Goal: Task Accomplishment & Management: Manage account settings

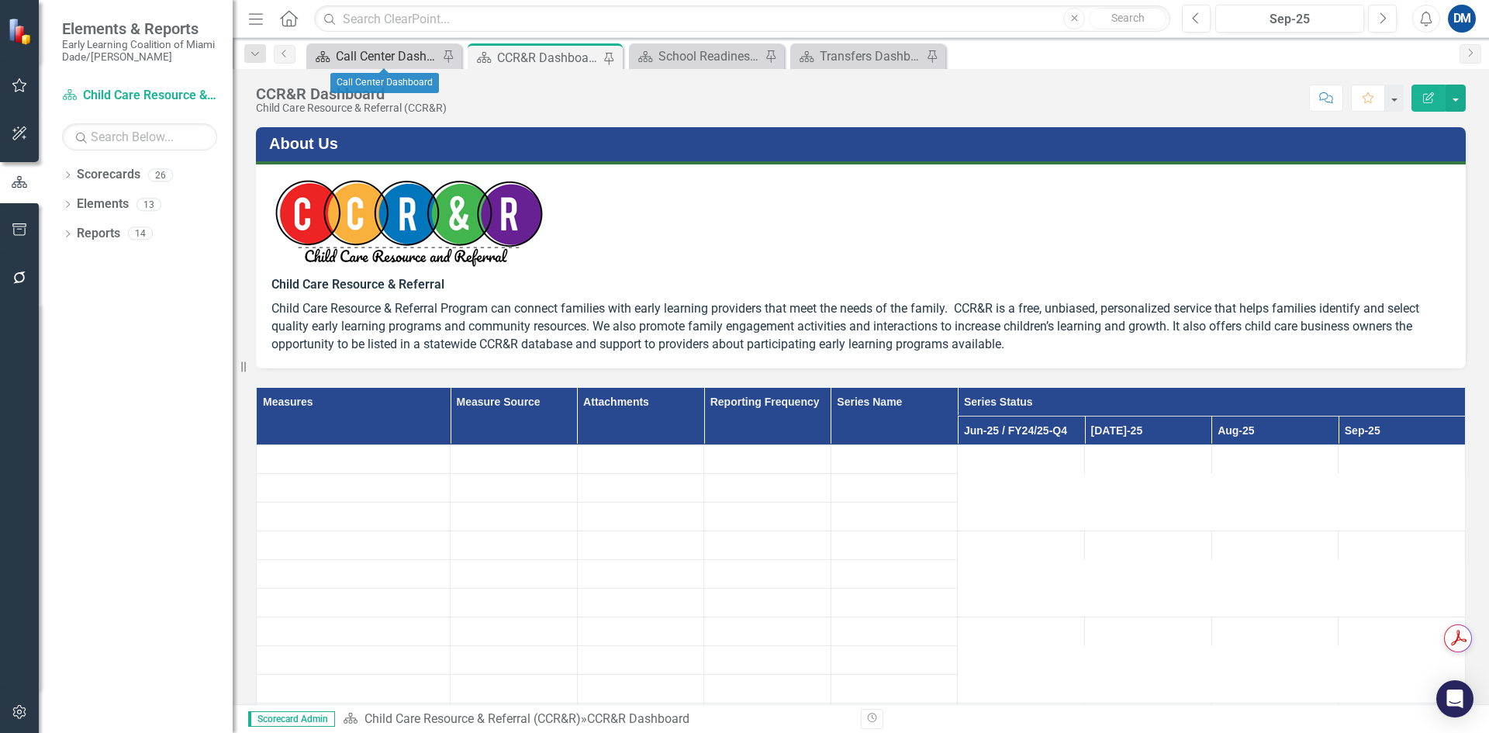
click at [377, 60] on div "Call Center Dashboard" at bounding box center [387, 56] width 102 height 19
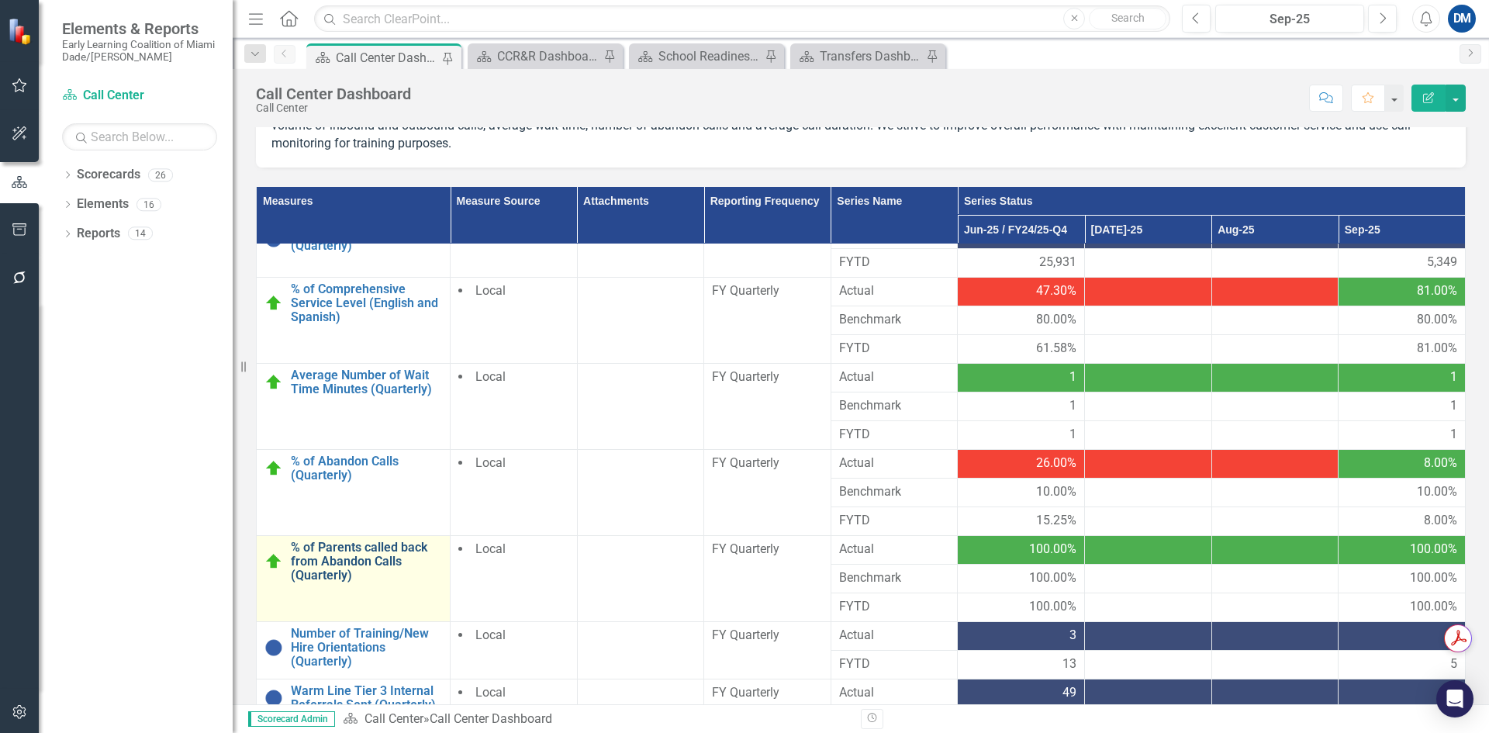
scroll to position [466, 0]
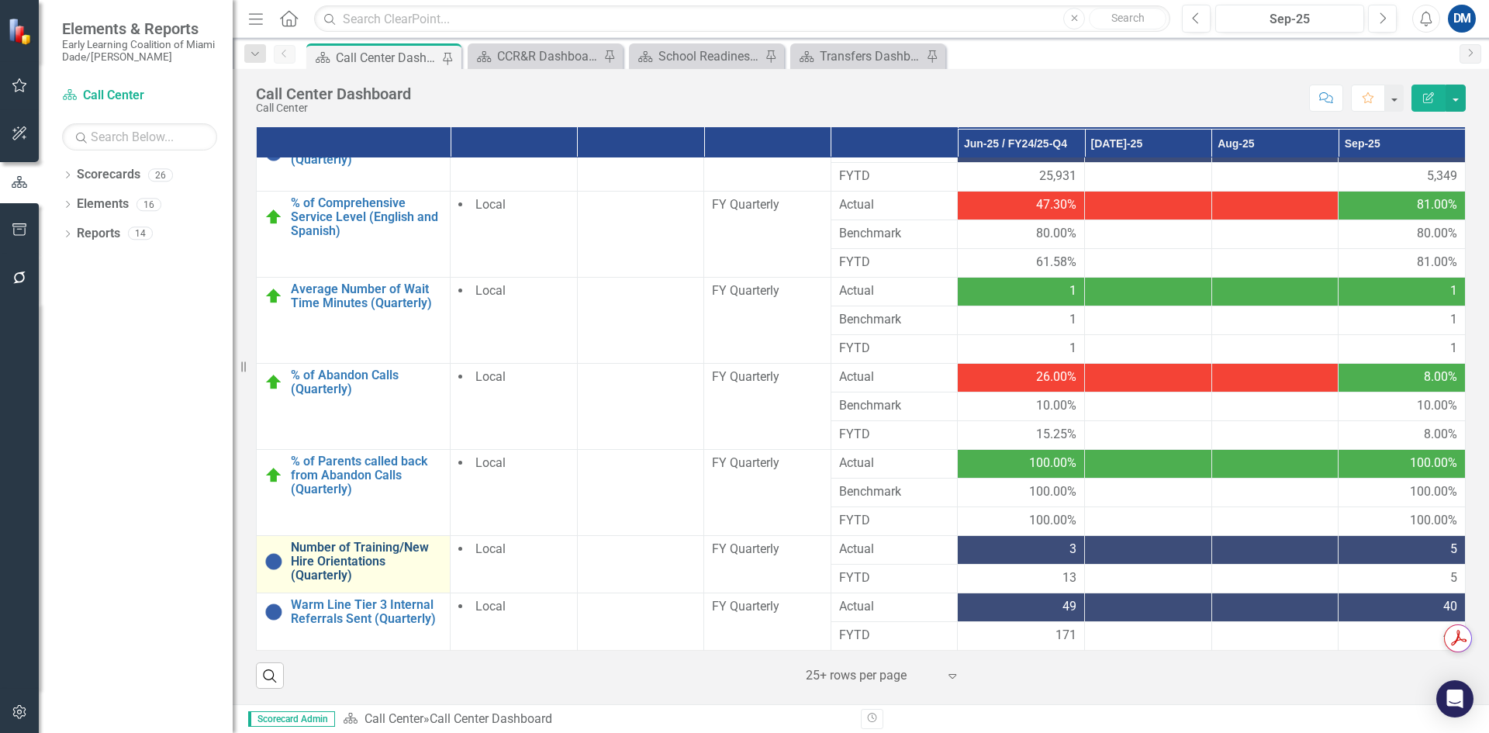
click at [331, 561] on link "Number of Training/New Hire Orientations (Quarterly)" at bounding box center [366, 560] width 151 height 41
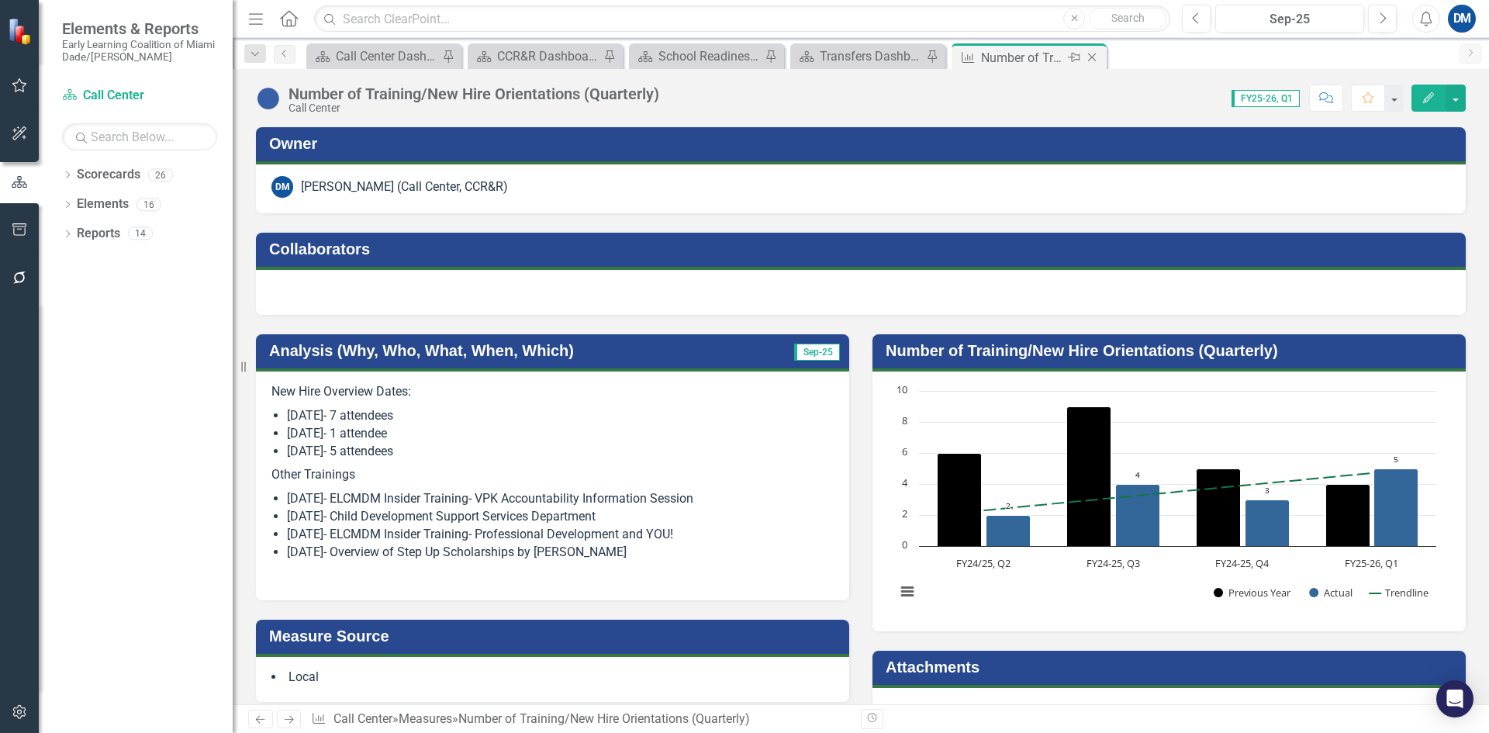
click at [1097, 57] on icon "Close" at bounding box center [1092, 57] width 16 height 12
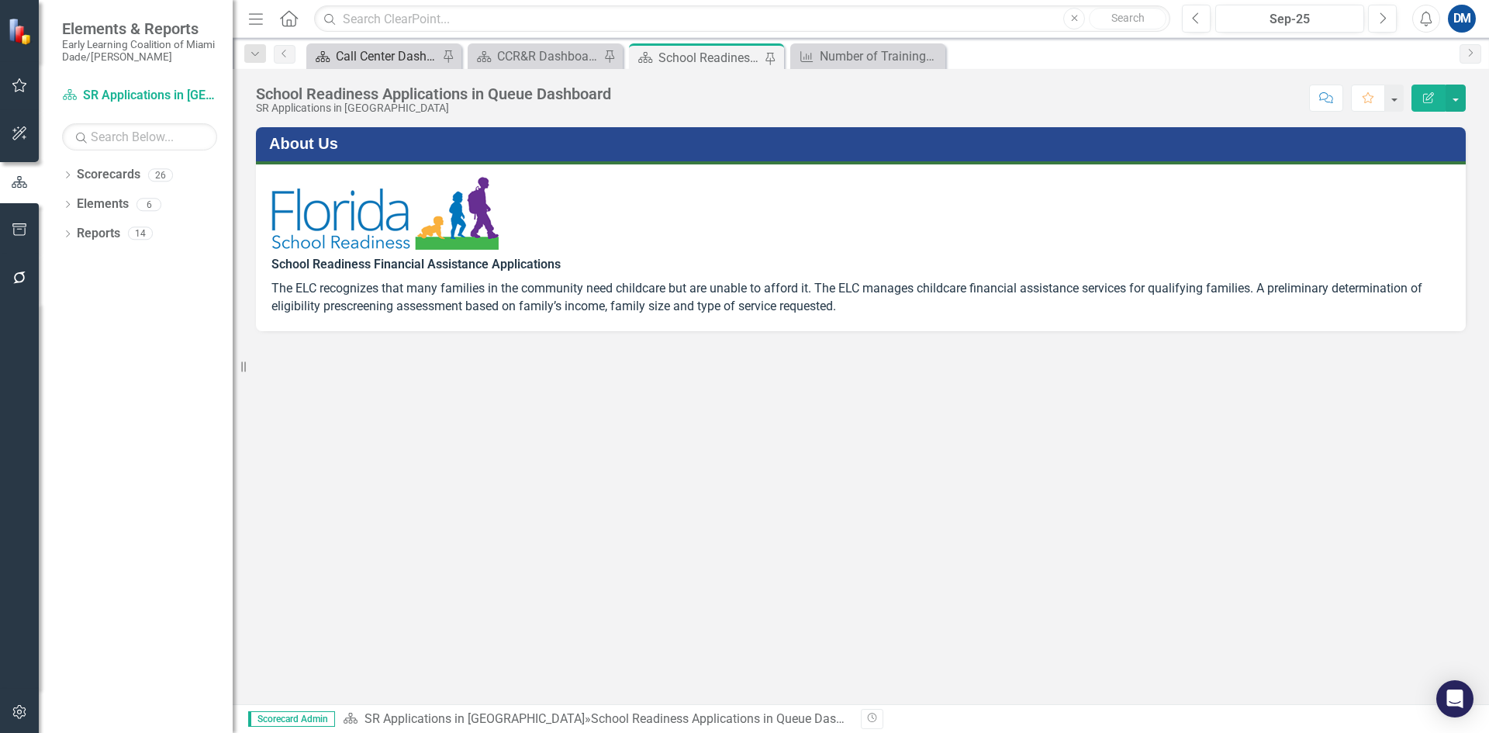
click at [377, 47] on div "Call Center Dashboard" at bounding box center [387, 56] width 102 height 19
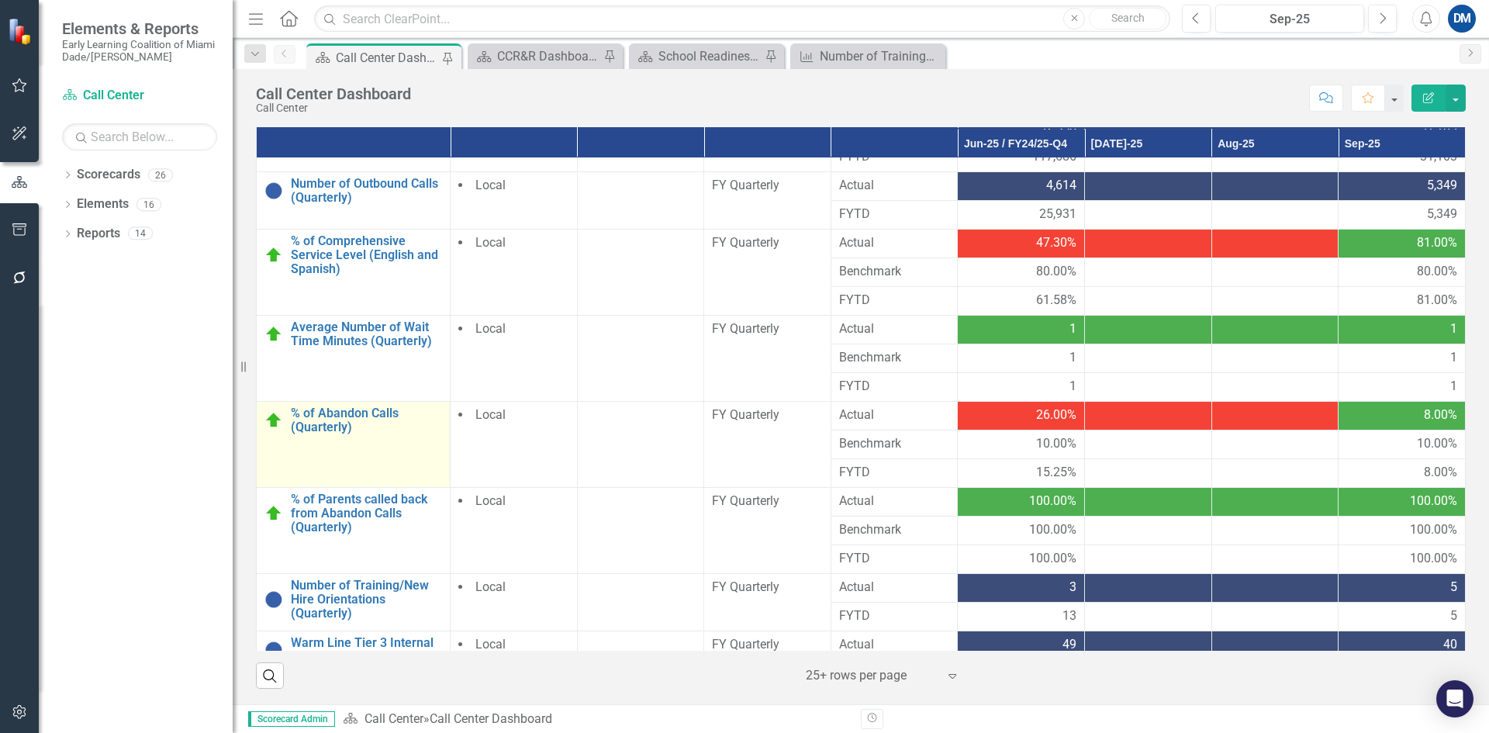
scroll to position [81, 0]
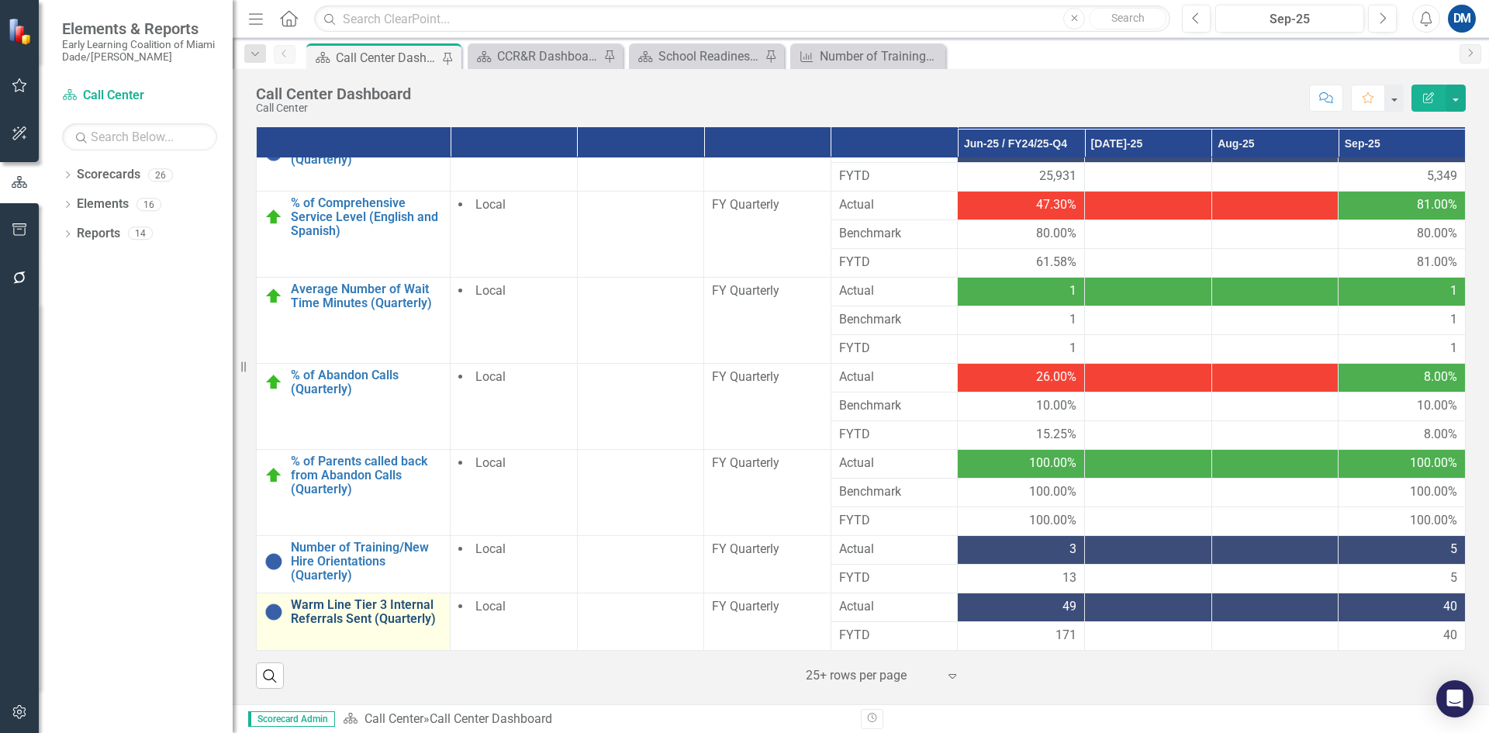
click at [313, 608] on link "Warm Line Tier 3 Internal Referrals Sent (Quarterly)" at bounding box center [366, 611] width 151 height 27
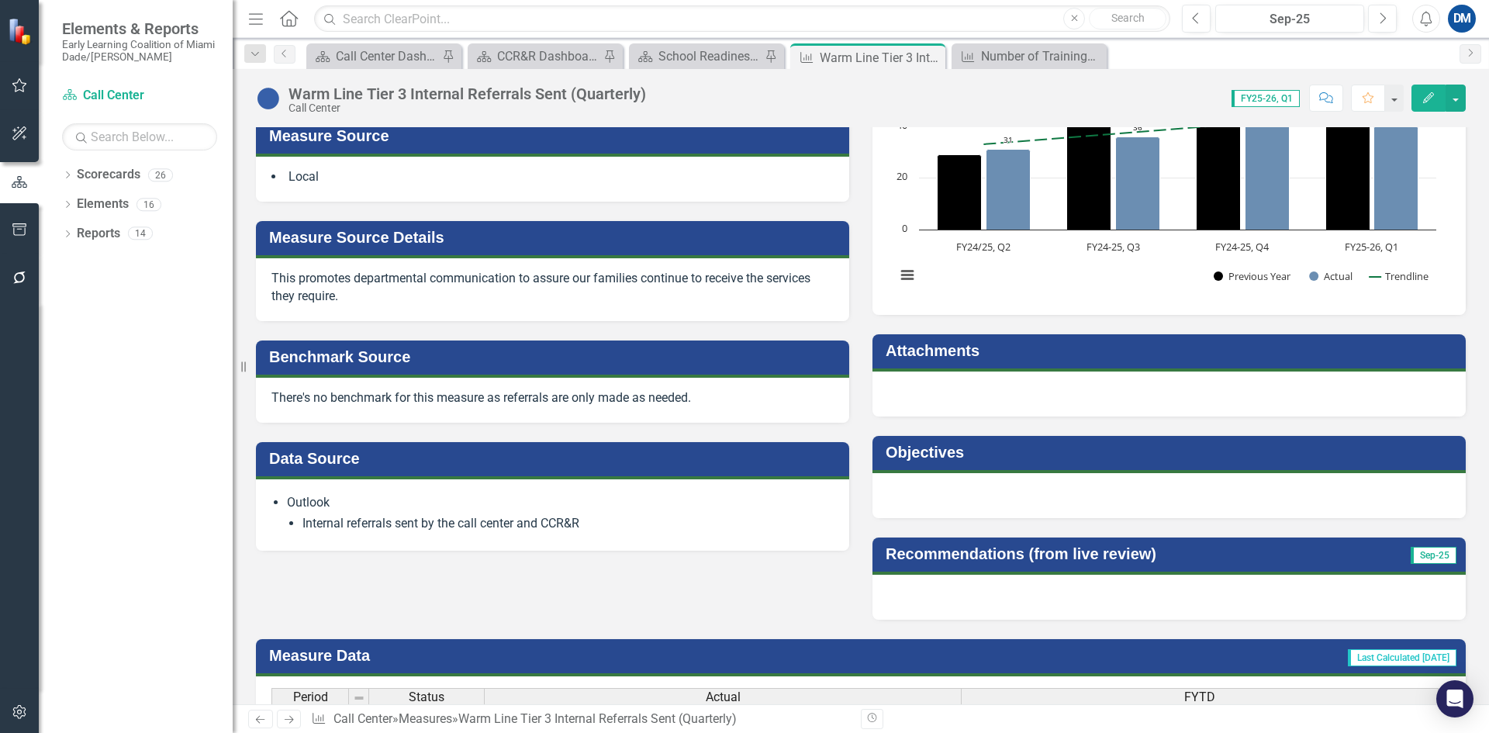
scroll to position [308, 0]
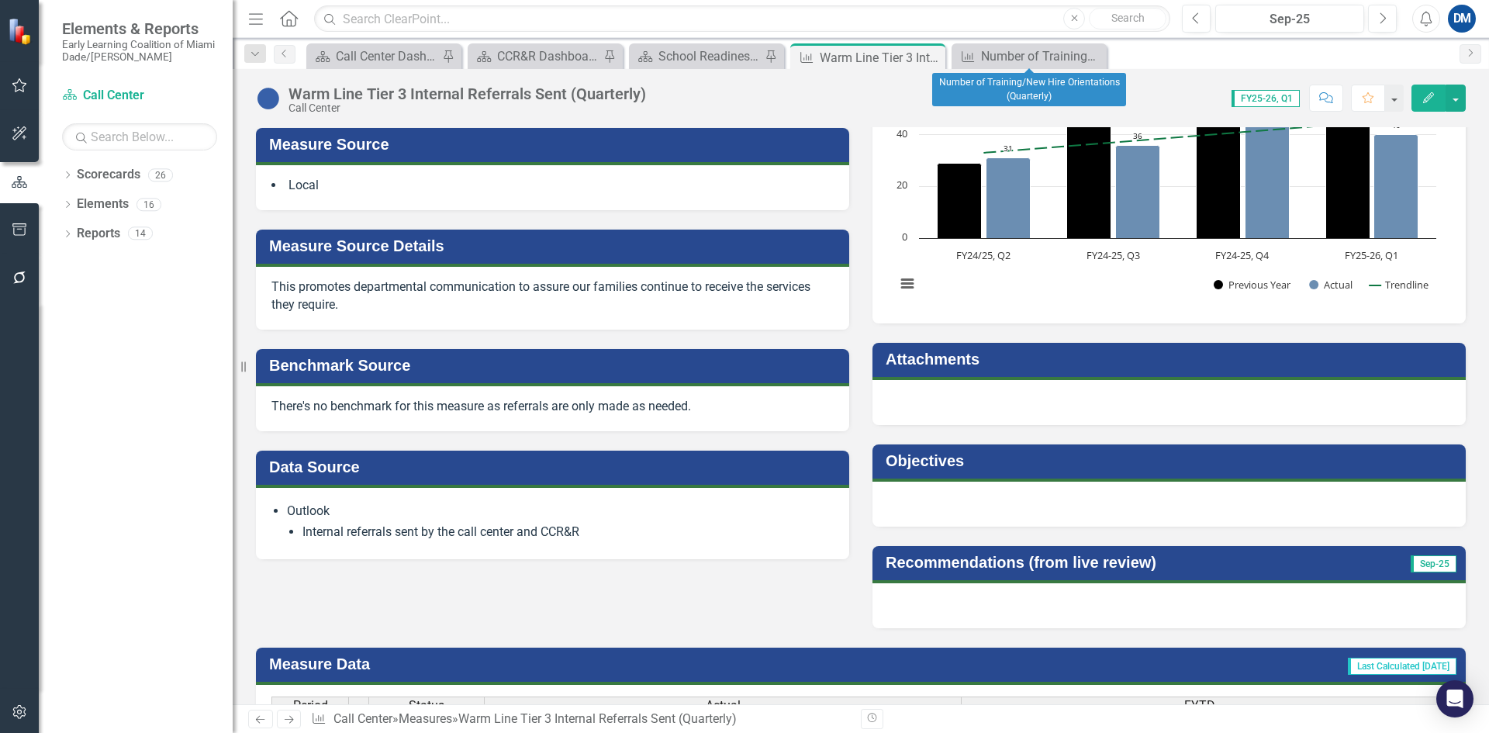
drag, startPoint x: 1098, startPoint y: 54, endPoint x: 1003, endPoint y: 53, distance: 95.4
click at [0, 0] on icon "Close" at bounding box center [0, 0] width 0 height 0
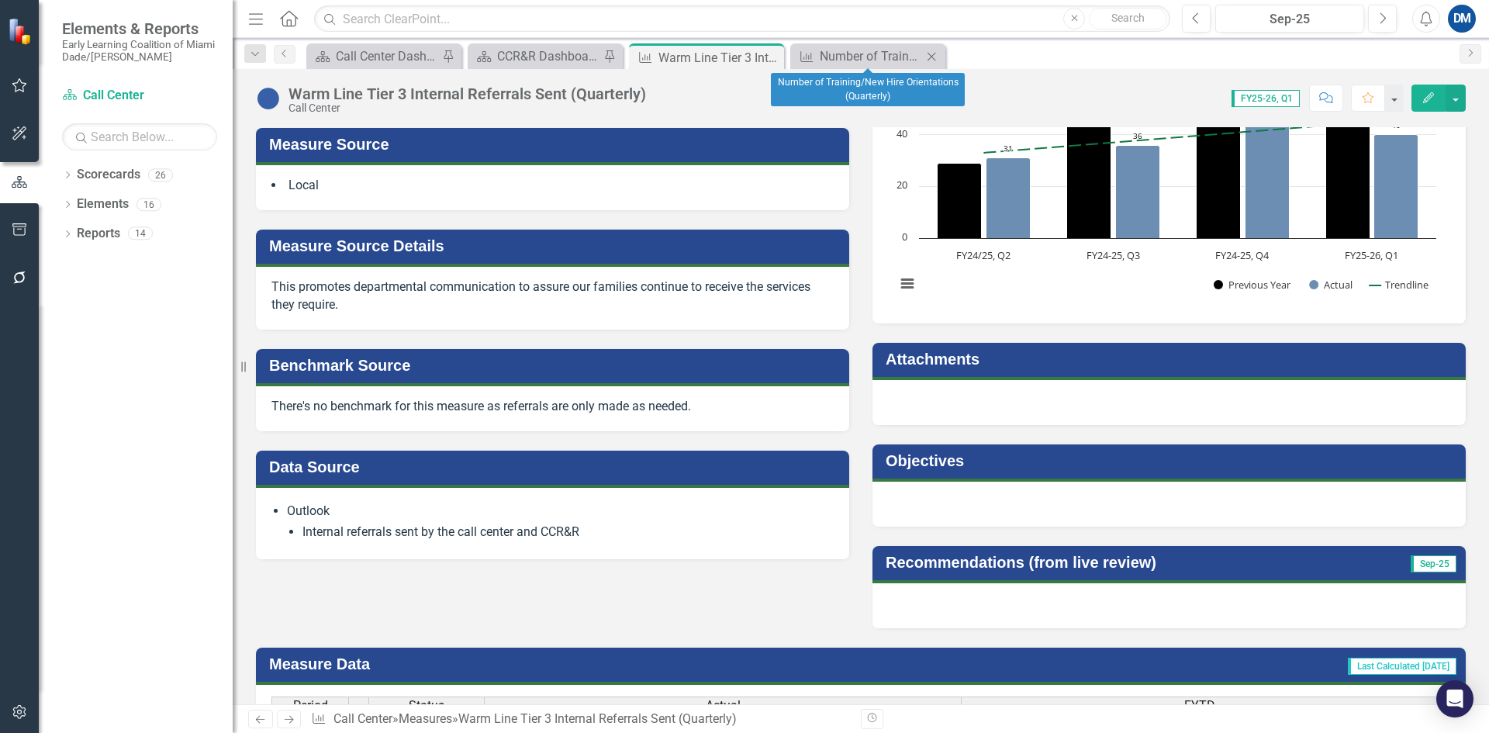
click at [937, 53] on icon "Close" at bounding box center [932, 56] width 16 height 12
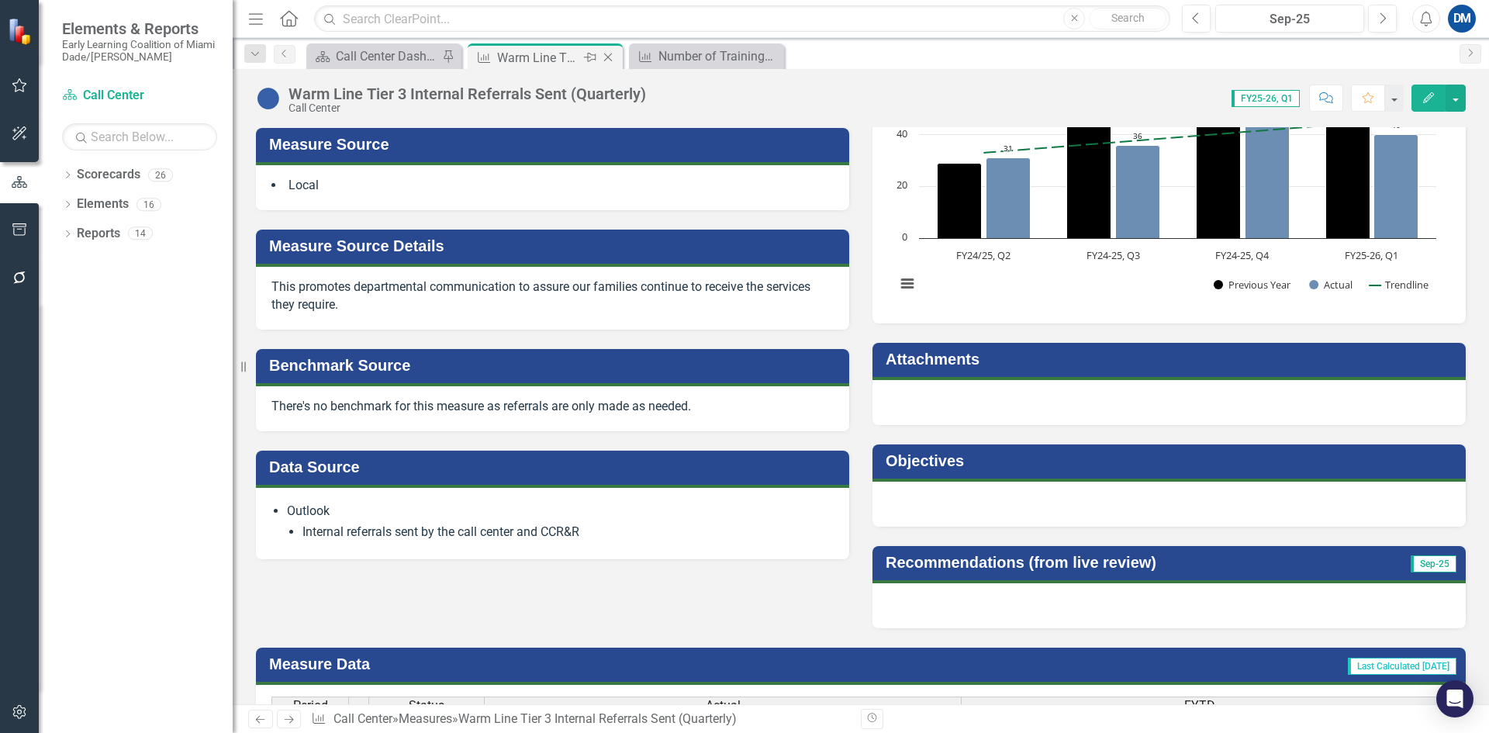
click at [614, 53] on icon "Close" at bounding box center [608, 57] width 16 height 12
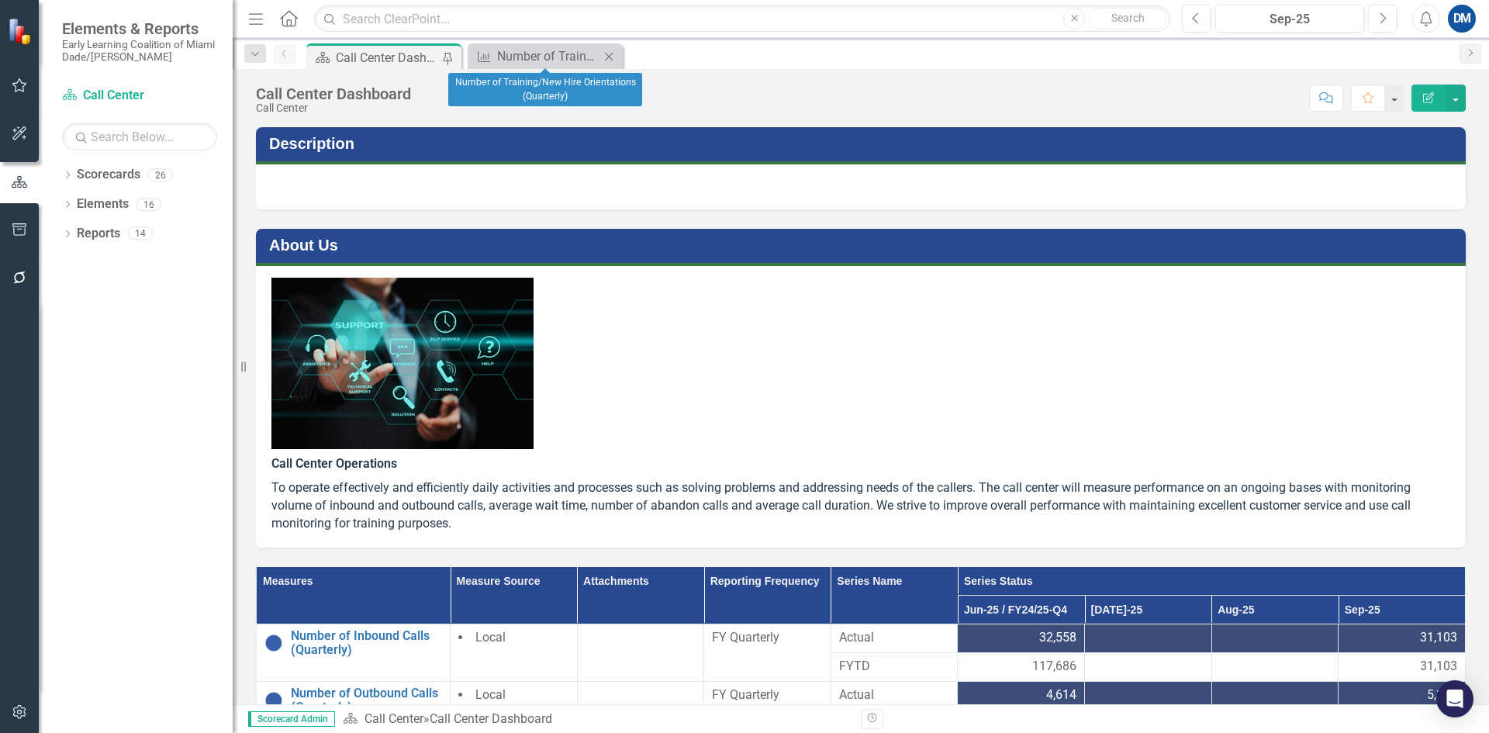
click at [613, 54] on icon "Close" at bounding box center [609, 56] width 16 height 12
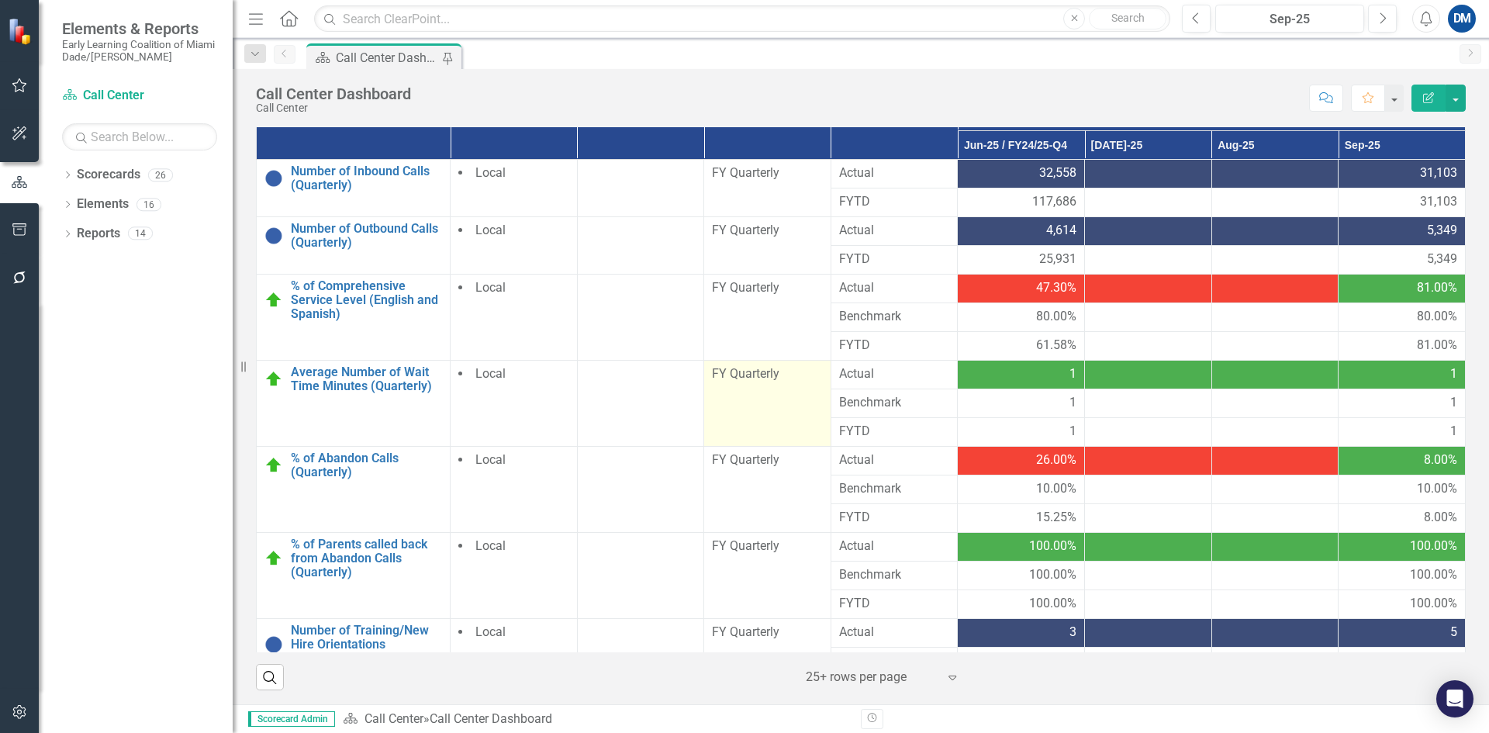
scroll to position [465, 0]
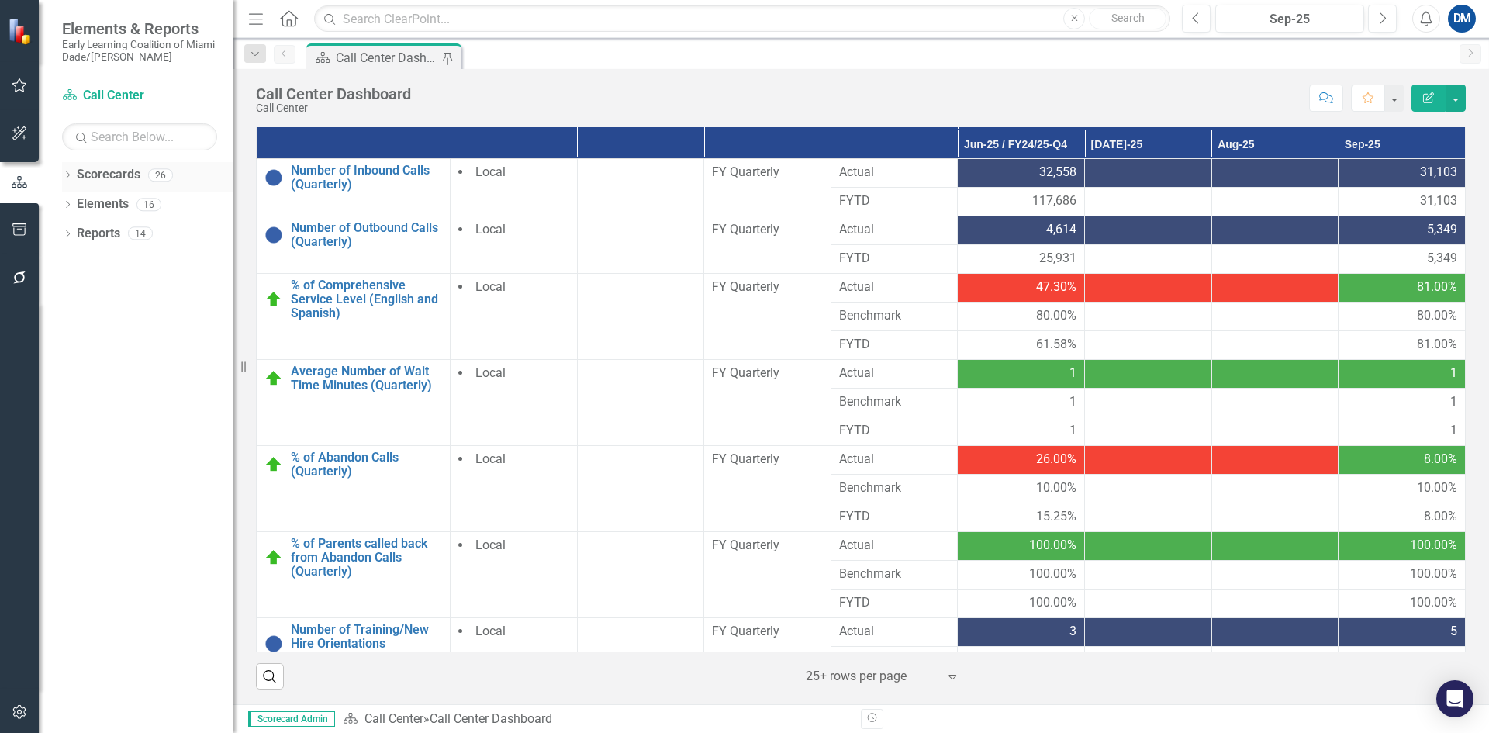
click at [104, 177] on link "Scorecards" at bounding box center [109, 175] width 64 height 18
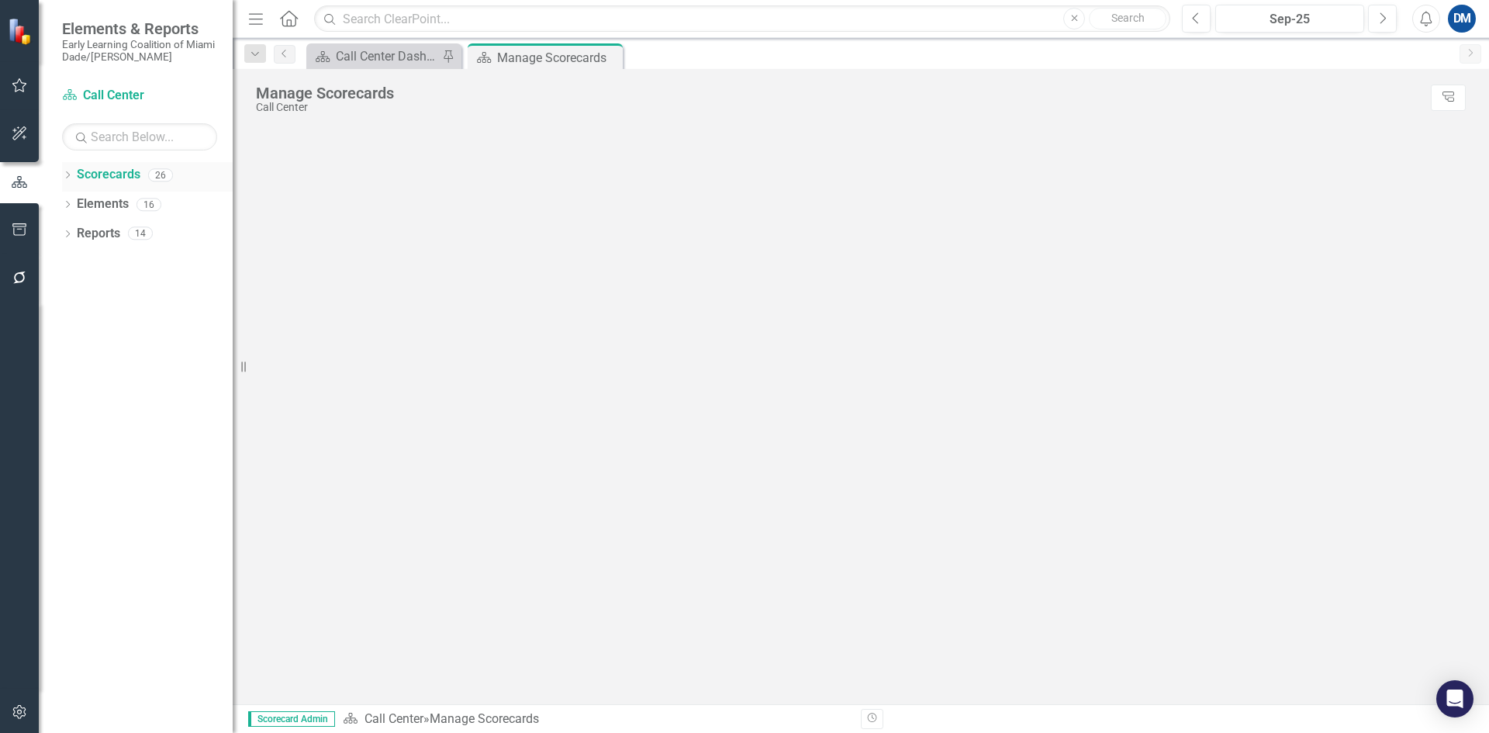
click at [71, 179] on icon "Dropdown" at bounding box center [67, 176] width 11 height 9
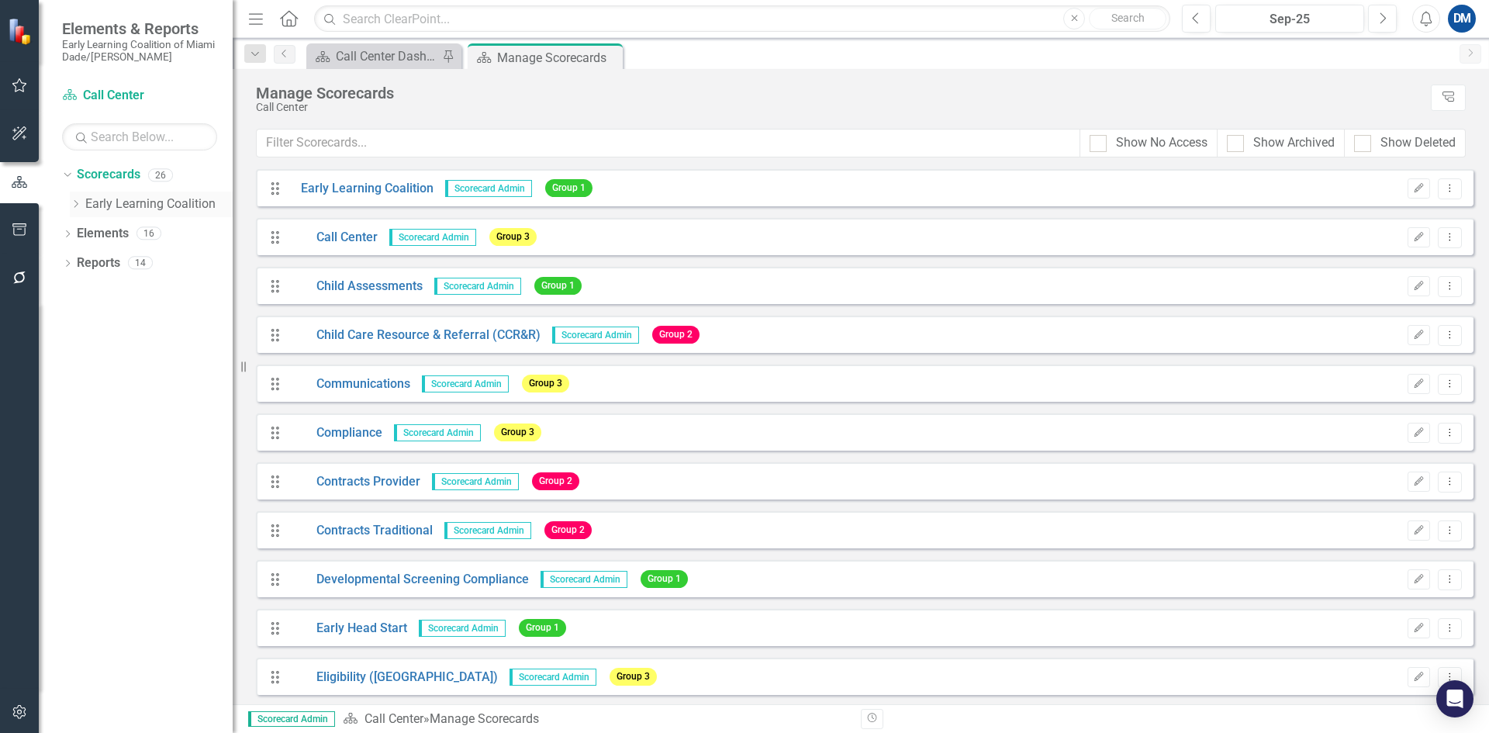
click at [73, 206] on icon "Dropdown" at bounding box center [76, 203] width 12 height 9
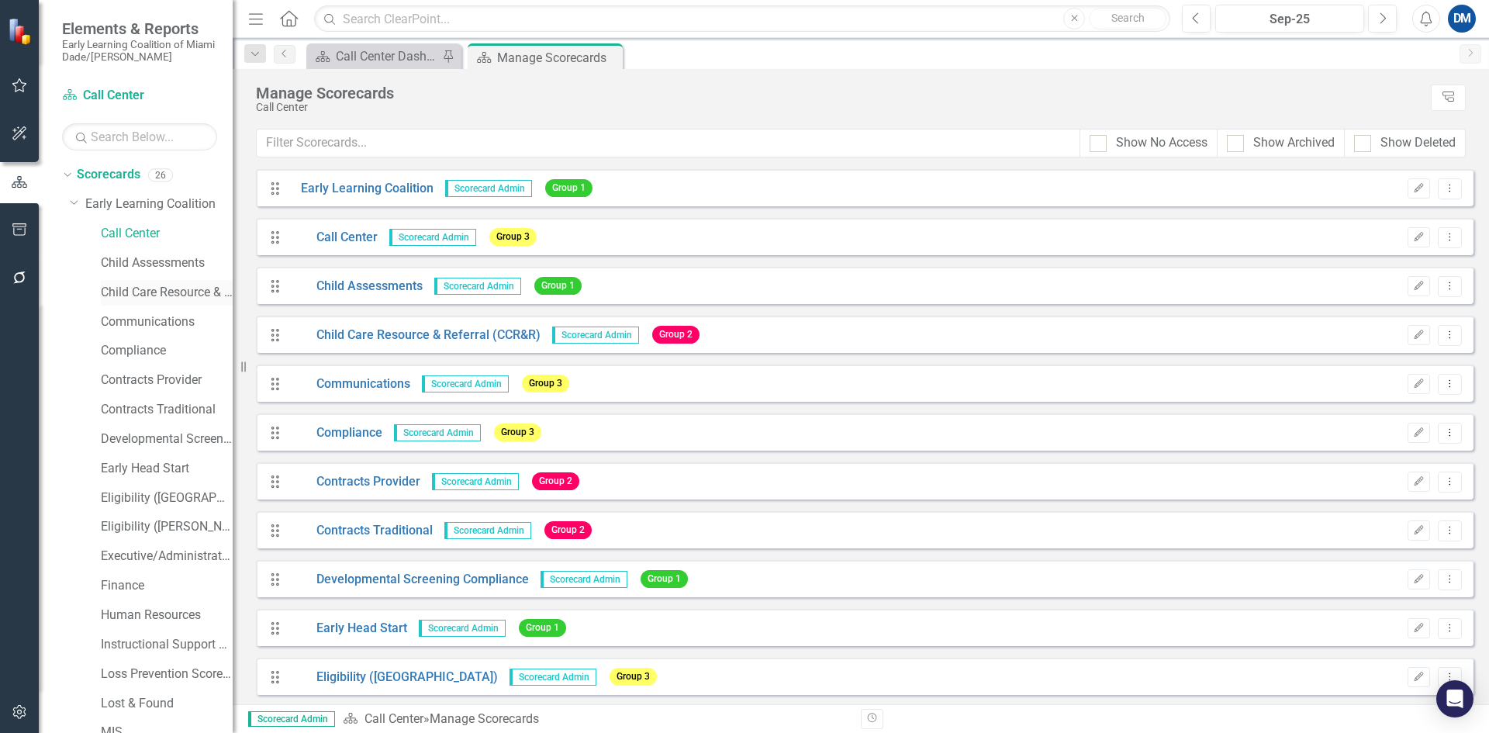
click at [118, 296] on link "Child Care Resource & Referral (CCR&R)" at bounding box center [167, 293] width 132 height 18
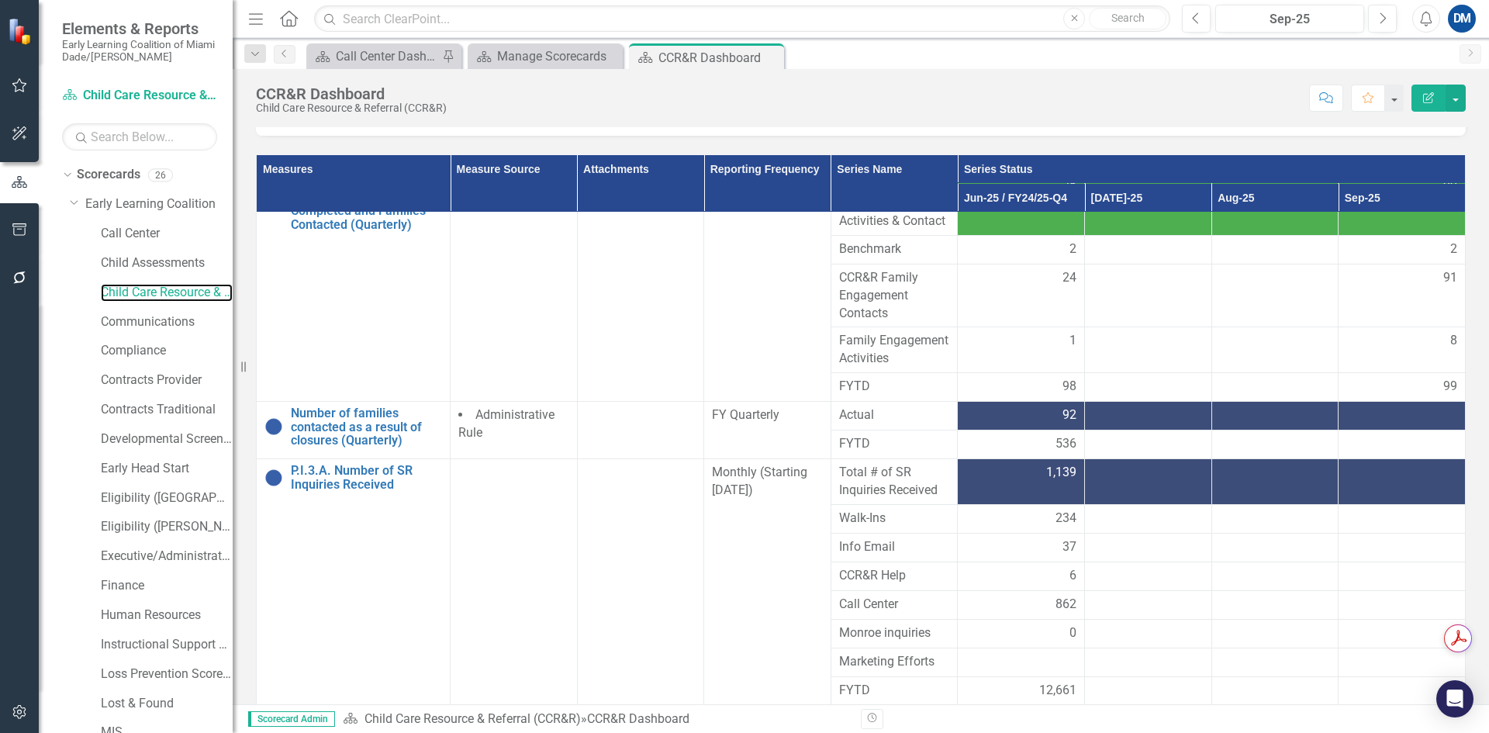
scroll to position [499, 0]
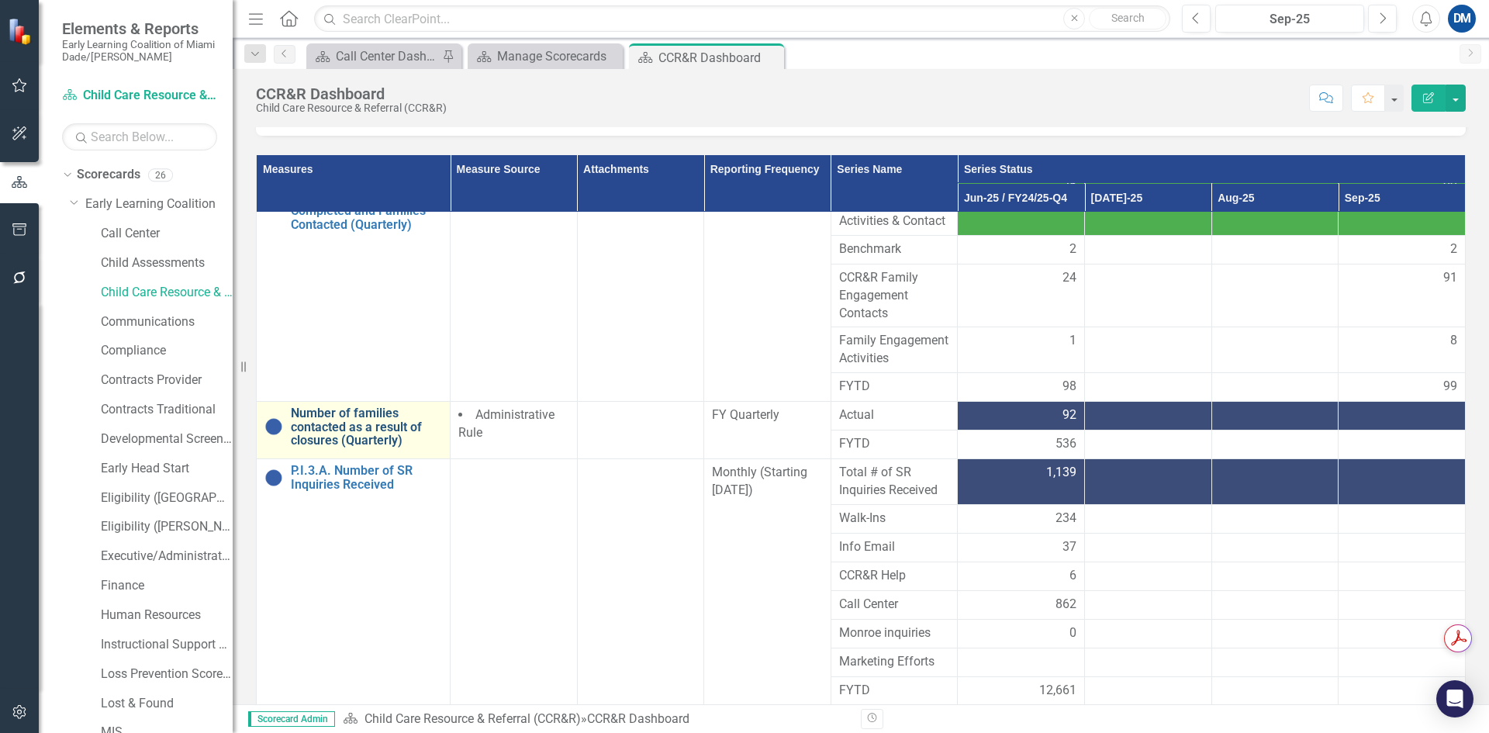
click at [344, 420] on link "Number of families contacted as a result of closures (Quarterly)" at bounding box center [366, 426] width 151 height 41
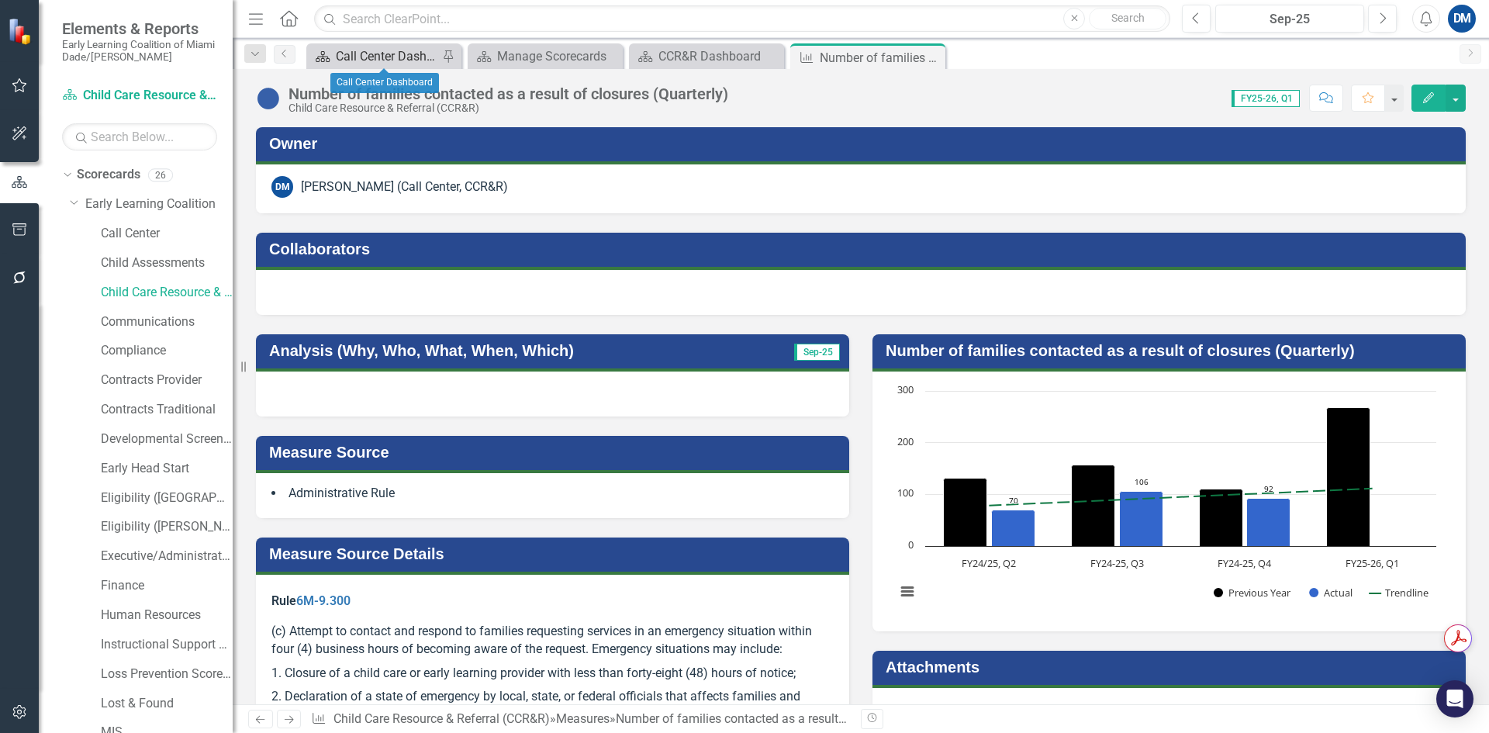
click at [388, 57] on div "Call Center Dashboard" at bounding box center [387, 56] width 102 height 19
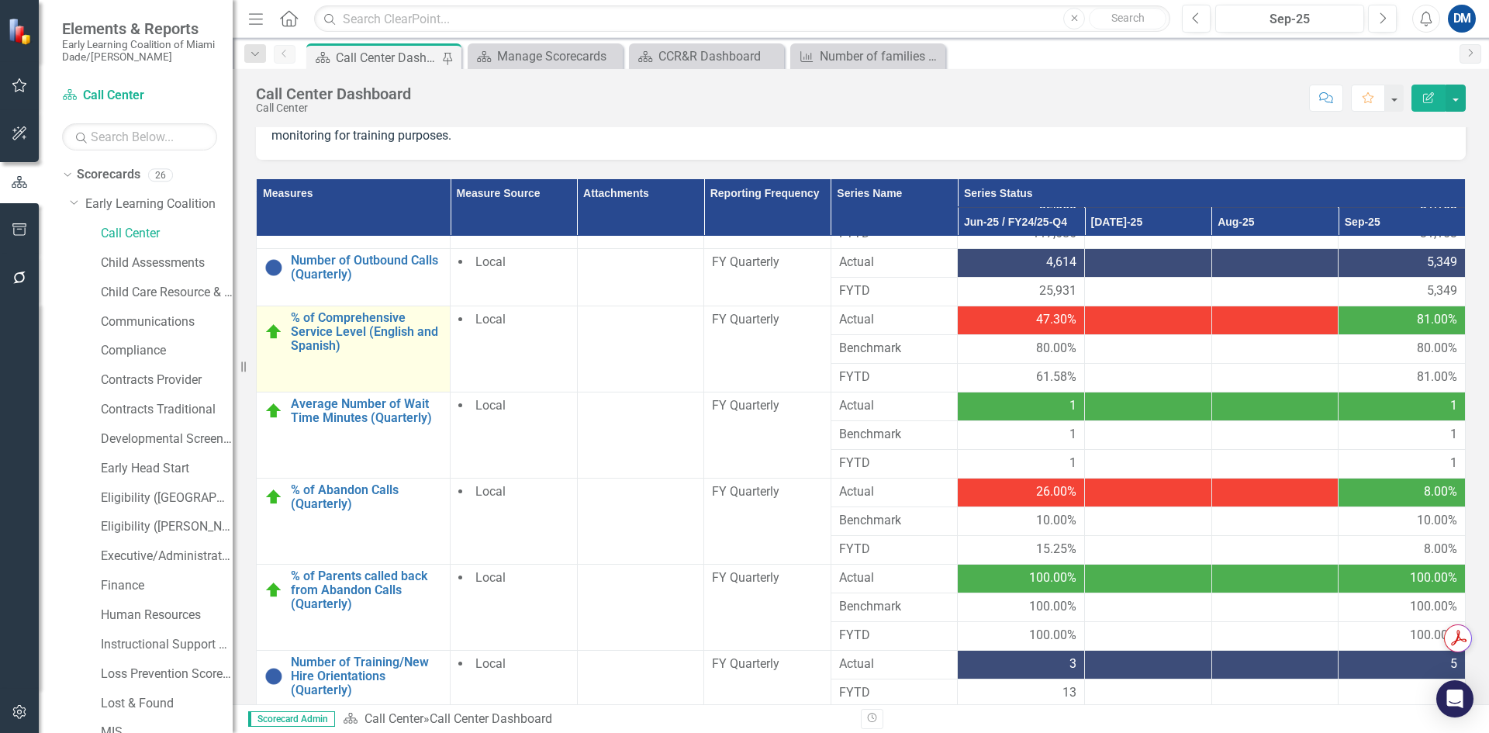
scroll to position [81, 0]
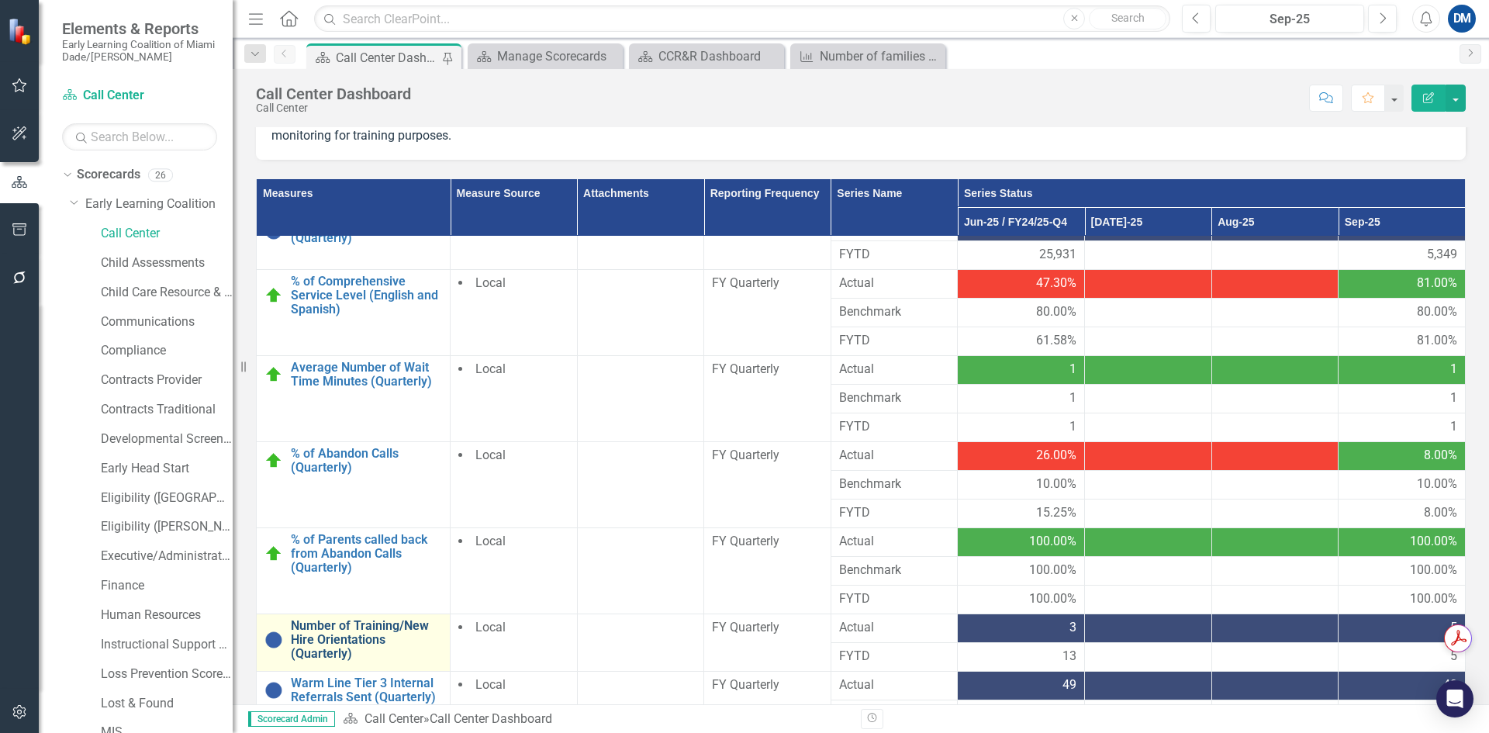
click at [330, 651] on link "Number of Training/New Hire Orientations (Quarterly)" at bounding box center [366, 639] width 151 height 41
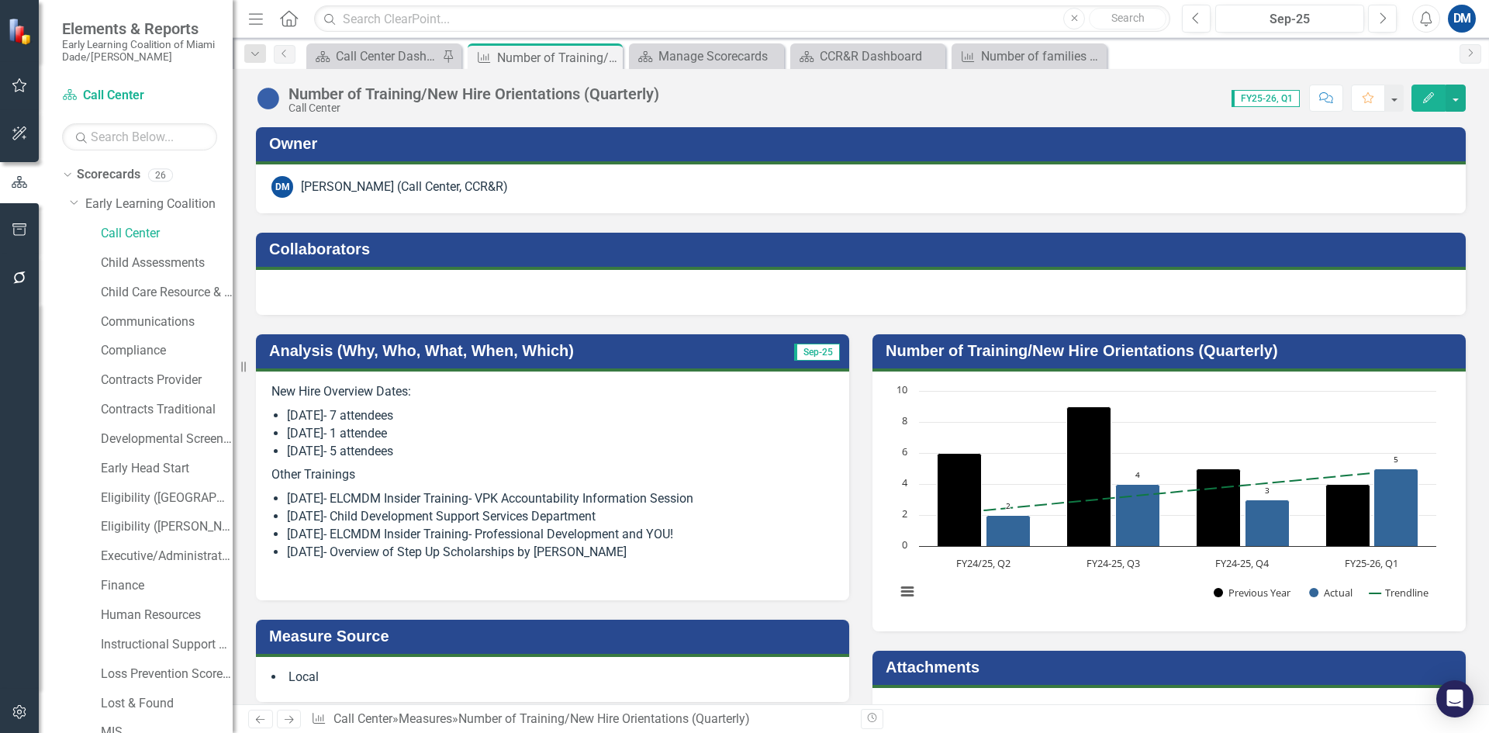
click at [396, 425] on li "8/28/2025- 1 attendee" at bounding box center [560, 434] width 547 height 18
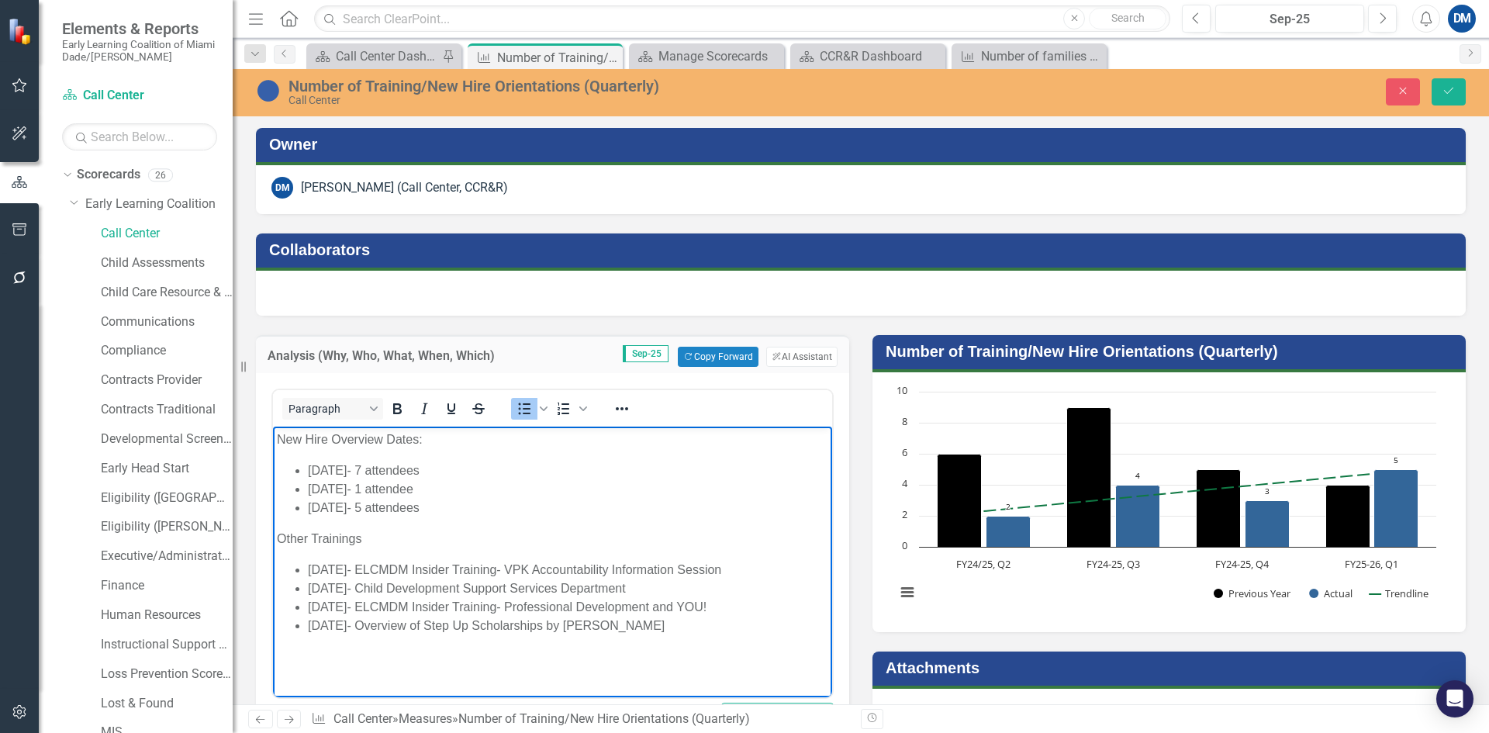
click at [447, 468] on li "7/31/2025- 7 attendees" at bounding box center [568, 470] width 520 height 19
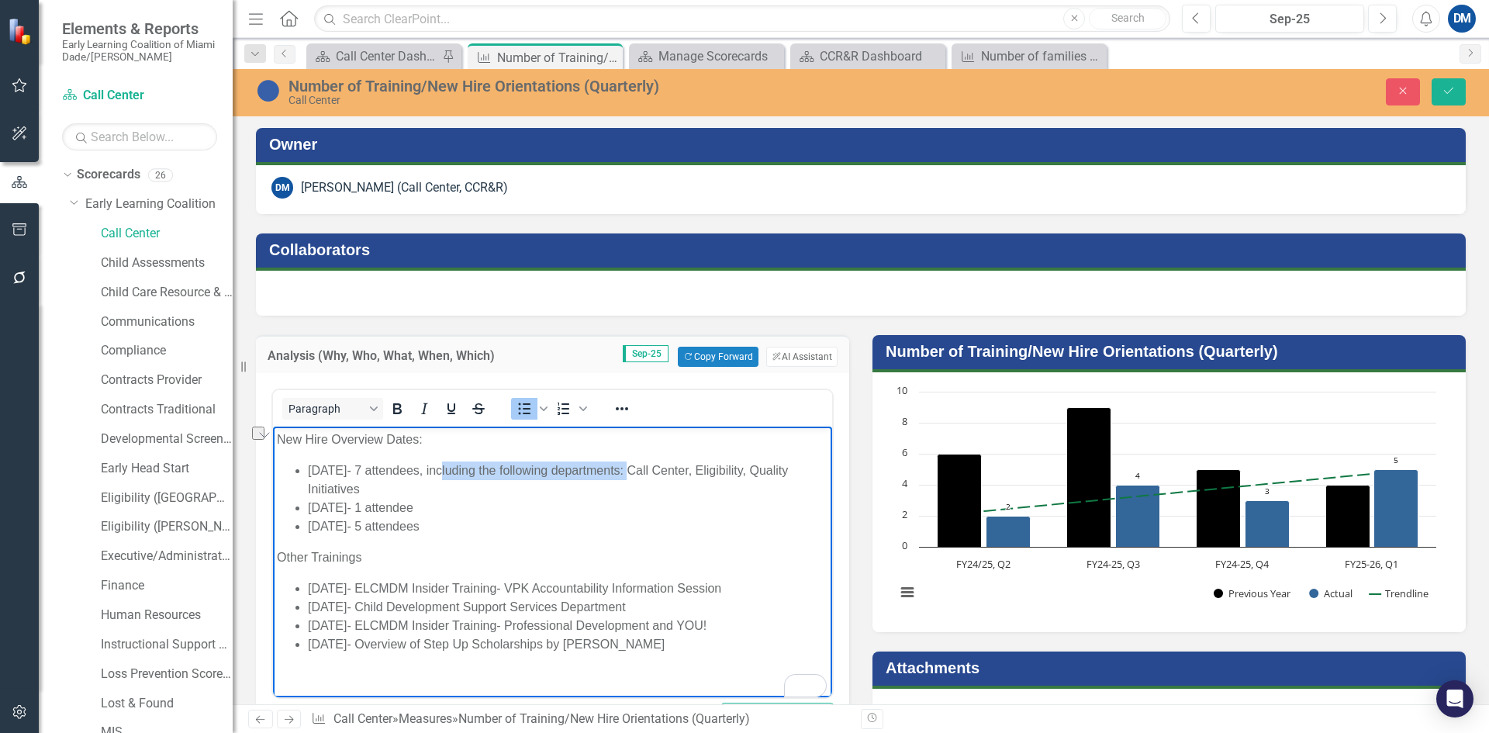
drag, startPoint x: 443, startPoint y: 464, endPoint x: 630, endPoint y: 465, distance: 187.7
click at [630, 465] on li "7/31/2025- 7 attendees, including the following departments: Call Center, Eligi…" at bounding box center [568, 479] width 520 height 37
copy li "including the following department"
click at [470, 508] on li "8/28/2025- 1 attendee" at bounding box center [568, 508] width 520 height 19
drag, startPoint x: 765, startPoint y: 468, endPoint x: 501, endPoint y: 489, distance: 264.5
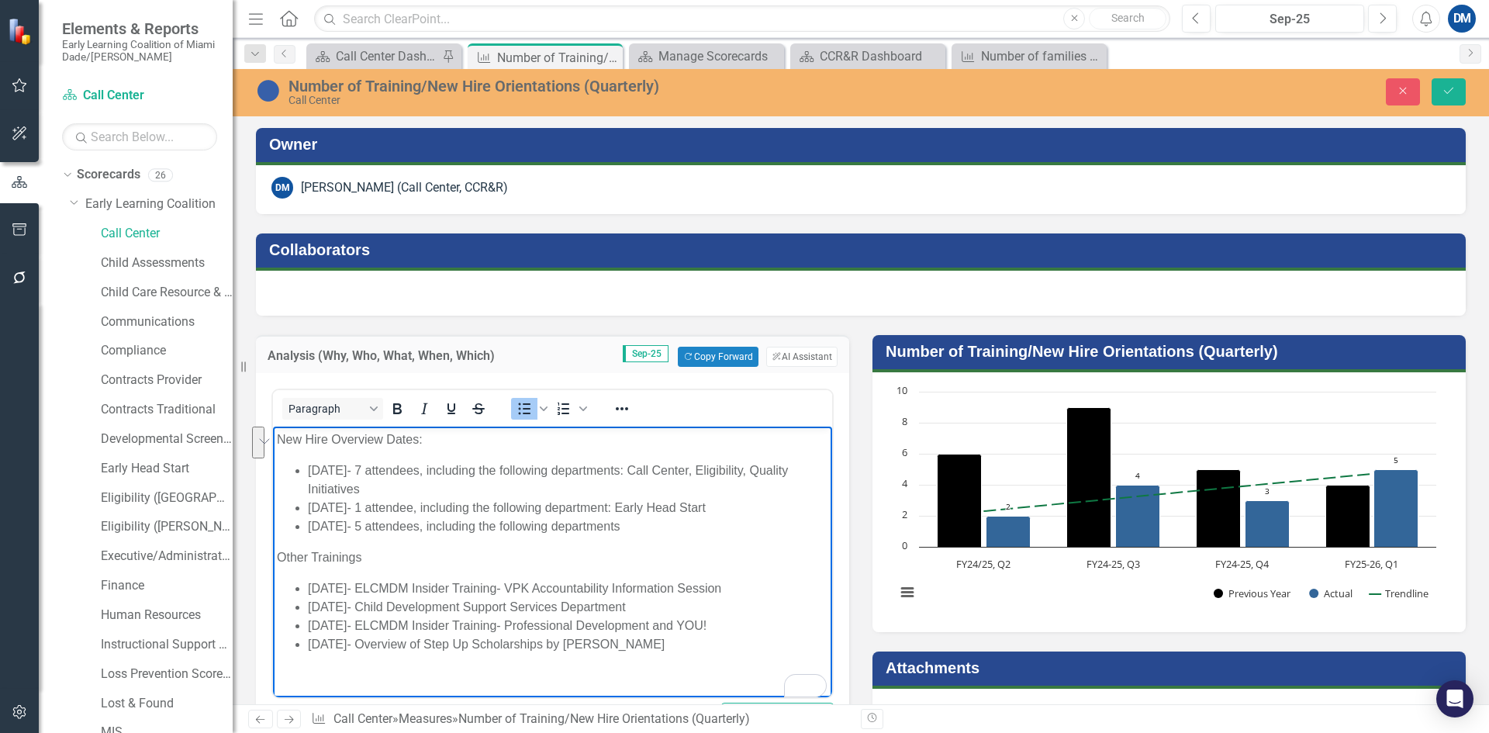
click at [496, 493] on li "7/31/2025- 7 attendees, including the following departments: Call Center, Eligi…" at bounding box center [568, 479] width 520 height 37
copy li "Quality Initiatives"
click at [660, 527] on li "9/25/2025- 5 attendees, including the following departments" at bounding box center [568, 526] width 520 height 19
click at [765, 471] on li "7/31/2025- 7 attendees, including the following departments: Call Center, Eligi…" at bounding box center [568, 479] width 520 height 37
click at [645, 527] on li "9/25/2025- 5 attendees, including the following departments: Quality Initiatives" at bounding box center [568, 526] width 520 height 19
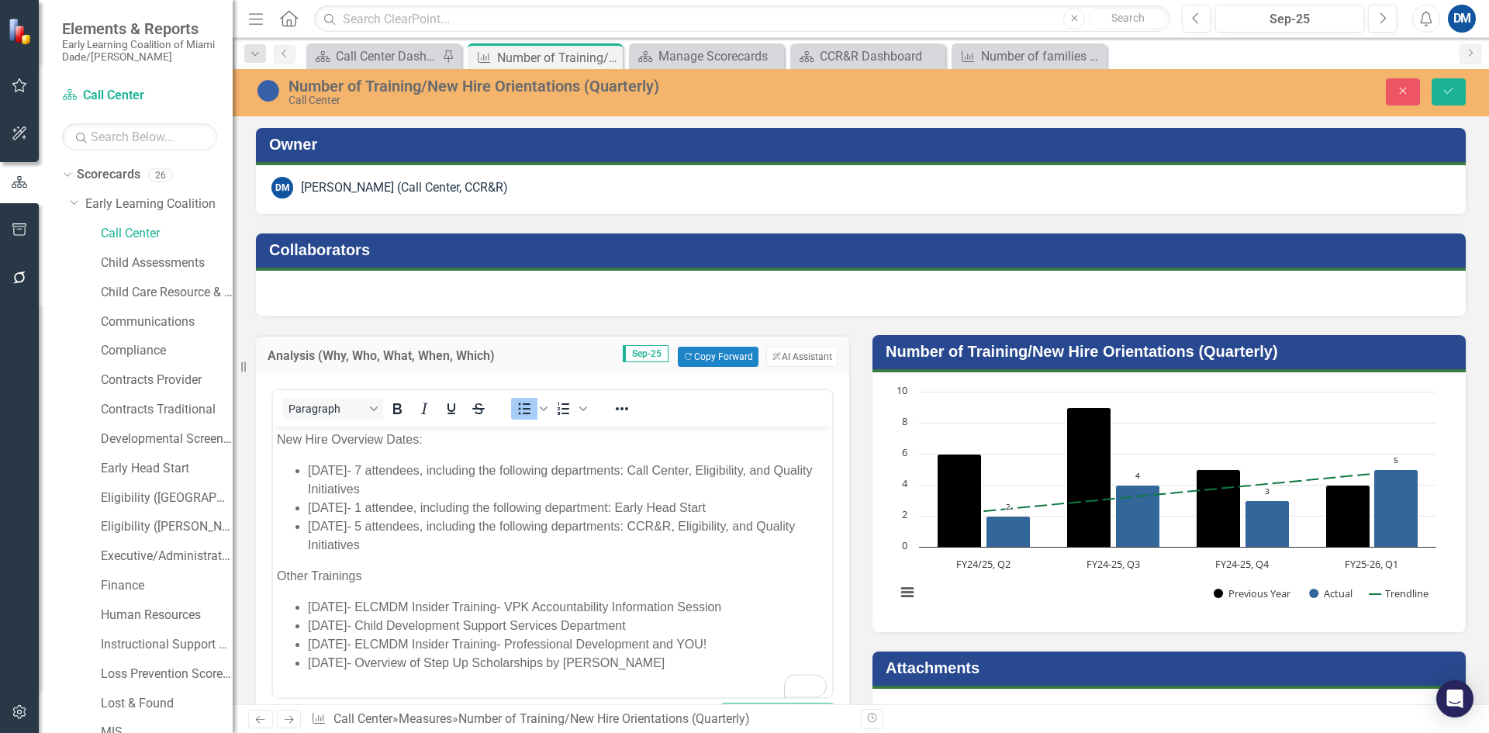
click at [693, 527] on li "9/25/2025- 5 attendees, including the following departments: CCR&R, Eligibility…" at bounding box center [568, 535] width 520 height 37
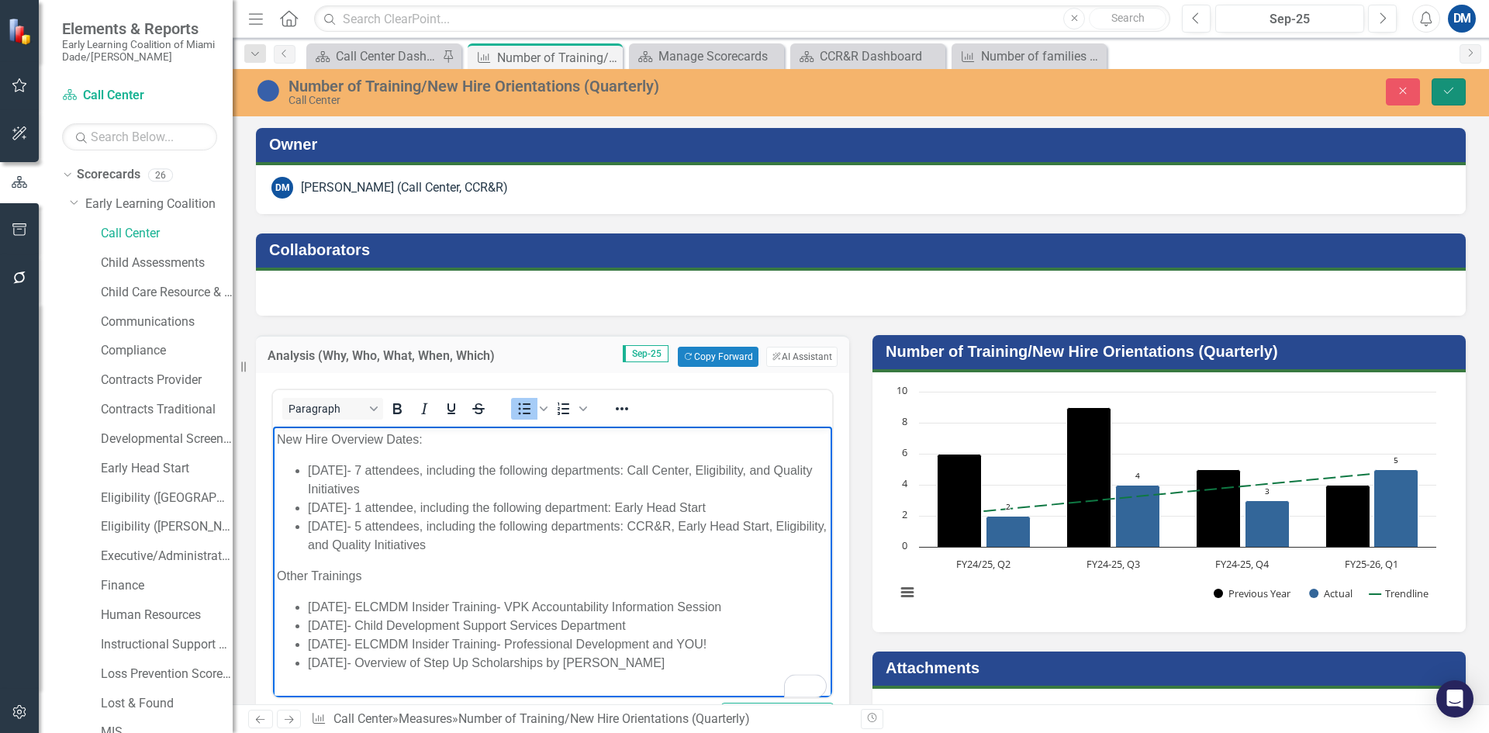
click at [1446, 89] on icon "Save" at bounding box center [1448, 90] width 14 height 11
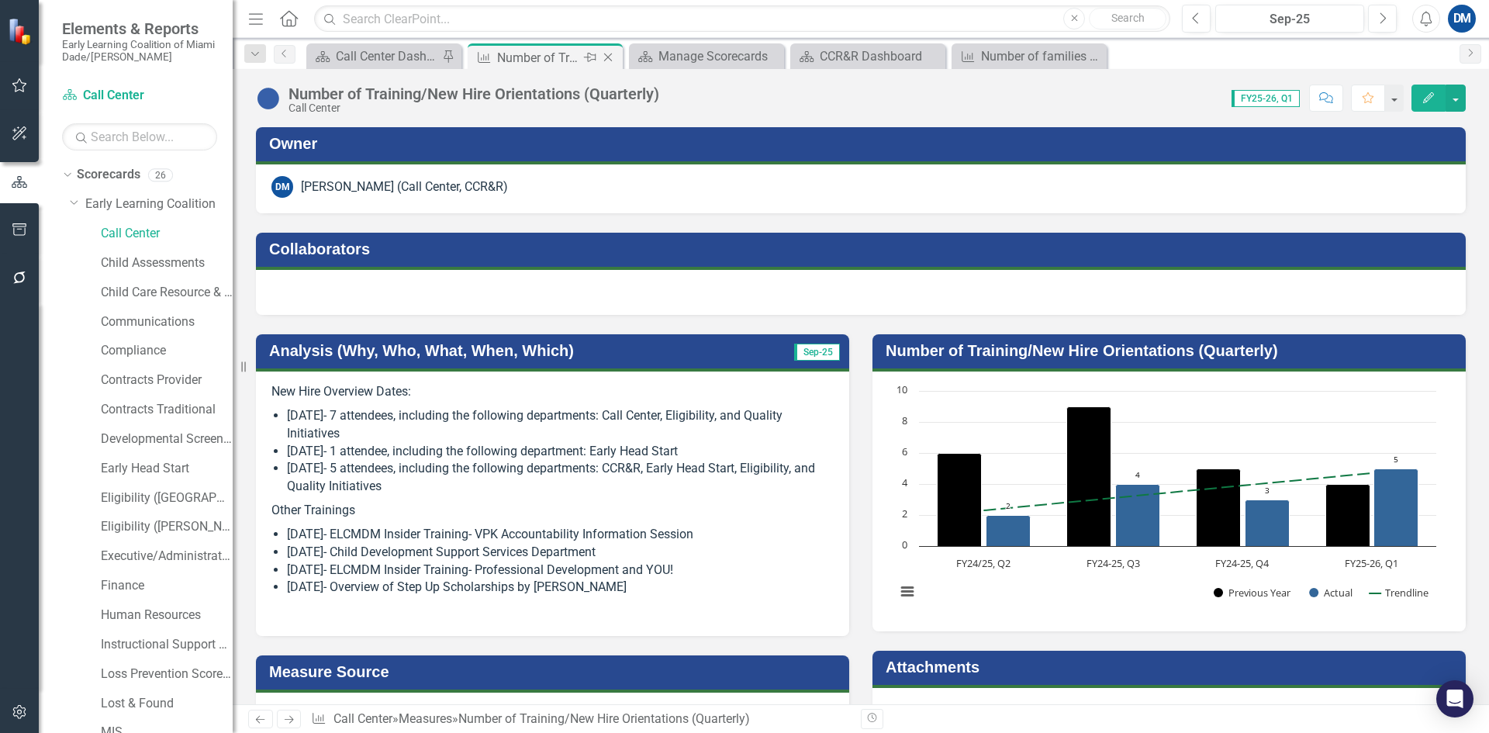
click at [613, 57] on icon "Close" at bounding box center [608, 57] width 16 height 12
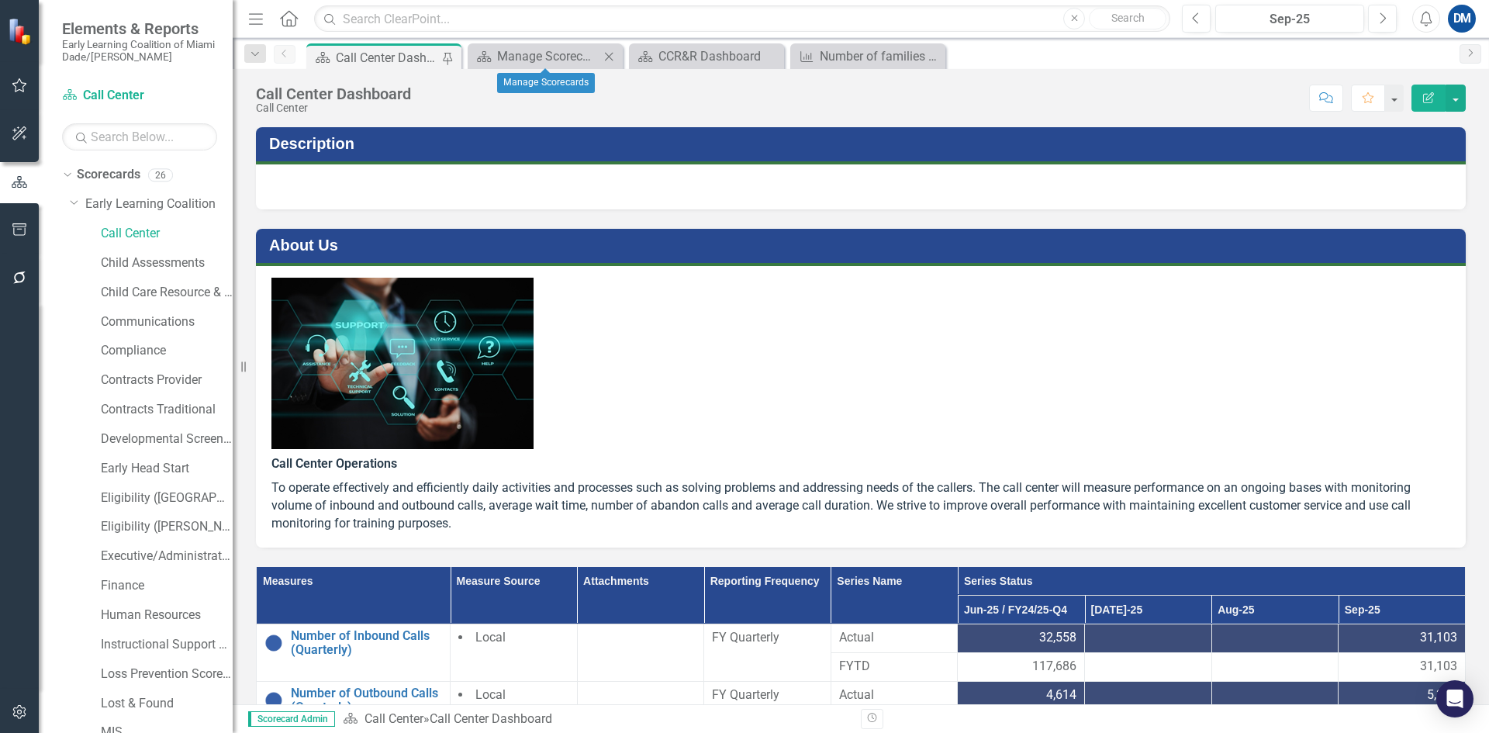
click at [607, 59] on icon "Close" at bounding box center [609, 56] width 16 height 12
click at [555, 56] on div "CCR&R Dashboard" at bounding box center [548, 56] width 102 height 19
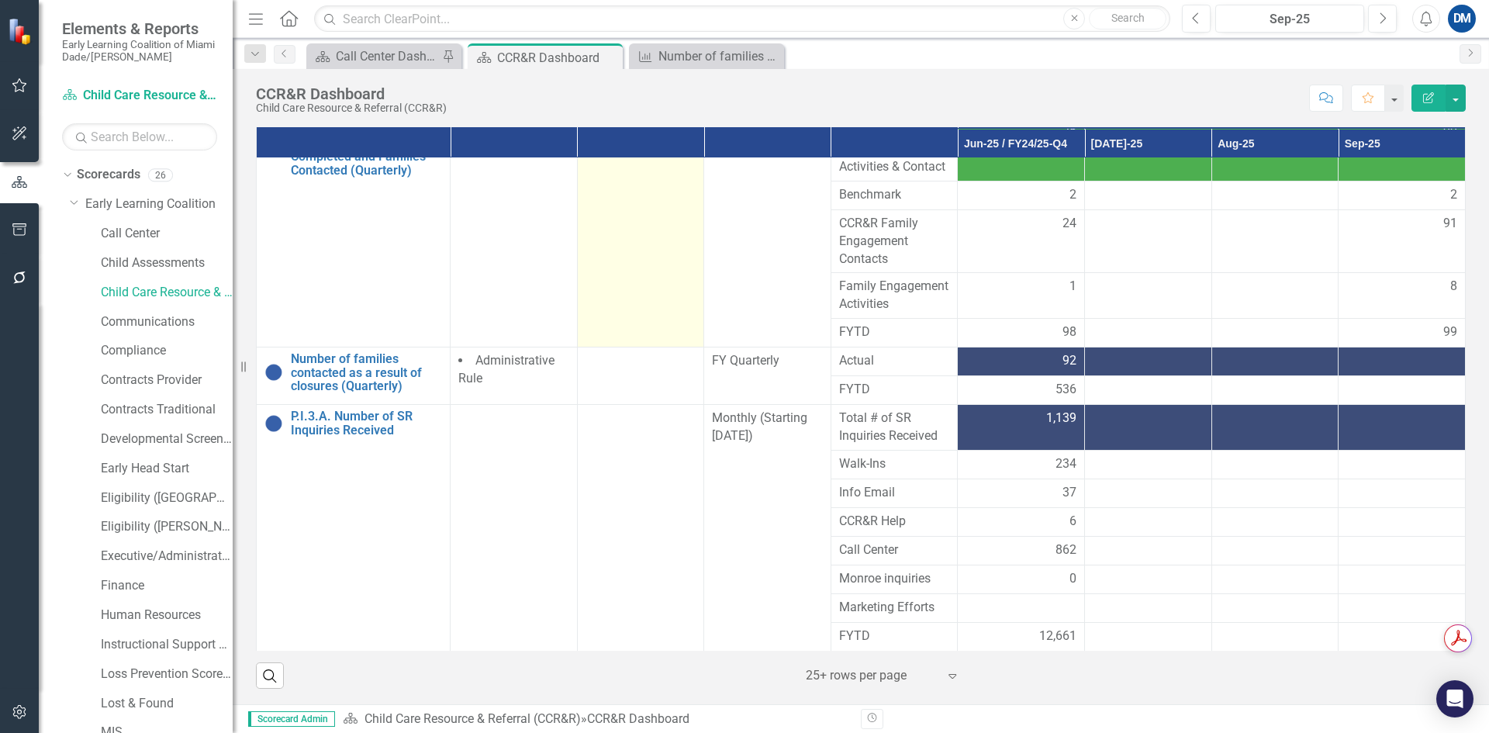
scroll to position [499, 0]
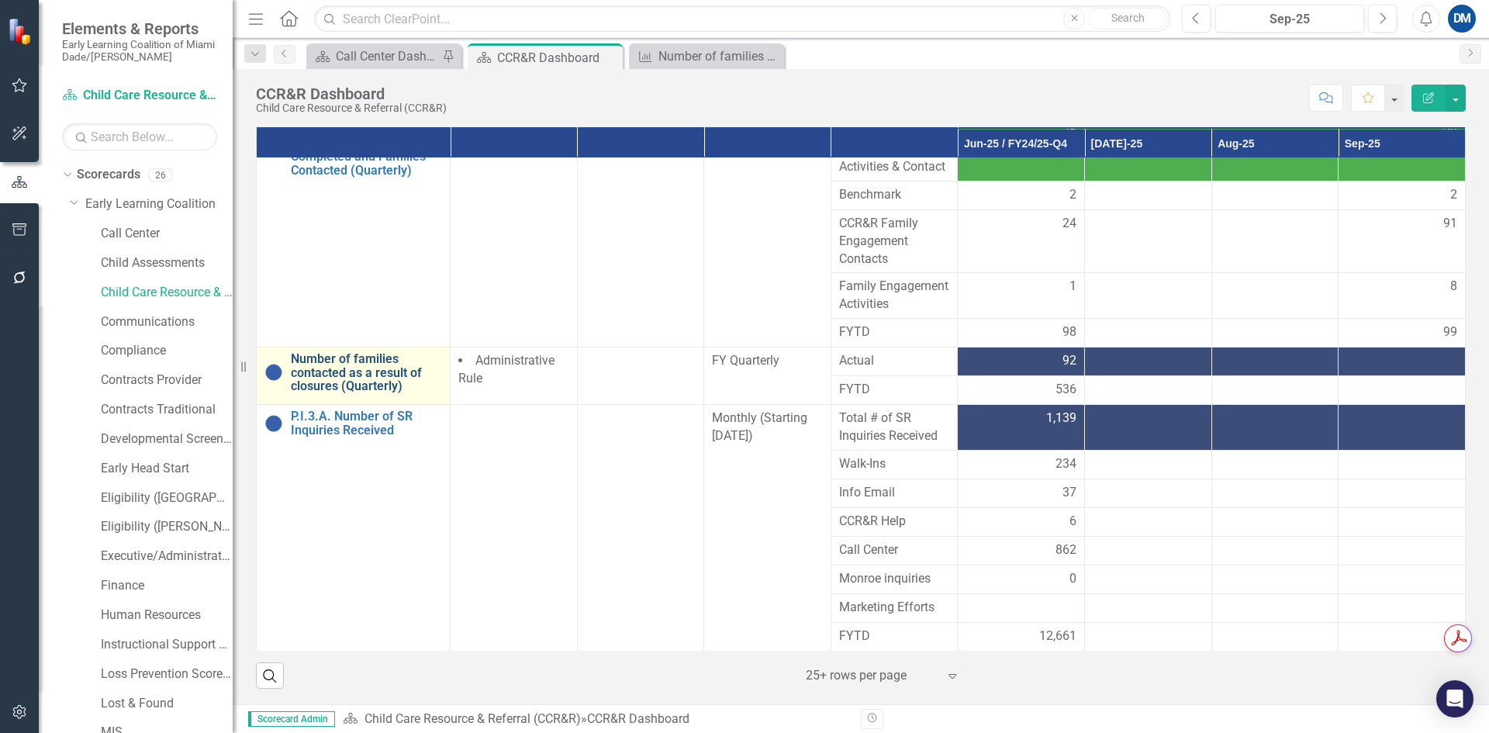
click at [359, 362] on link "Number of families contacted as a result of closures (Quarterly)" at bounding box center [366, 372] width 151 height 41
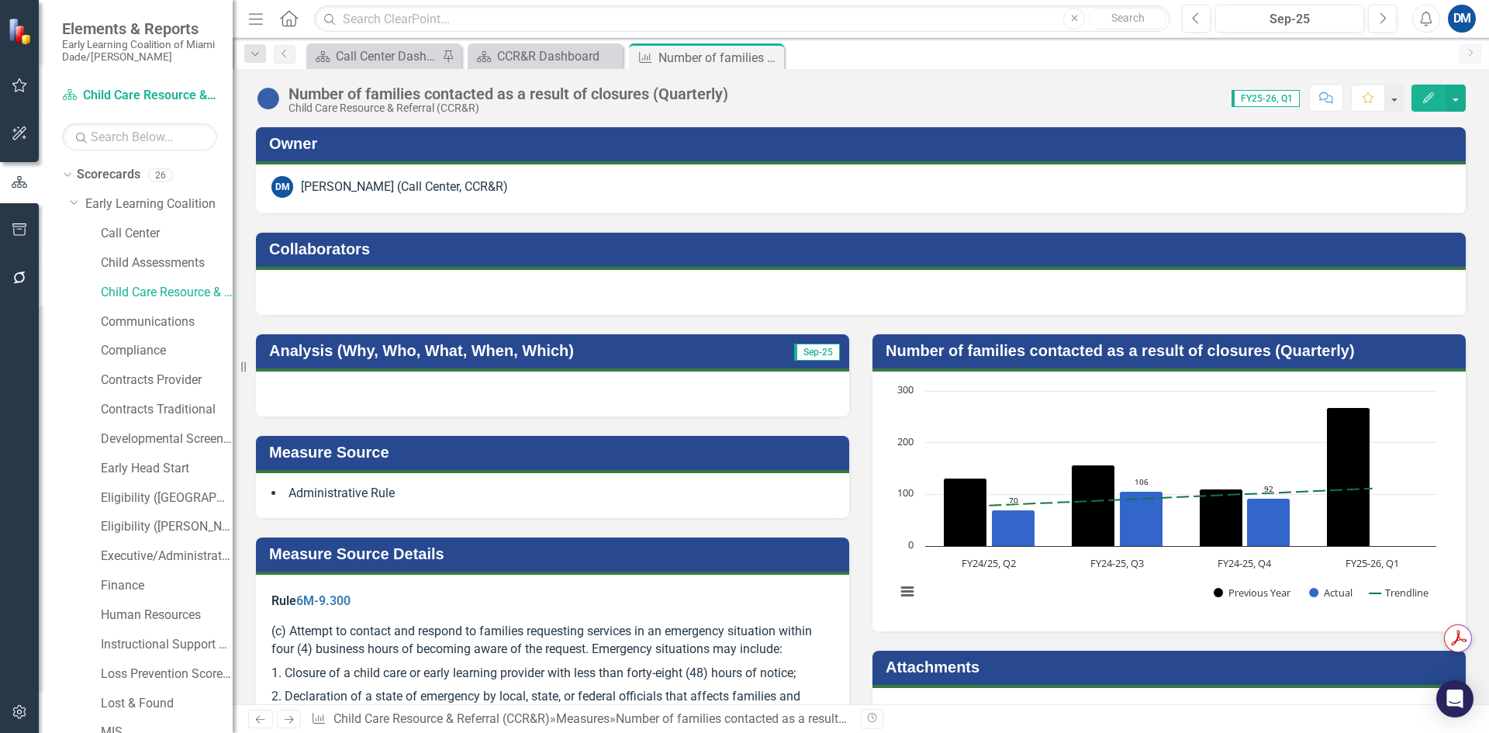
click at [665, 419] on div "Measure Source Administrative Rule" at bounding box center [552, 467] width 616 height 102
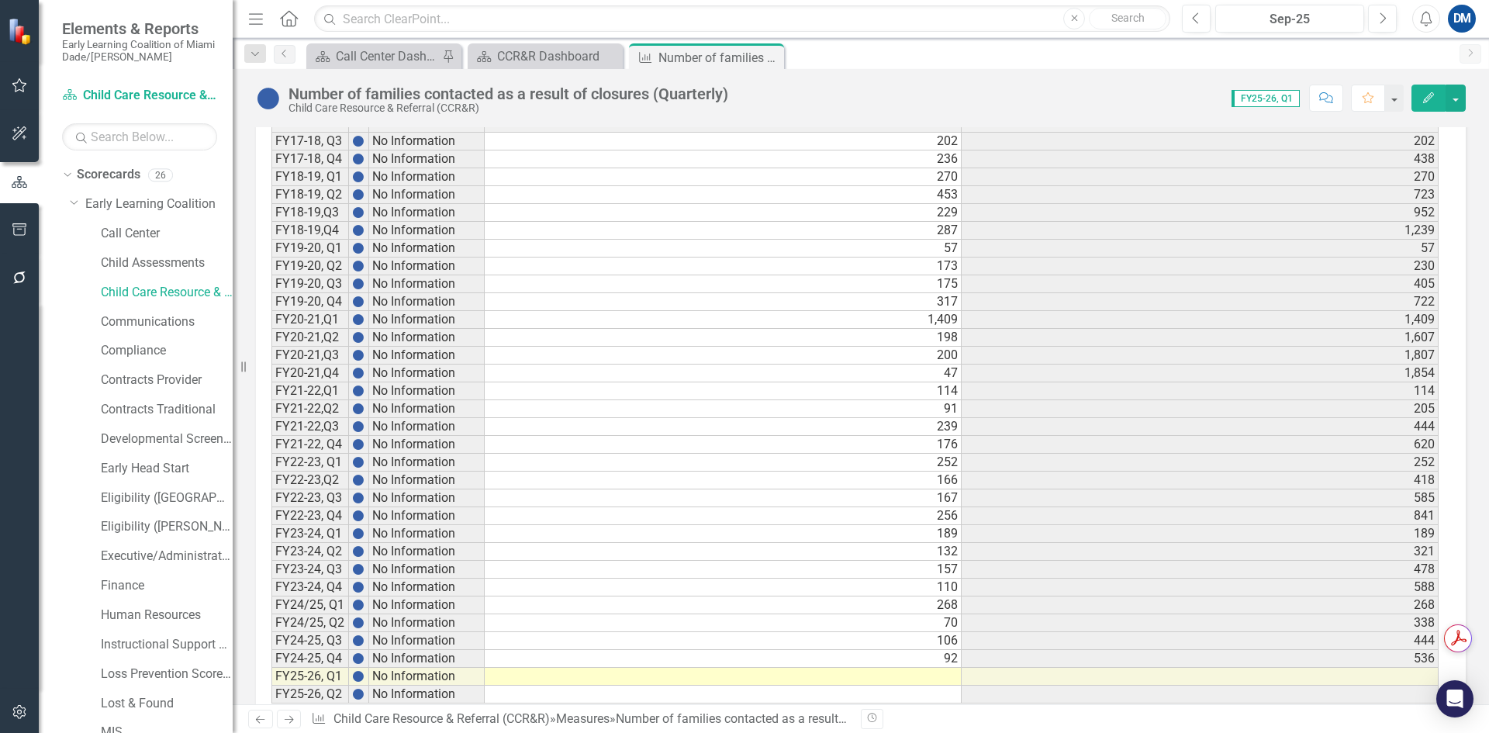
scroll to position [1083, 0]
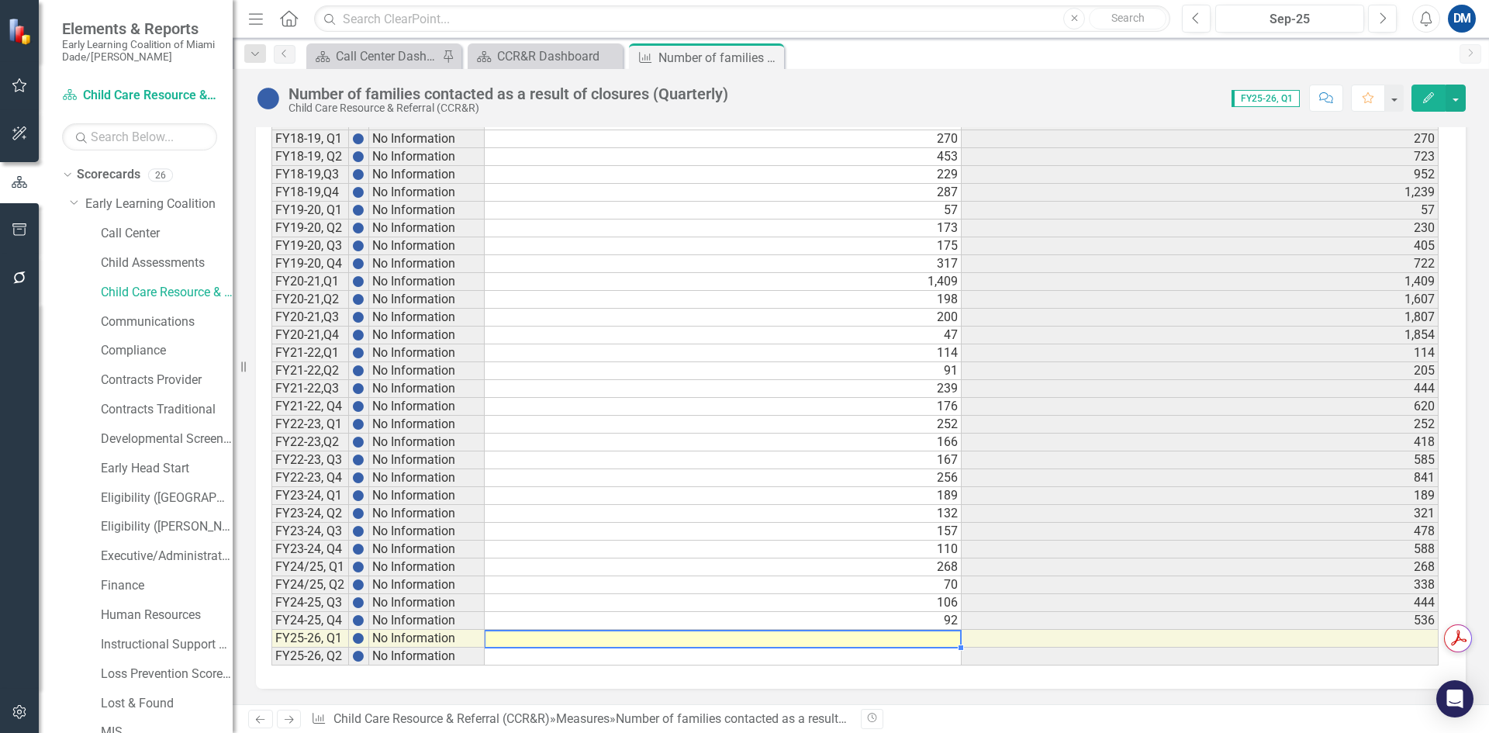
click at [889, 639] on td at bounding box center [723, 639] width 477 height 18
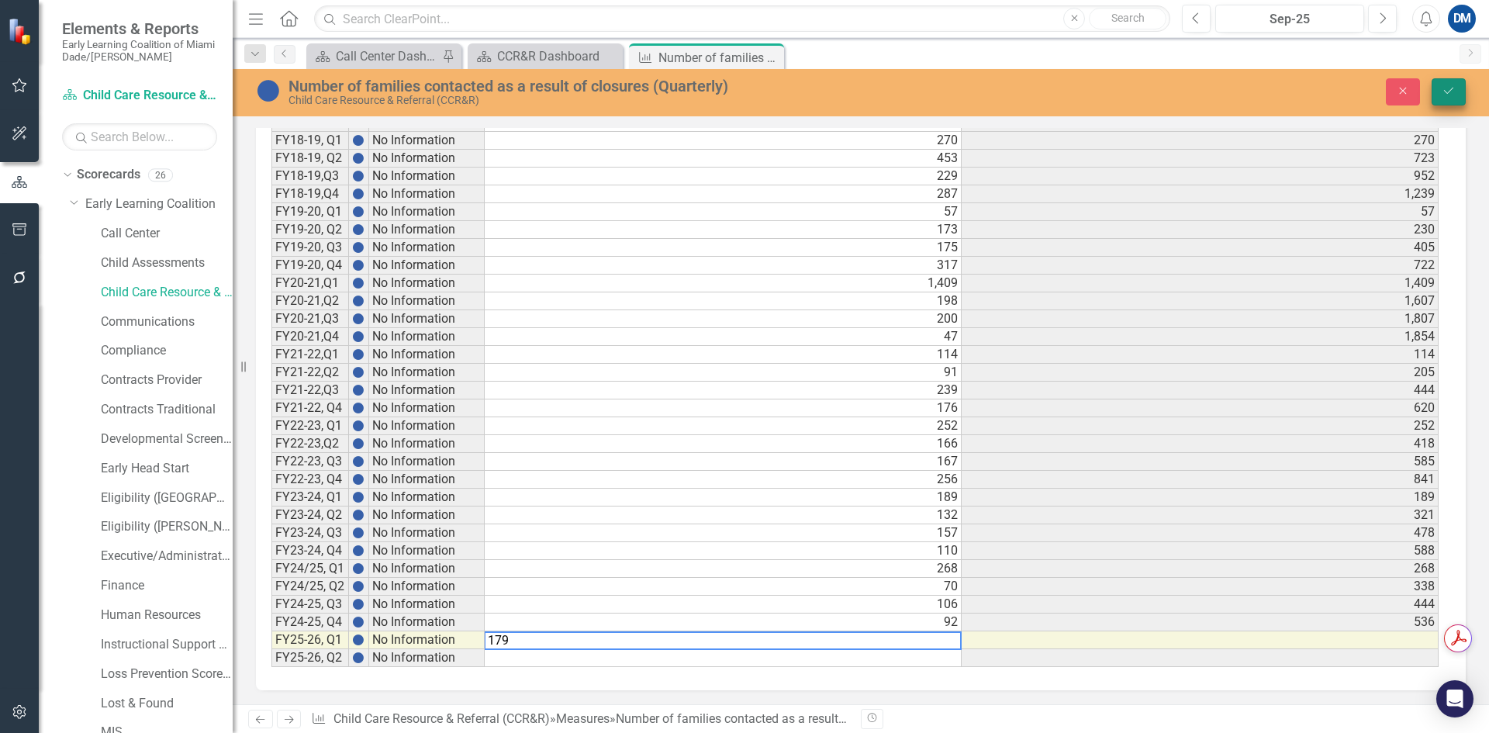
type textarea "179"
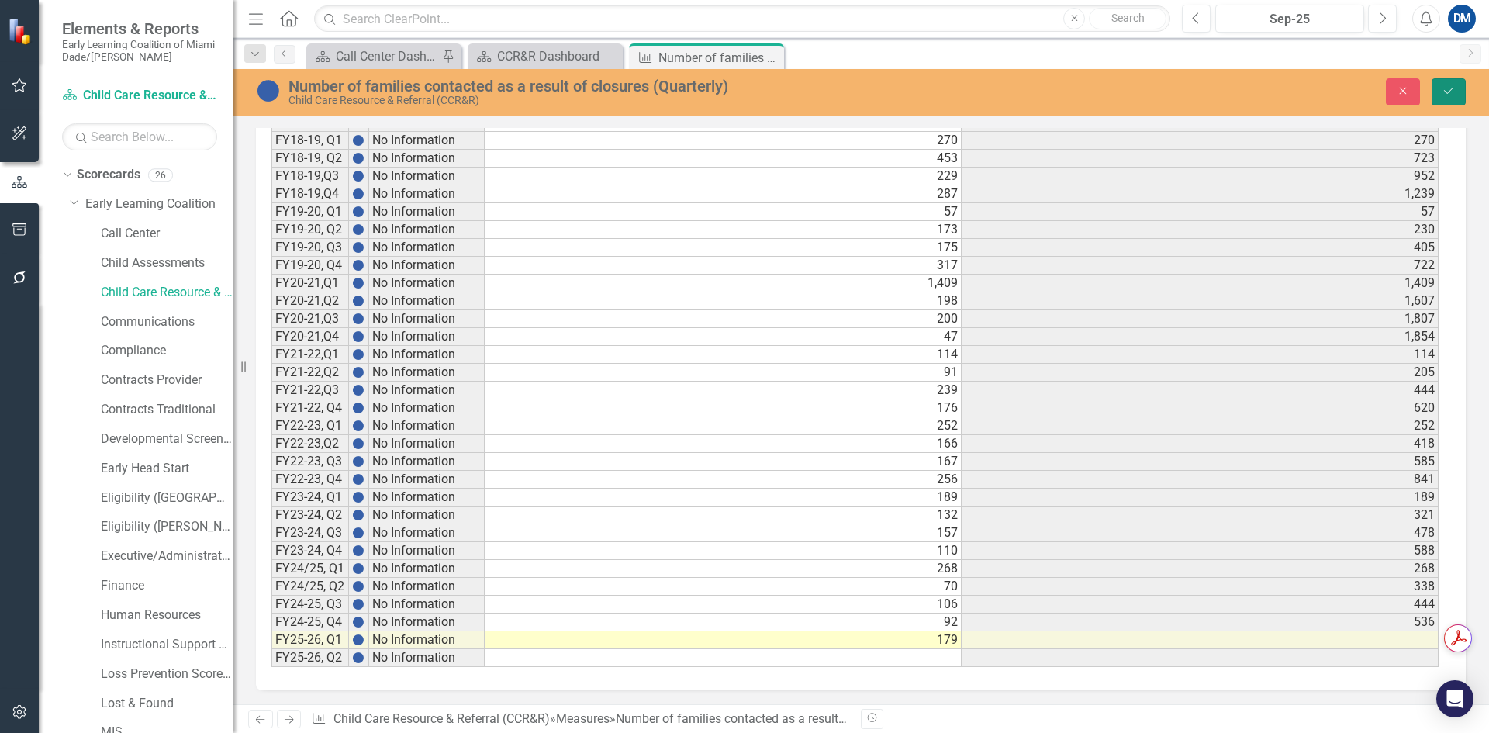
click at [1438, 91] on button "Save" at bounding box center [1448, 91] width 34 height 27
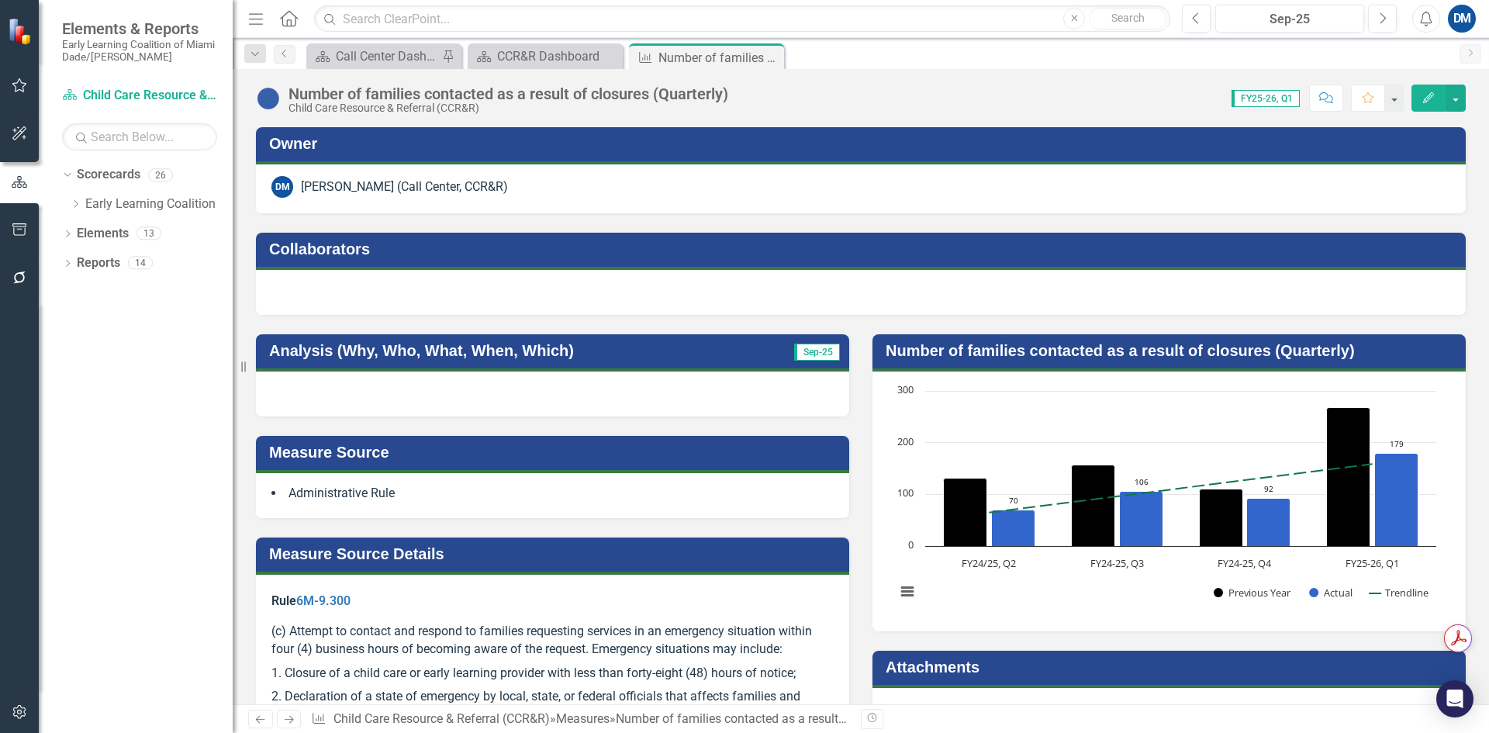
click at [375, 404] on div at bounding box center [552, 393] width 593 height 45
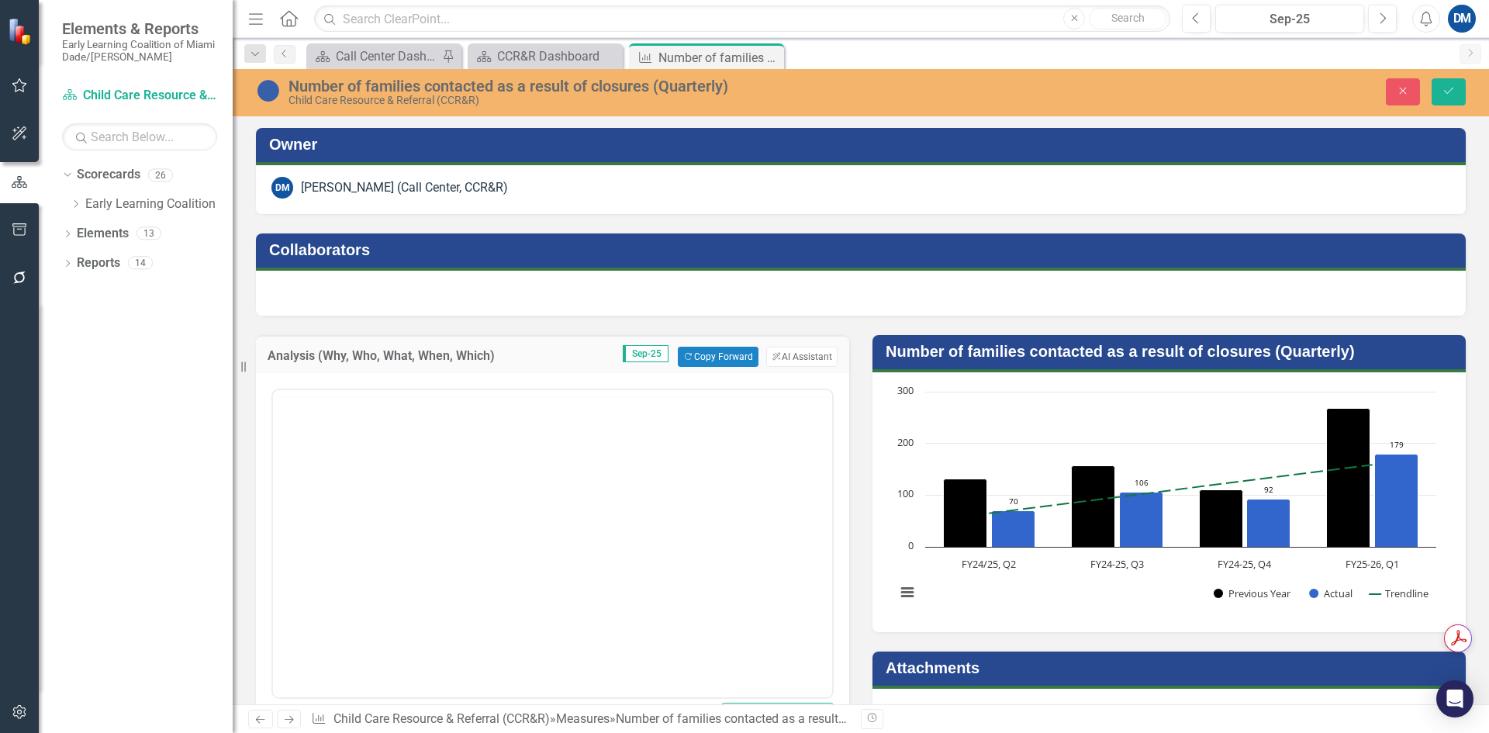
scroll to position [0, 0]
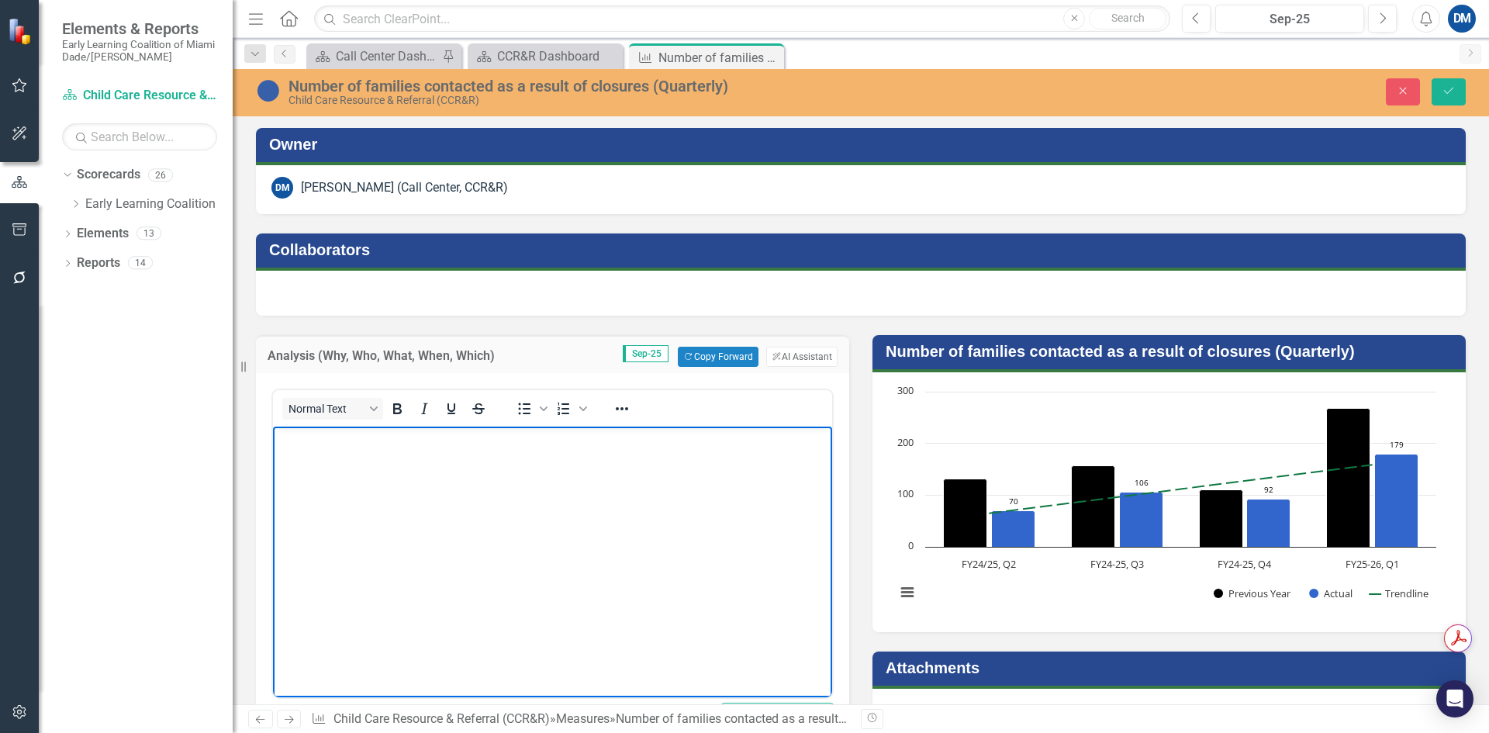
click at [490, 479] on body "Rich Text Area. Press ALT-0 for help." at bounding box center [552, 542] width 559 height 233
drag, startPoint x: 373, startPoint y: 461, endPoint x: 517, endPoint y: 826, distance: 392.7
click at [273, 426] on html "Voluntary Termination due to change of ownership" at bounding box center [552, 542] width 559 height 233
click at [505, 461] on body "To enrich screen reader interactions, please activate Accessibility in Grammarl…" at bounding box center [552, 542] width 559 height 233
click at [1405, 88] on icon "button" at bounding box center [1403, 91] width 7 height 7
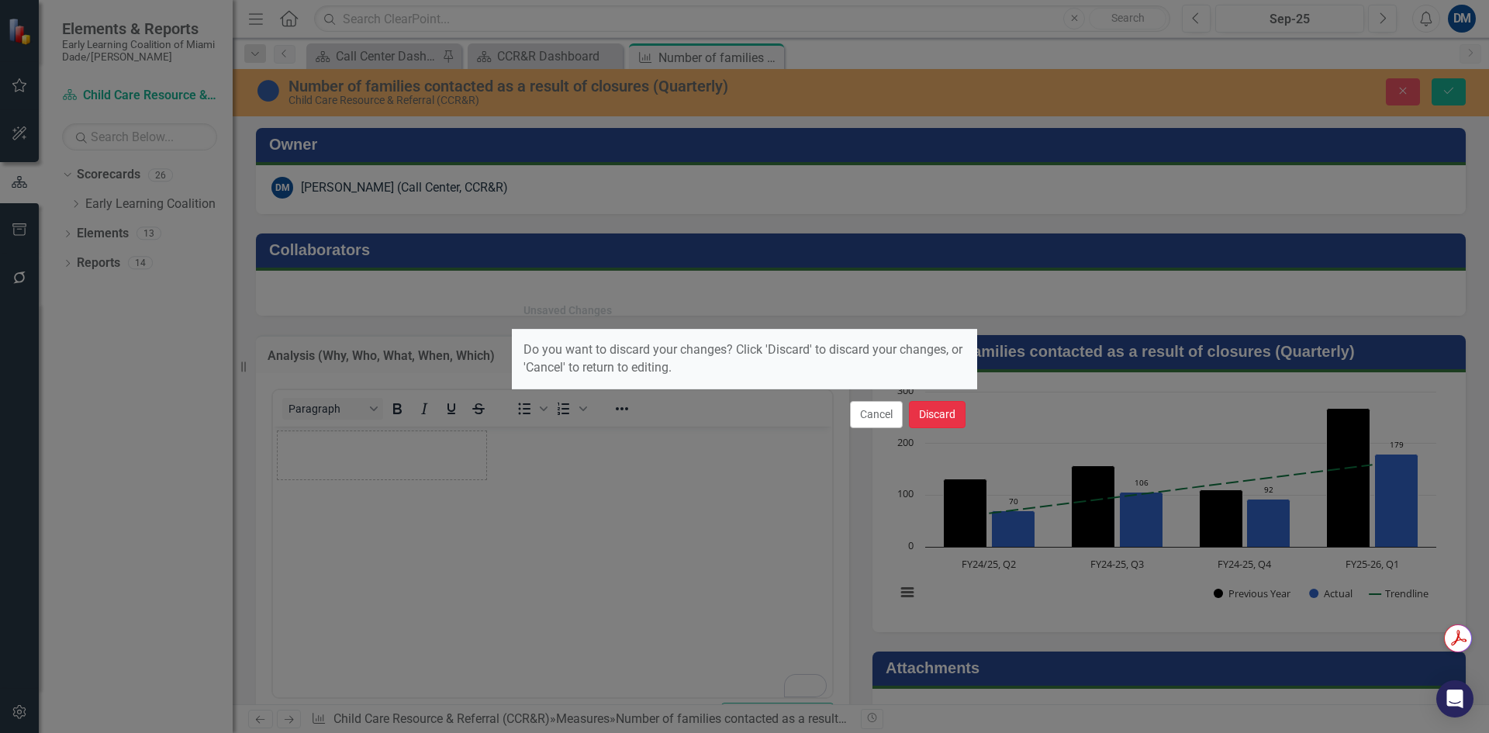
click at [950, 416] on button "Discard" at bounding box center [937, 414] width 57 height 27
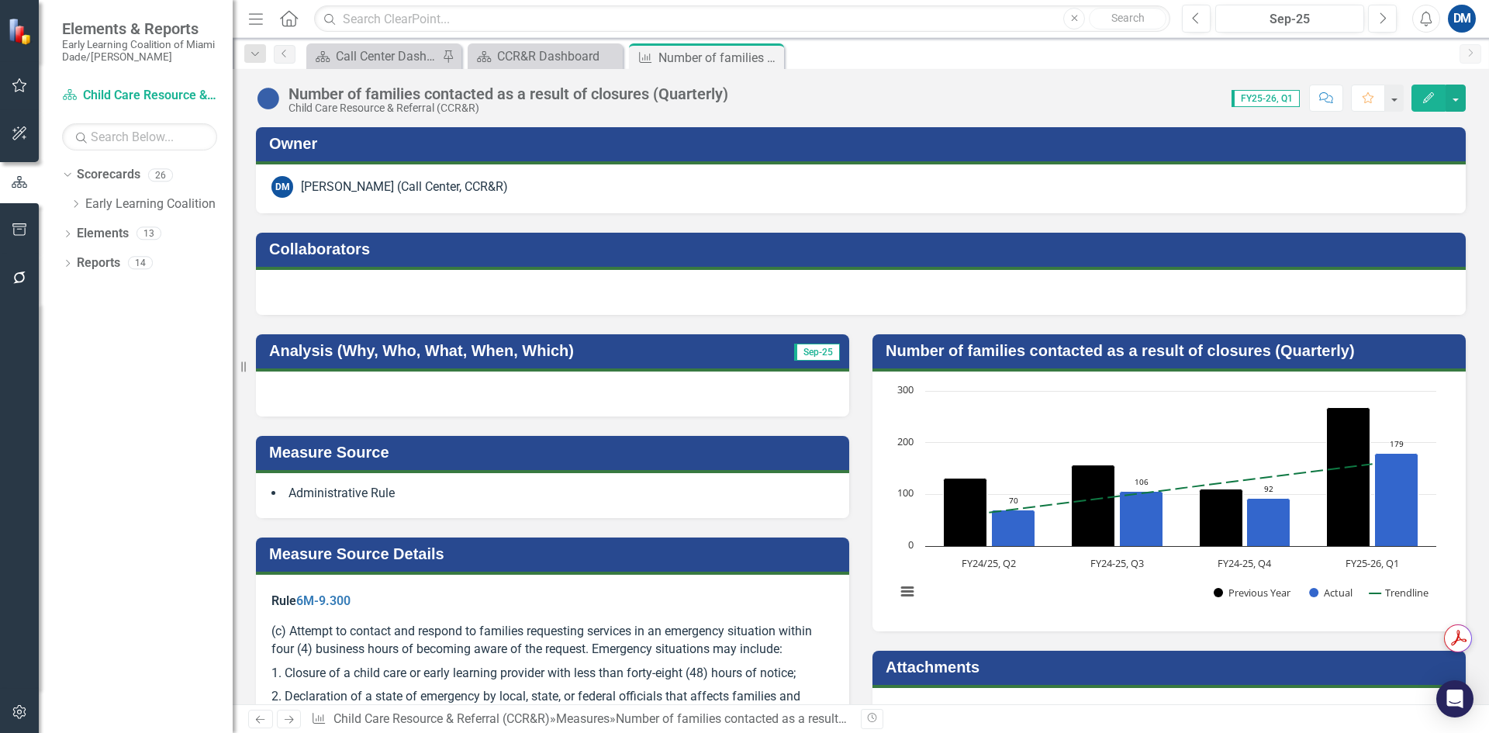
click at [392, 389] on div at bounding box center [552, 393] width 593 height 45
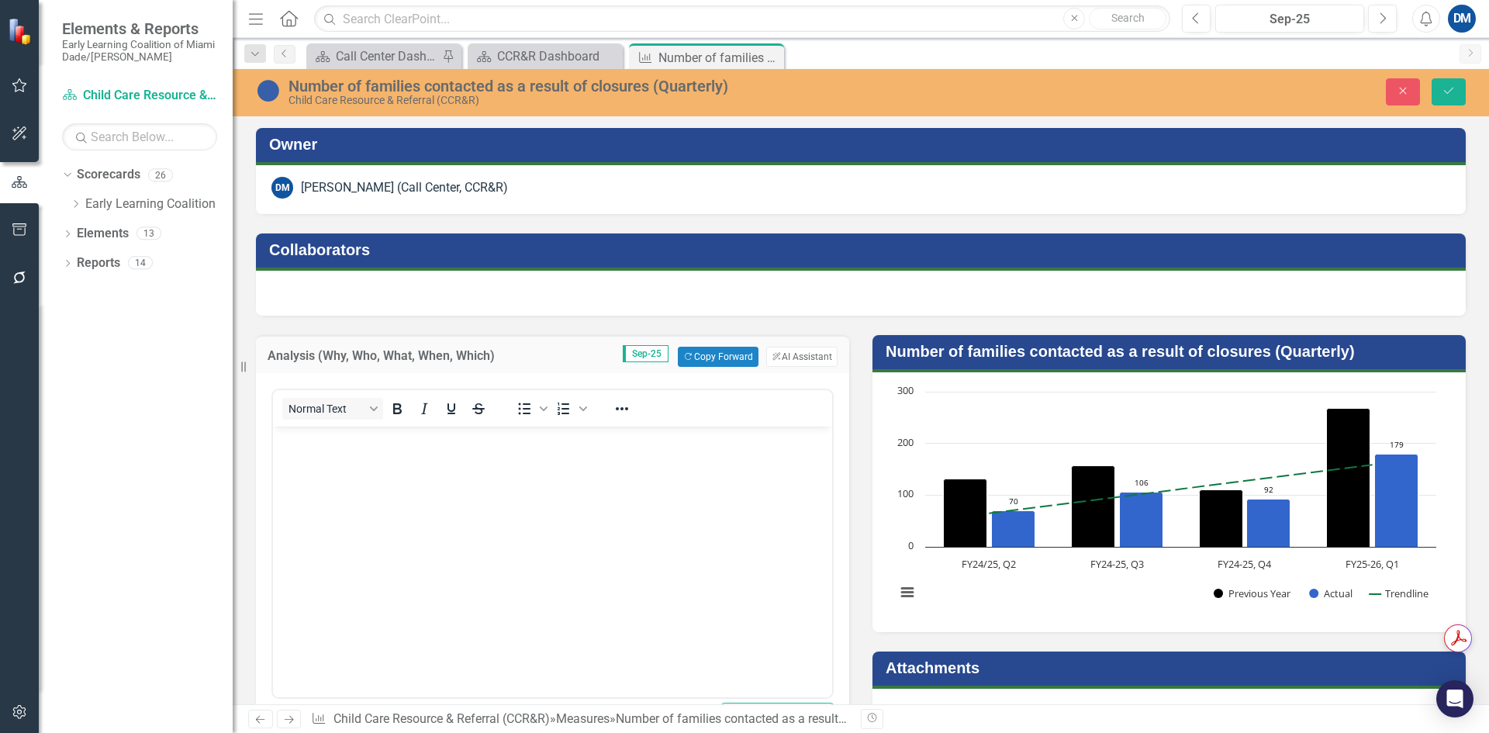
drag, startPoint x: 640, startPoint y: 850, endPoint x: 334, endPoint y: 447, distance: 505.9
click at [334, 447] on p "Rich Text Area. Press ALT-0 for help." at bounding box center [552, 439] width 551 height 19
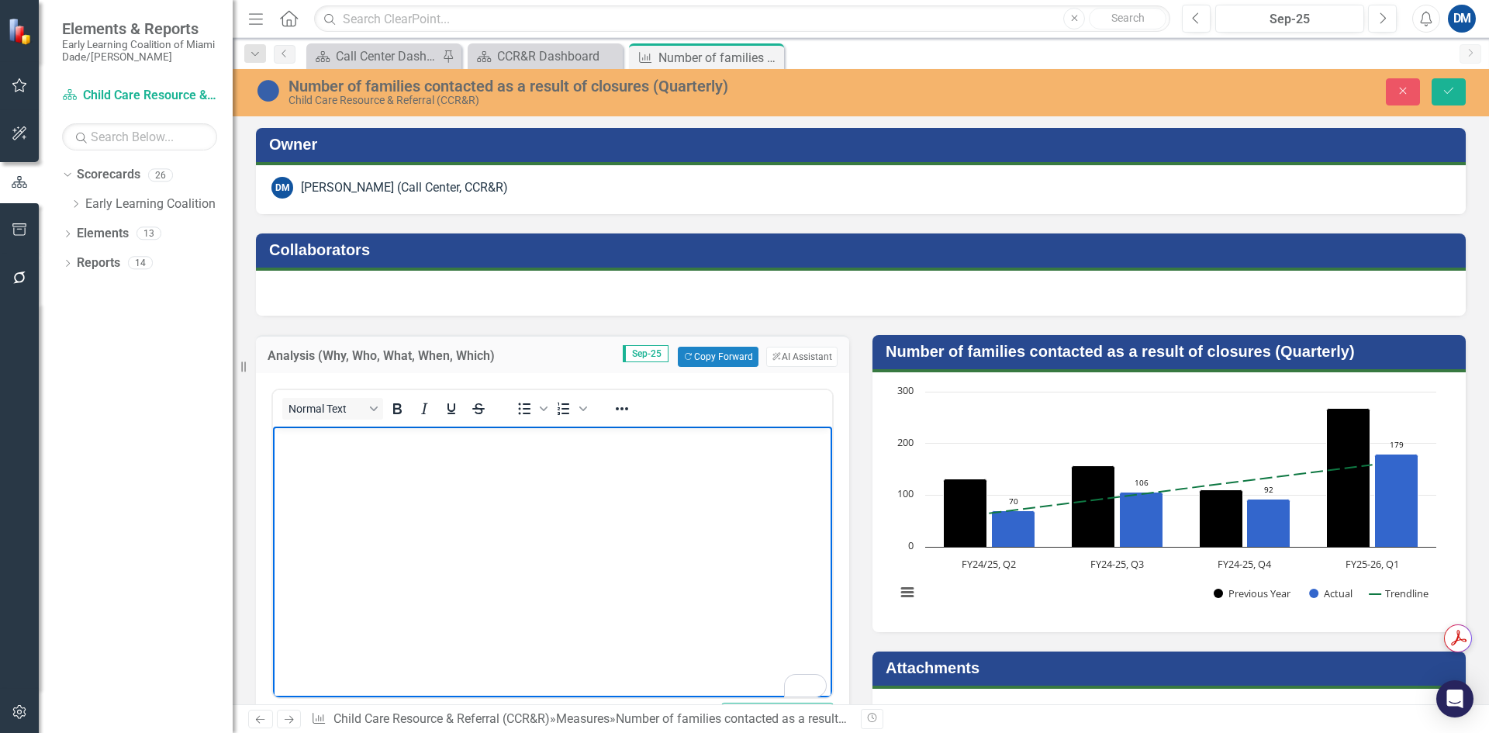
paste body "To enrich screen reader interactions, please activate Accessibility in Grammarl…"
click at [632, 437] on p "Voluntary Termination due to change of ownership" at bounding box center [552, 439] width 551 height 19
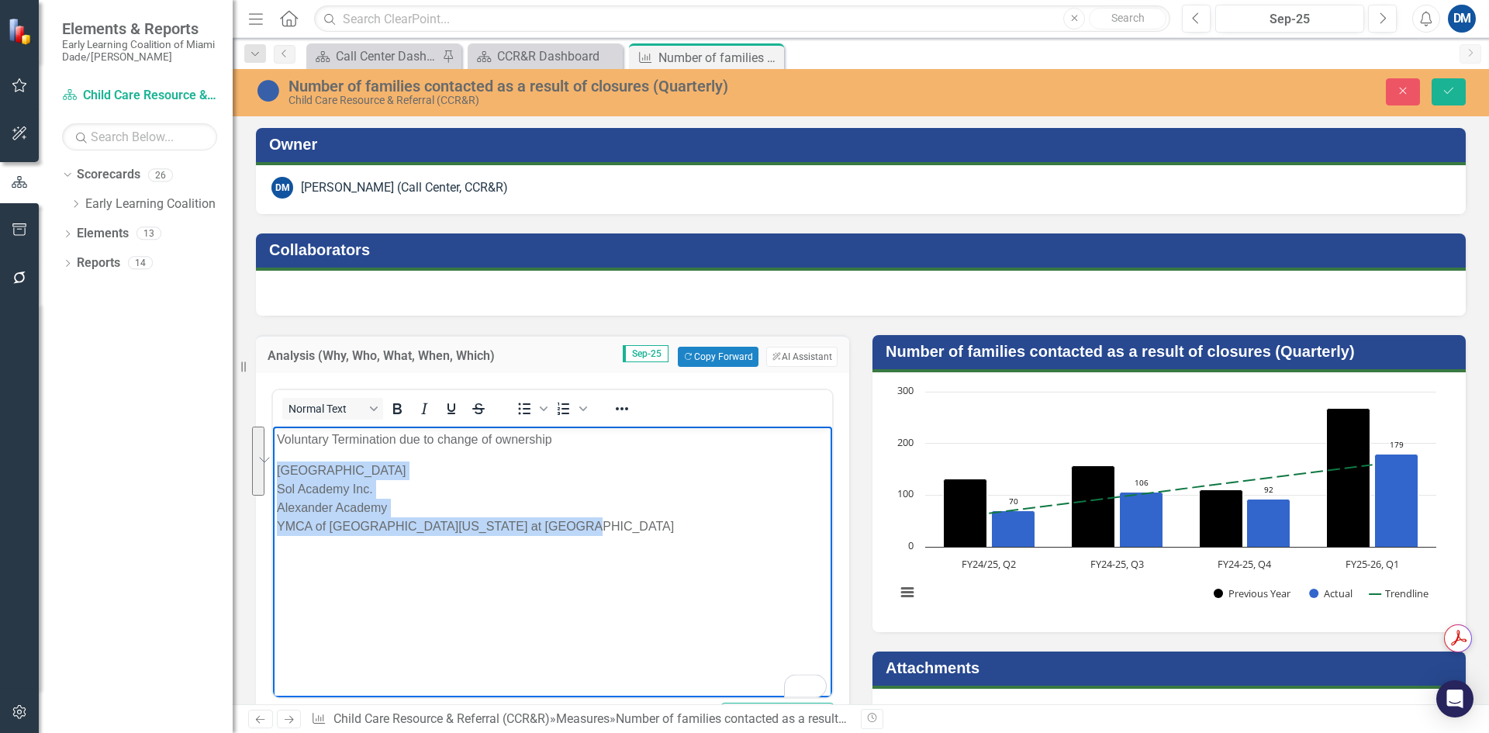
drag, startPoint x: 613, startPoint y: 529, endPoint x: 273, endPoint y: 470, distance: 345.5
click at [273, 470] on body "Voluntary Termination due to change of ownership Kiddie Kampus Learning Center …" at bounding box center [552, 542] width 559 height 233
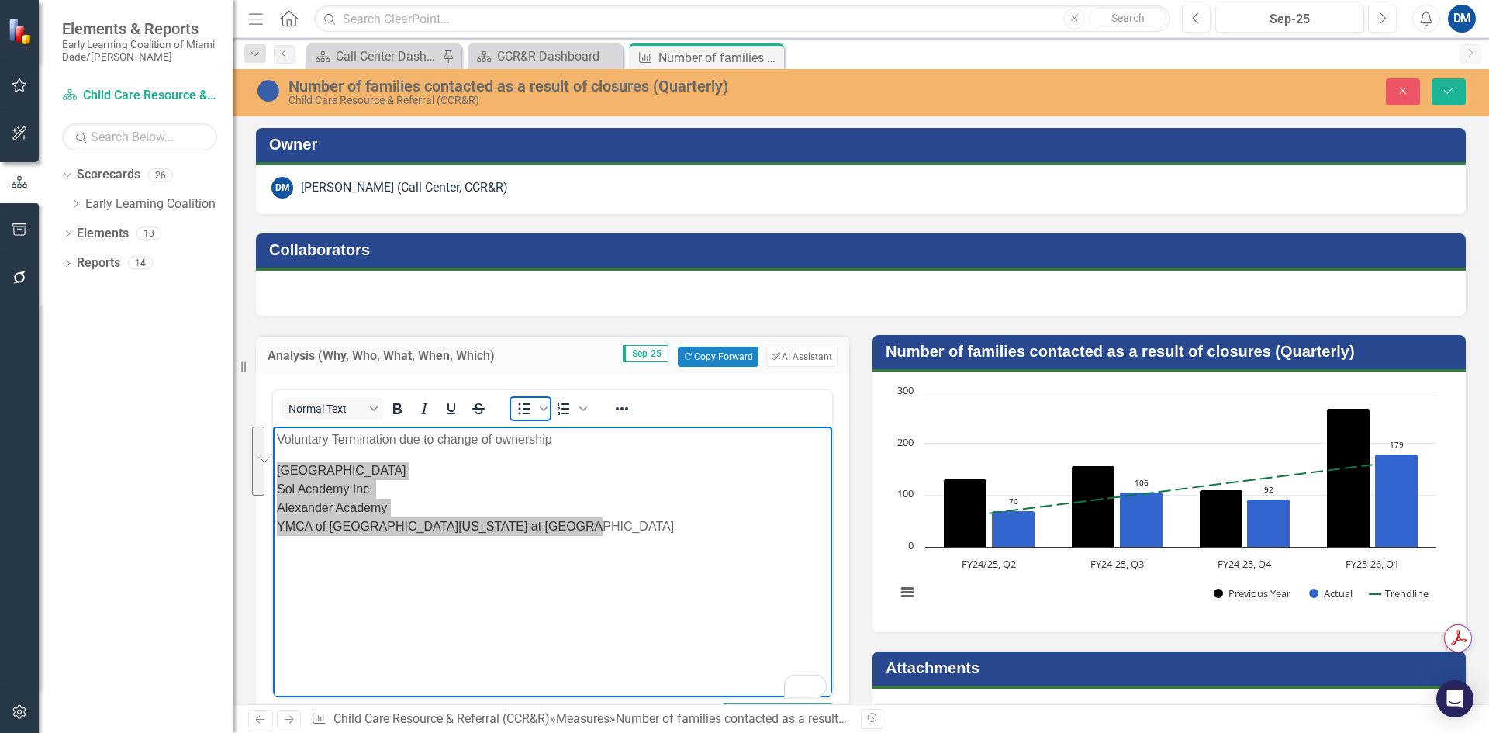
click at [526, 409] on icon "Bullet list" at bounding box center [525, 409] width 12 height 12
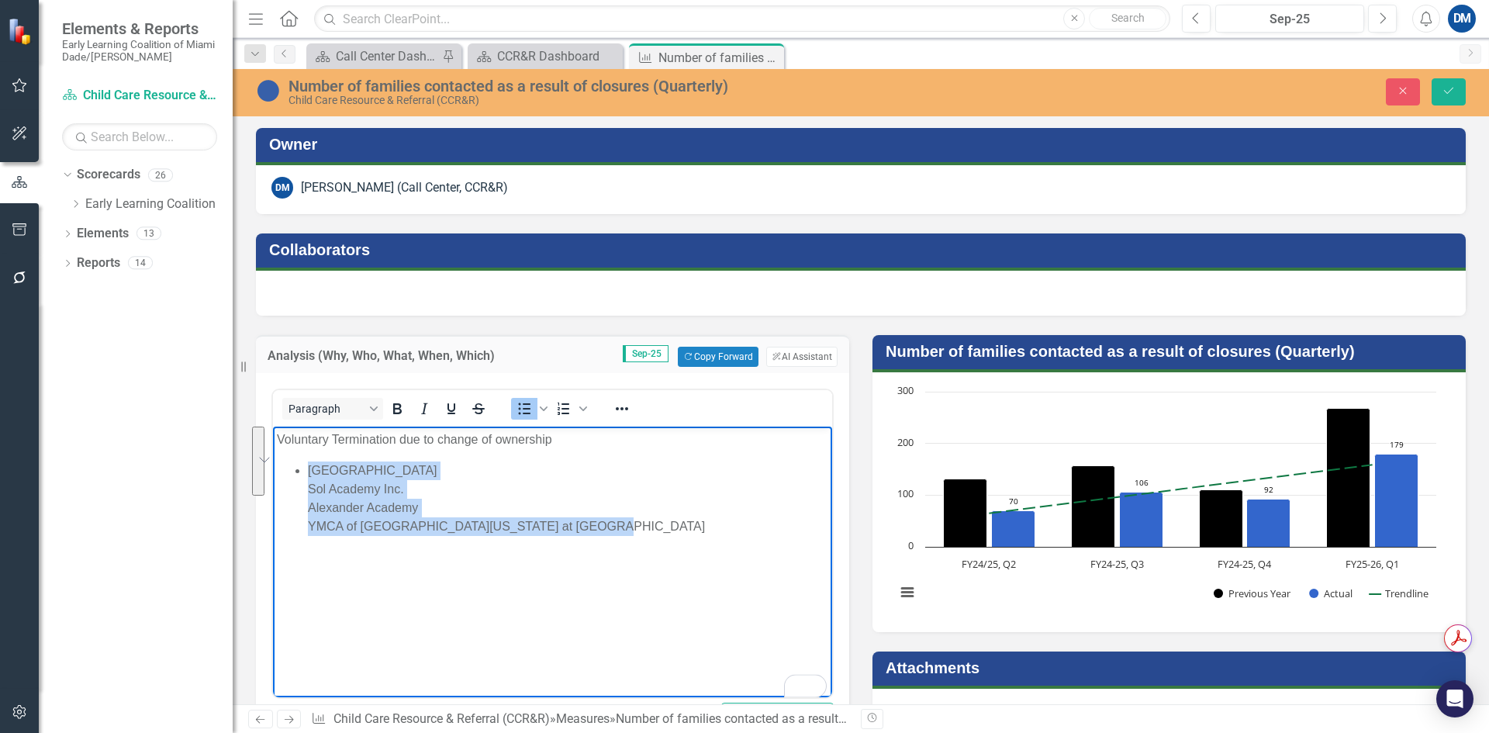
drag, startPoint x: 504, startPoint y: 547, endPoint x: 479, endPoint y: 534, distance: 27.7
click at [502, 546] on body "Voluntary Termination due to change of ownership Kiddie Kampus Learning Center …" at bounding box center [552, 542] width 559 height 233
click at [452, 524] on li "Kiddie Kampus Learning Center Sol Academy Inc. Alexander Academy YMCA of South …" at bounding box center [568, 498] width 520 height 74
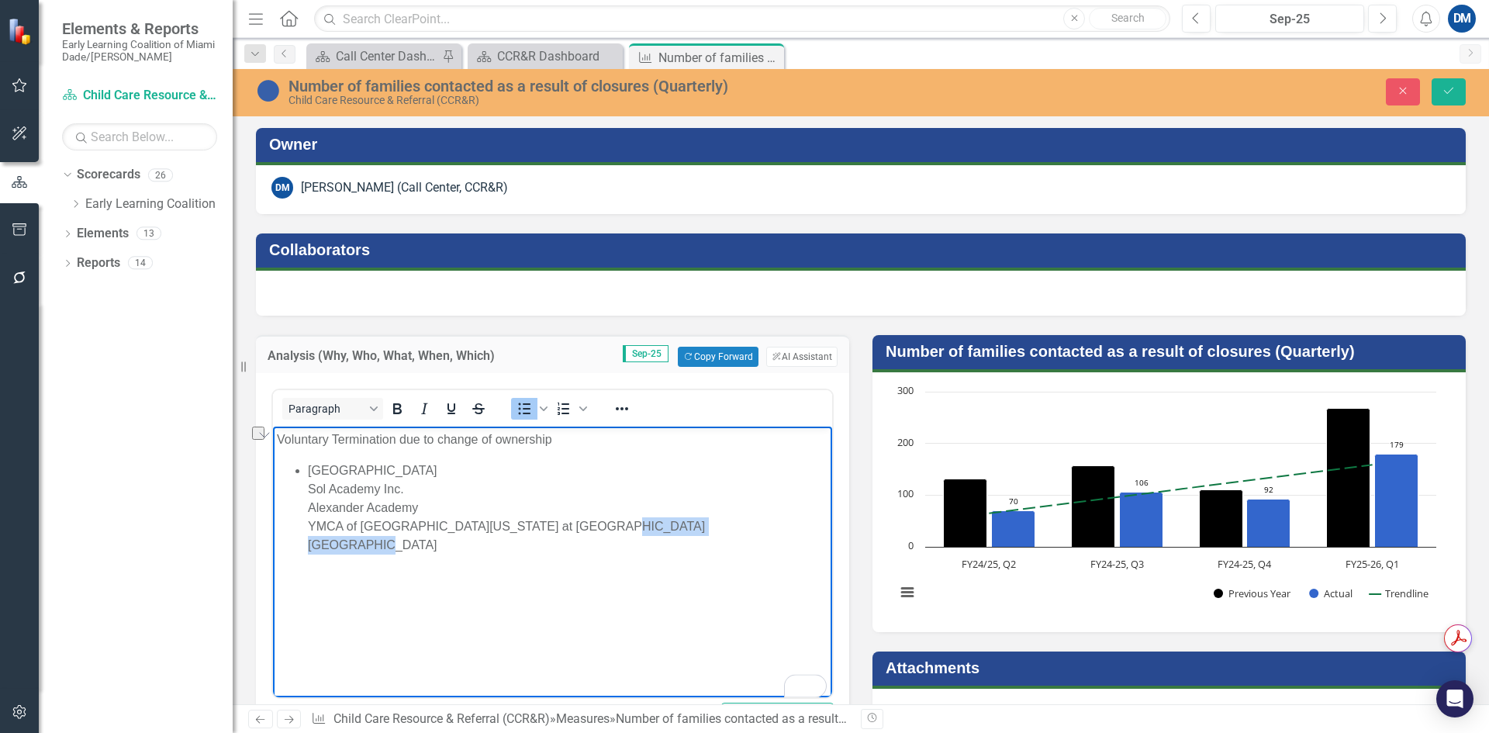
drag, startPoint x: 779, startPoint y: 521, endPoint x: 584, endPoint y: 521, distance: 194.6
click at [584, 521] on li "Kiddie Kampus Learning Center Sol Academy Inc. Alexander Academy YMCA of South …" at bounding box center [568, 507] width 520 height 93
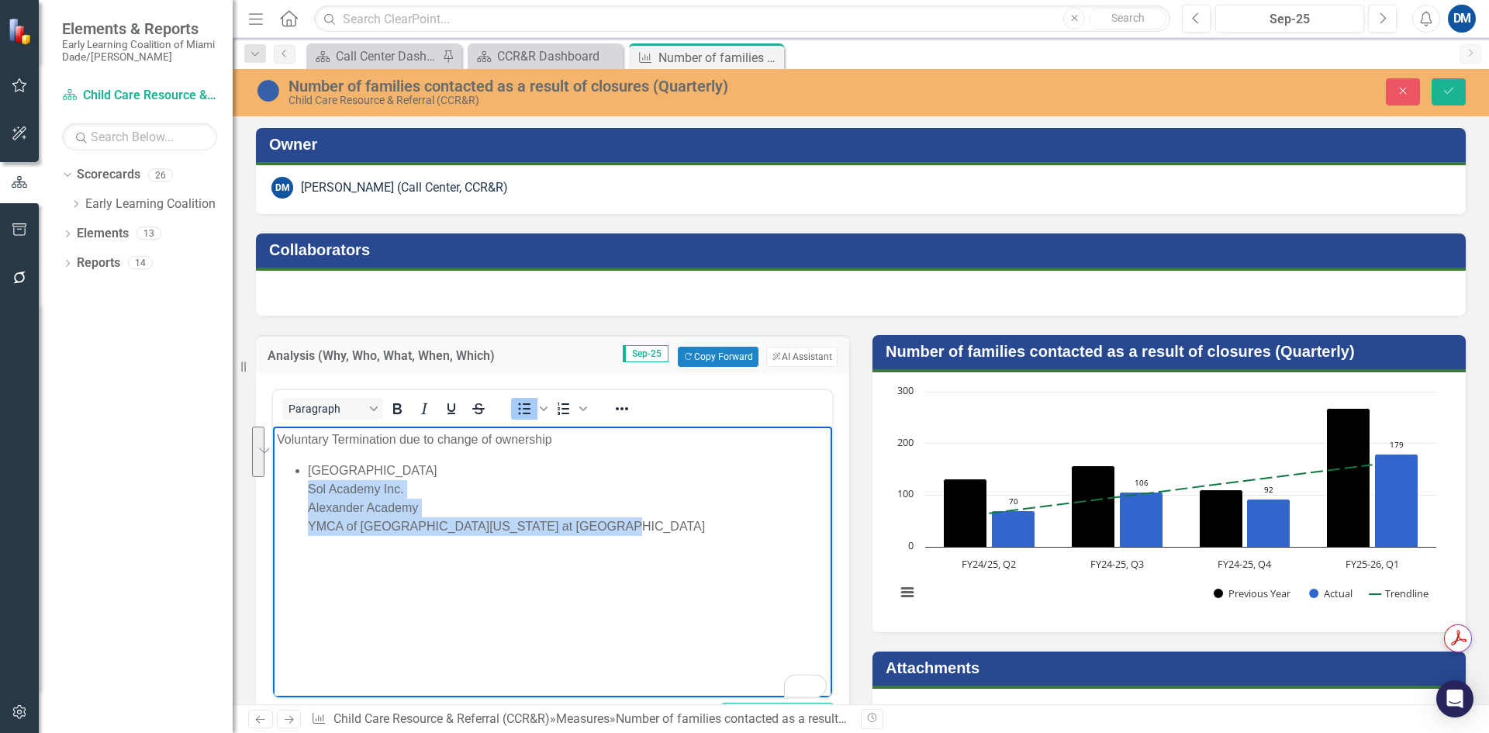
drag, startPoint x: 588, startPoint y: 531, endPoint x: 309, endPoint y: 488, distance: 282.5
click at [309, 488] on li "Kiddie Kampus Learning Center Sol Academy Inc. Alexander Academy YMCA of South …" at bounding box center [568, 498] width 520 height 74
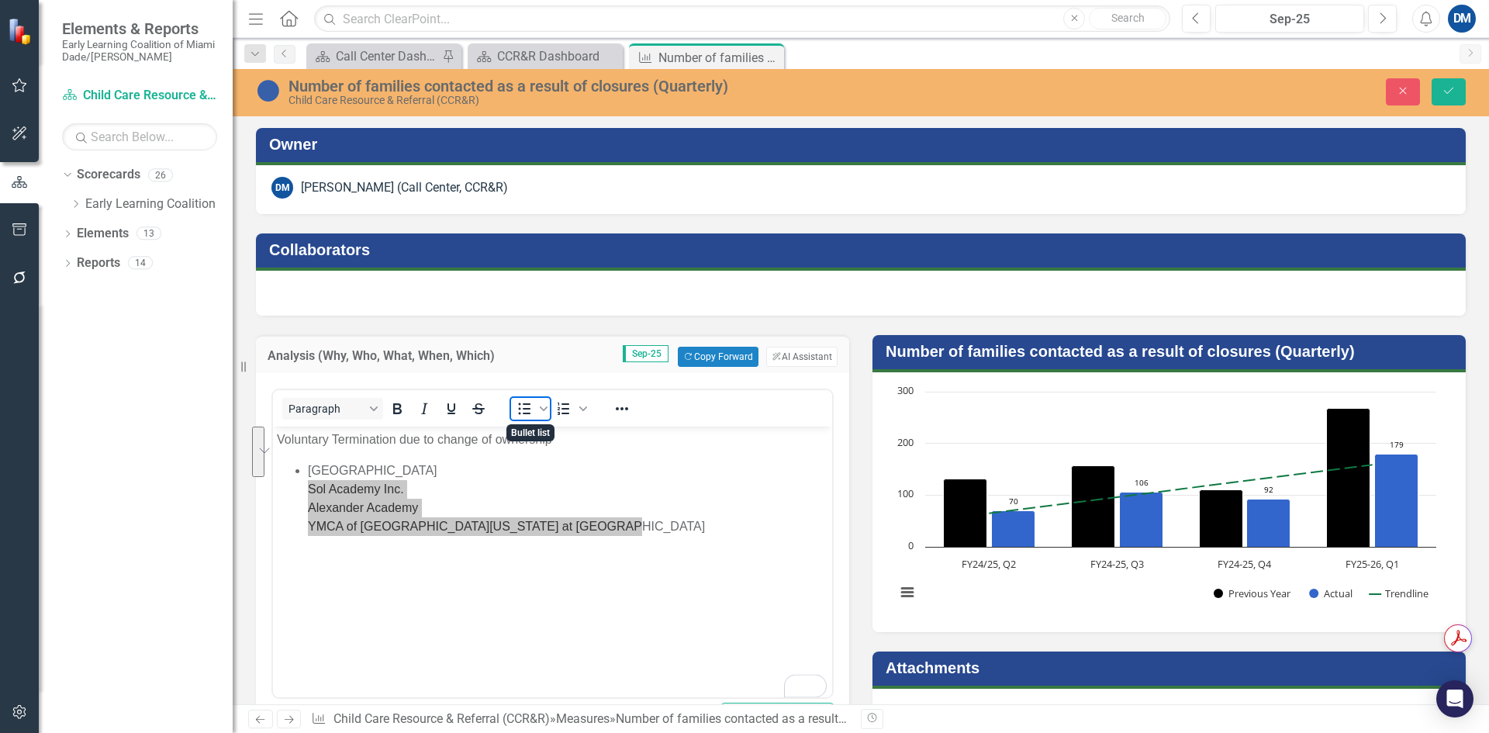
click at [530, 409] on icon "Bullet list" at bounding box center [525, 409] width 12 height 12
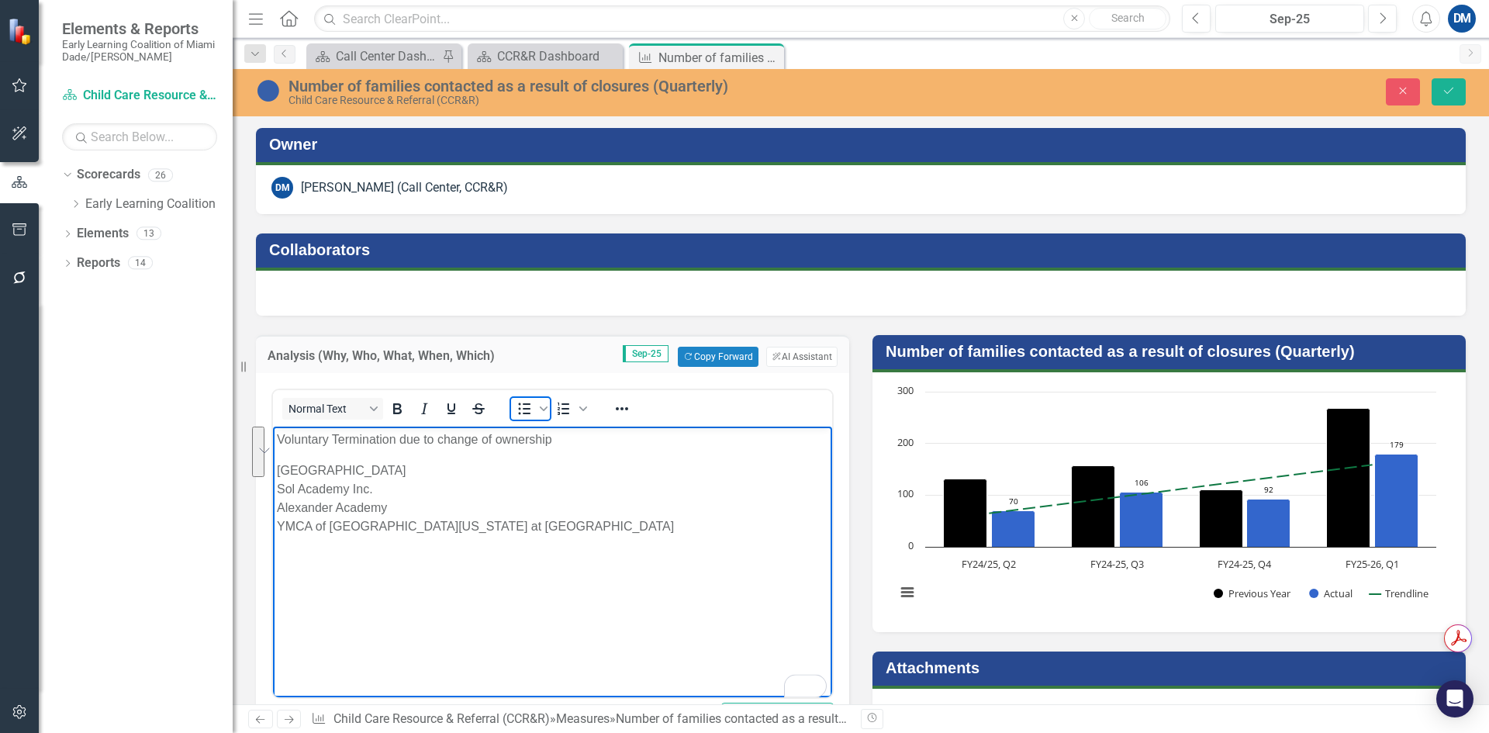
click at [528, 409] on icon "Bullet list" at bounding box center [525, 409] width 12 height 12
click at [309, 485] on li "Kiddie Kampus Learning Center Sol Academy Inc. Alexander Academy YMCA of South …" at bounding box center [568, 498] width 520 height 74
click at [299, 507] on ul "Kiddie Kampus Learning Center Sol Academy Inc. Alexander Academy YMCA of South …" at bounding box center [552, 498] width 551 height 74
click at [302, 529] on ul "Kiddie Kampus Learning Center Sol Academy Inc. Alexander Academy YMCA of South …" at bounding box center [552, 498] width 551 height 74
click at [485, 589] on body "Voluntary Termination due to change of ownership Kiddie Kampus Learning Center …" at bounding box center [552, 542] width 559 height 233
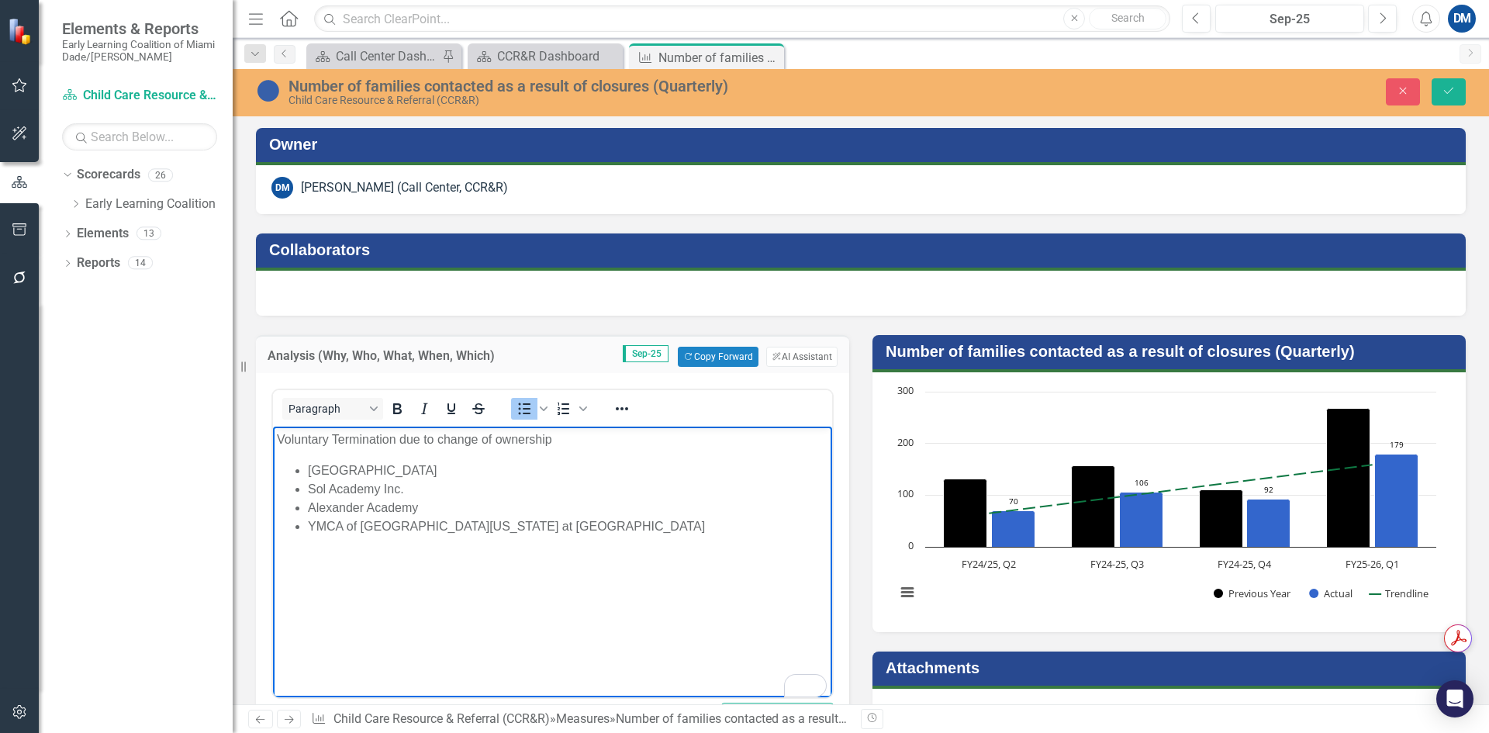
click at [278, 437] on p "Voluntary Termination due to change of ownership" at bounding box center [552, 439] width 551 height 19
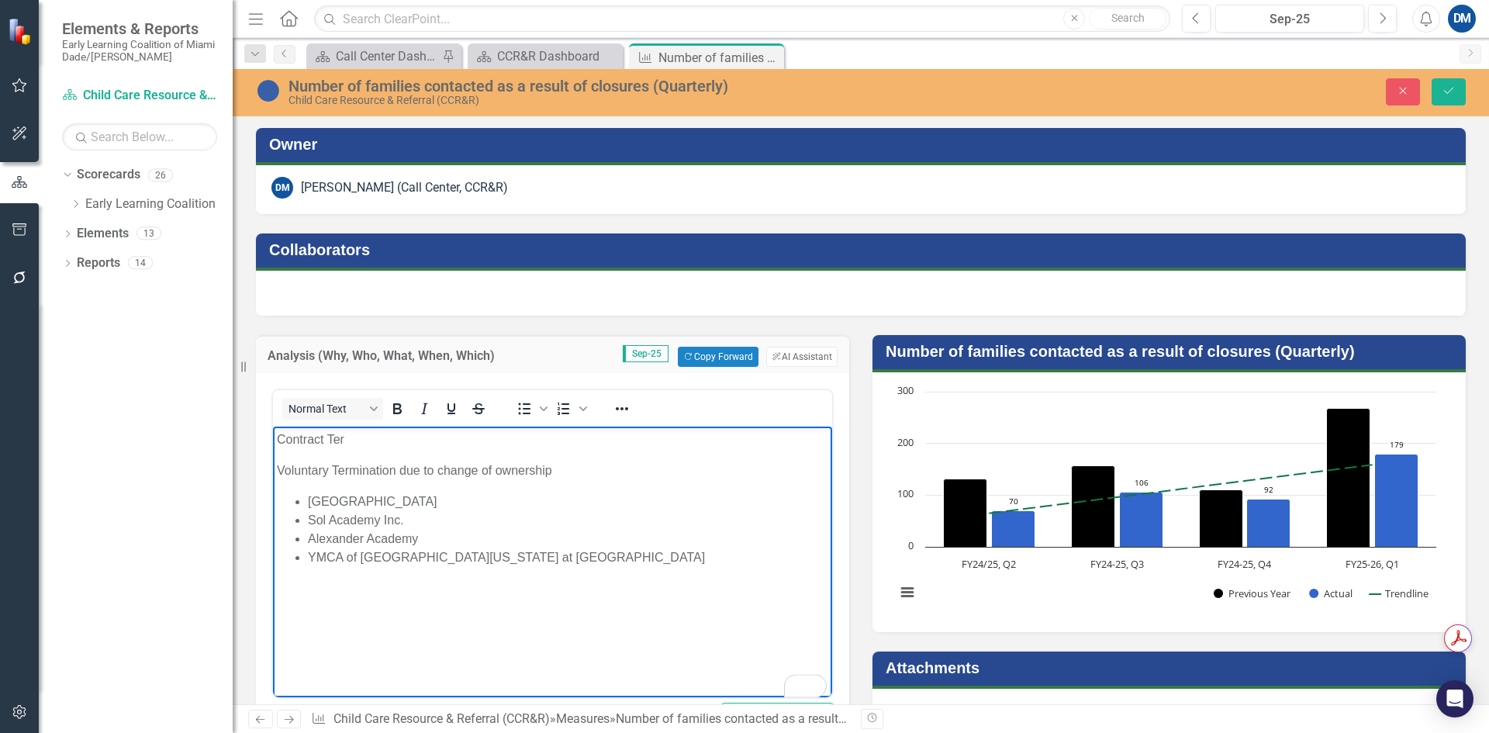
click at [433, 447] on p "Contract Ter" at bounding box center [552, 439] width 551 height 19
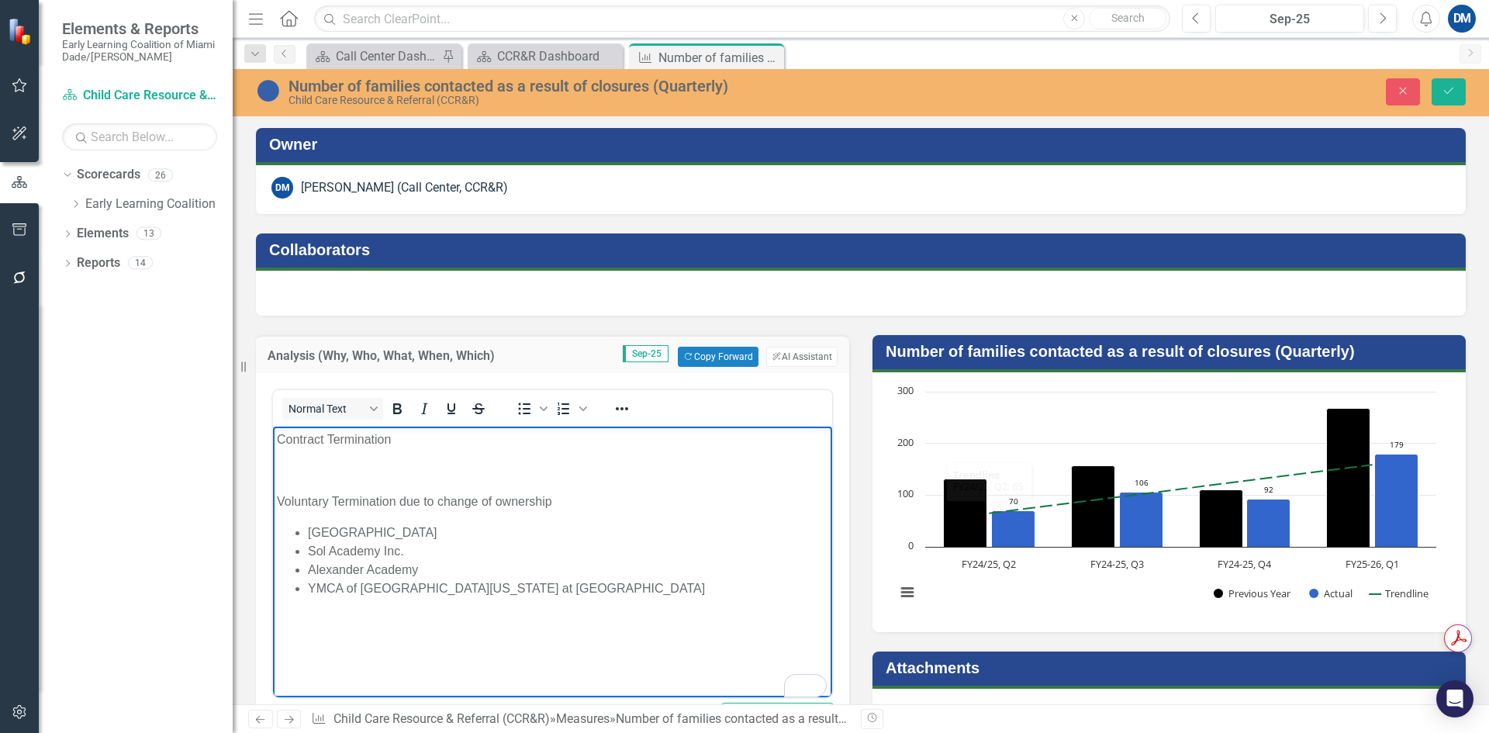
click at [297, 455] on body "Contract Termination Voluntary Termination due to change of ownership Kiddie Ka…" at bounding box center [552, 542] width 559 height 233
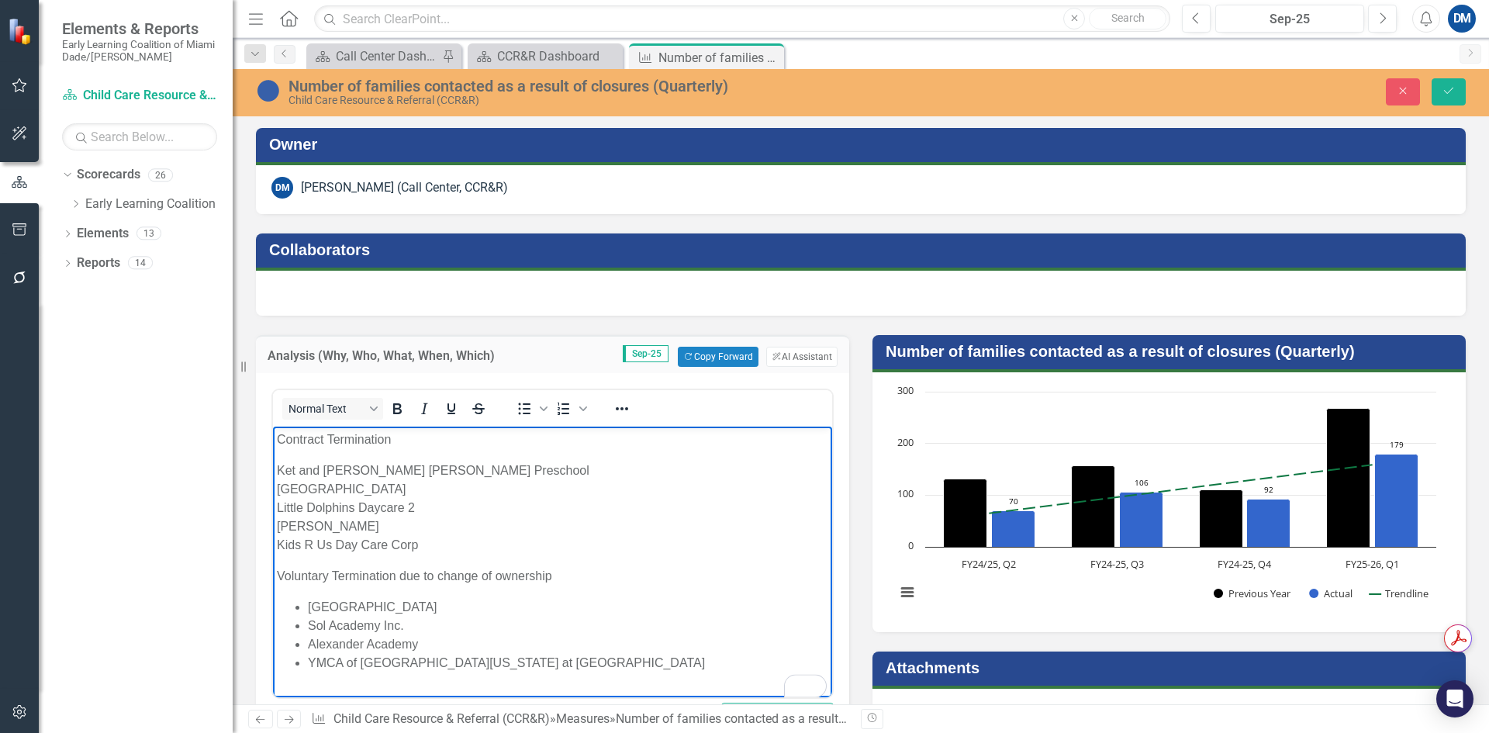
click at [277, 489] on p "Ket and Ray Friendly Christian Preschool Miami Gardens Montessori Preschool Lit…" at bounding box center [552, 507] width 551 height 93
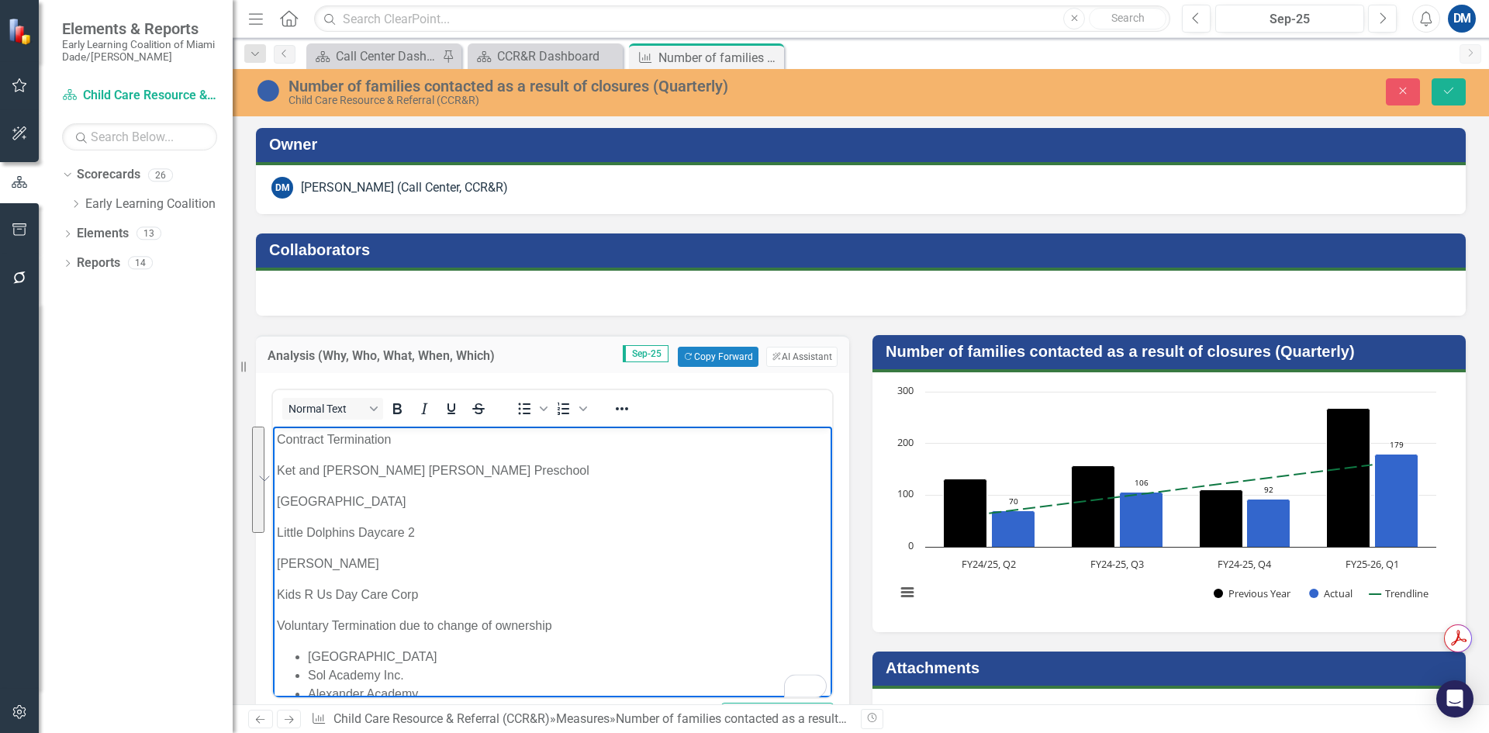
drag, startPoint x: 432, startPoint y: 597, endPoint x: 261, endPoint y: 473, distance: 210.9
click at [273, 473] on html "Contract Termination Ket and Ray Friendly Christian Preschool Miami Gardens Mon…" at bounding box center [552, 582] width 559 height 312
click at [523, 410] on icon "Bullet list" at bounding box center [524, 408] width 19 height 19
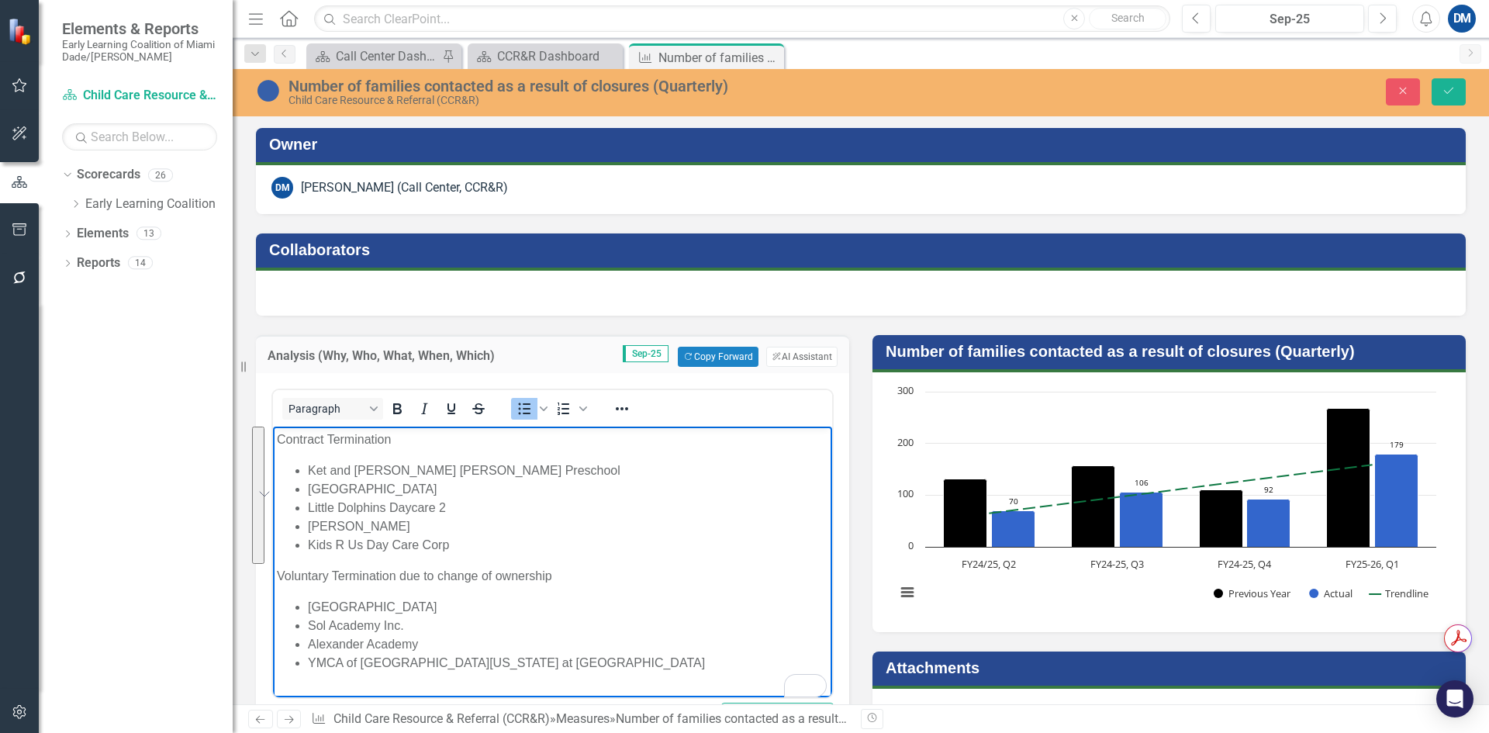
click at [489, 551] on li "Kids R Us Day Care Corp" at bounding box center [568, 545] width 520 height 19
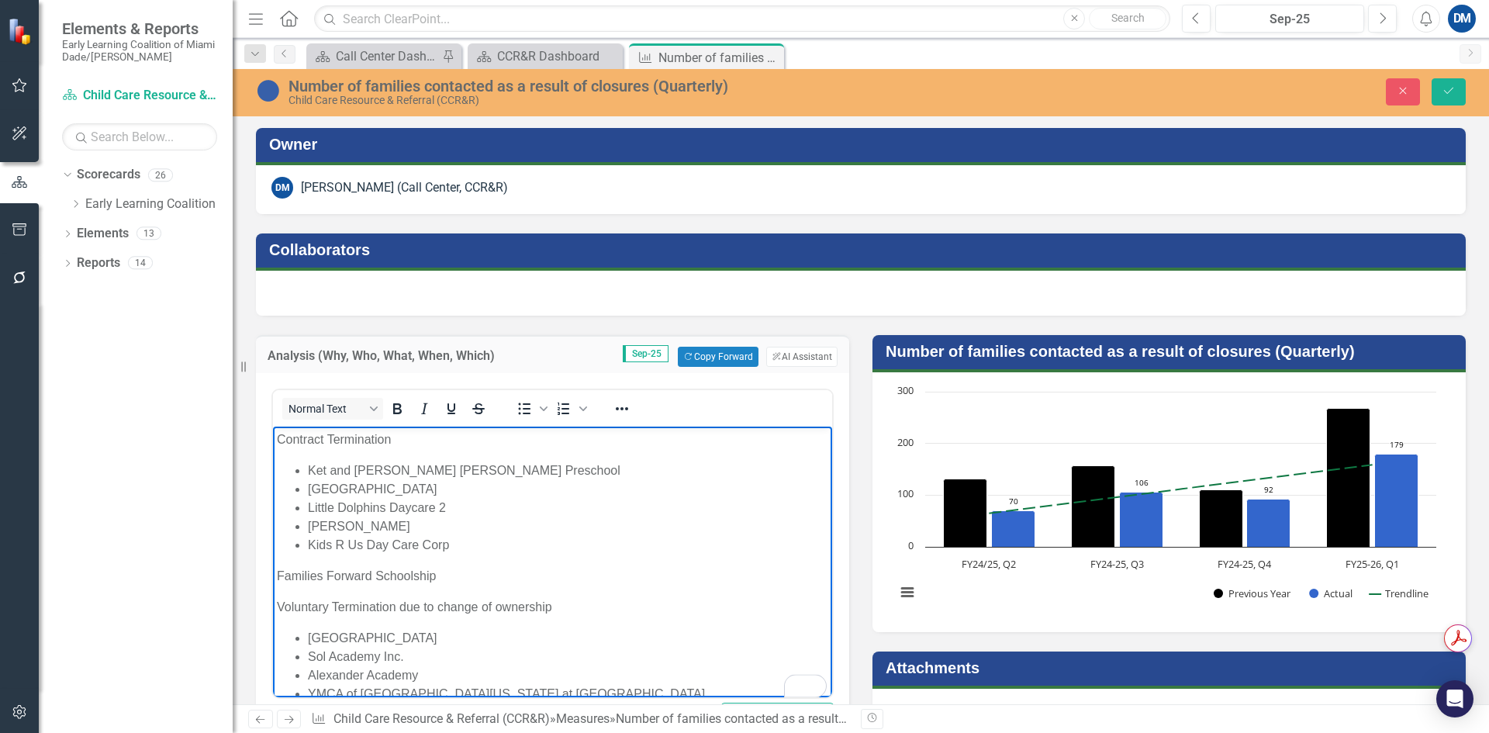
drag, startPoint x: 277, startPoint y: 572, endPoint x: 447, endPoint y: 576, distance: 170.6
click at [278, 572] on p "Families Forward Schoolship" at bounding box center [552, 576] width 551 height 19
click at [490, 570] on p "Loss of Families Forward Schoolship" at bounding box center [552, 576] width 551 height 19
click at [306, 613] on p "Schools that Opted-Out" at bounding box center [552, 607] width 551 height 19
drag, startPoint x: 428, startPoint y: 613, endPoint x: 464, endPoint y: 599, distance: 38.3
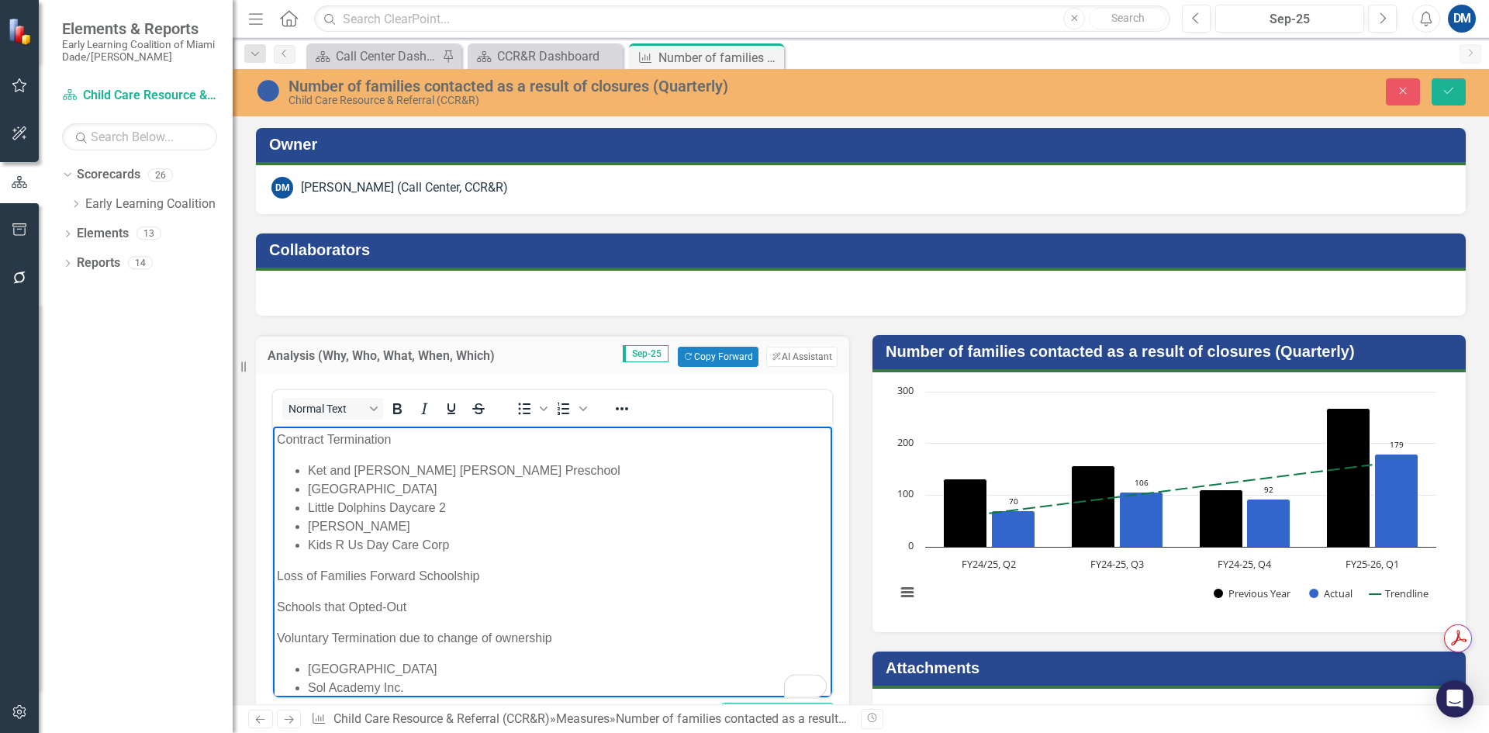
click at [430, 613] on p "Schools that Opted-Out" at bounding box center [552, 607] width 551 height 19
drag, startPoint x: 364, startPoint y: 637, endPoint x: 259, endPoint y: 636, distance: 104.7
click at [273, 636] on html "Contract Termination Ket and Ray Friendly Christian Preschool Miami Gardens Mon…" at bounding box center [552, 603] width 559 height 355
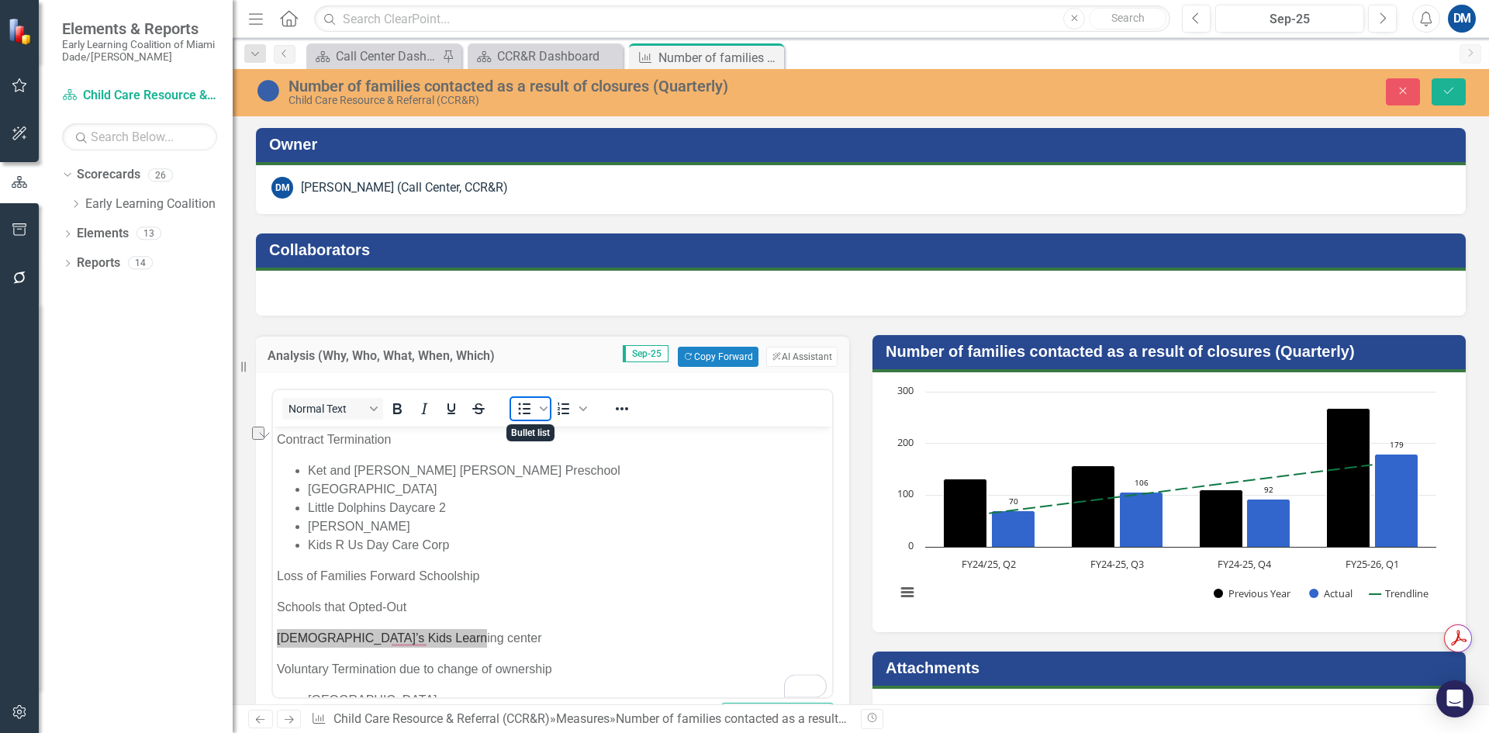
click at [520, 416] on icon "Bullet list" at bounding box center [524, 408] width 19 height 19
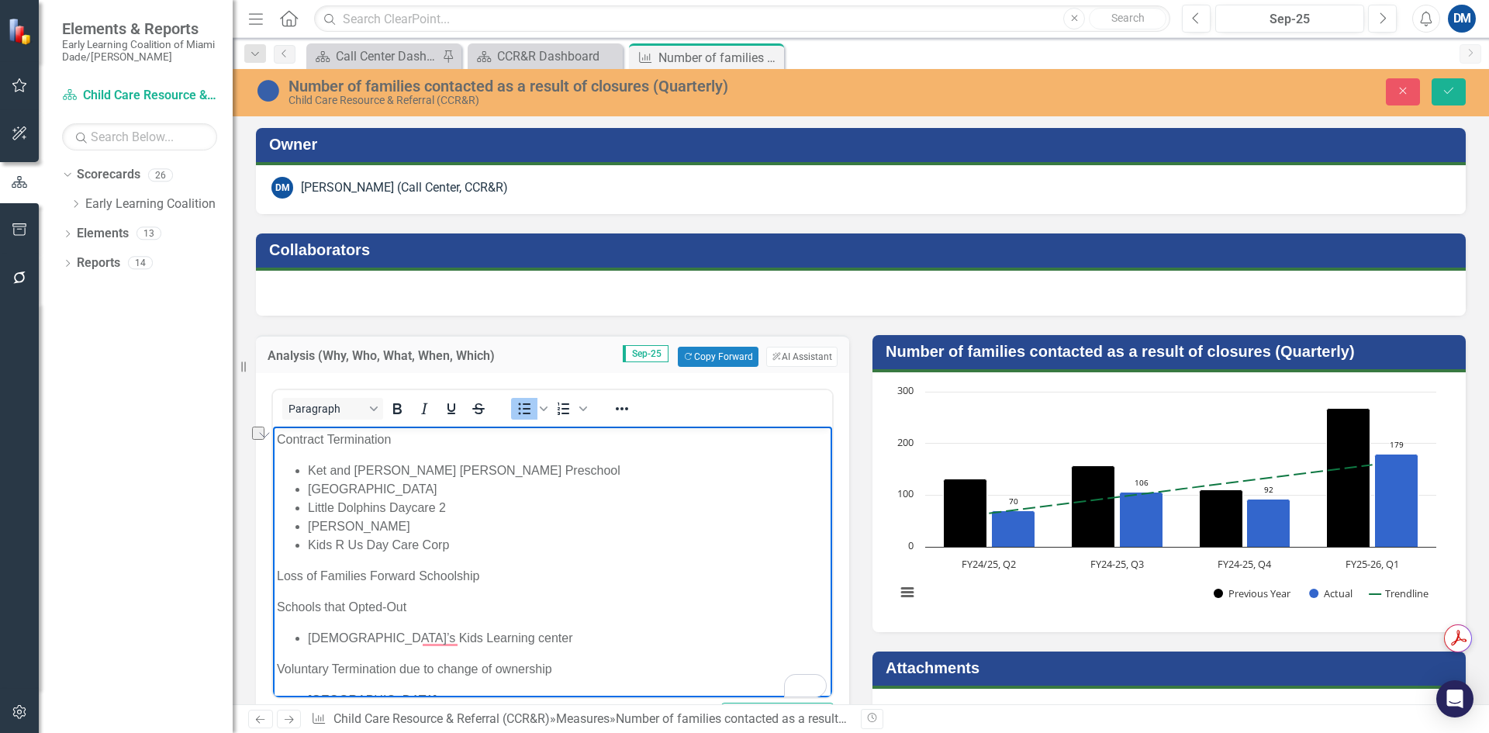
click at [499, 576] on p "Loss of Families Forward Schoolship" at bounding box center [552, 576] width 551 height 19
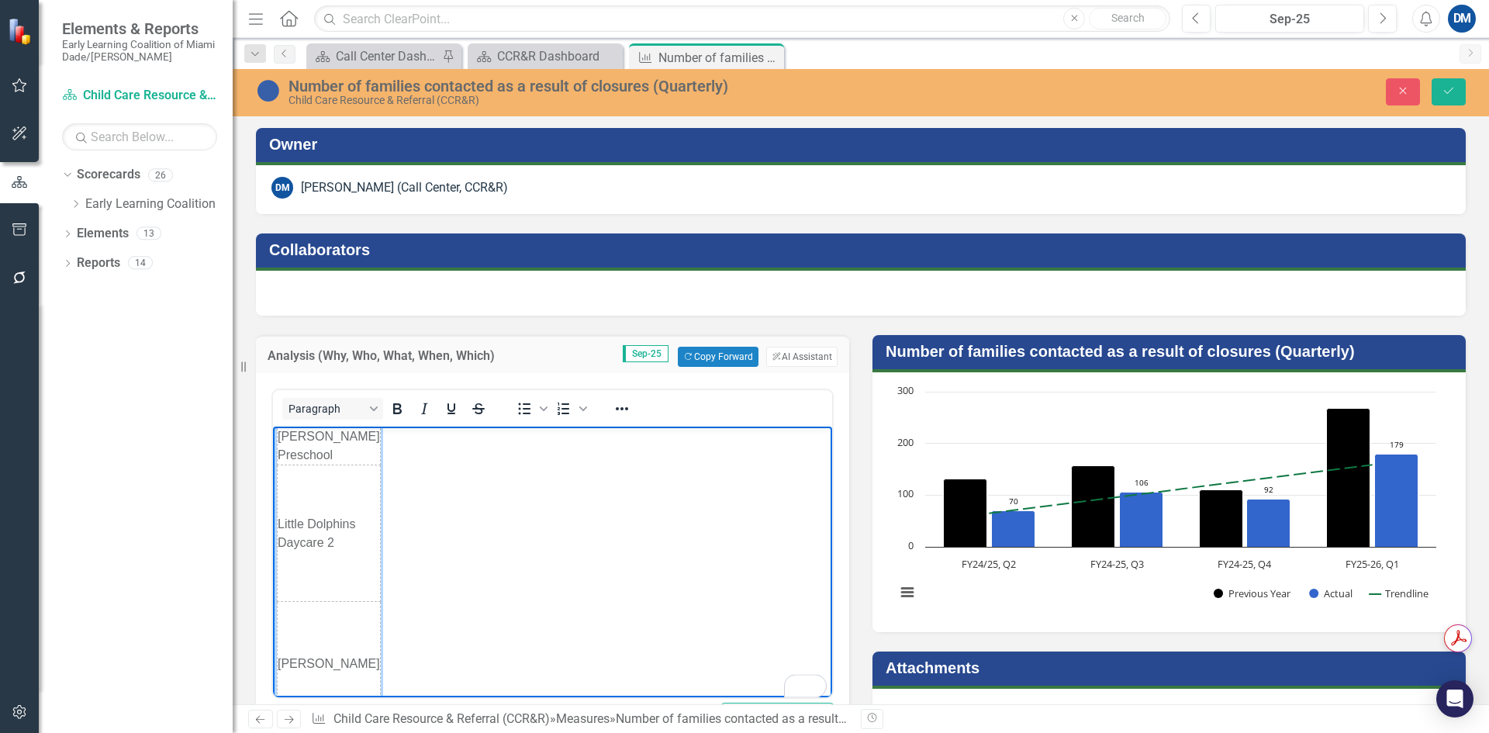
scroll to position [209, 0]
click at [326, 451] on icon "Delete table" at bounding box center [324, 447] width 19 height 19
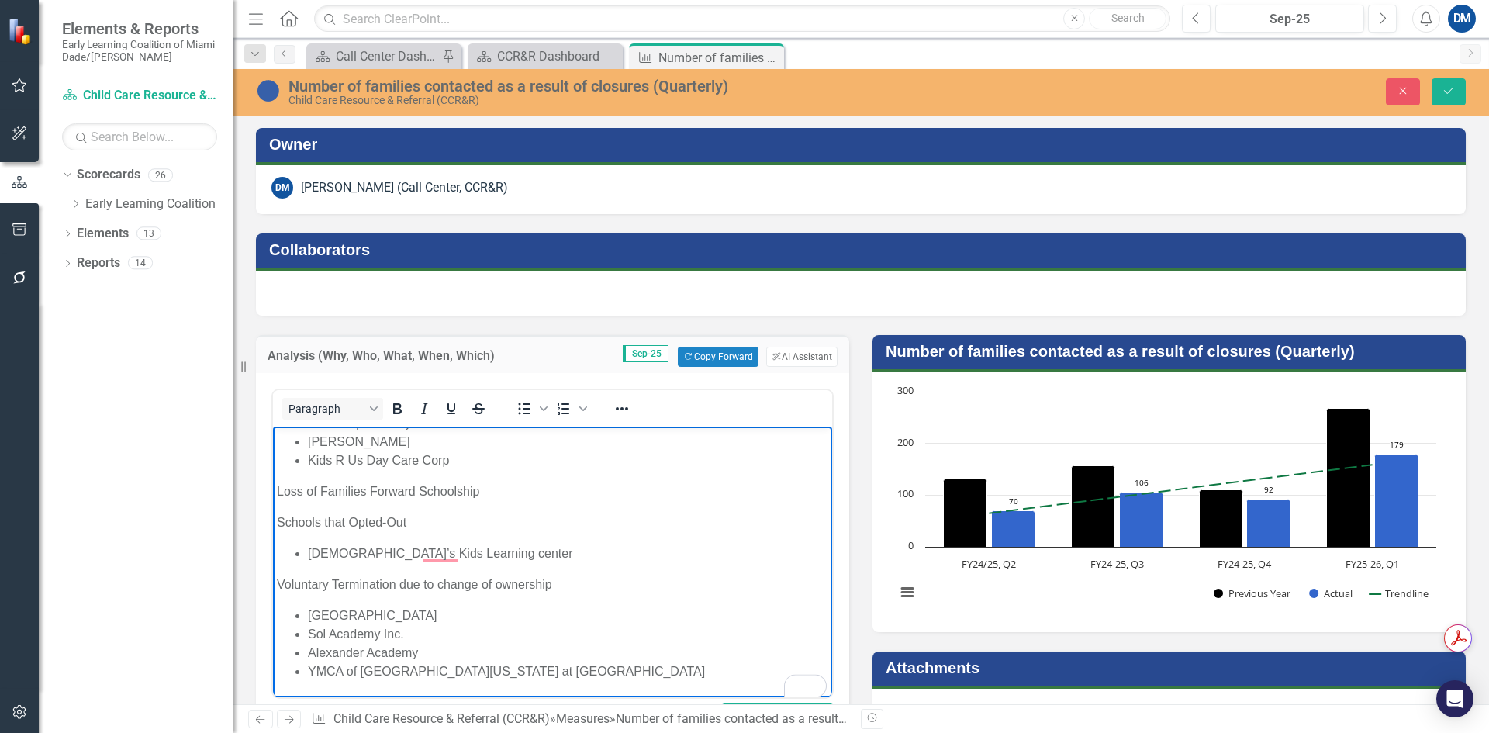
scroll to position [85, 0]
click at [322, 502] on body "Contract Termination Ket and Ray Friendly Christian Preschool Miami Gardens Mon…" at bounding box center [552, 519] width 559 height 355
click at [513, 491] on p "Loss of Families Forward Schoolship" at bounding box center [552, 491] width 551 height 19
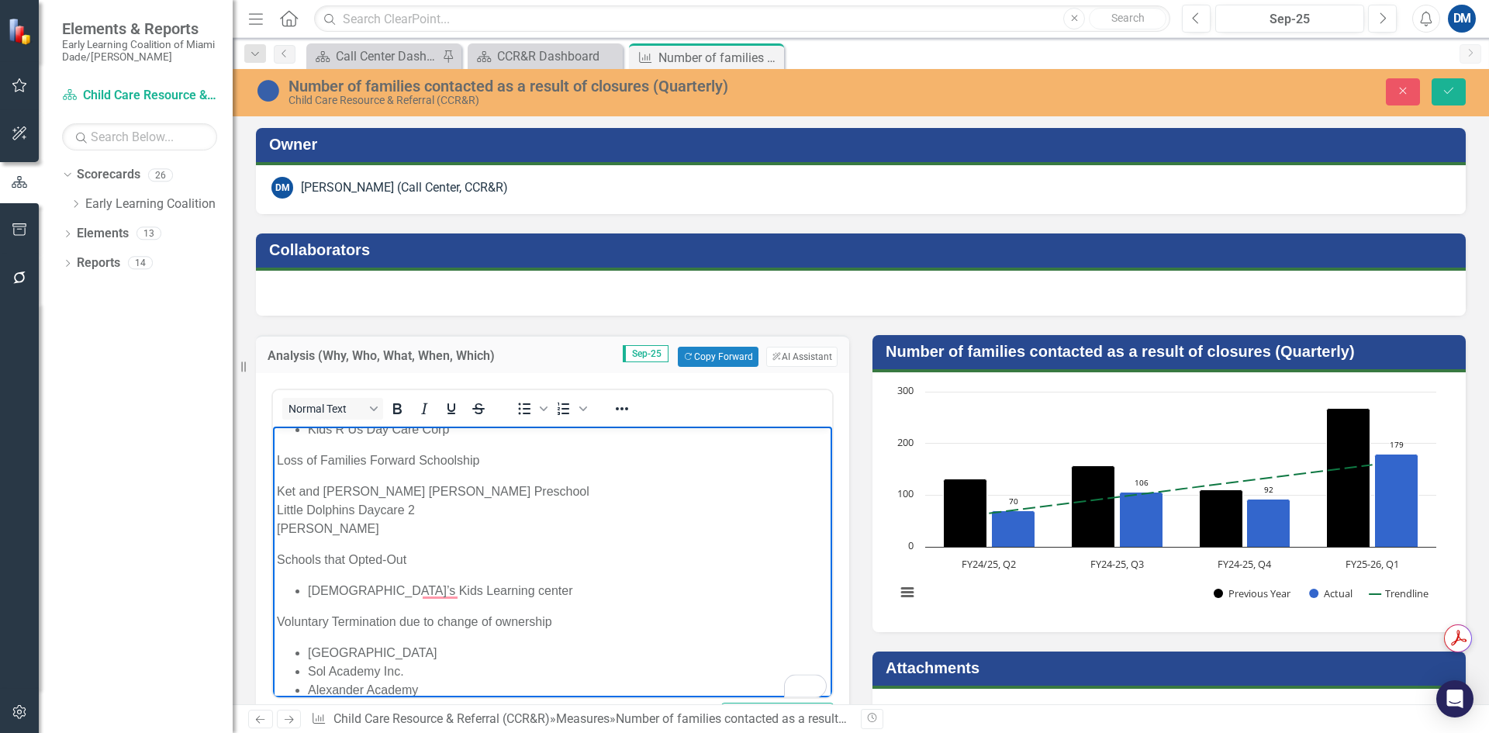
click at [278, 508] on p "Ket and Ray Friendly Christian Preschool Little Dolphins Daycare 2 Lincoln Marti" at bounding box center [552, 510] width 551 height 56
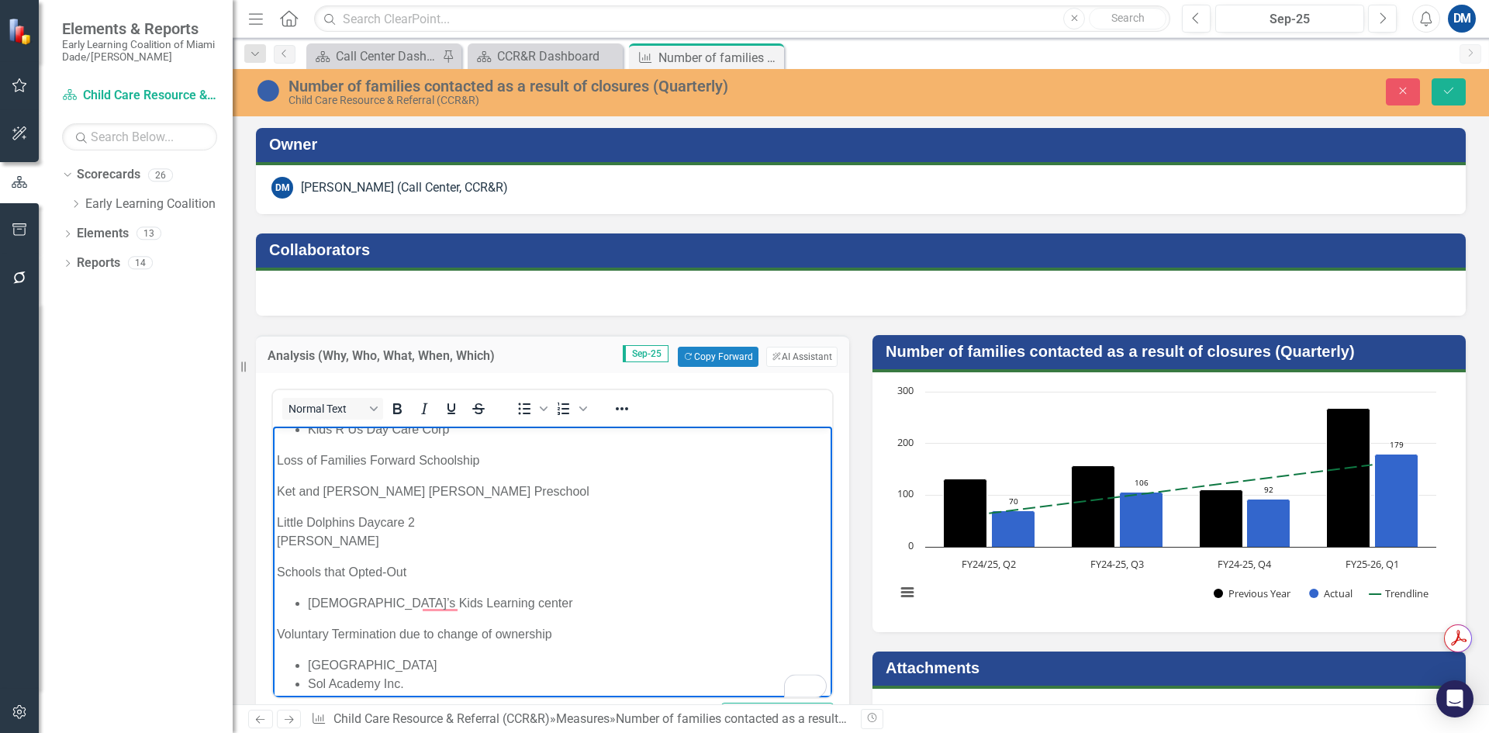
click at [278, 544] on p "Little Dolphins Daycare 2 Lincoln Marti" at bounding box center [552, 531] width 551 height 37
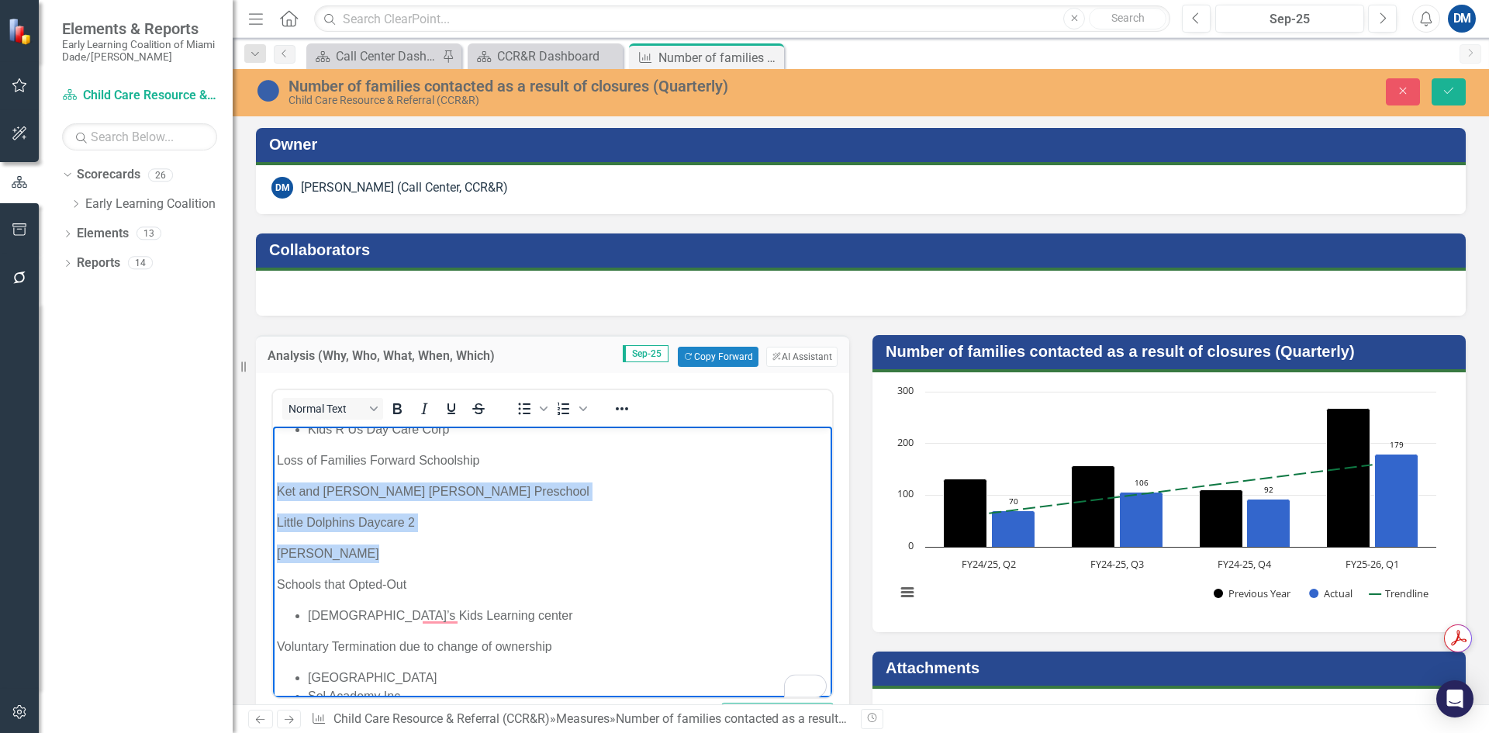
drag, startPoint x: 366, startPoint y: 549, endPoint x: 274, endPoint y: 490, distance: 108.8
click at [274, 490] on body "Contract Termination Ket and Ray Friendly Christian Preschool Miami Gardens Mon…" at bounding box center [552, 535] width 559 height 448
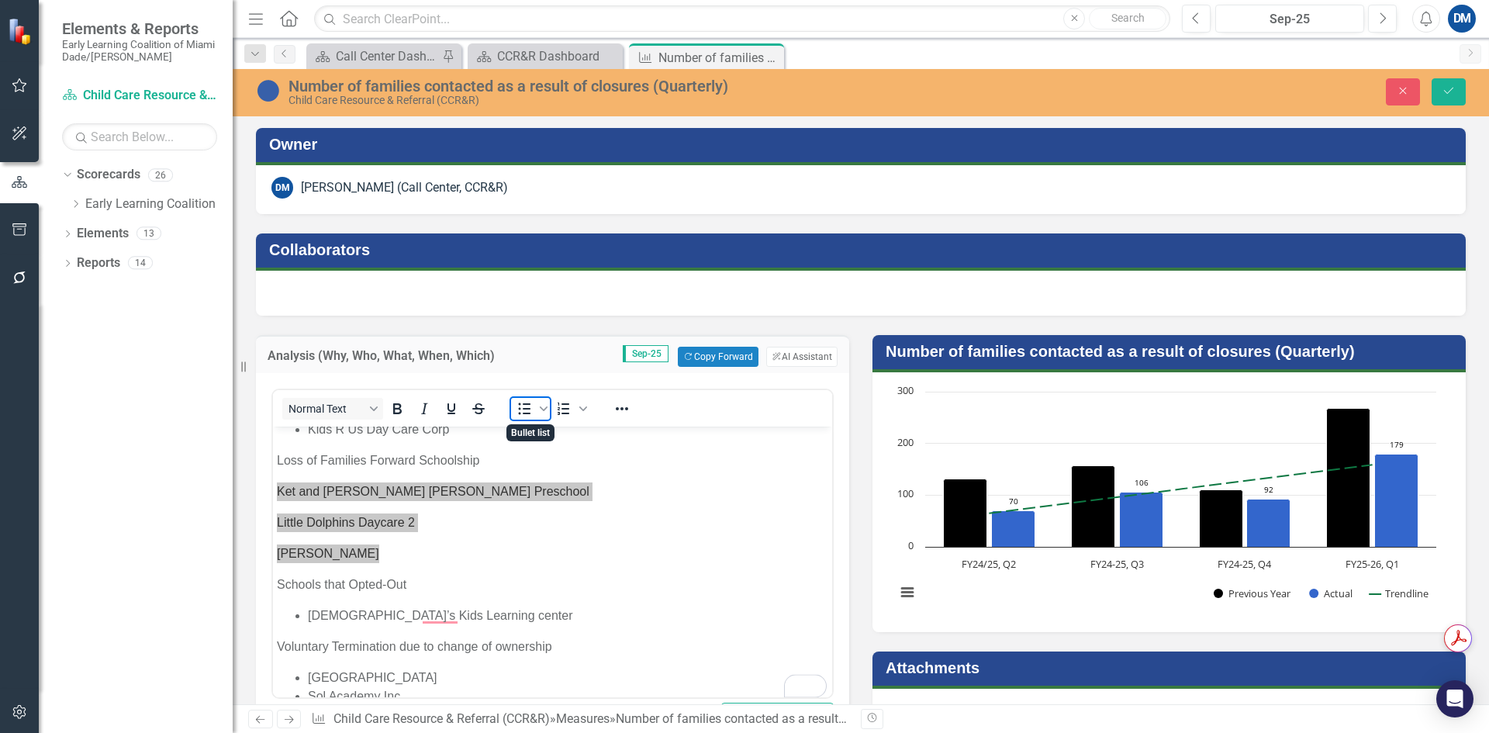
drag, startPoint x: 517, startPoint y: 409, endPoint x: 276, endPoint y: 16, distance: 460.5
click at [517, 409] on icon "Bullet list" at bounding box center [524, 408] width 19 height 19
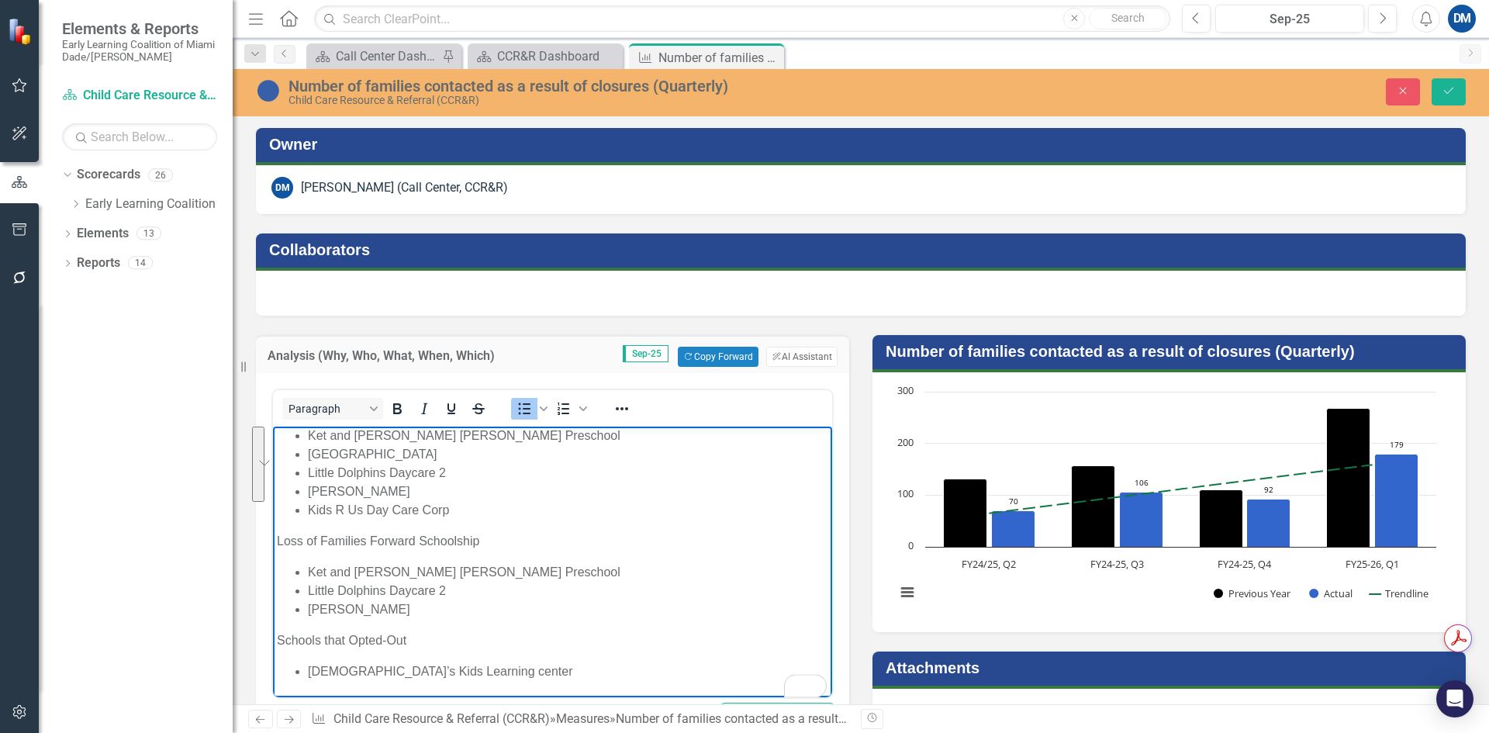
scroll to position [0, 0]
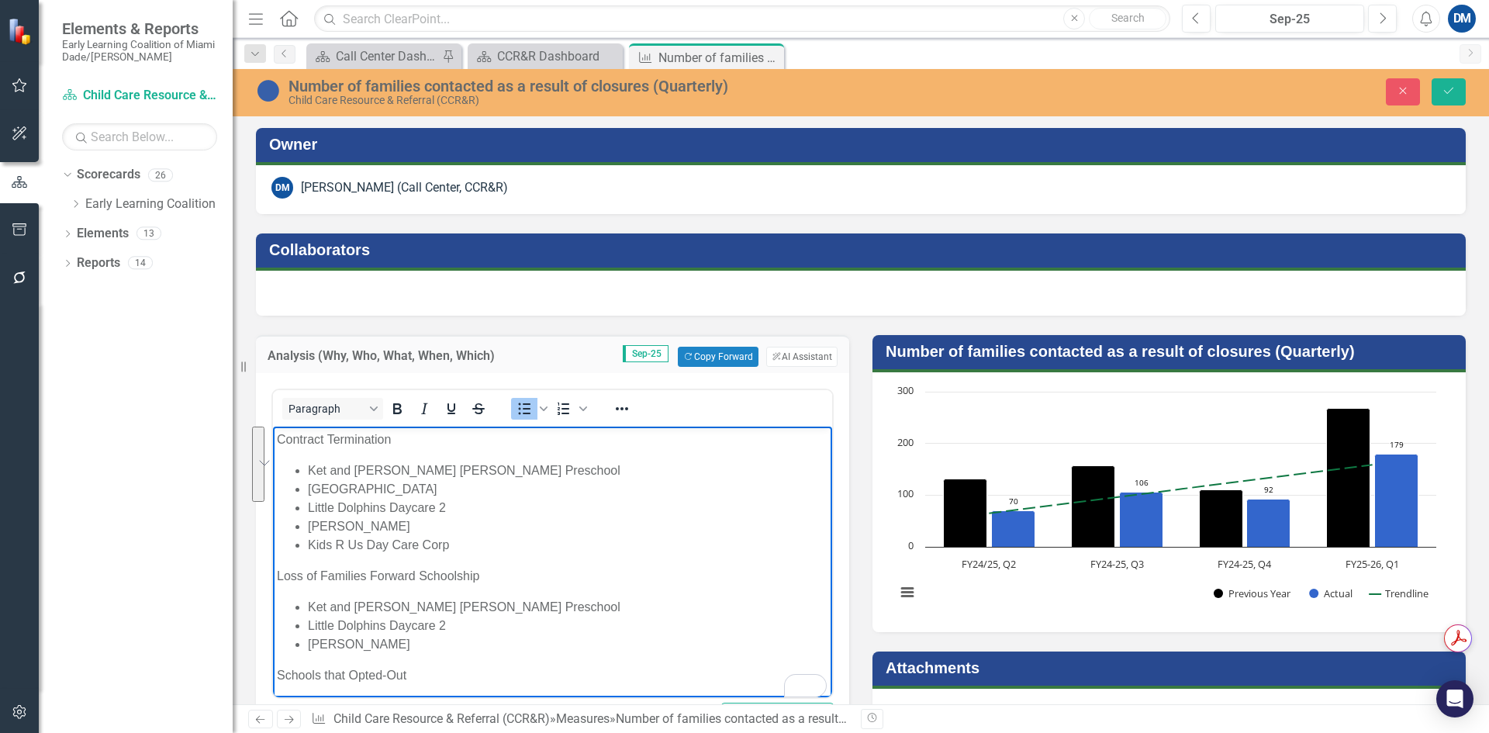
click at [391, 571] on p "Loss of Families Forward Schoolship" at bounding box center [552, 576] width 551 height 19
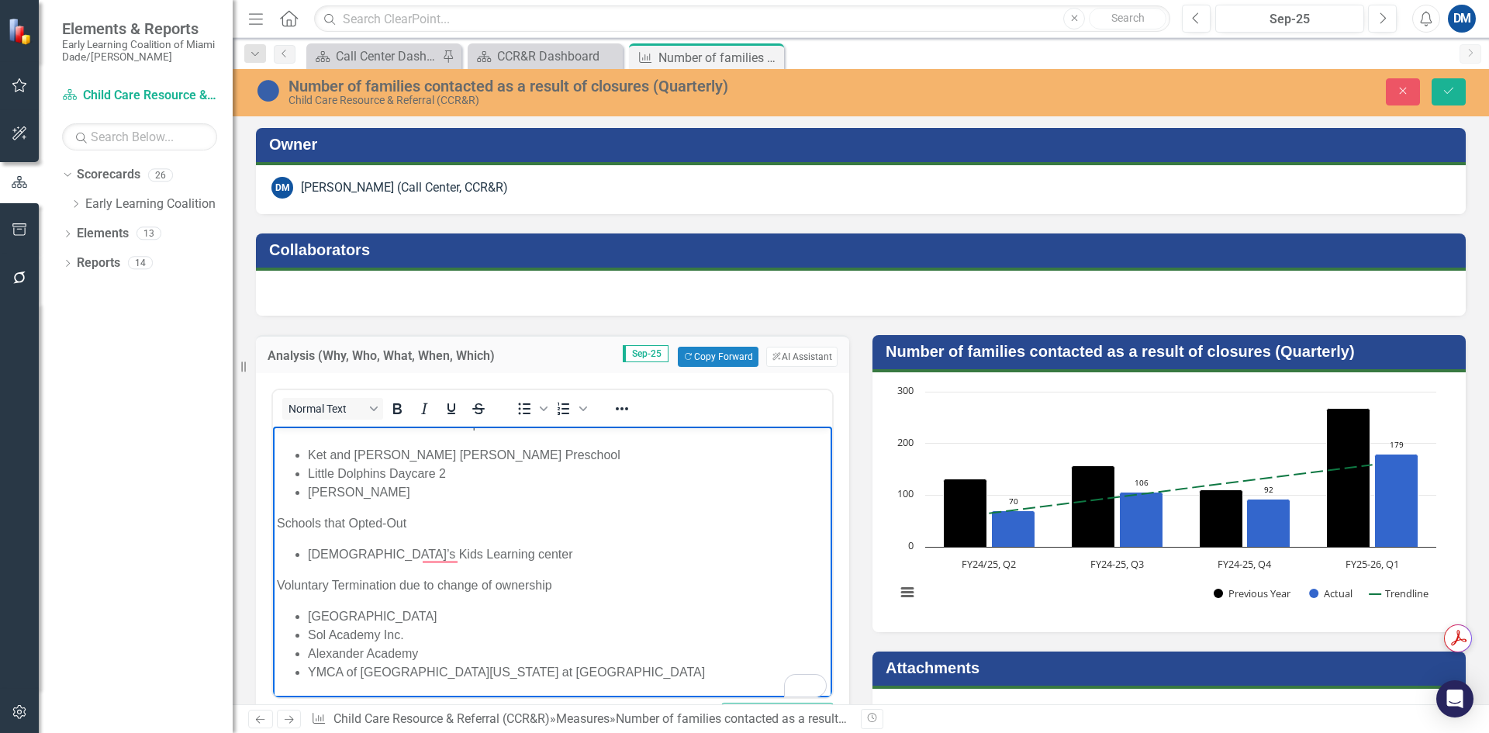
scroll to position [153, 0]
click at [353, 523] on p "Schools that Opted-Out" at bounding box center [552, 522] width 551 height 19
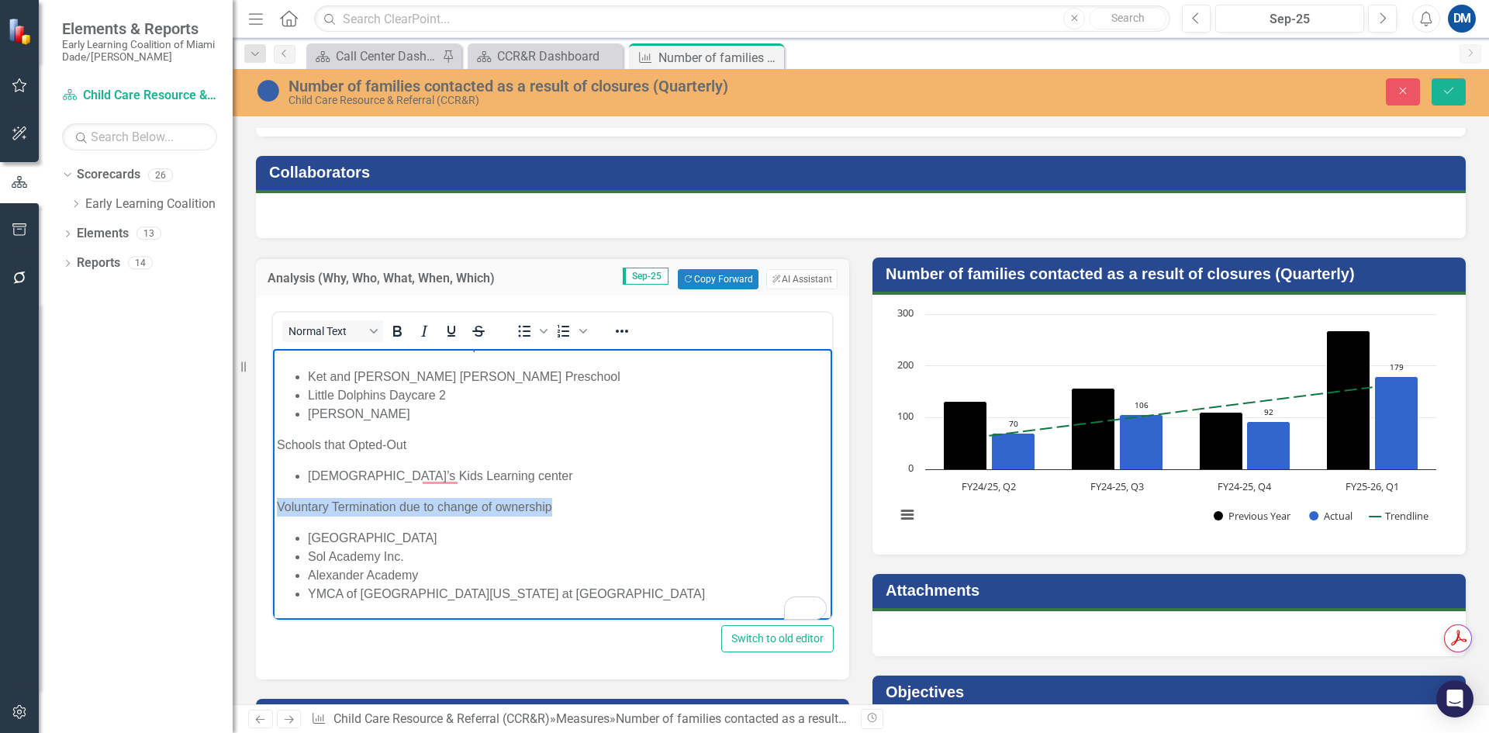
drag, startPoint x: 562, startPoint y: 500, endPoint x: 232, endPoint y: 506, distance: 330.4
click at [273, 506] on html "Contract Termination Ket and Ray Friendly Christian Preschool Miami Gardens Mon…" at bounding box center [552, 407] width 559 height 423
click at [402, 338] on icon "Bold" at bounding box center [397, 331] width 19 height 19
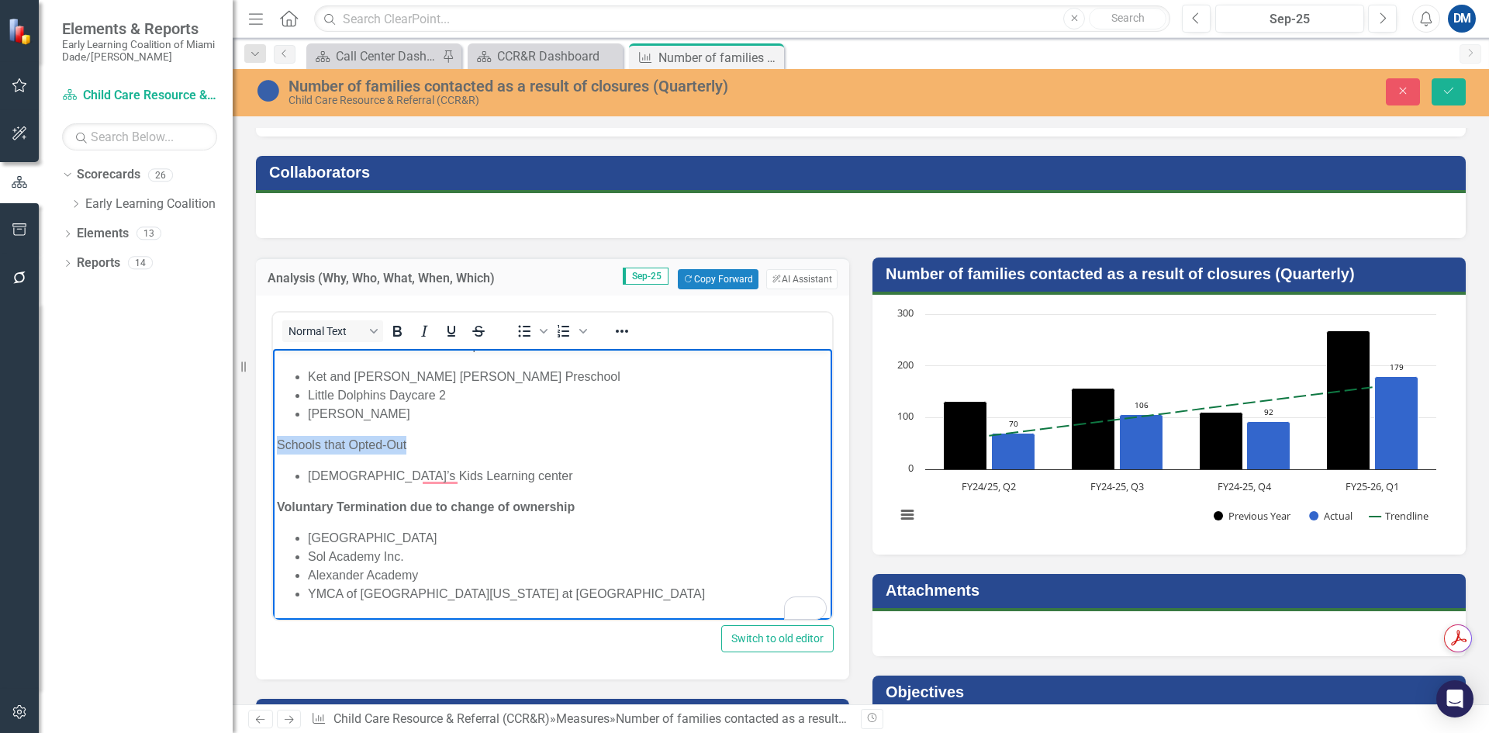
drag, startPoint x: 417, startPoint y: 442, endPoint x: 266, endPoint y: 446, distance: 151.3
click at [273, 446] on html "Contract Termination Ket and Ray Friendly Christian Preschool Miami Gardens Mon…" at bounding box center [552, 407] width 559 height 423
drag, startPoint x: 392, startPoint y: 349, endPoint x: 668, endPoint y: 682, distance: 432.9
click at [392, 349] on p "Loss of Families Forward Schoolship" at bounding box center [552, 346] width 551 height 19
click at [395, 333] on icon "Bold" at bounding box center [397, 331] width 19 height 19
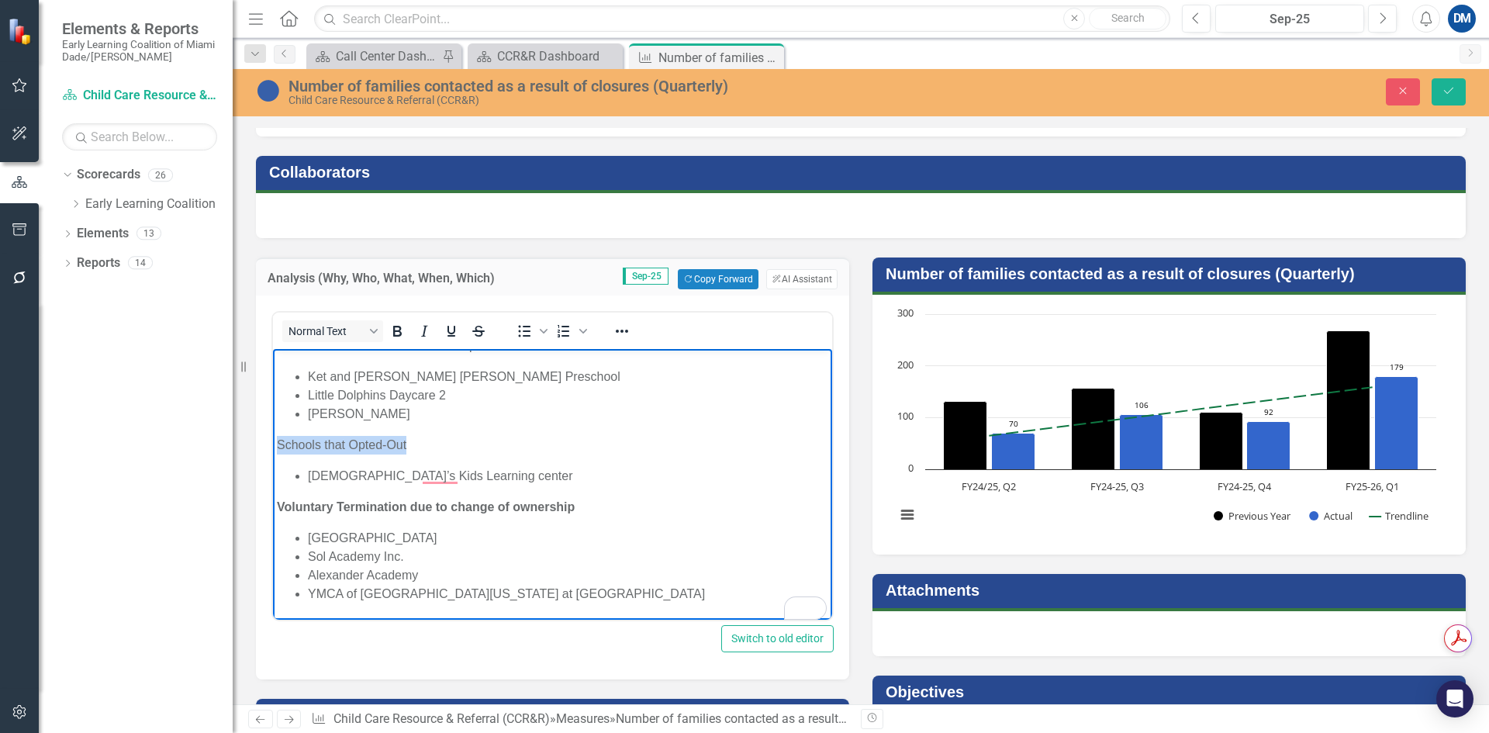
drag, startPoint x: 408, startPoint y: 437, endPoint x: 278, endPoint y: 437, distance: 130.3
click at [278, 437] on p "Schools that Opted-Out" at bounding box center [552, 445] width 551 height 19
drag, startPoint x: 399, startPoint y: 336, endPoint x: 153, endPoint y: 134, distance: 318.5
click at [399, 336] on icon "Bold" at bounding box center [397, 331] width 9 height 11
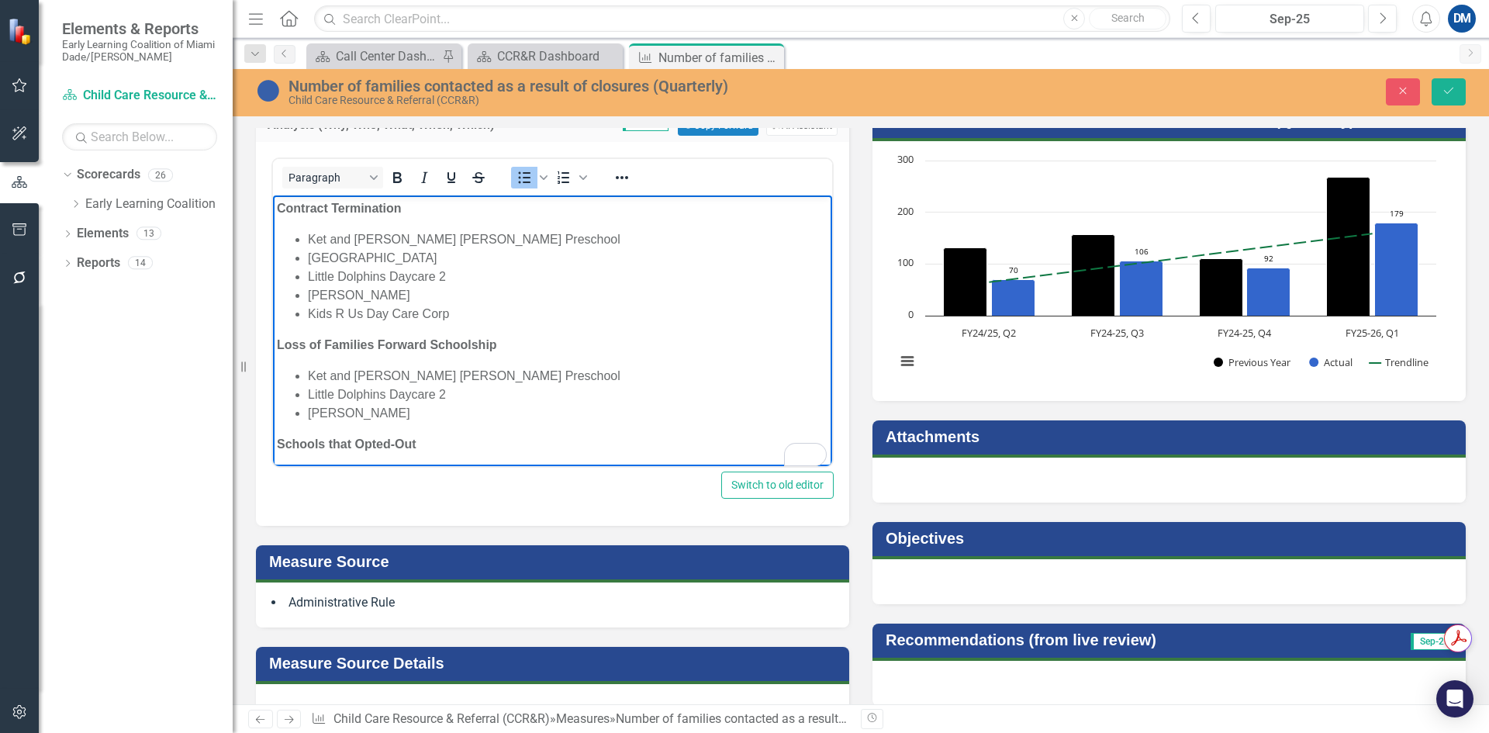
scroll to position [233, 0]
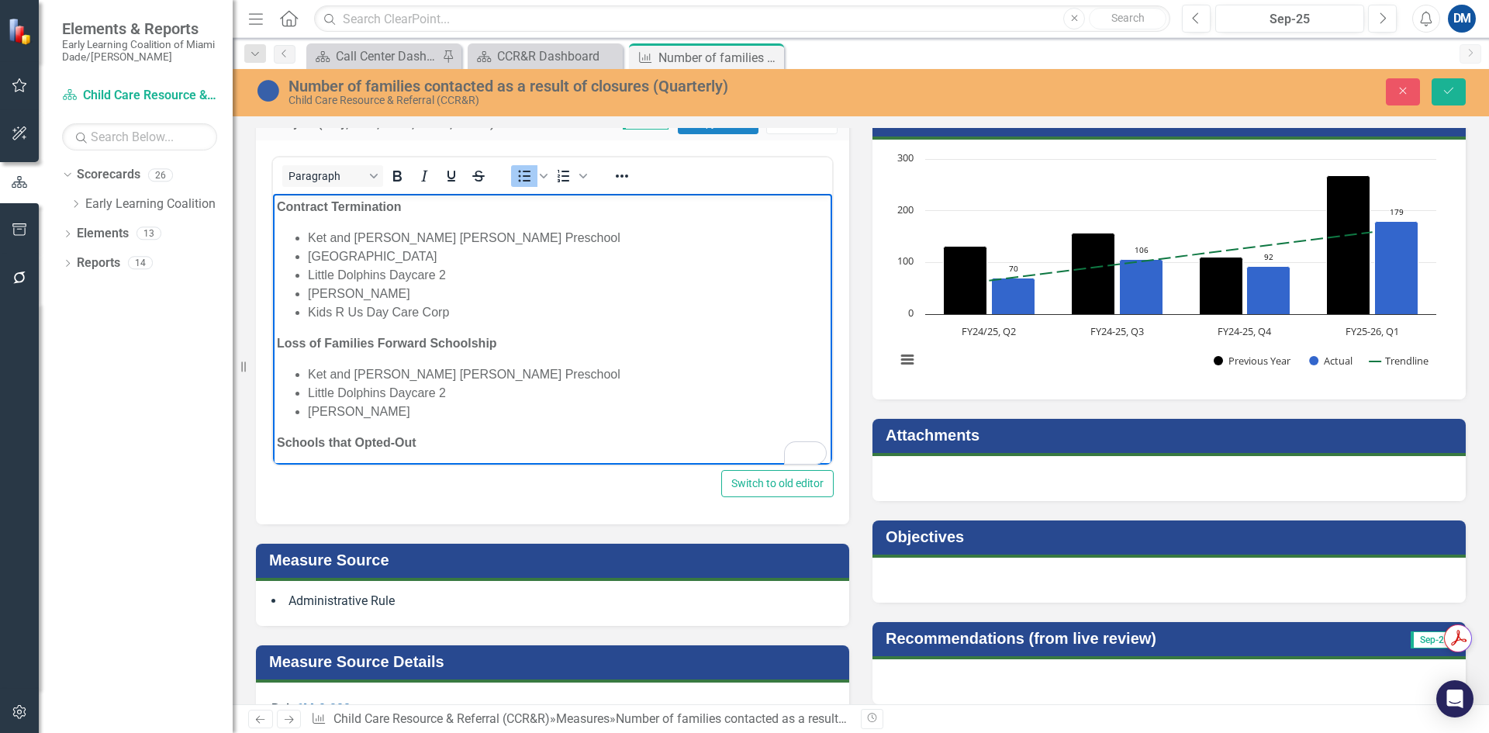
click at [482, 388] on li "Little Dolphins Daycare 2" at bounding box center [568, 393] width 520 height 19
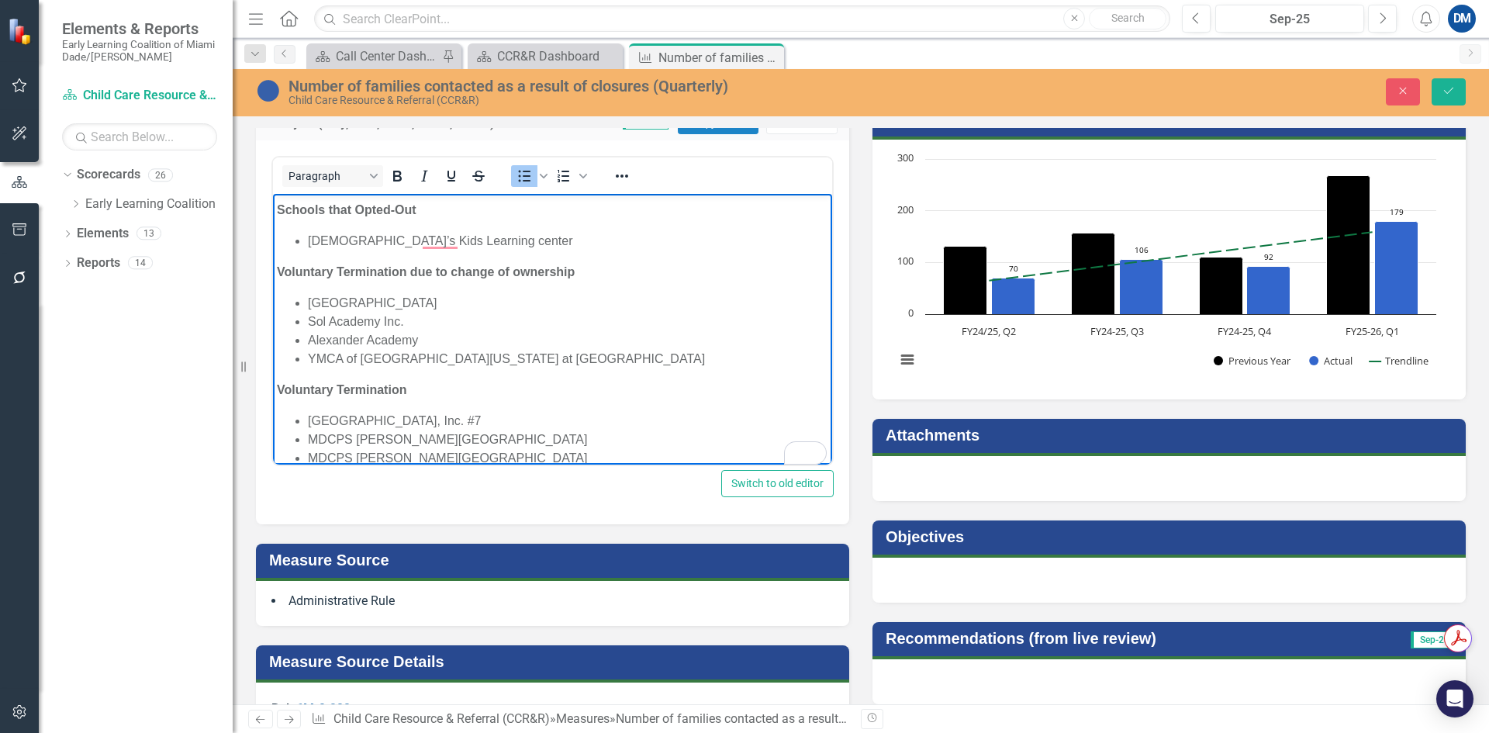
click at [602, 357] on li "YMCA of South Florida at Twin Lakes Elementary" at bounding box center [568, 359] width 520 height 19
paste body "To enrich screen reader interactions, please activate Accessibility in Grammarl…"
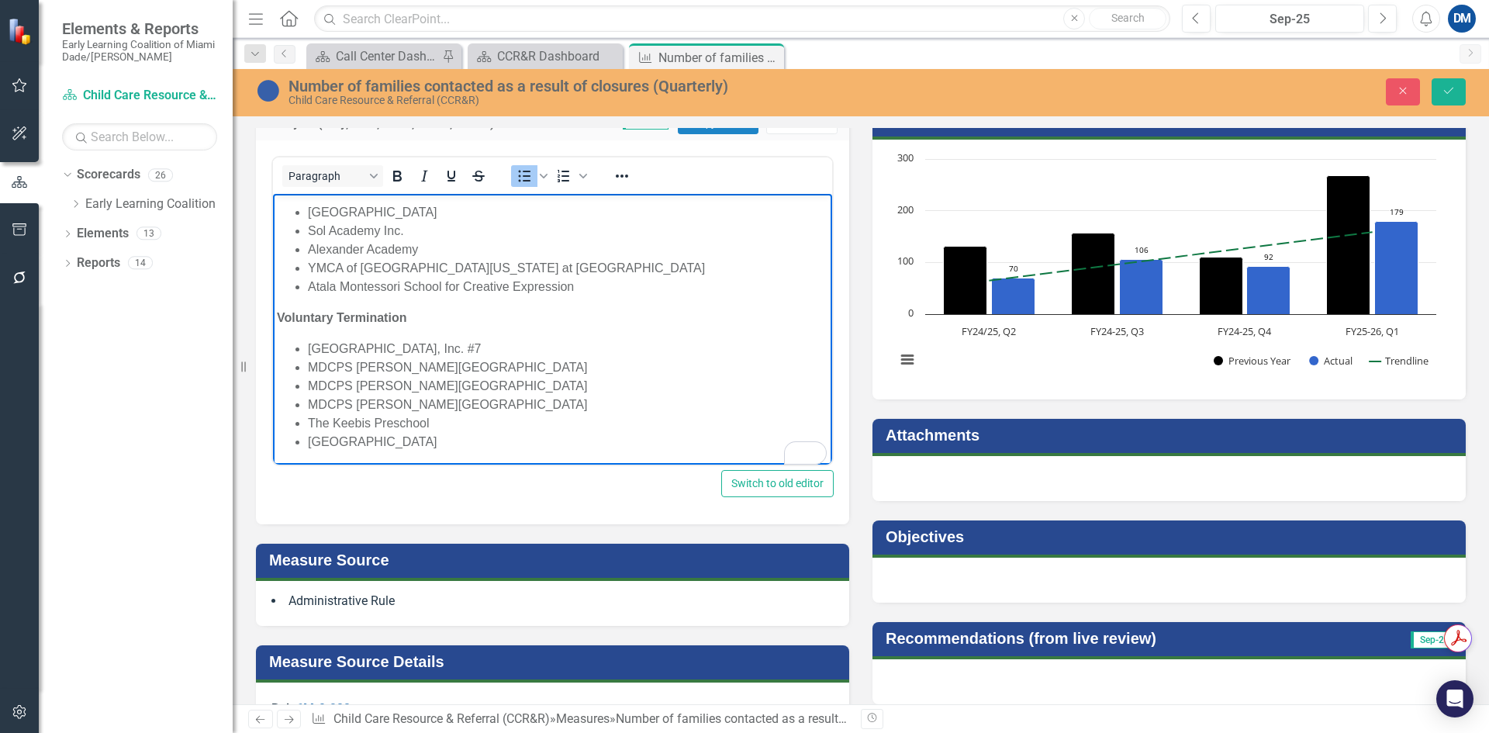
scroll to position [0, 0]
click at [476, 436] on li "Village Learning Center" at bounding box center [568, 439] width 520 height 19
drag, startPoint x: 337, startPoint y: 454, endPoint x: 434, endPoint y: 433, distance: 99.9
click at [339, 454] on body "Contract Termination Ket and Ray Friendly Christian Preschool Miami Gardens Mon…" at bounding box center [552, 165] width 559 height 597
click at [454, 430] on li "Village Learning Center" at bounding box center [568, 439] width 520 height 19
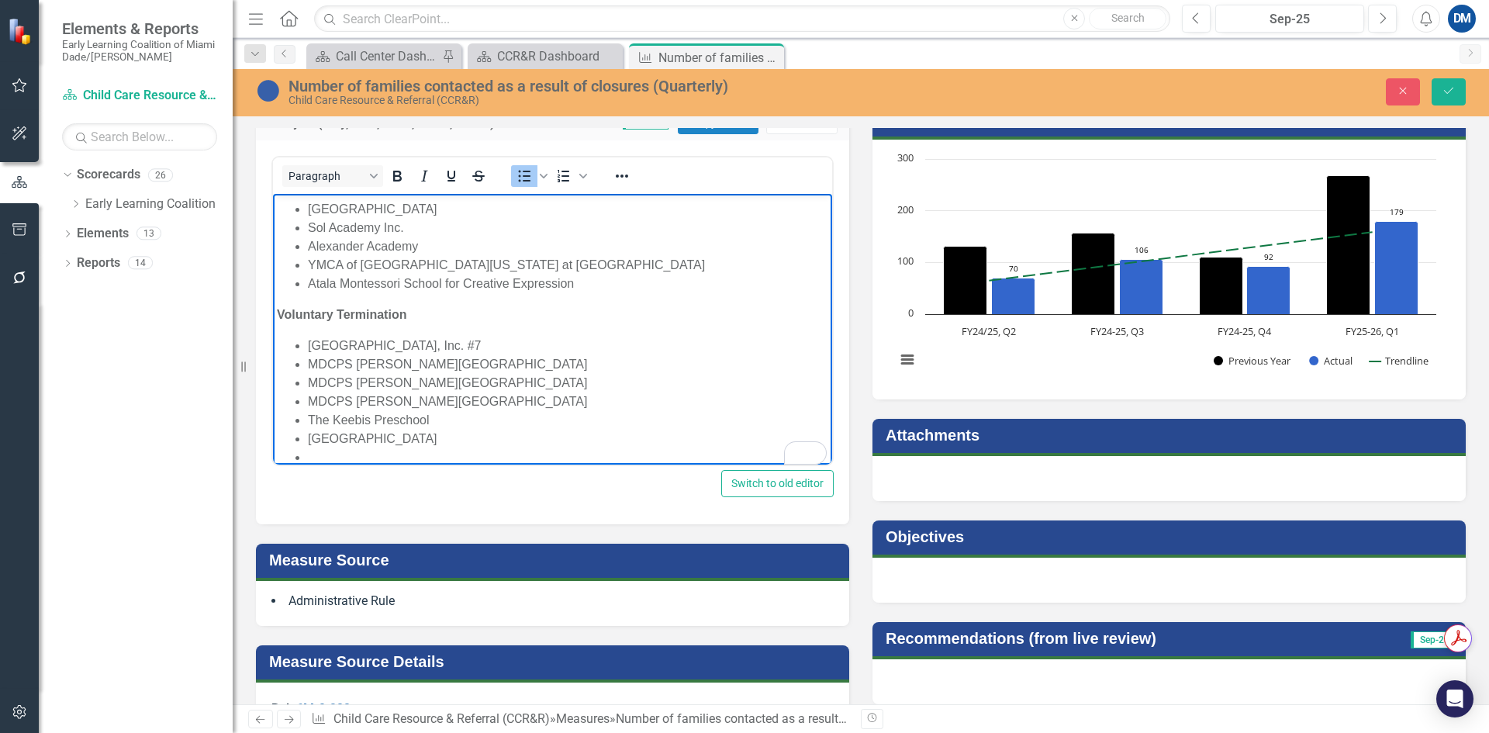
scroll to position [329, 0]
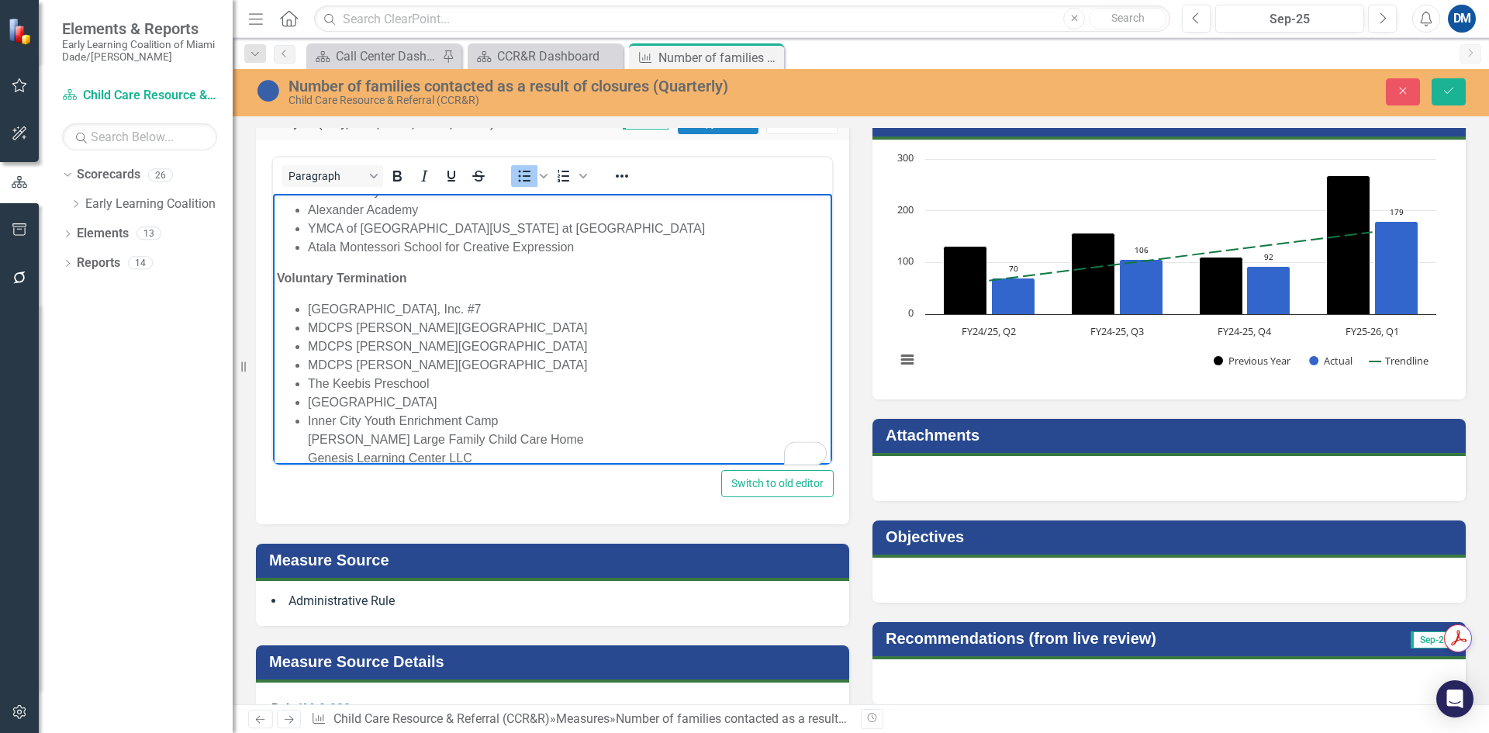
click at [307, 434] on ul "Le Jardin Community Center, Inc. #7 MDCPS Gloria Floyd Elementary MDCPS Dante F…" at bounding box center [552, 383] width 551 height 167
click at [309, 457] on li "Blancy Laverde Large Family Child Care Home Genesis Learning Center LLC" at bounding box center [568, 448] width 520 height 37
click at [554, 455] on li "Genesis Learning Center LLC" at bounding box center [568, 455] width 520 height 19
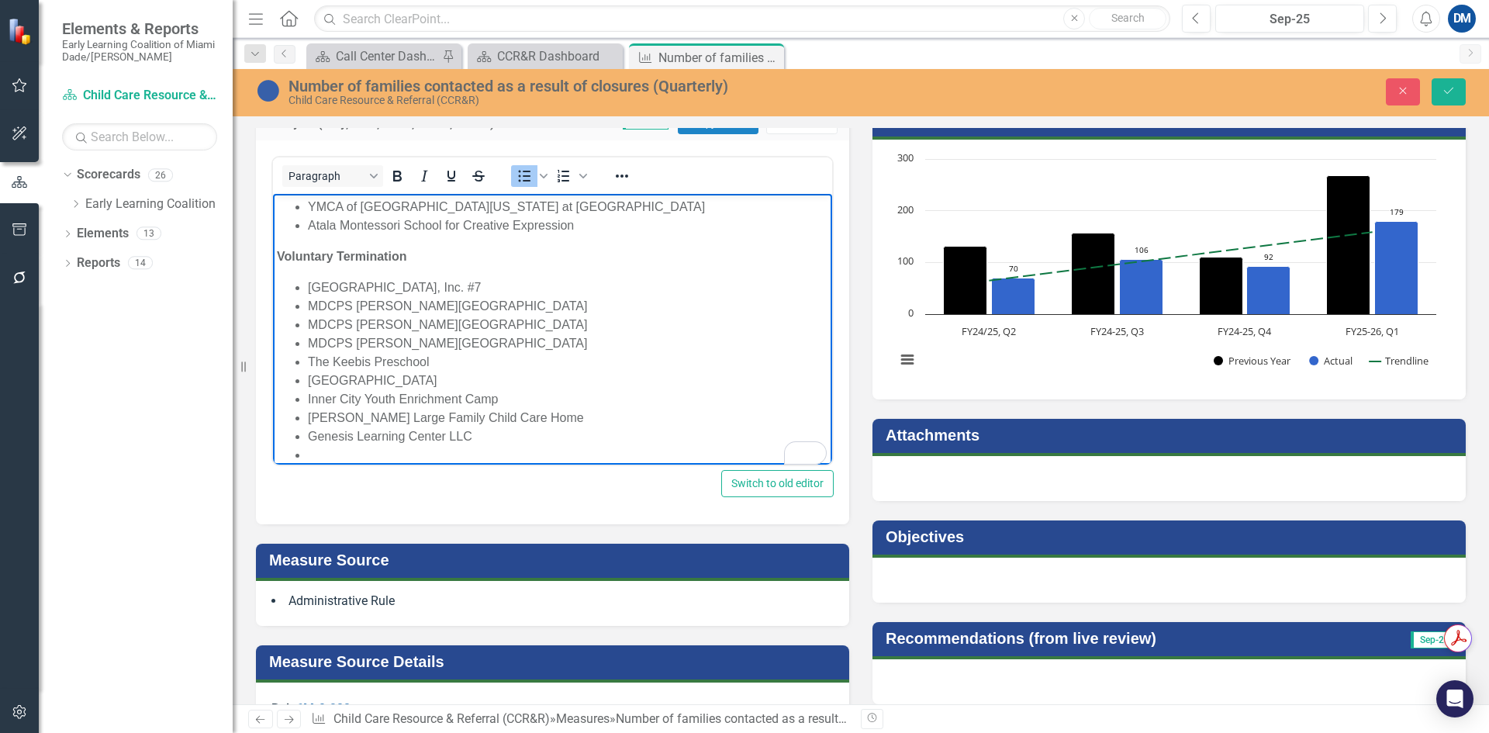
scroll to position [385, 0]
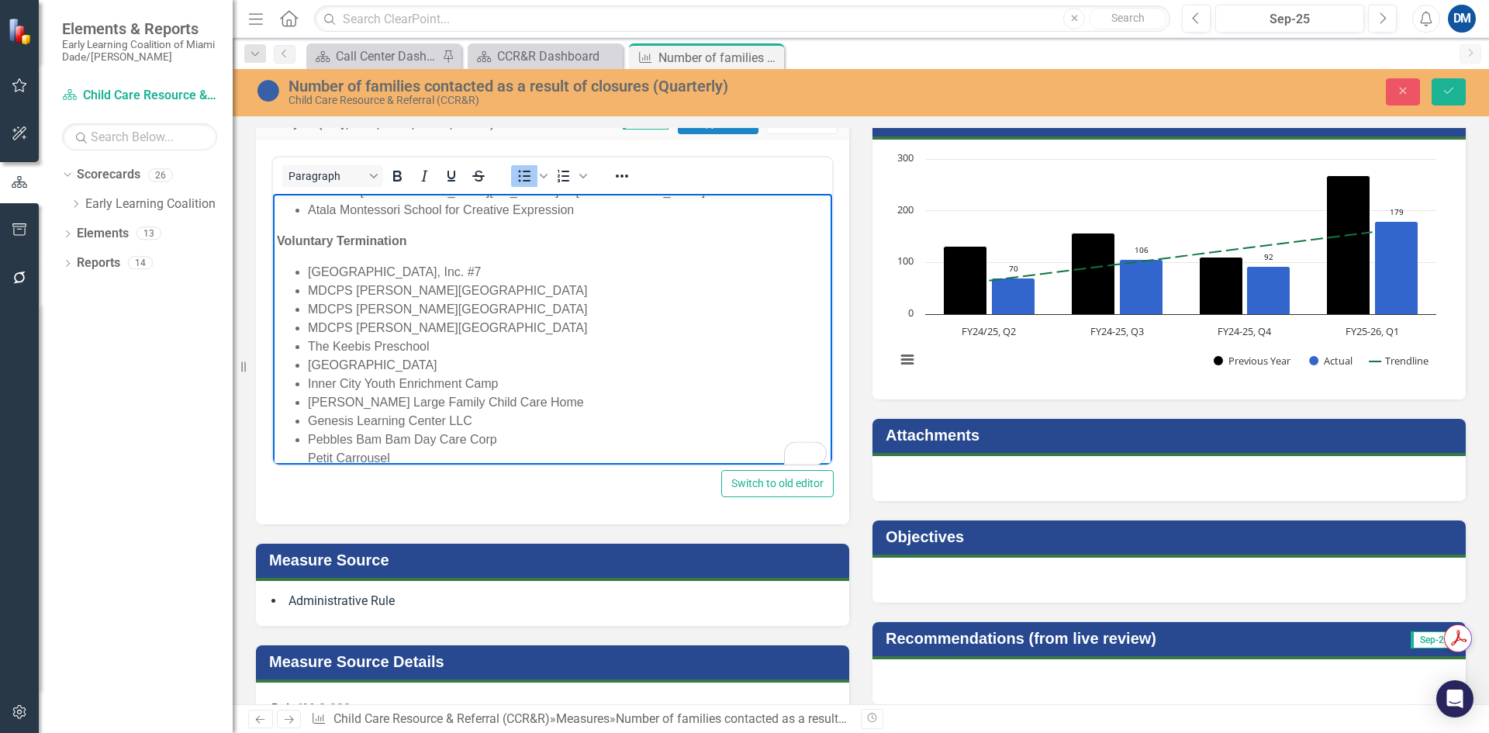
click at [306, 457] on ul "Le Jardin Community Center, Inc. #7 MDCPS Gloria Floyd Elementary MDCPS Dante F…" at bounding box center [552, 365] width 551 height 205
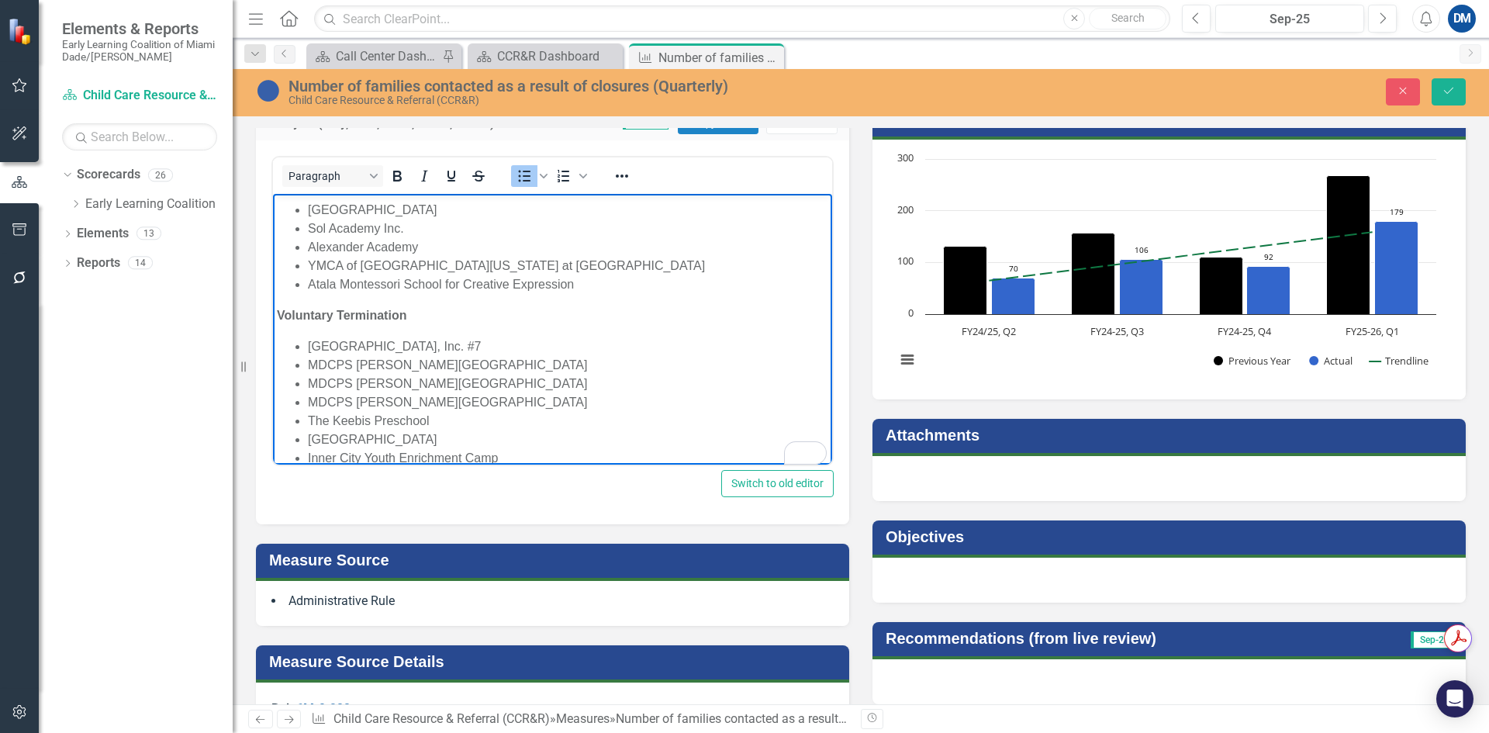
click at [586, 279] on li "Atala Montessori School for Creative Expression" at bounding box center [568, 284] width 520 height 19
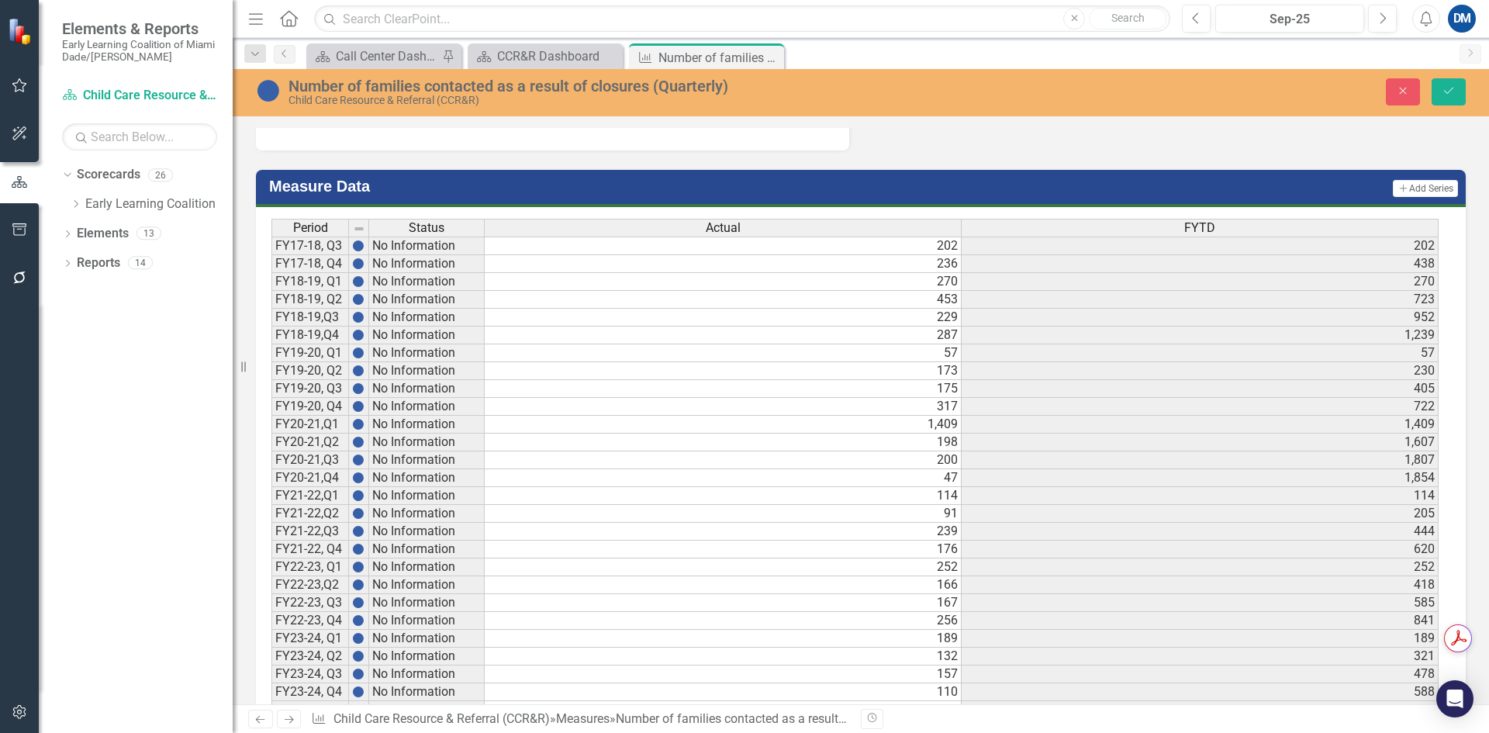
scroll to position [1424, 0]
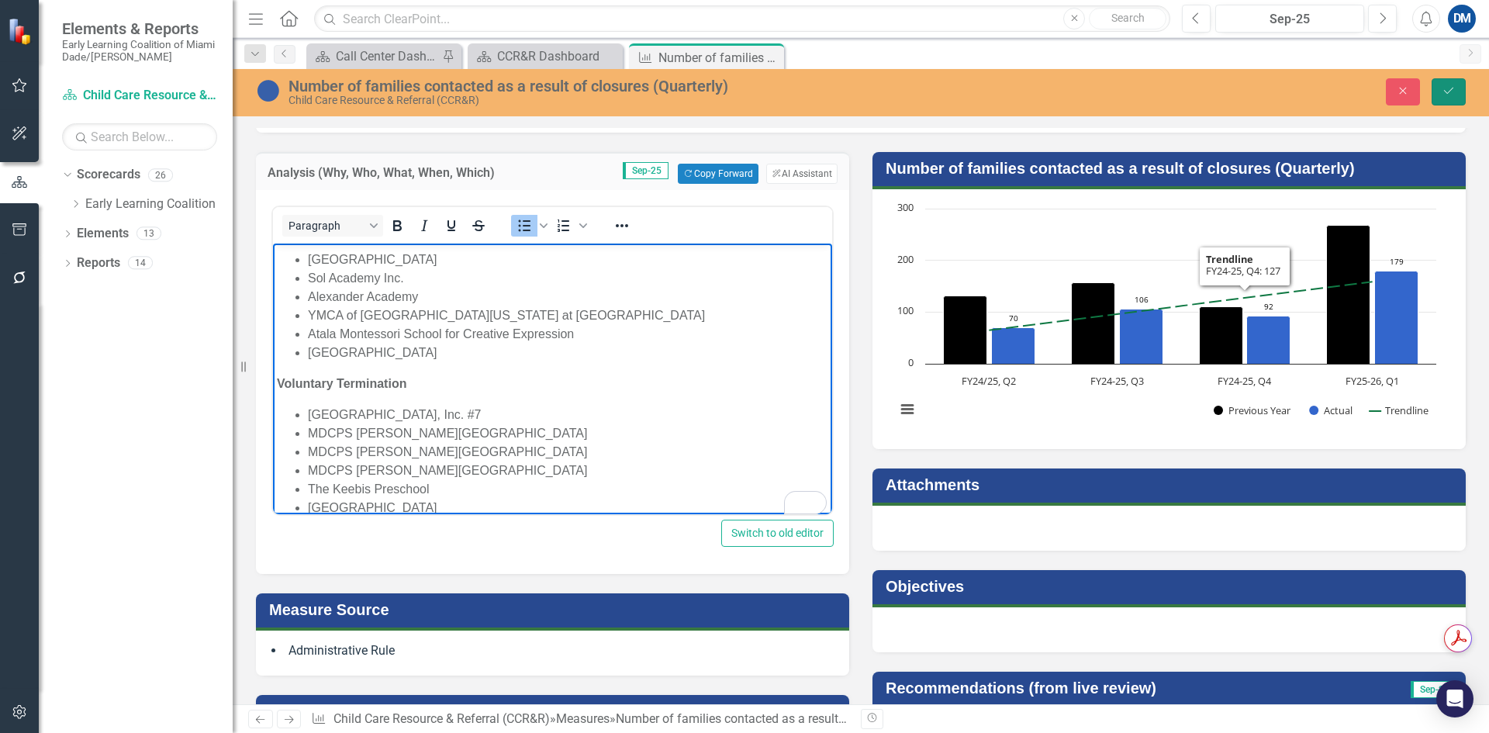
click at [1453, 97] on button "Save" at bounding box center [1448, 91] width 34 height 27
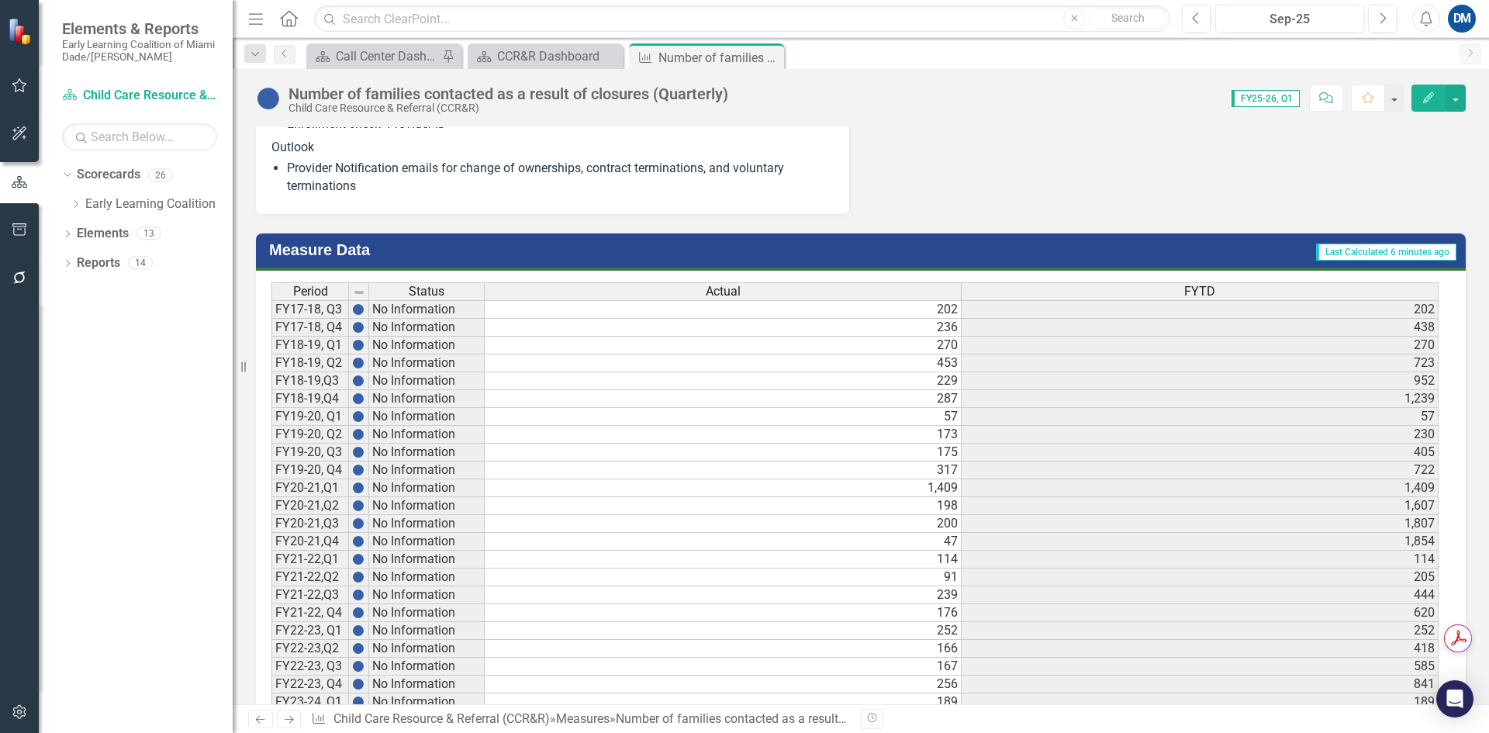
scroll to position [1670, 0]
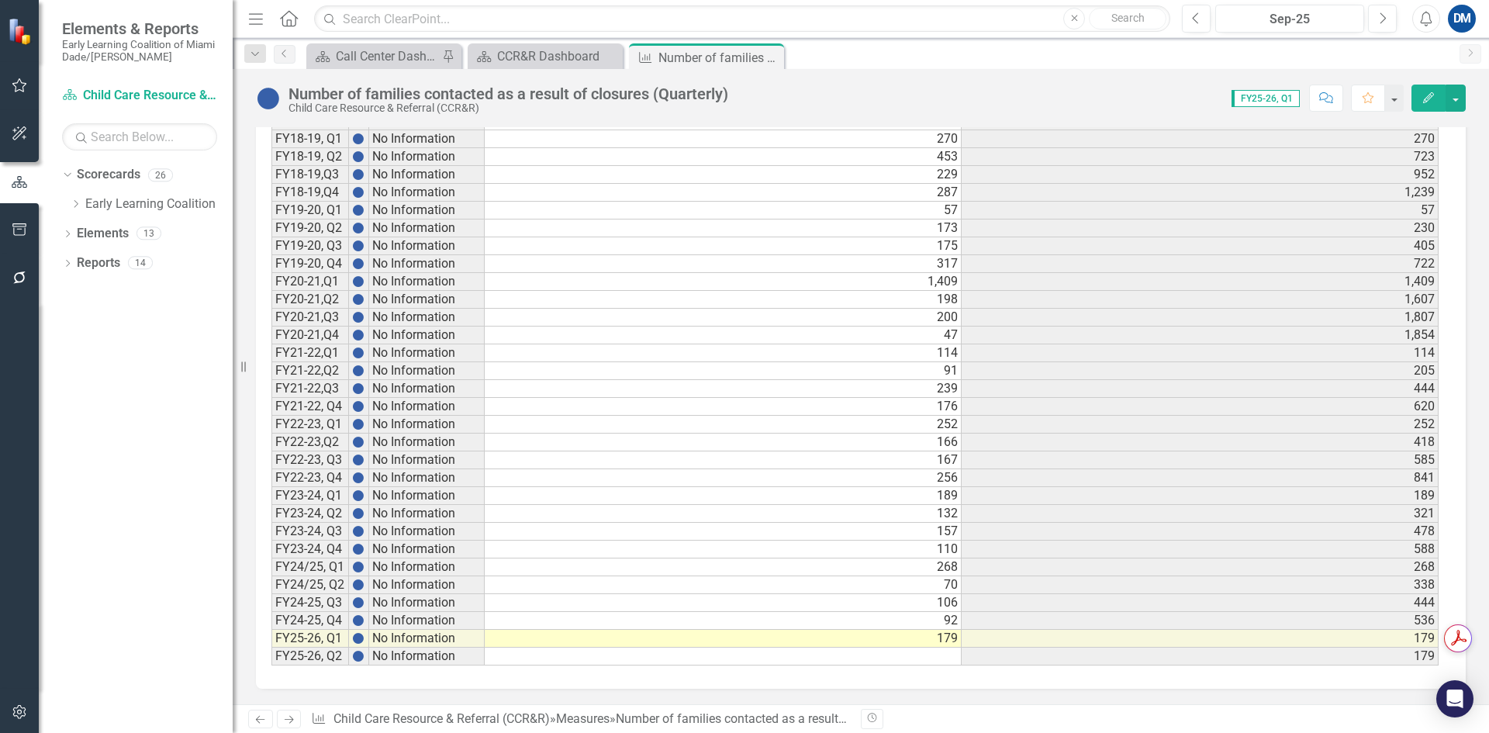
click at [926, 636] on td "179" at bounding box center [723, 639] width 477 height 18
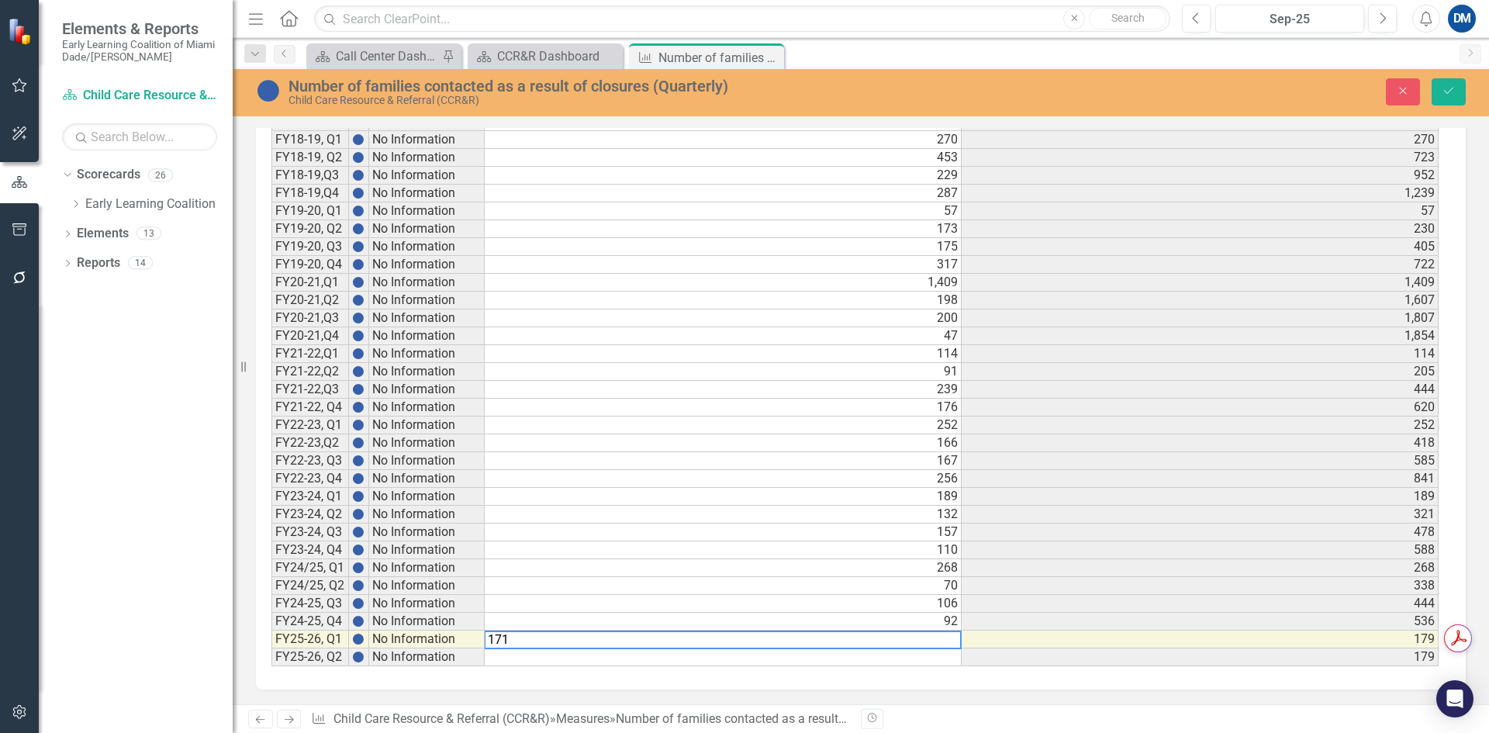
type textarea "171"
click at [1441, 95] on icon "Save" at bounding box center [1448, 90] width 14 height 11
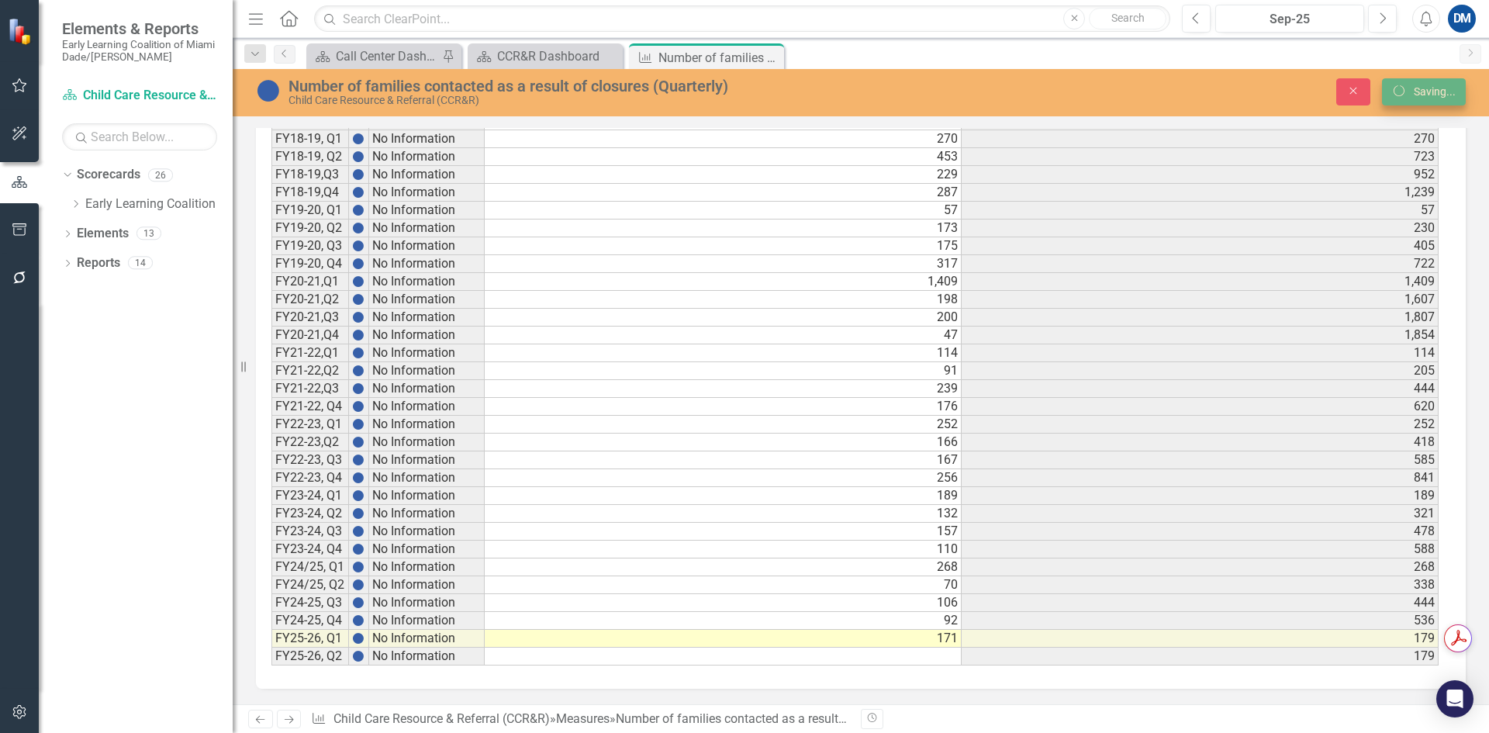
scroll to position [1670, 0]
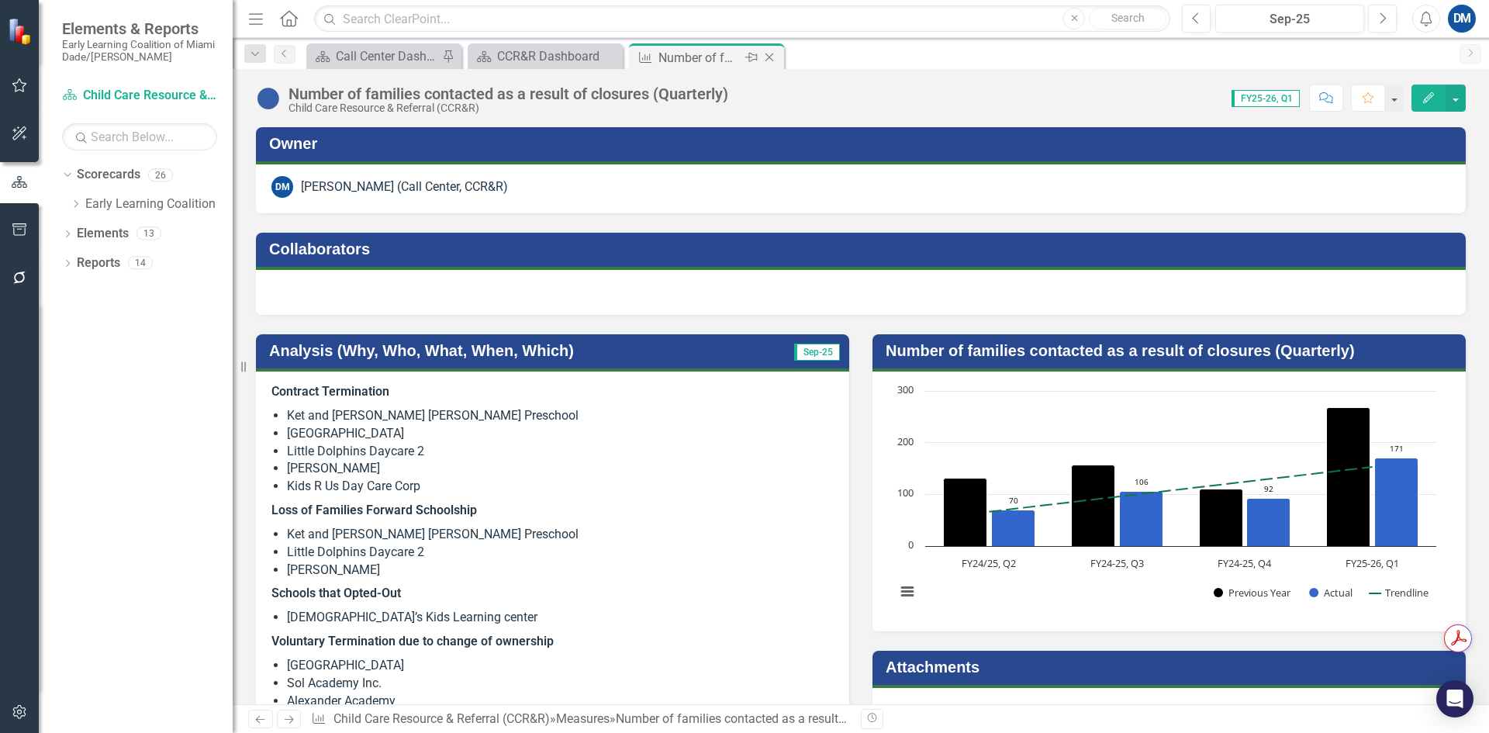
click at [770, 55] on icon "Close" at bounding box center [769, 57] width 16 height 12
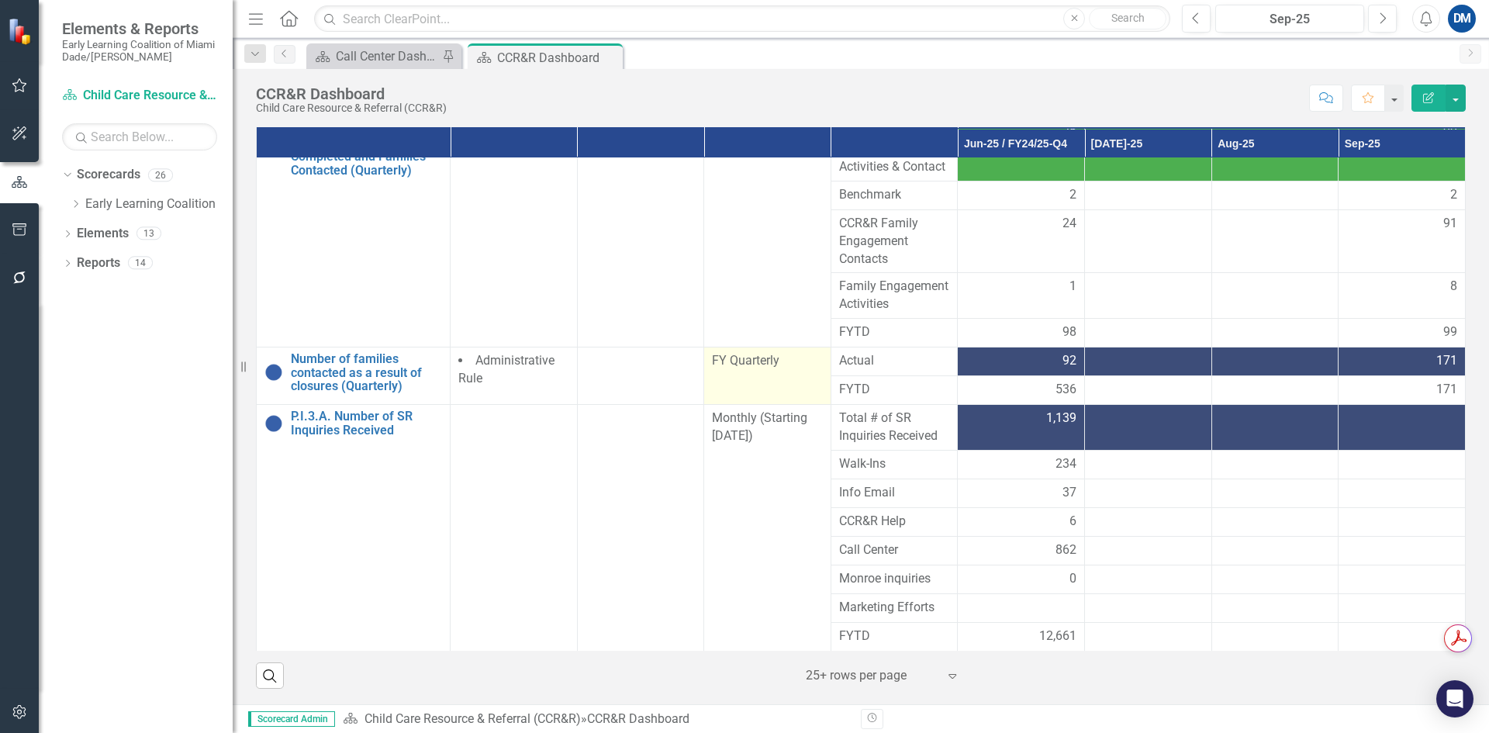
scroll to position [499, 0]
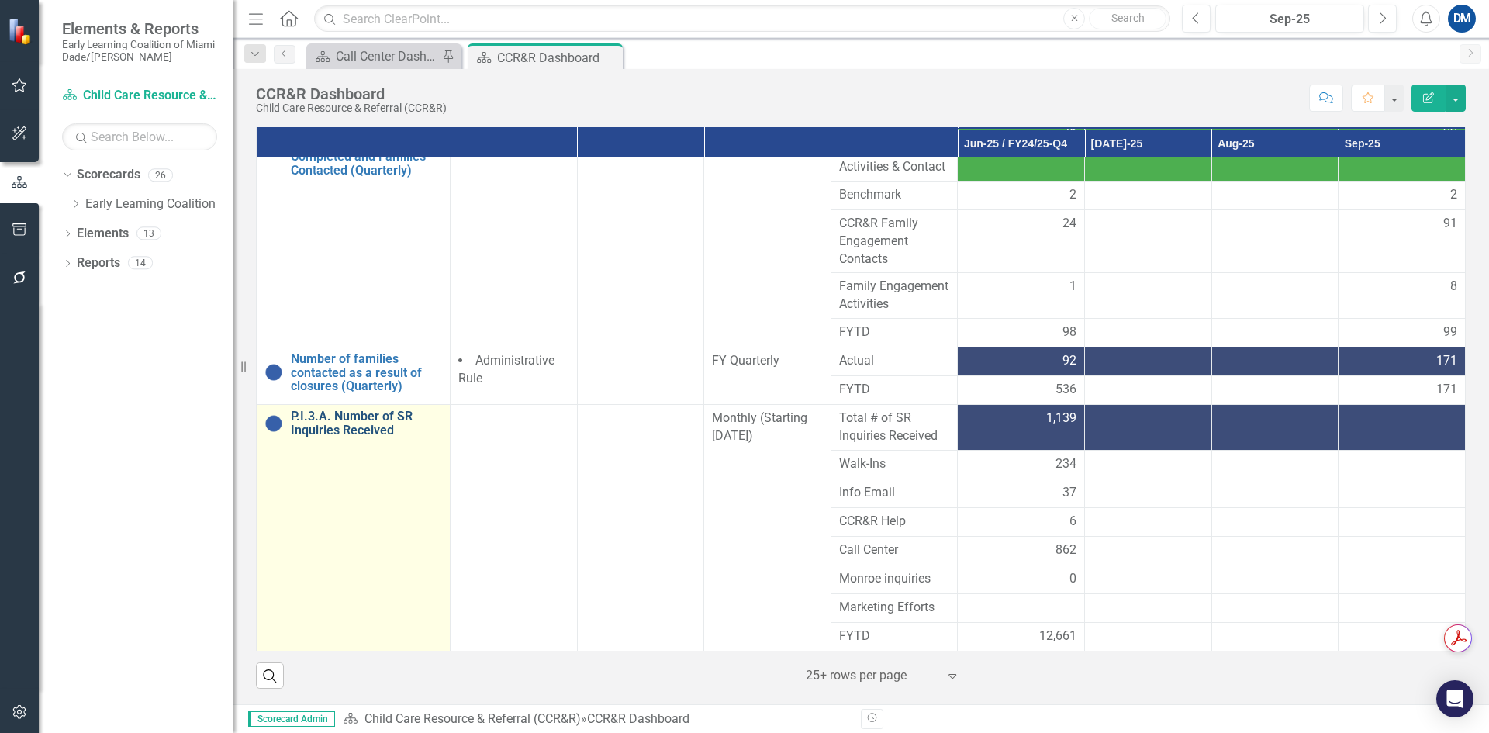
click at [386, 430] on link "P.I.3.A. Number of SR Inquiries Received" at bounding box center [366, 422] width 151 height 27
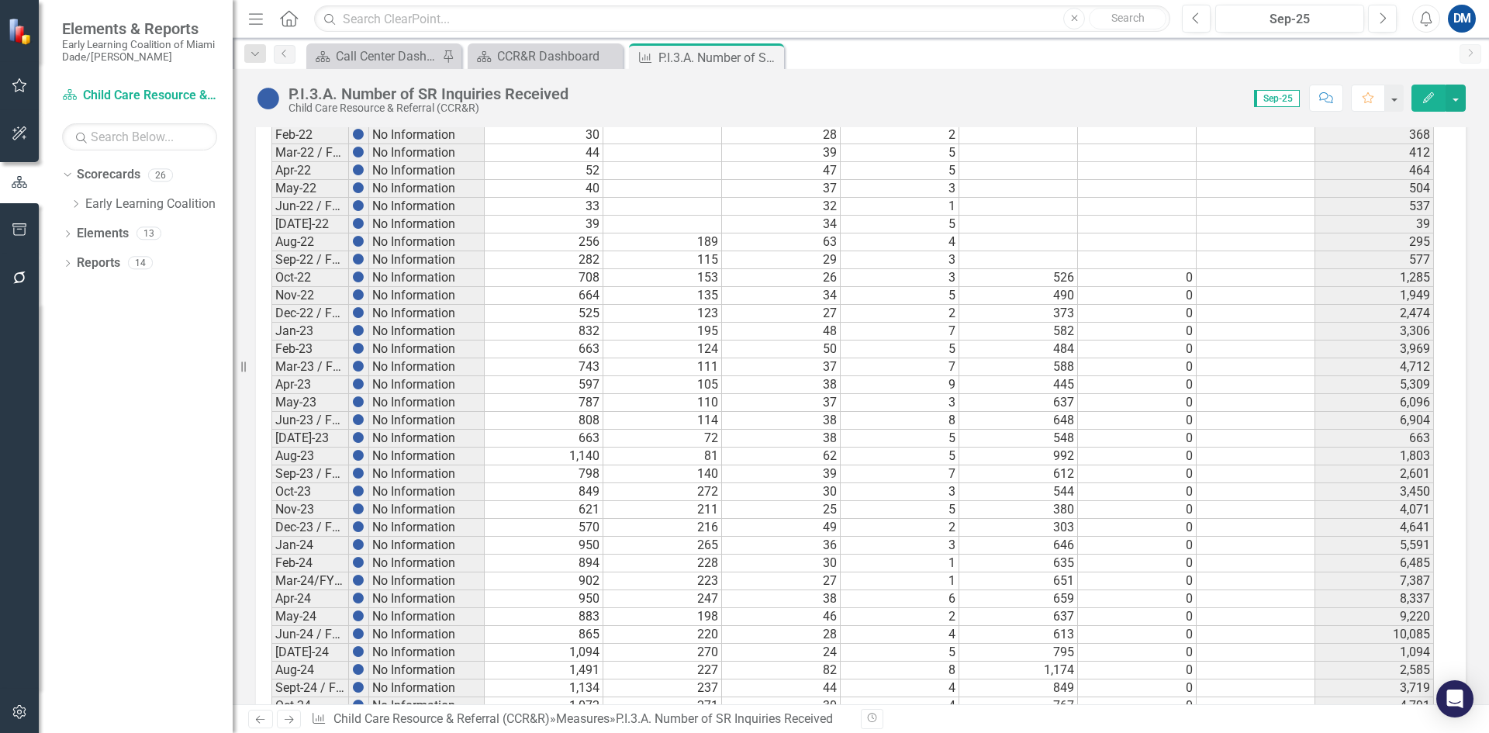
scroll to position [1354, 0]
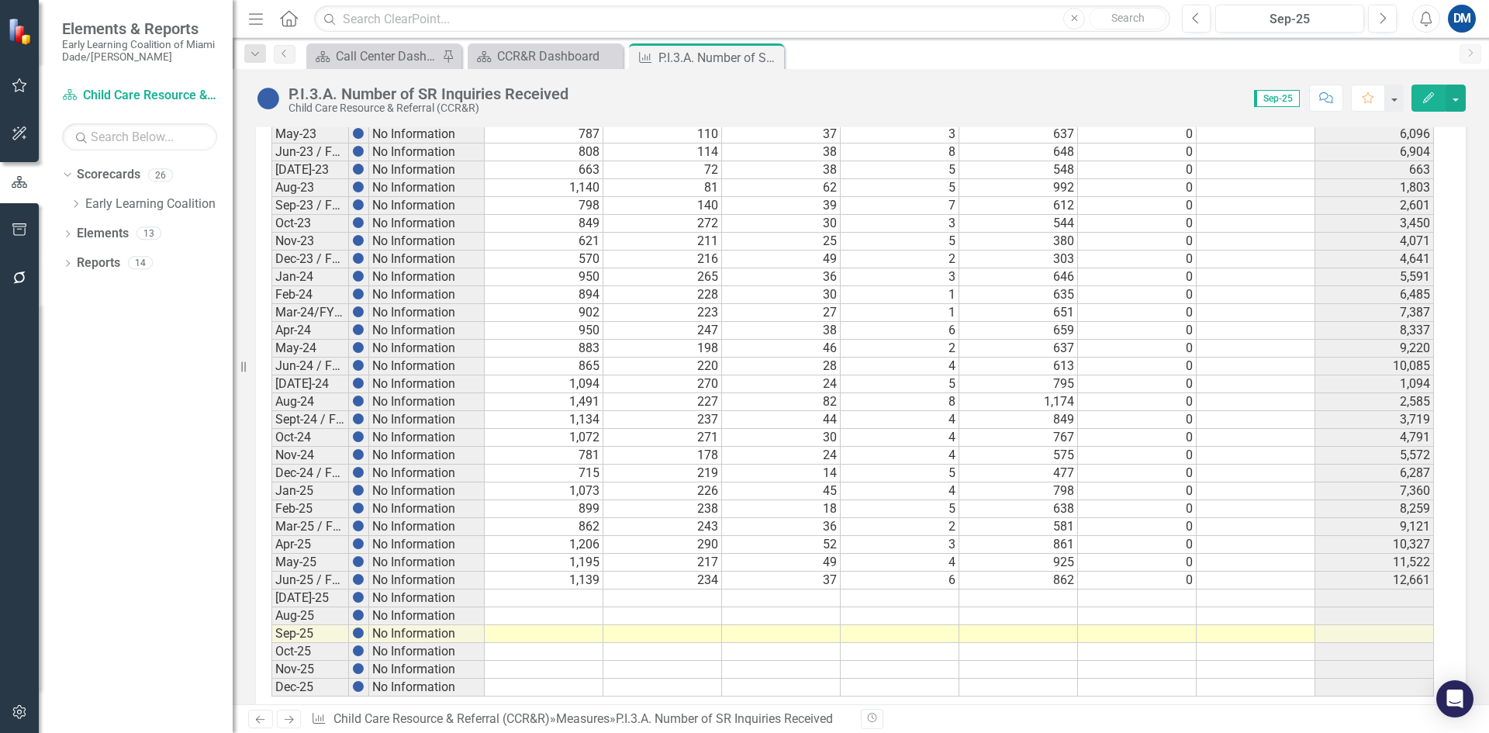
click at [576, 589] on td at bounding box center [544, 598] width 119 height 18
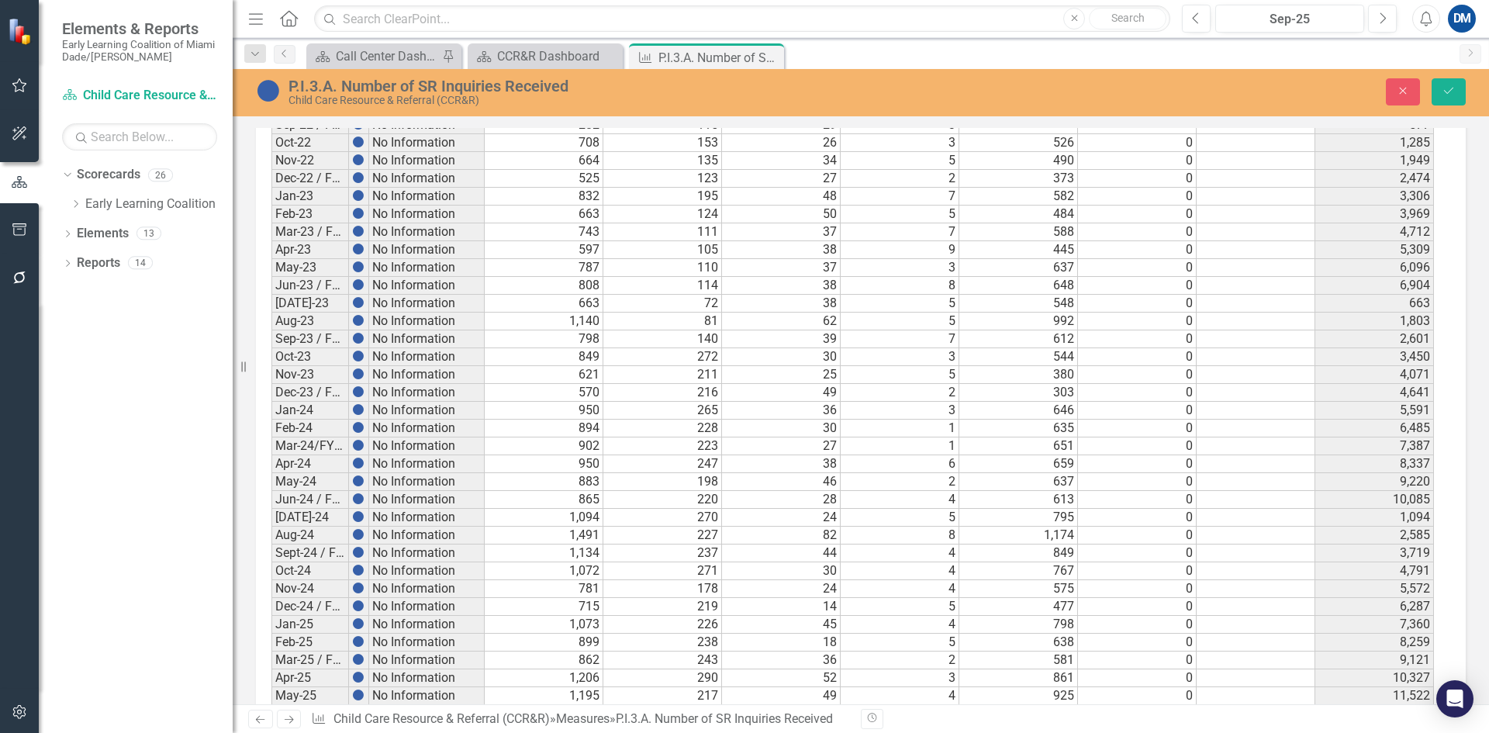
scroll to position [1355, 0]
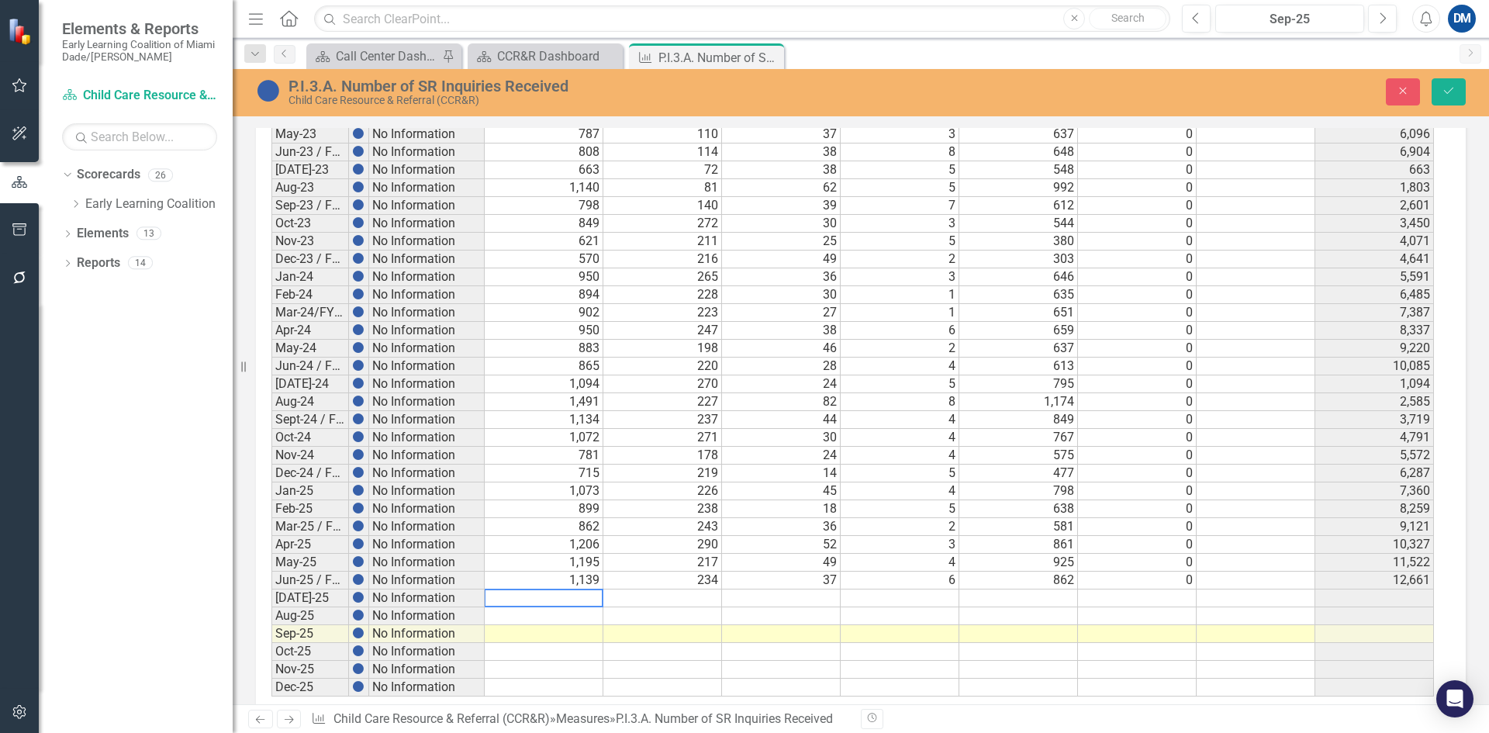
click at [701, 589] on td at bounding box center [662, 598] width 119 height 18
type textarea "278"
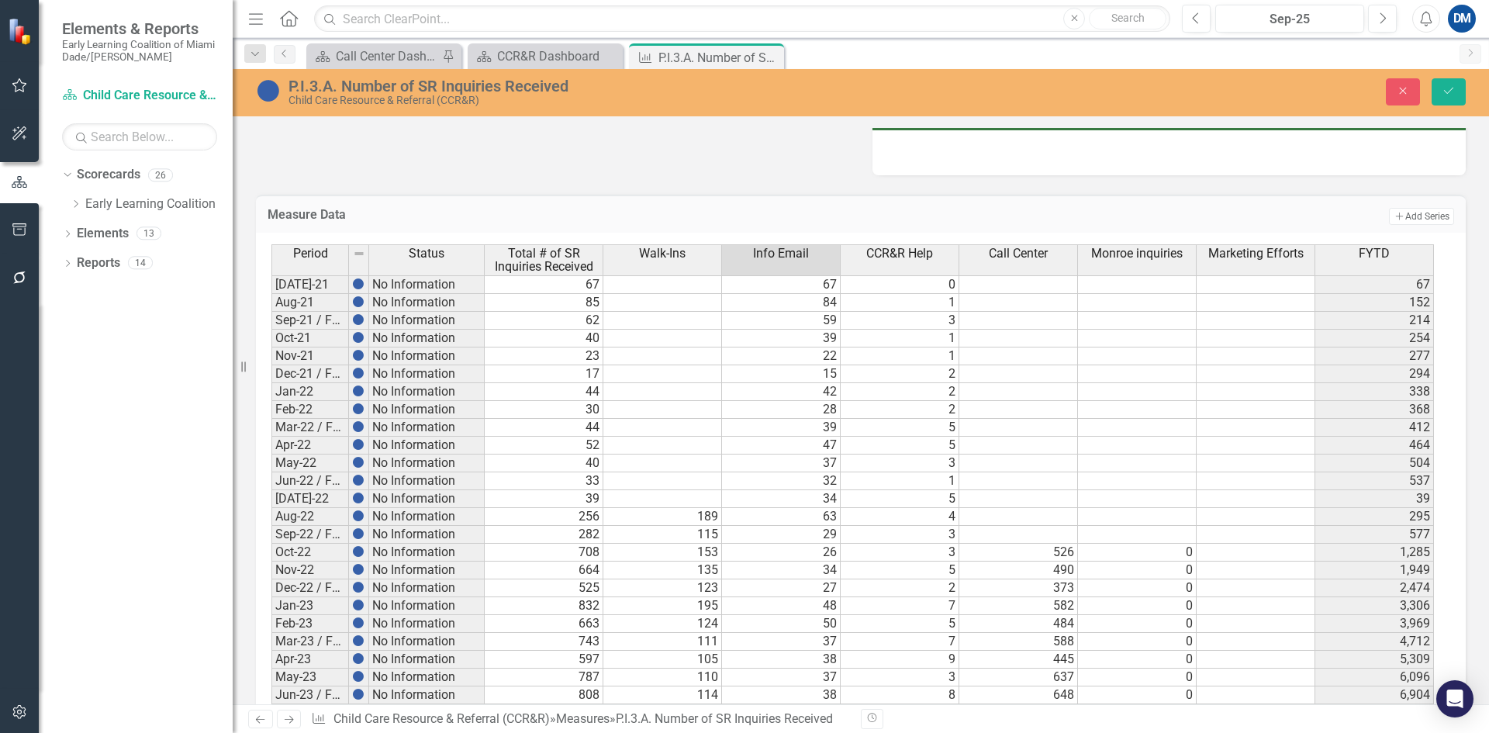
scroll to position [1227, 0]
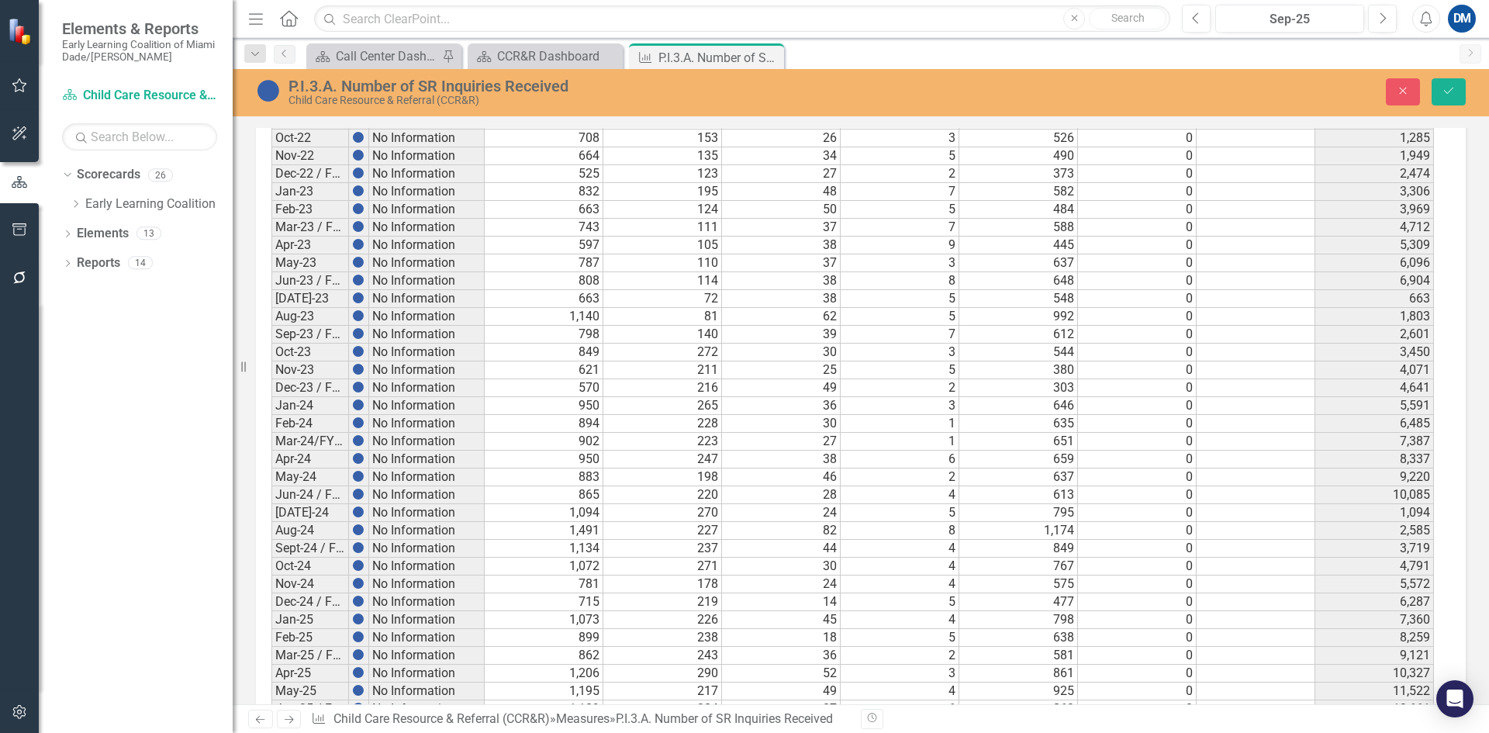
type textarea "43"
type textarea "3"
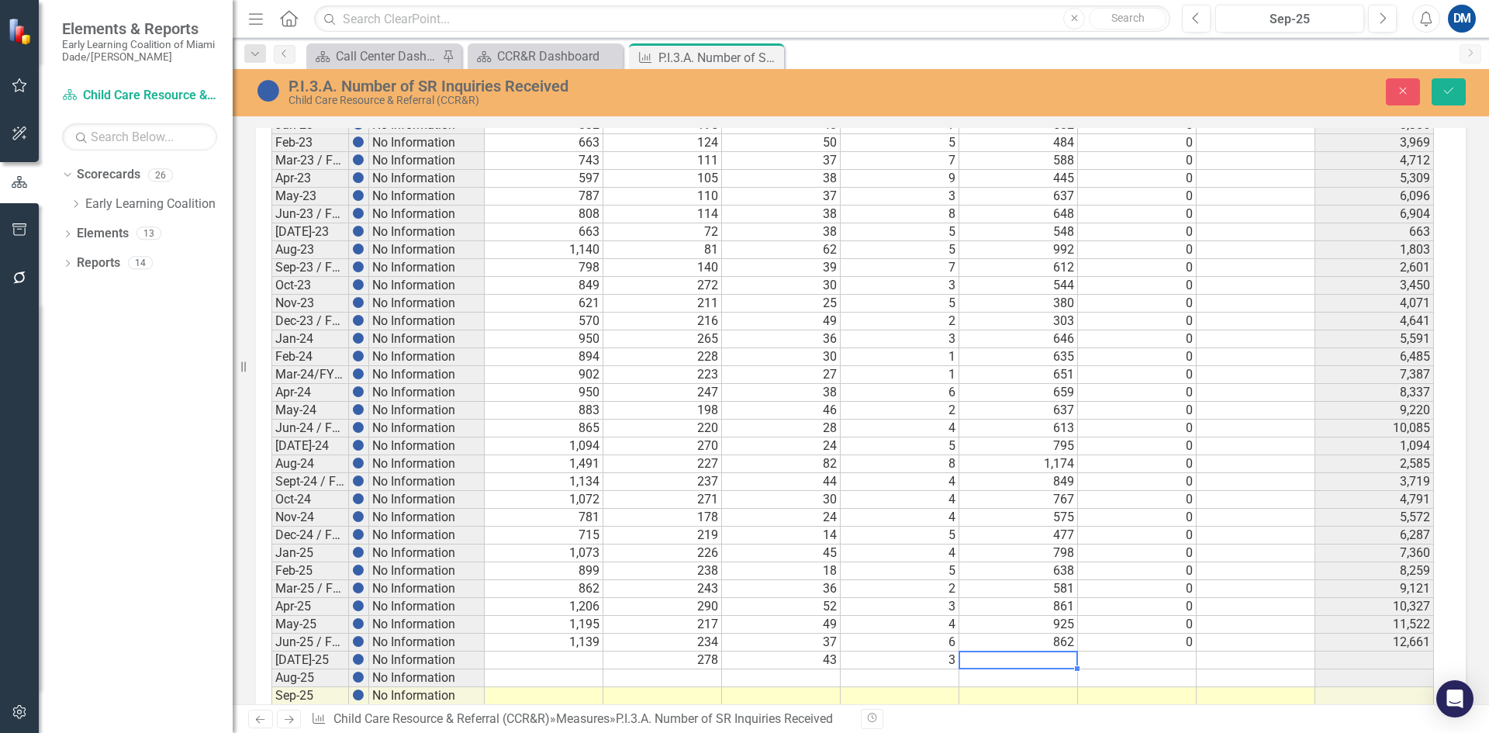
scroll to position [1355, 0]
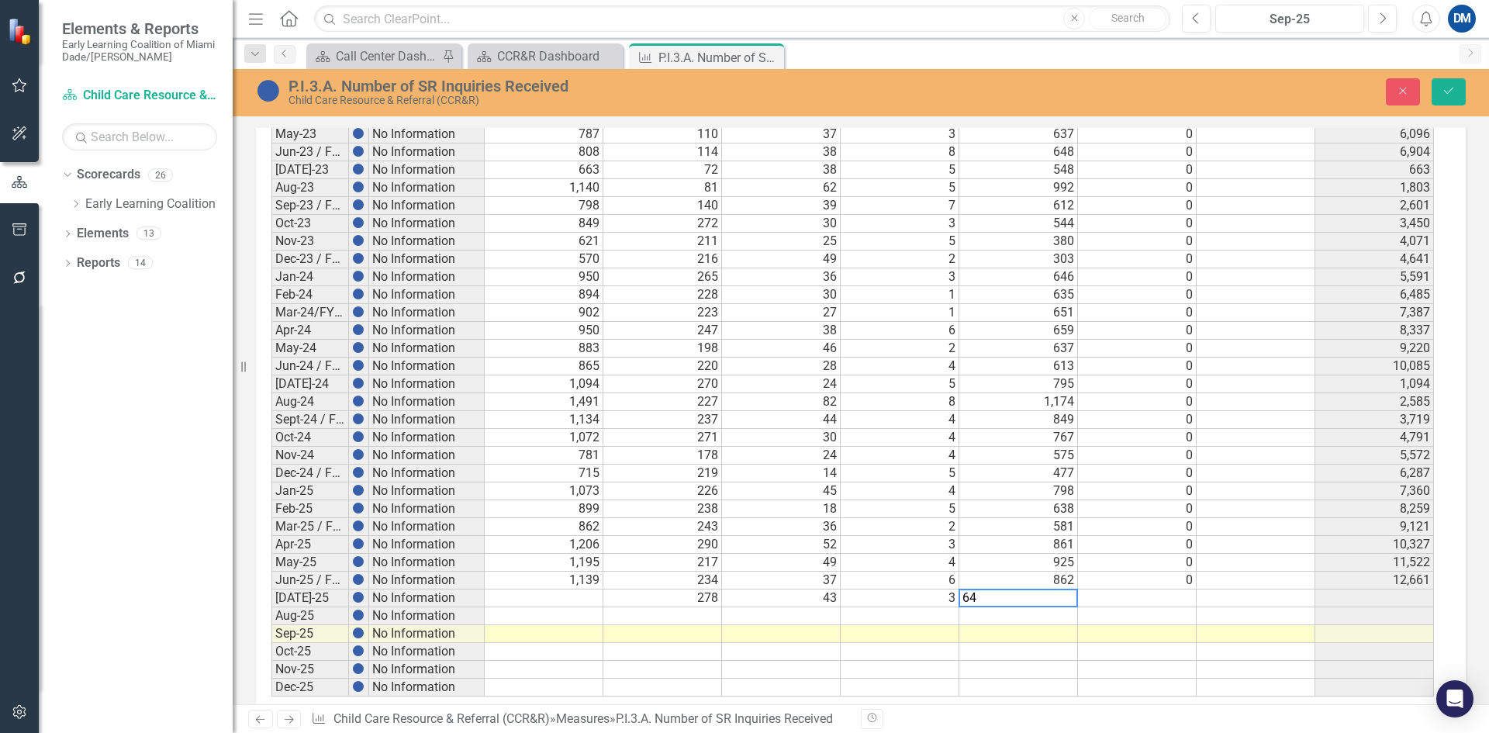
type textarea "645"
type textarea "0"
click at [662, 607] on td at bounding box center [662, 616] width 119 height 18
type textarea "211"
type textarea "63"
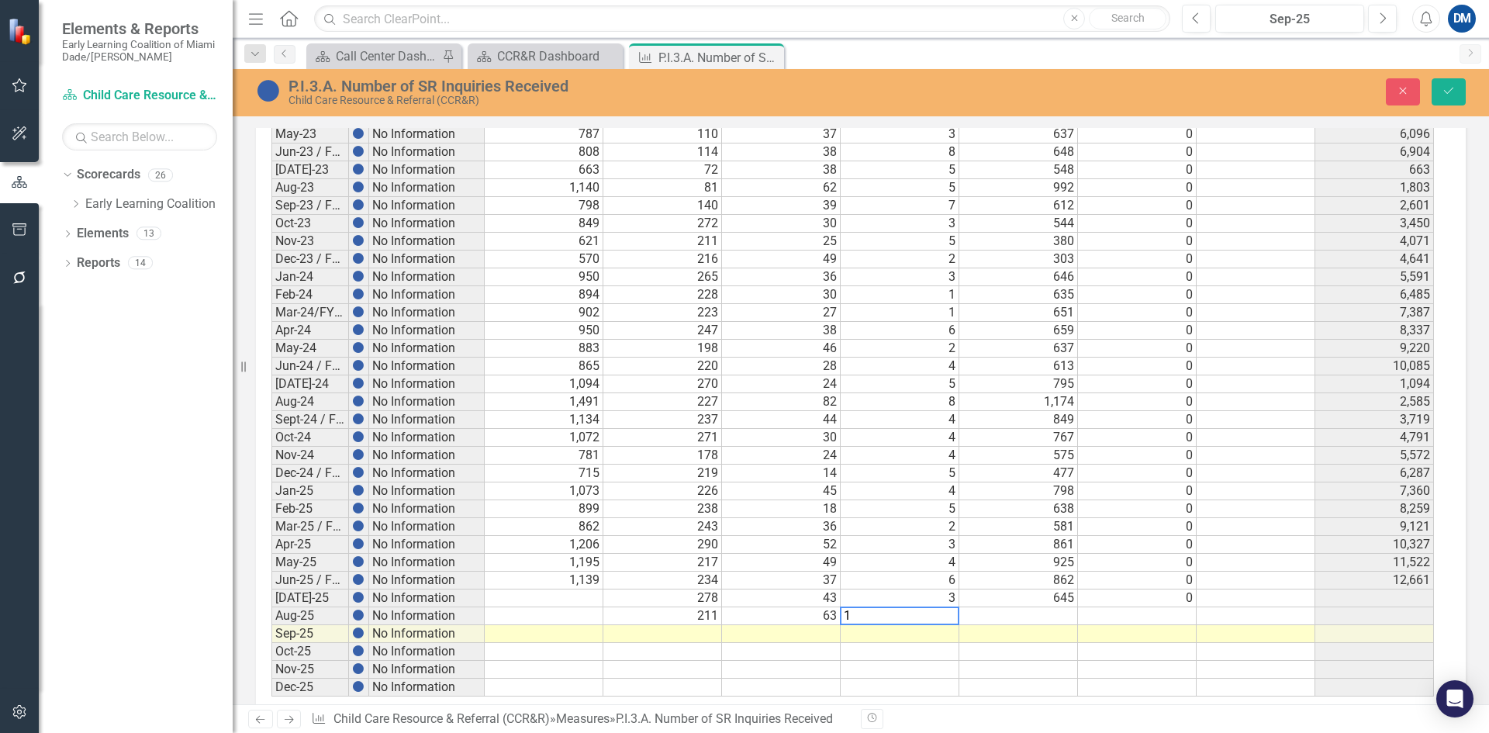
type textarea "11"
type textarea "1150"
type textarea "0"
click at [690, 625] on td at bounding box center [662, 634] width 119 height 18
type textarea "246"
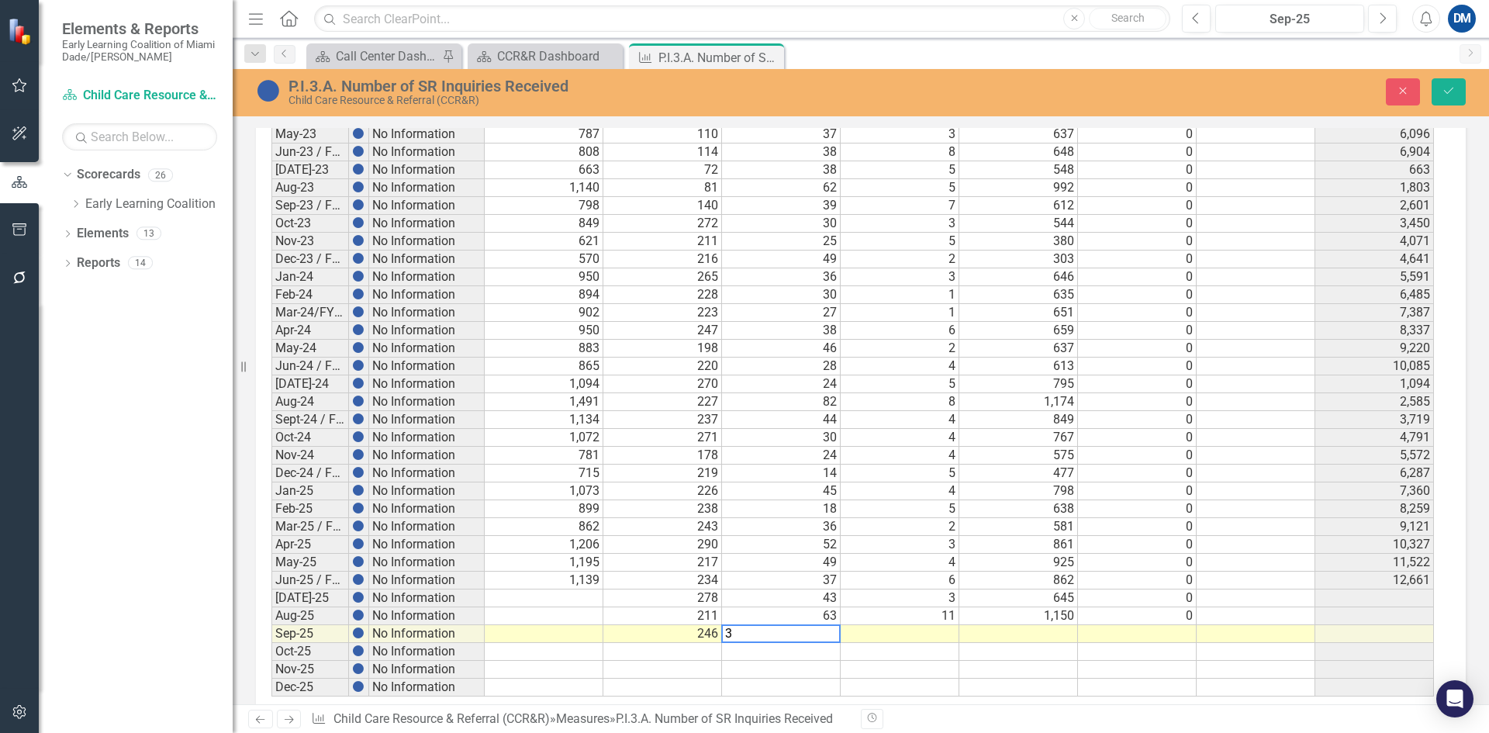
type textarea "34"
type textarea "12"
type textarea "0"
click at [573, 589] on td at bounding box center [544, 598] width 119 height 18
type textarea "969"
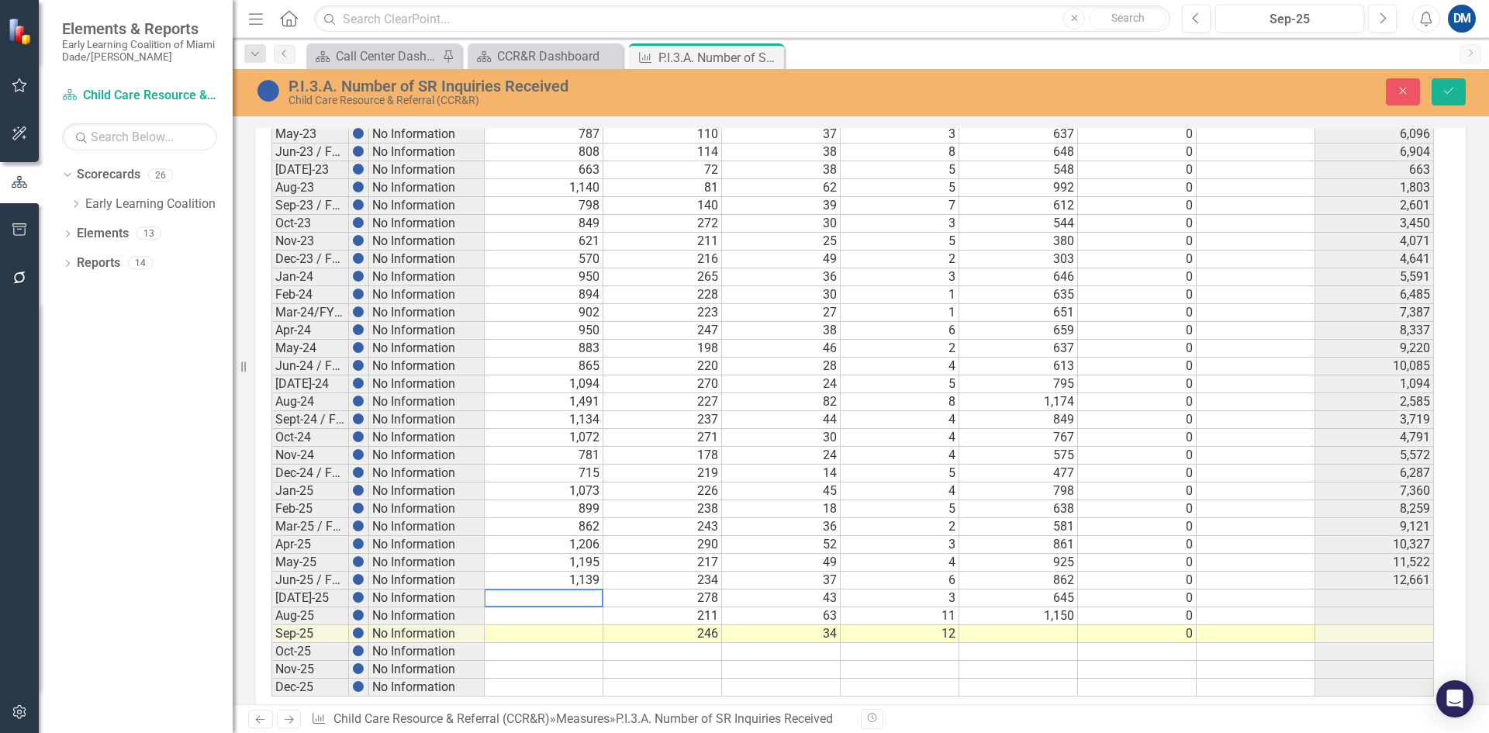
click at [552, 607] on td at bounding box center [544, 616] width 119 height 18
type textarea "1435"
click at [271, 611] on div "Period Status Total # of SR Inquiries Received Walk-Ins Info Email CCR&R Help C…" at bounding box center [271, 198] width 0 height 995
type textarea "292"
click at [1448, 87] on icon "Save" at bounding box center [1448, 90] width 14 height 11
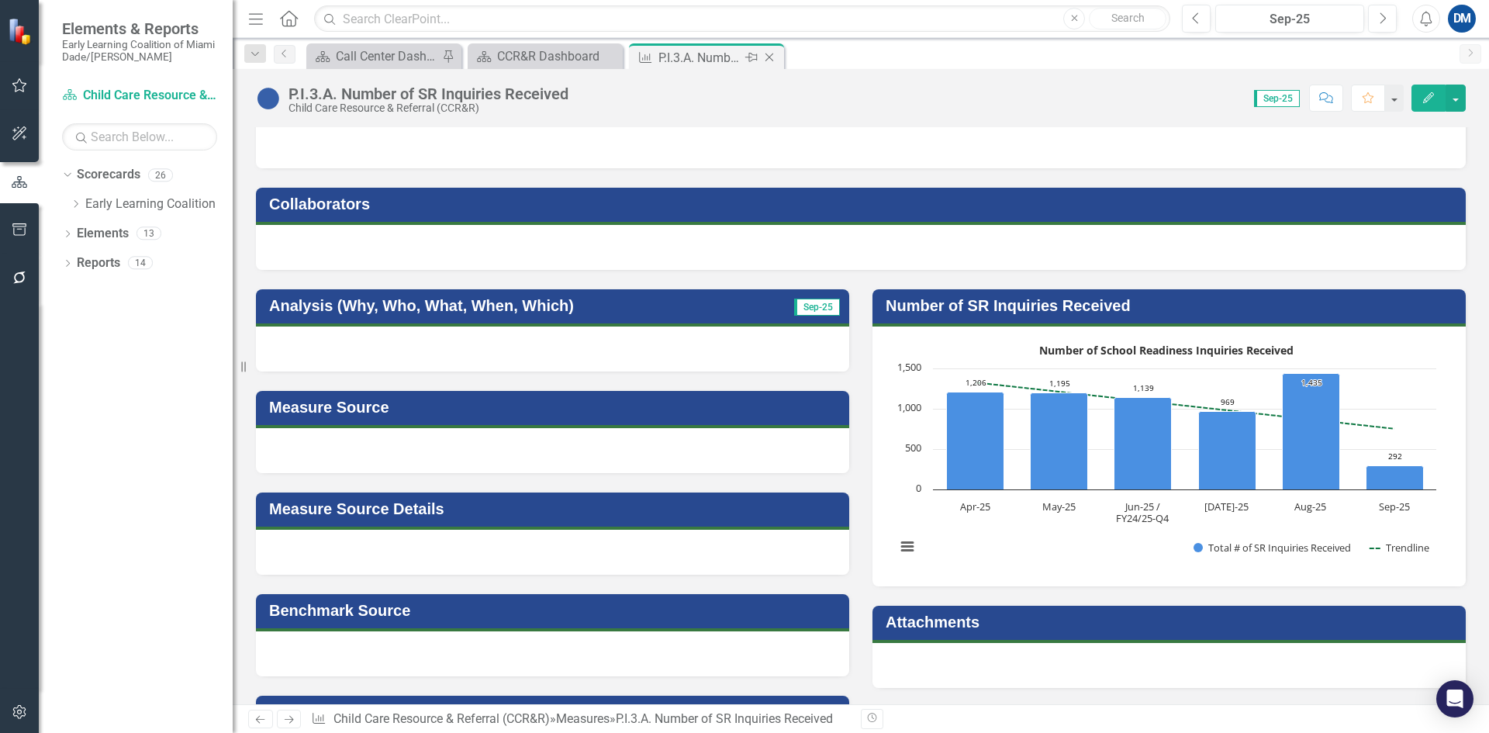
scroll to position [0, 0]
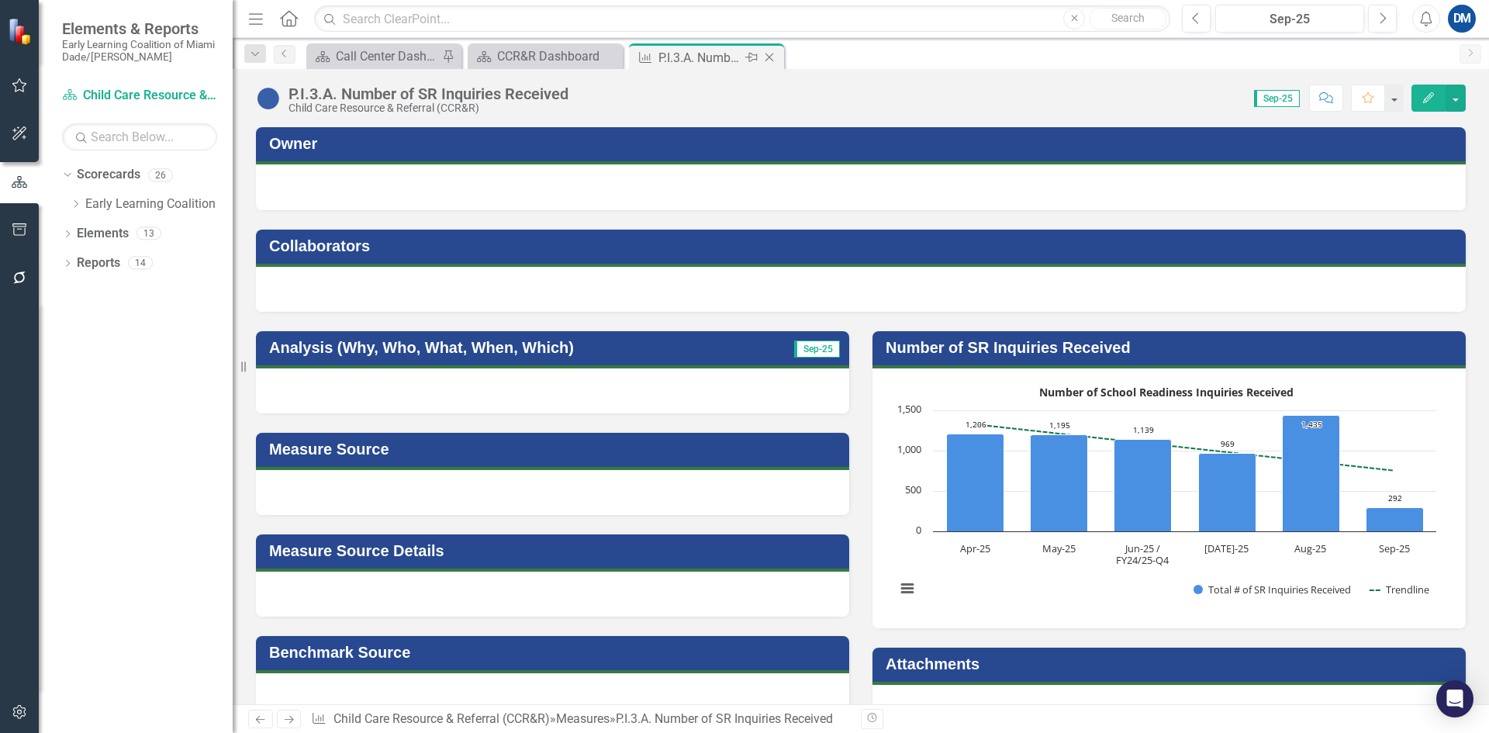
click at [772, 58] on icon "Close" at bounding box center [769, 57] width 16 height 12
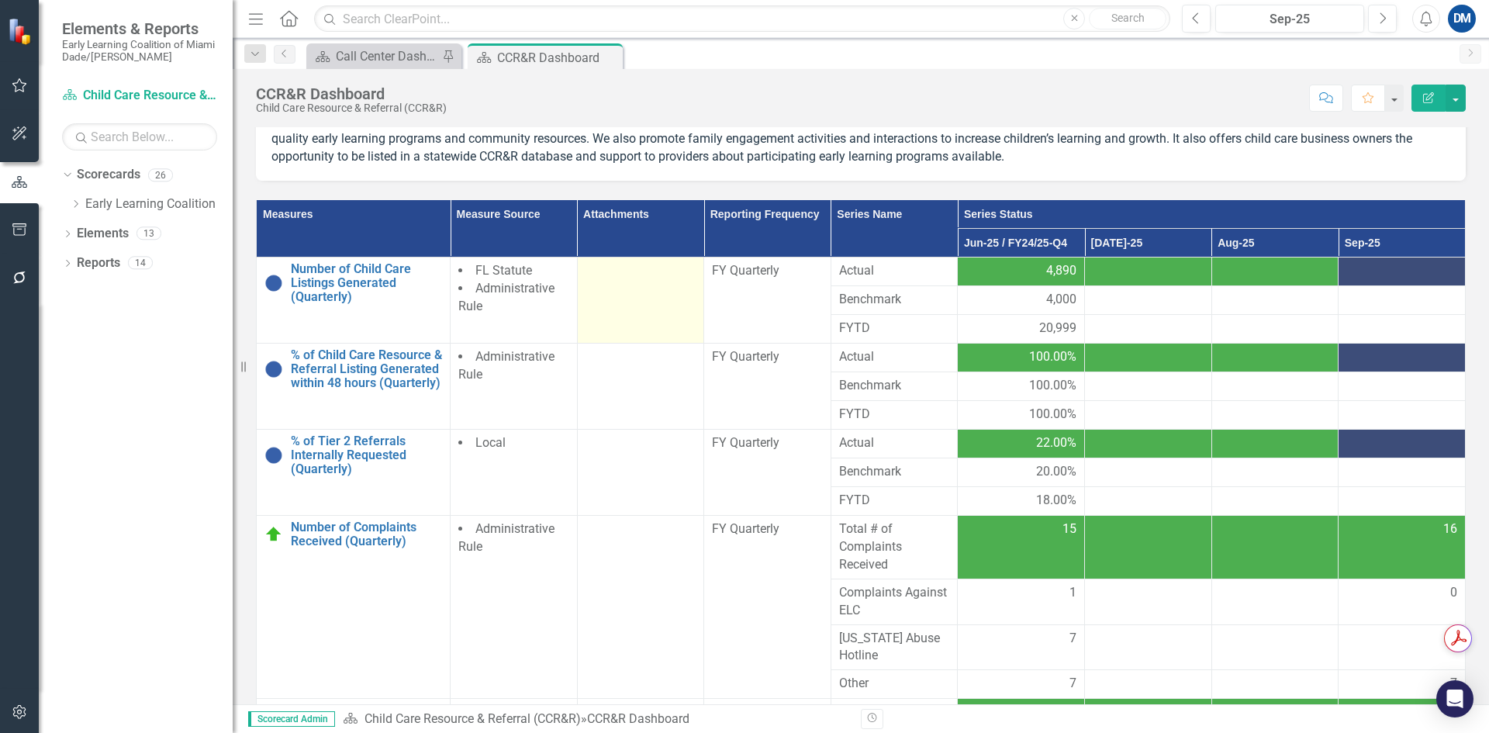
scroll to position [54, 0]
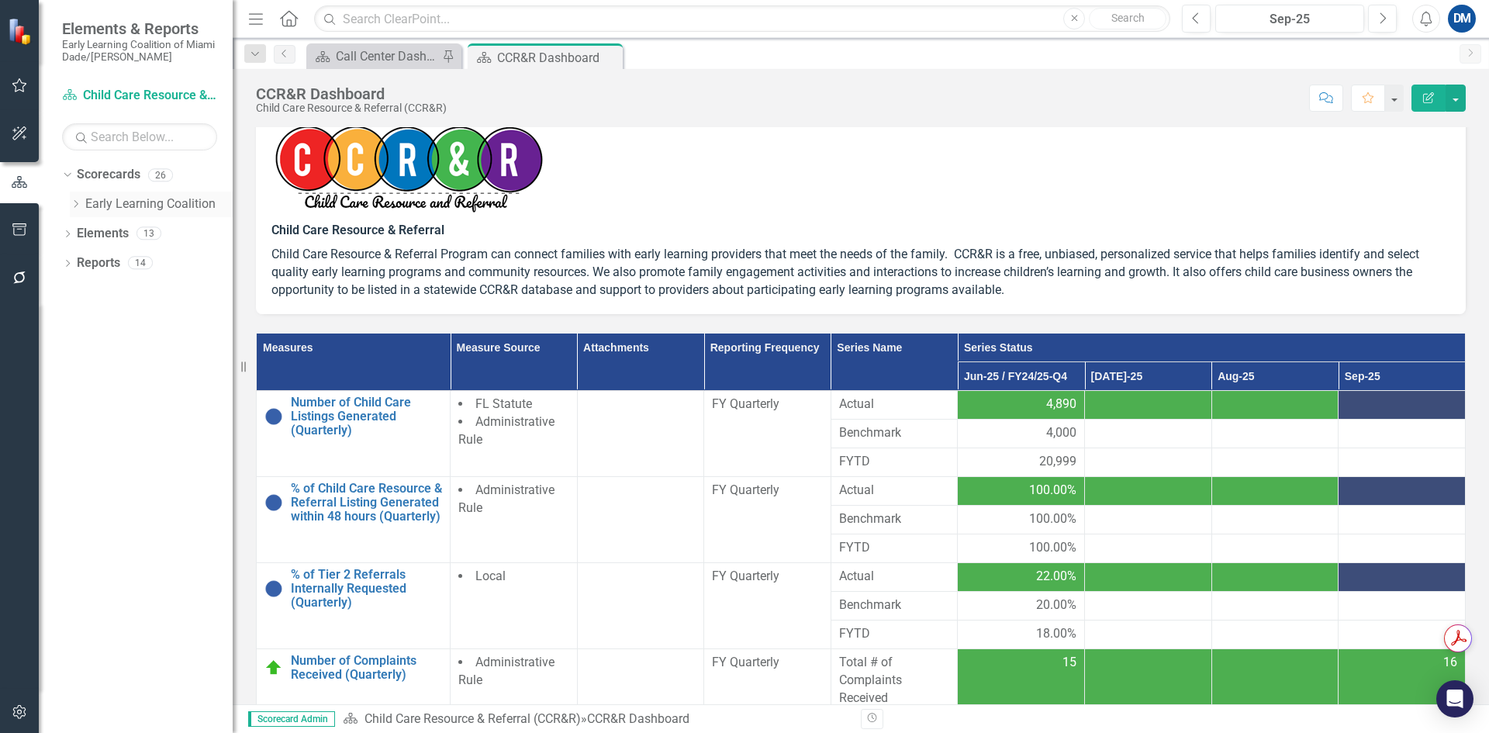
click at [74, 206] on icon "Dropdown" at bounding box center [76, 203] width 12 height 9
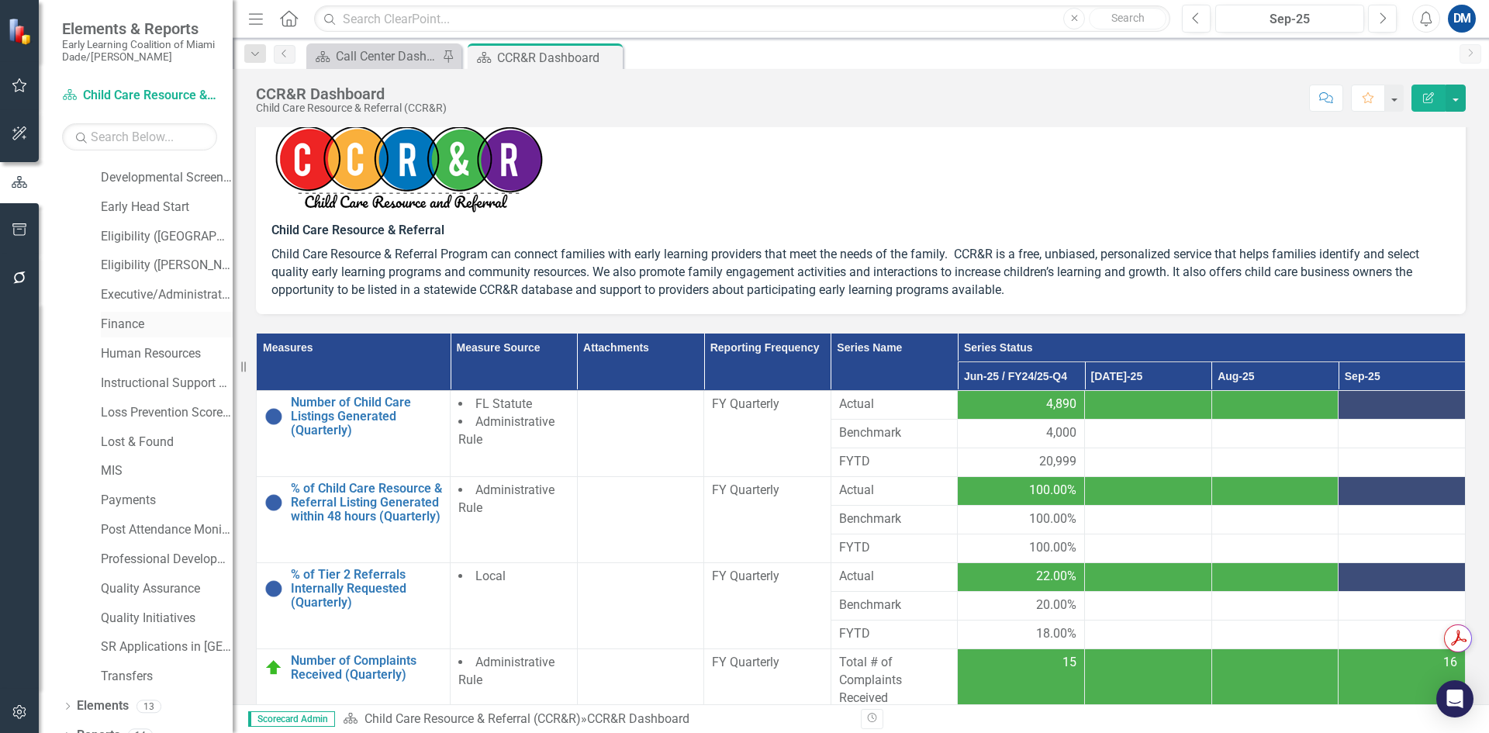
scroll to position [280, 0]
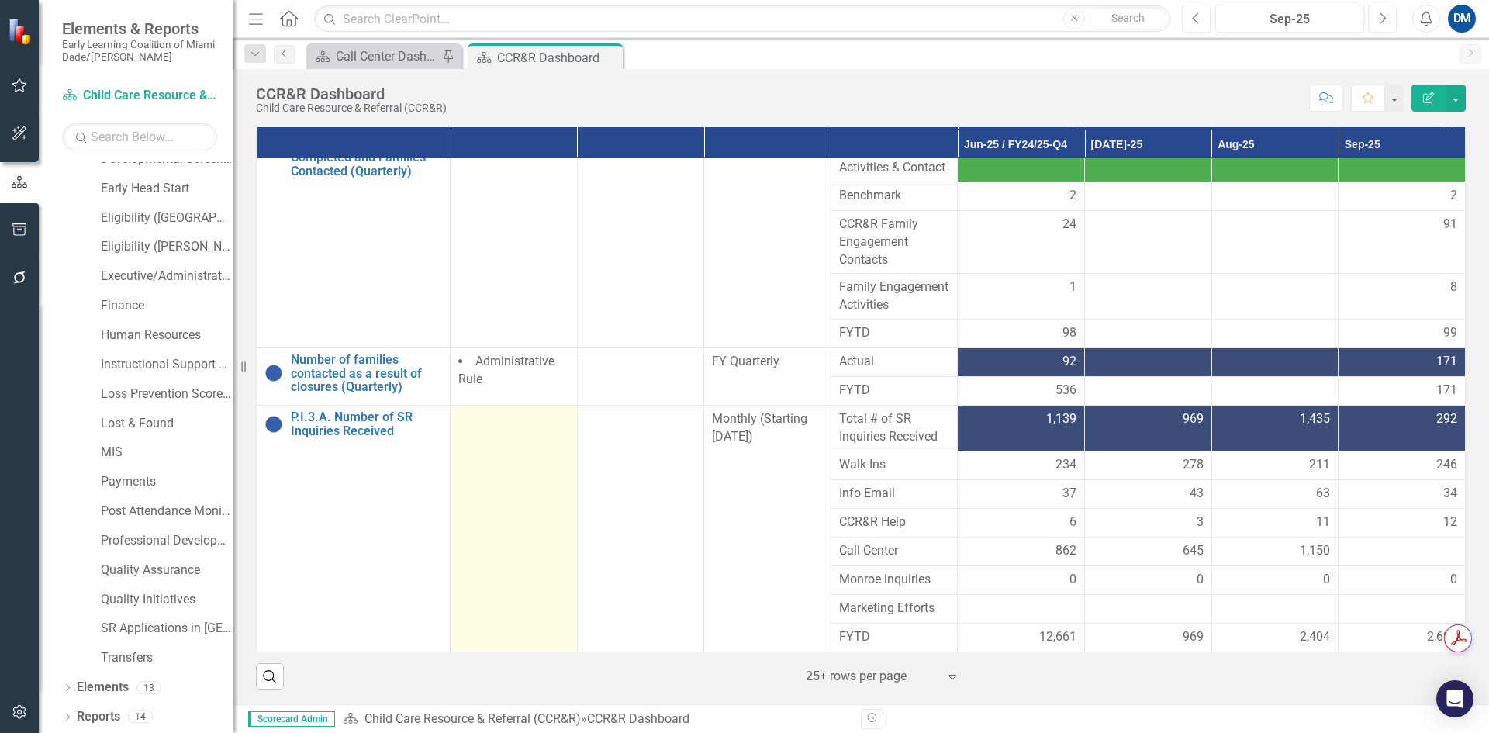
scroll to position [287, 0]
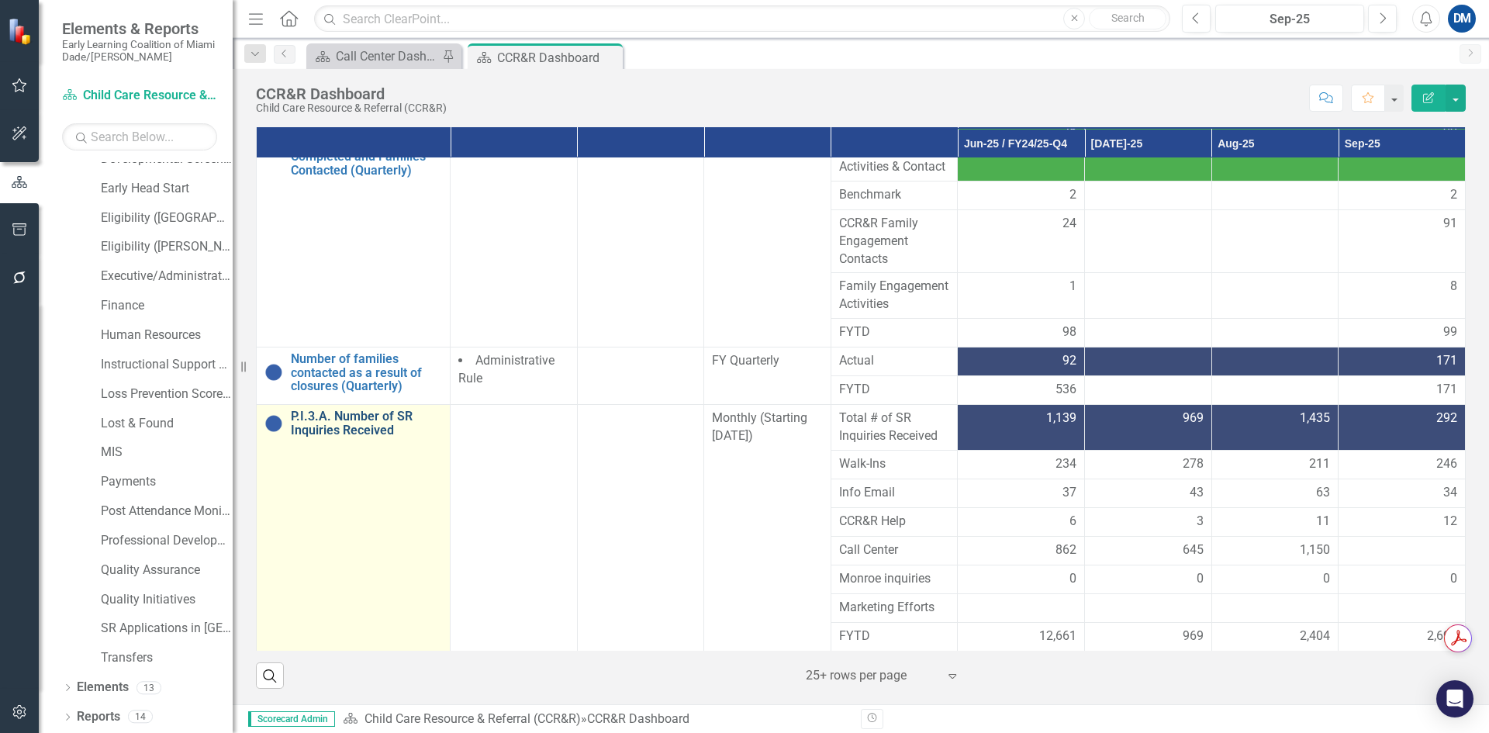
click at [355, 417] on link "P.I.3.A. Number of SR Inquiries Received" at bounding box center [366, 422] width 151 height 27
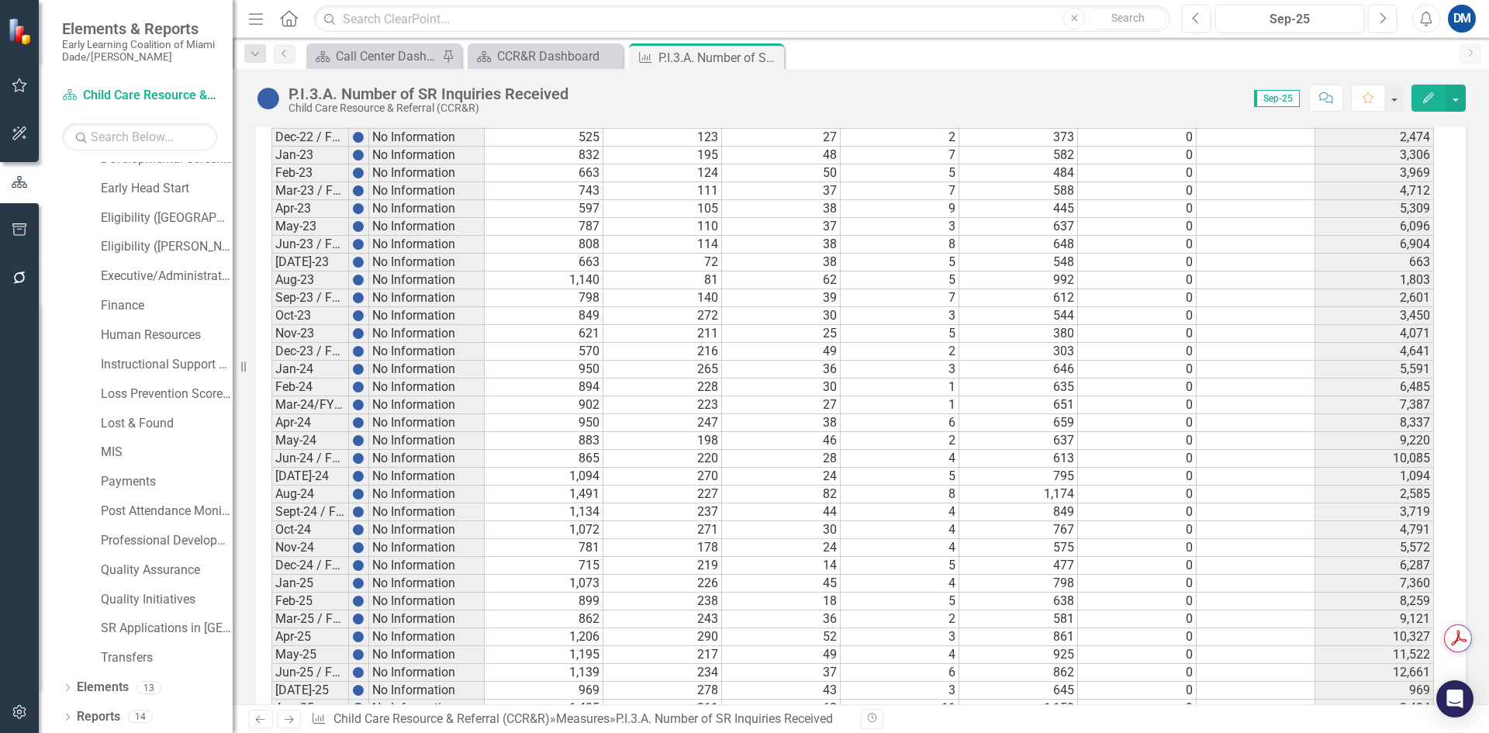
scroll to position [1354, 0]
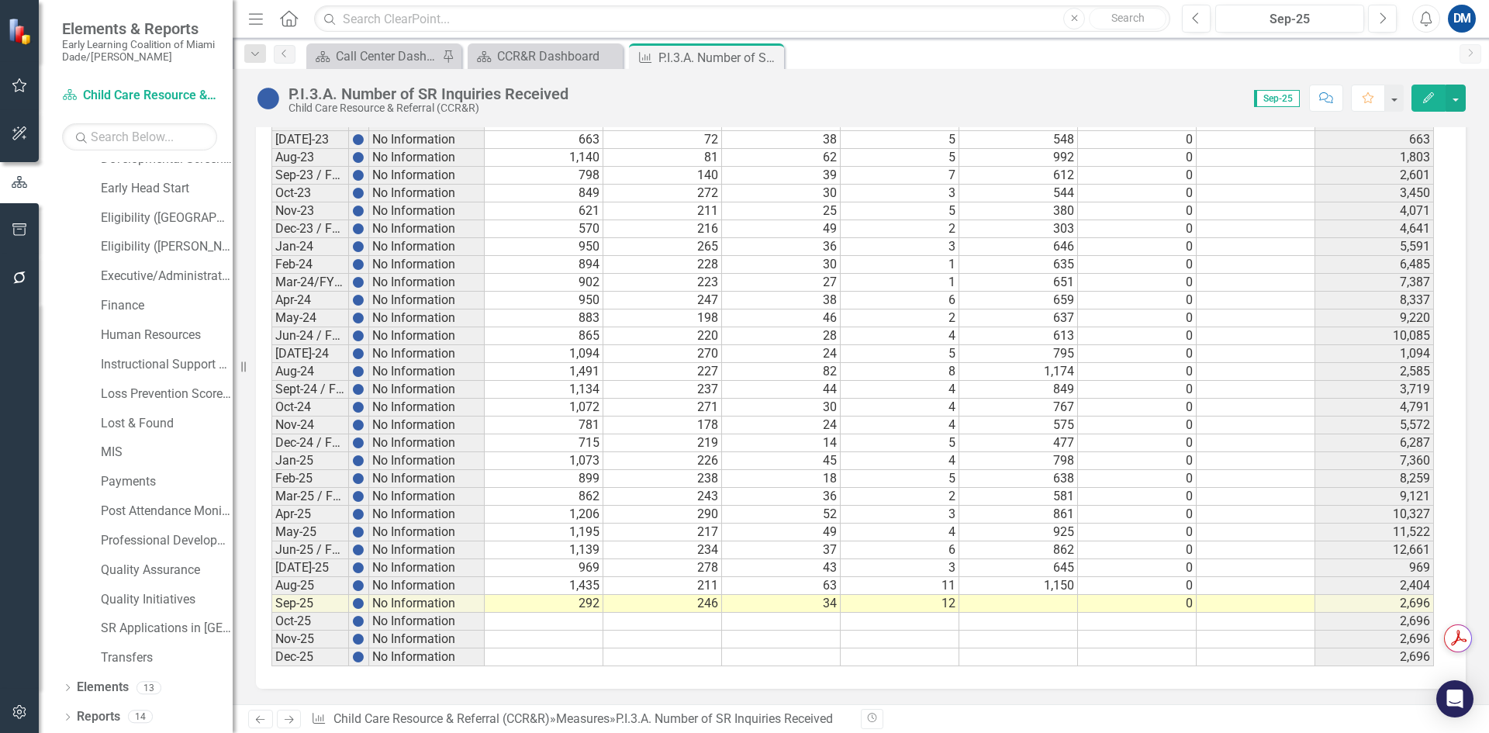
click at [1063, 600] on td at bounding box center [1018, 604] width 119 height 18
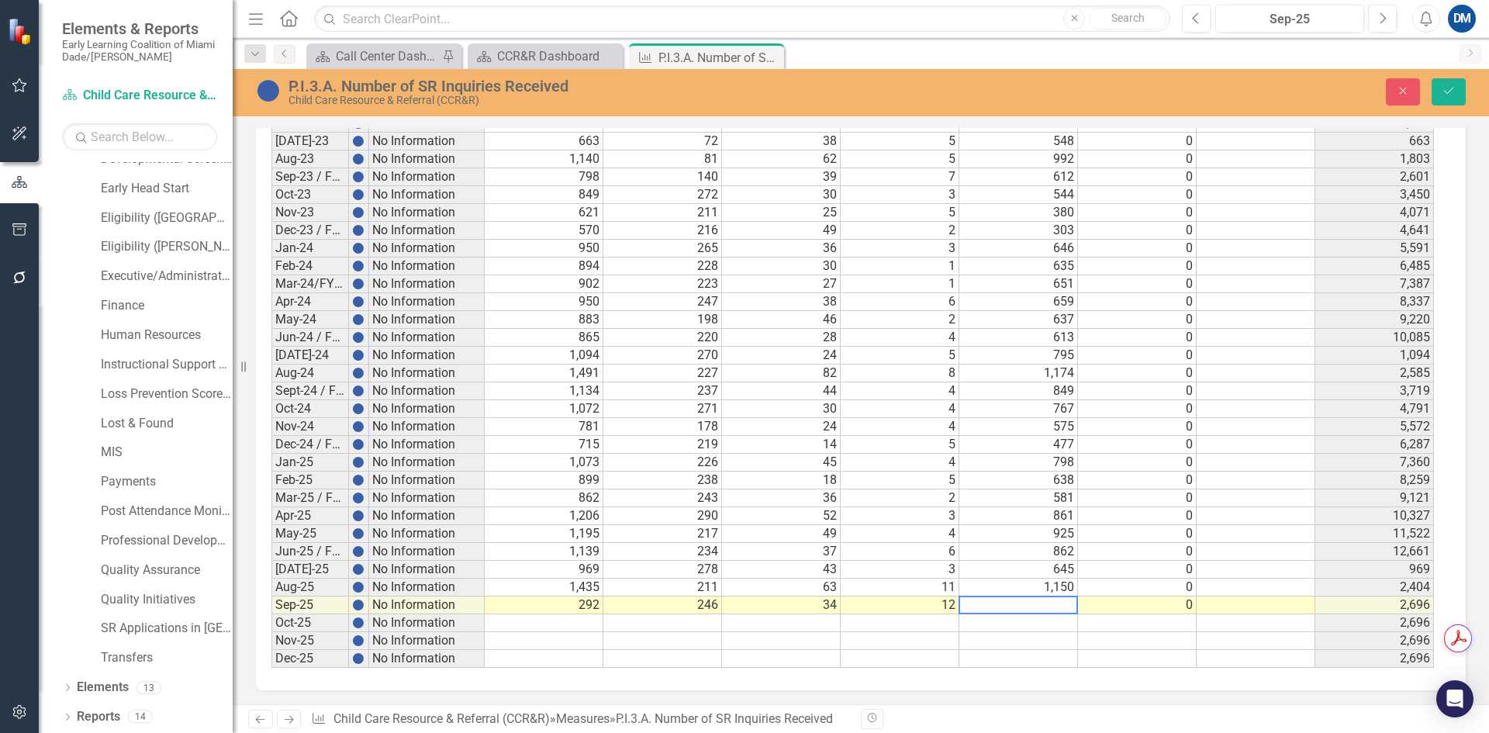
scroll to position [1355, 0]
type textarea "40"
click at [1448, 90] on icon "Save" at bounding box center [1448, 90] width 14 height 11
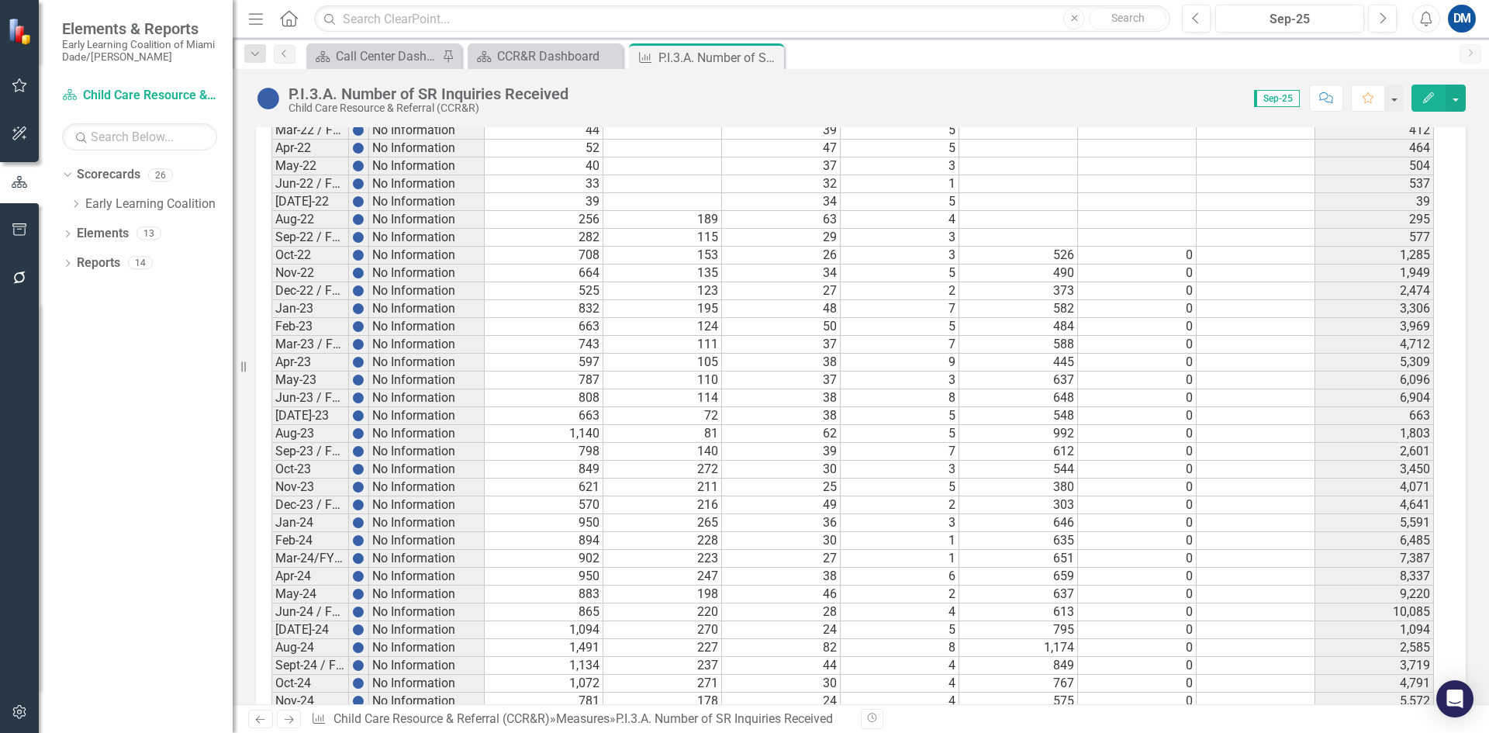
scroll to position [1354, 0]
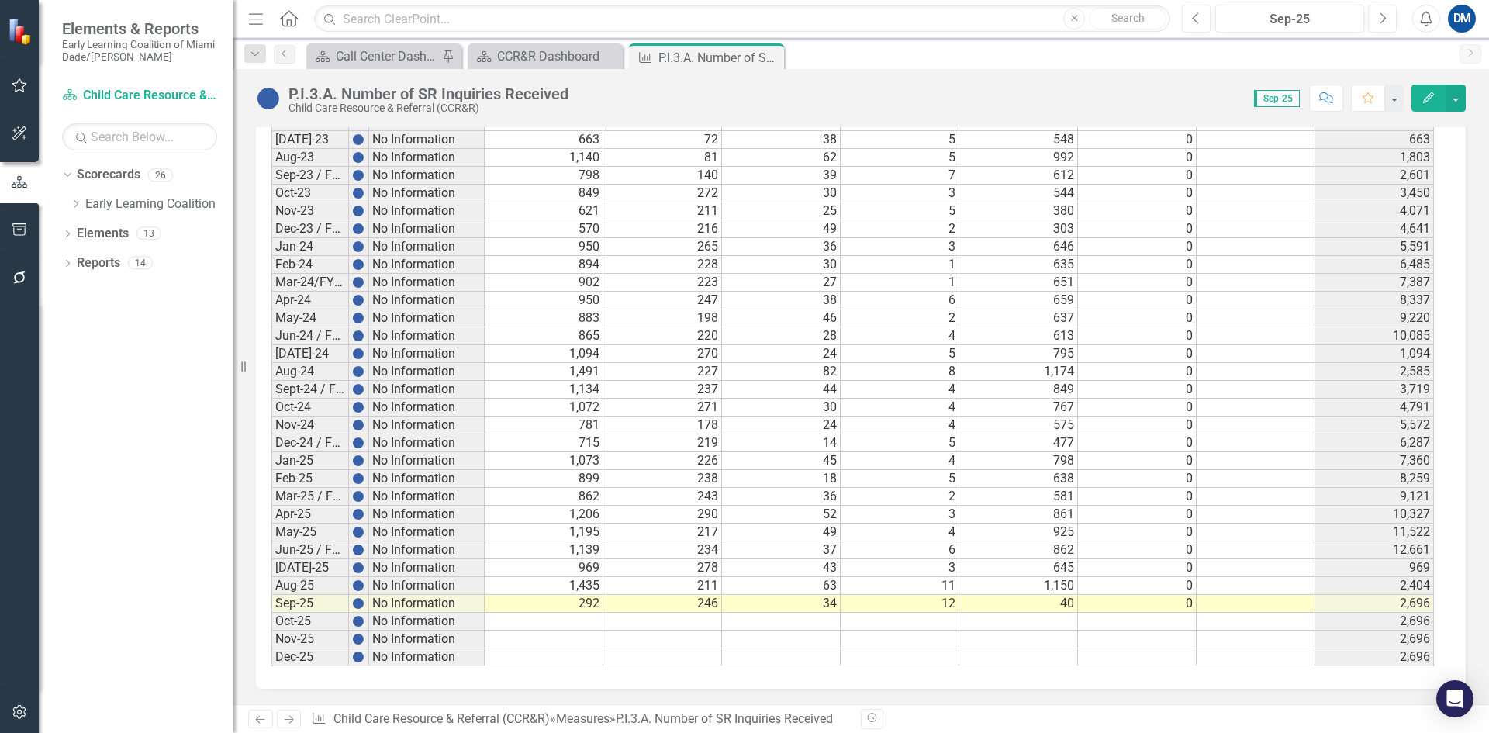
click at [578, 604] on td "292" at bounding box center [544, 604] width 119 height 18
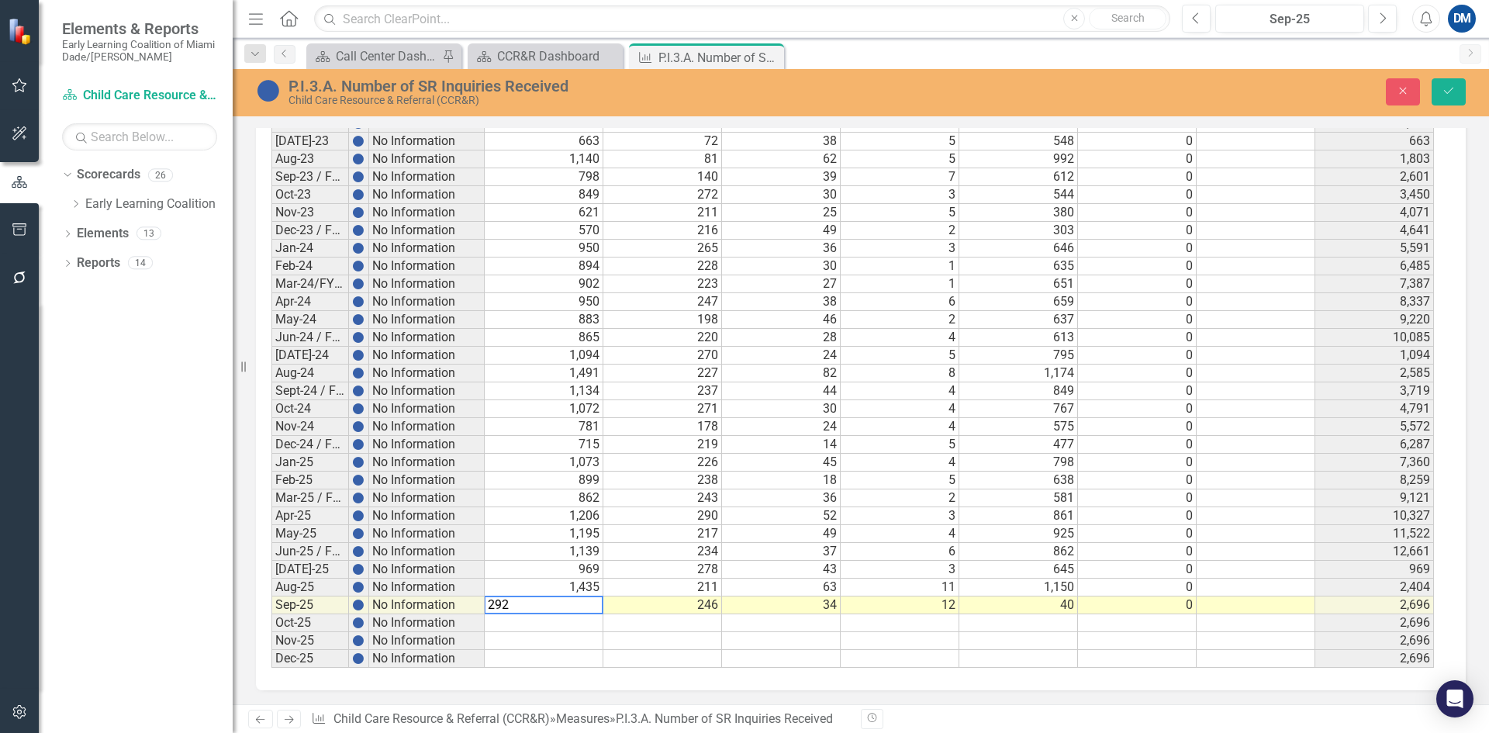
scroll to position [1355, 0]
click at [577, 604] on textarea "292" at bounding box center [543, 604] width 119 height 19
click at [576, 604] on textarea "292" at bounding box center [543, 604] width 119 height 19
type textarea "332"
drag, startPoint x: 1457, startPoint y: 91, endPoint x: 1448, endPoint y: 93, distance: 8.8
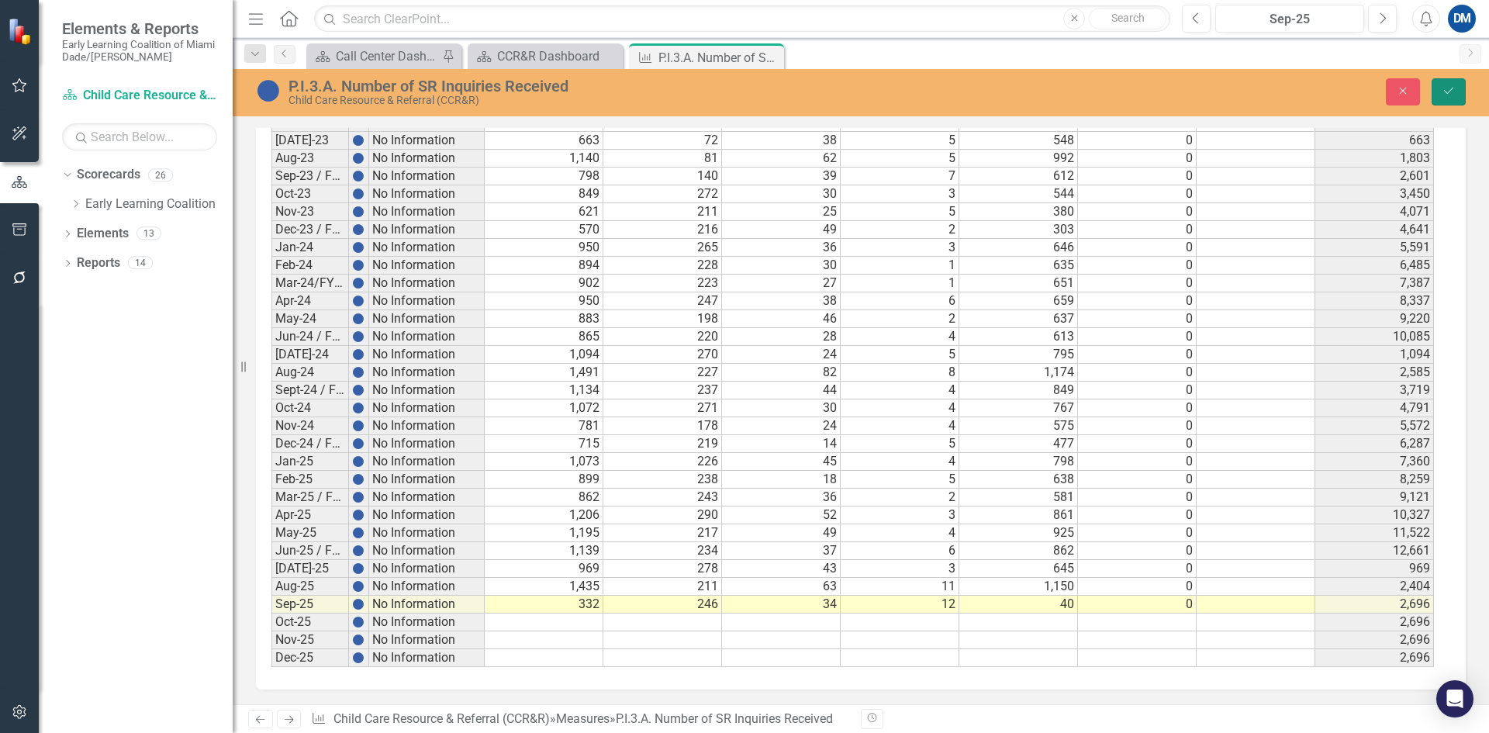
click at [1455, 91] on button "Save" at bounding box center [1448, 91] width 34 height 27
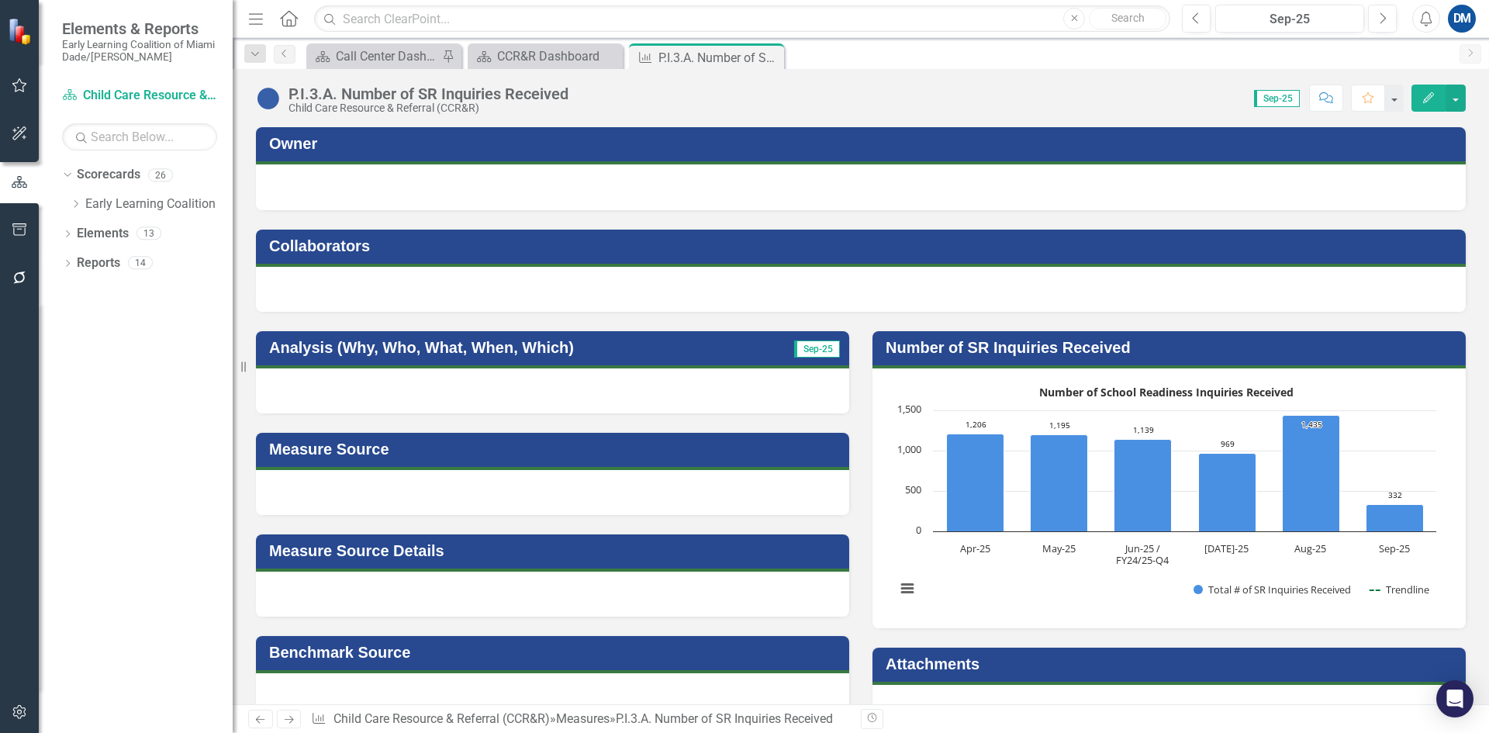
click at [416, 393] on div at bounding box center [552, 390] width 593 height 45
click at [415, 393] on div at bounding box center [552, 390] width 593 height 45
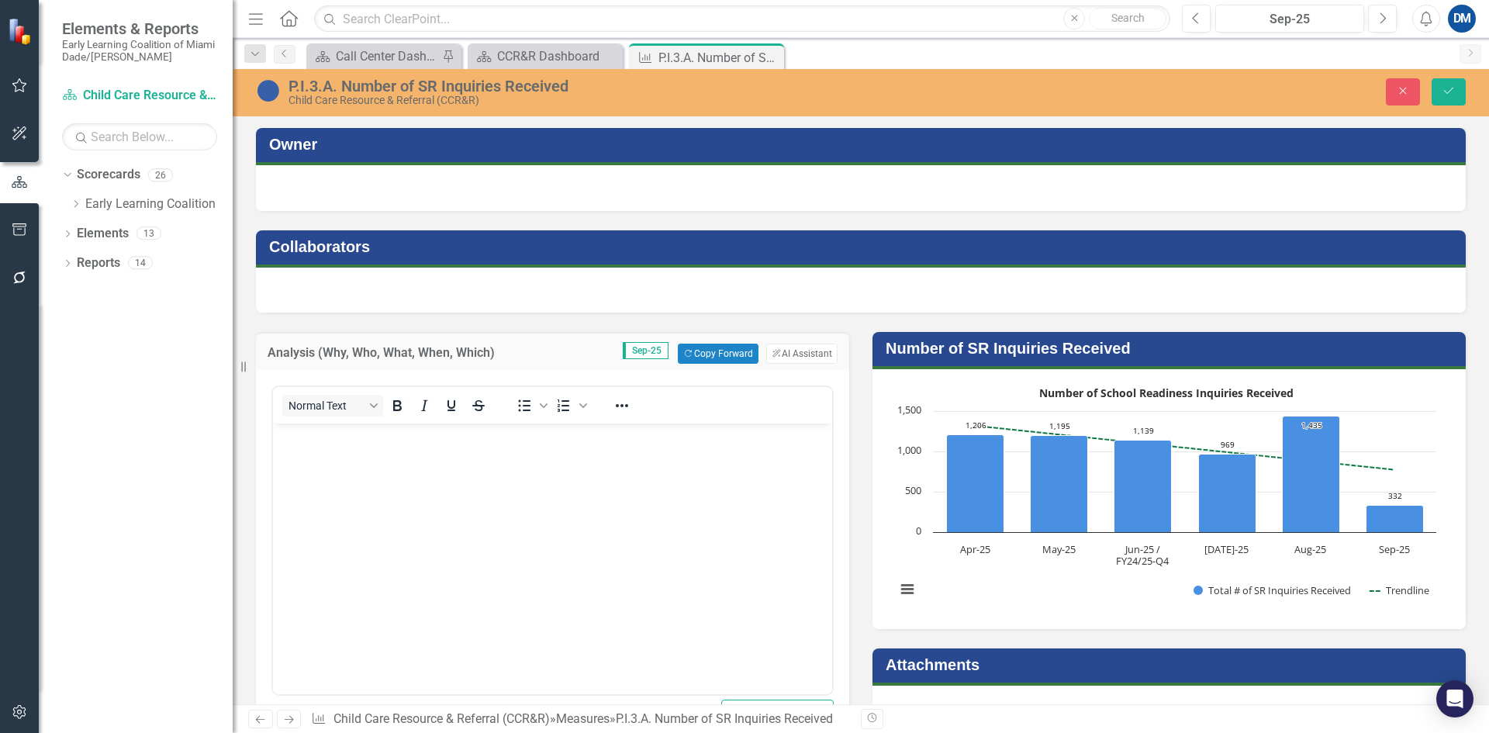
scroll to position [0, 0]
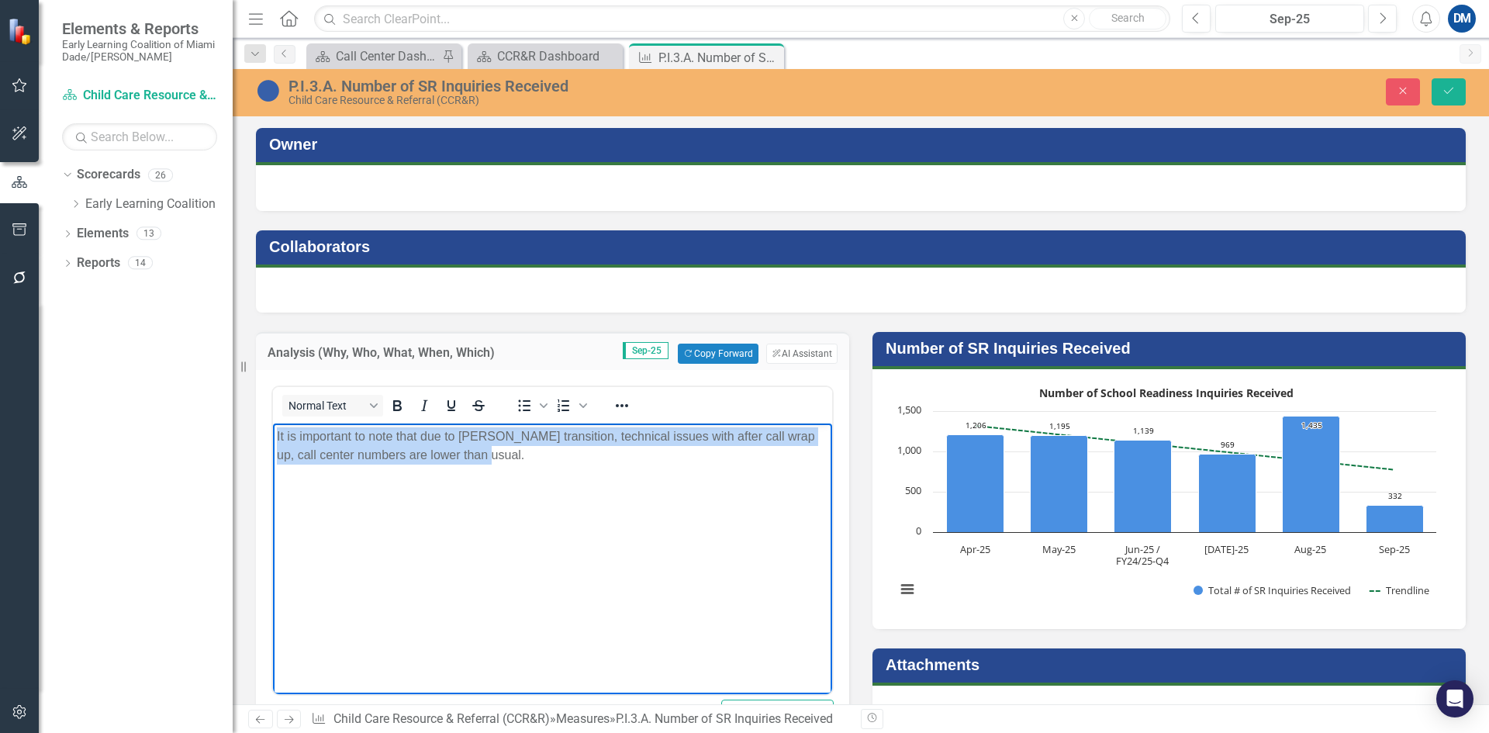
paste body "Rich Text Area. Press ALT-0 for help."
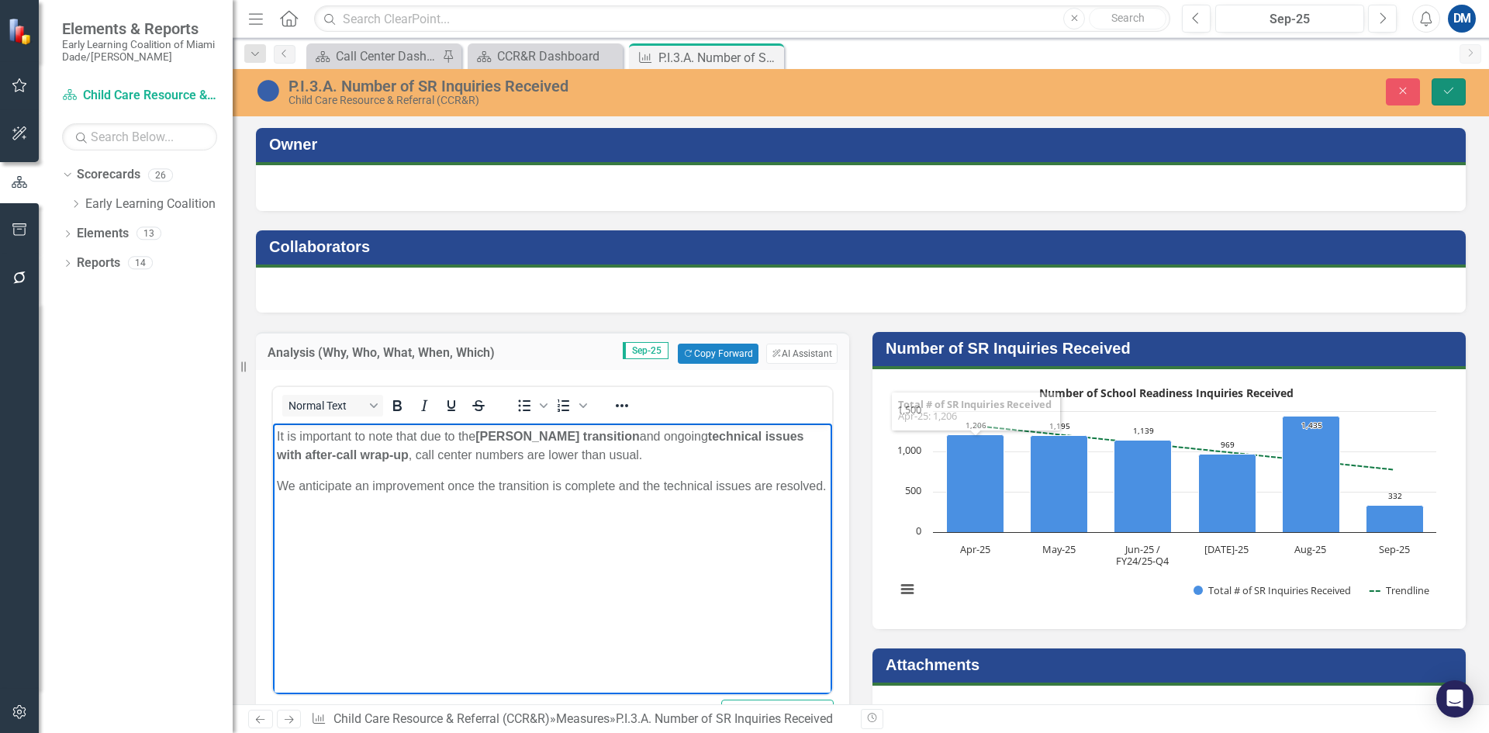
click at [1441, 90] on icon "Save" at bounding box center [1448, 90] width 14 height 11
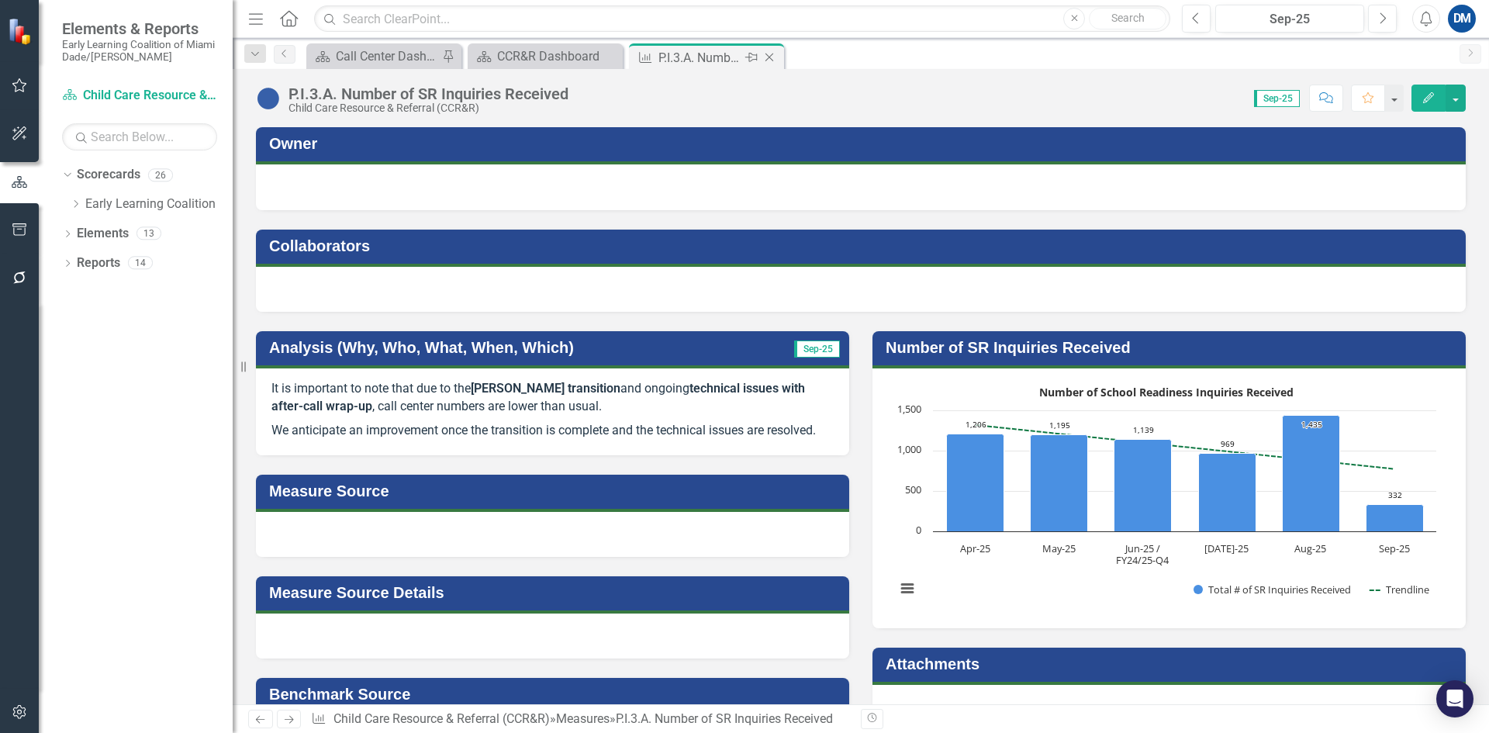
click at [775, 54] on icon "Close" at bounding box center [769, 57] width 16 height 12
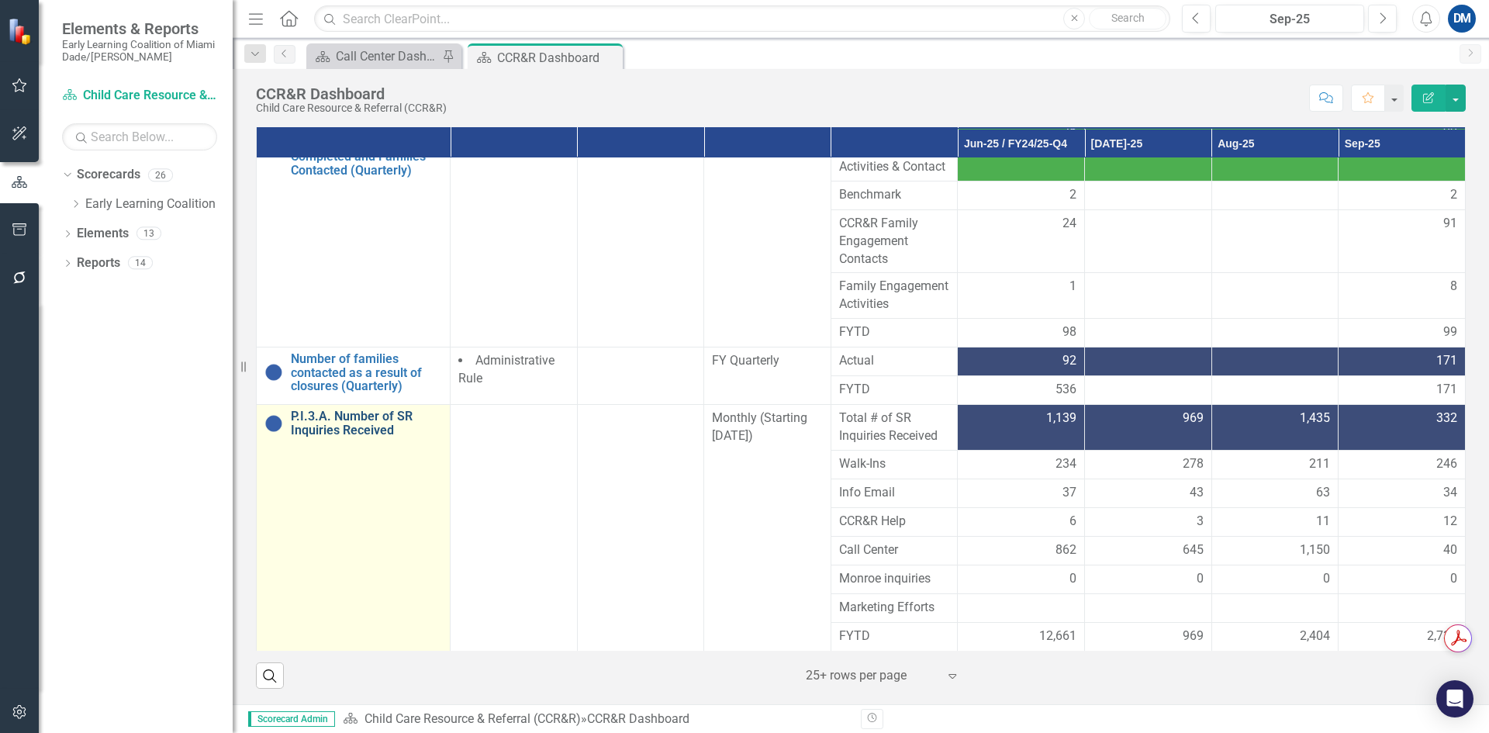
scroll to position [499, 0]
click at [340, 427] on link "P.I.3.A. Number of SR Inquiries Received" at bounding box center [366, 422] width 151 height 27
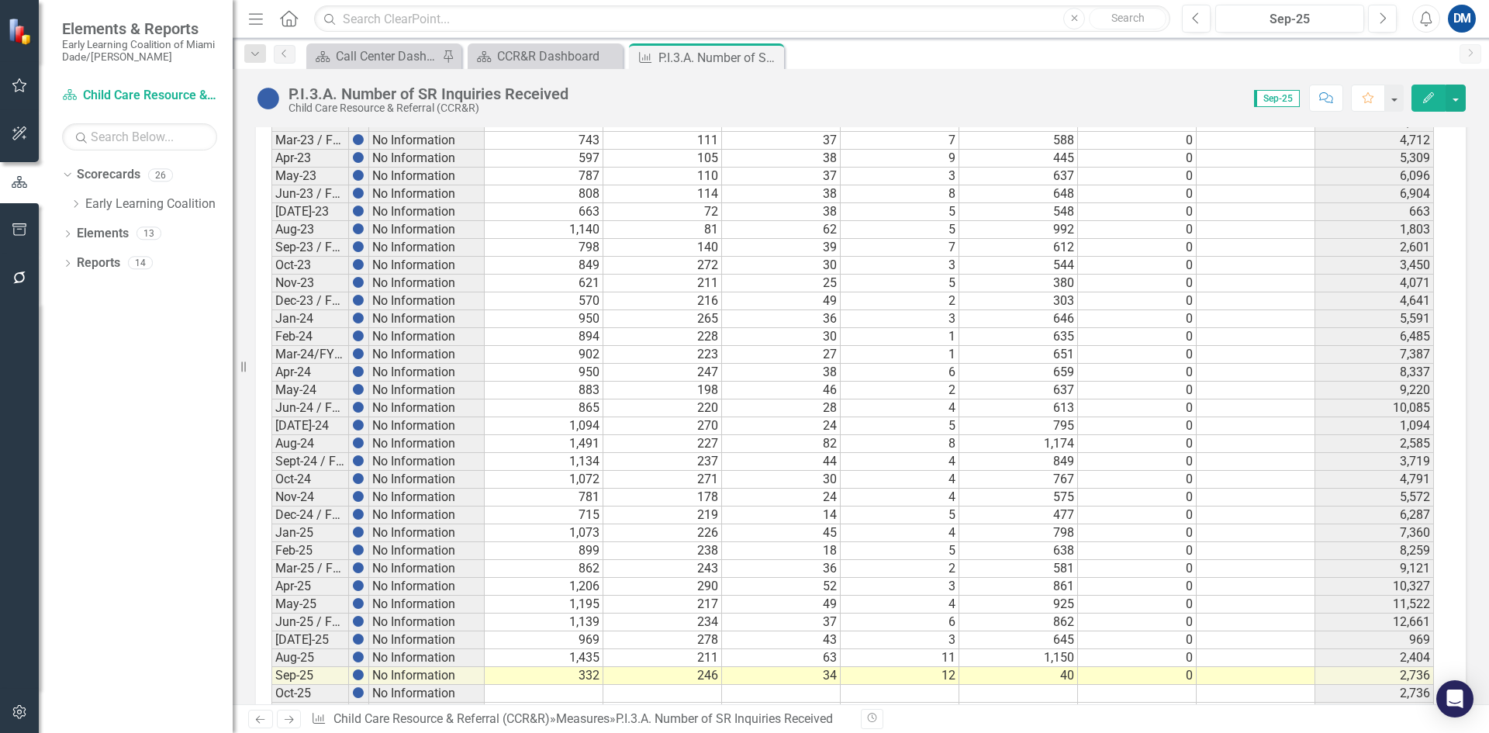
scroll to position [1356, 0]
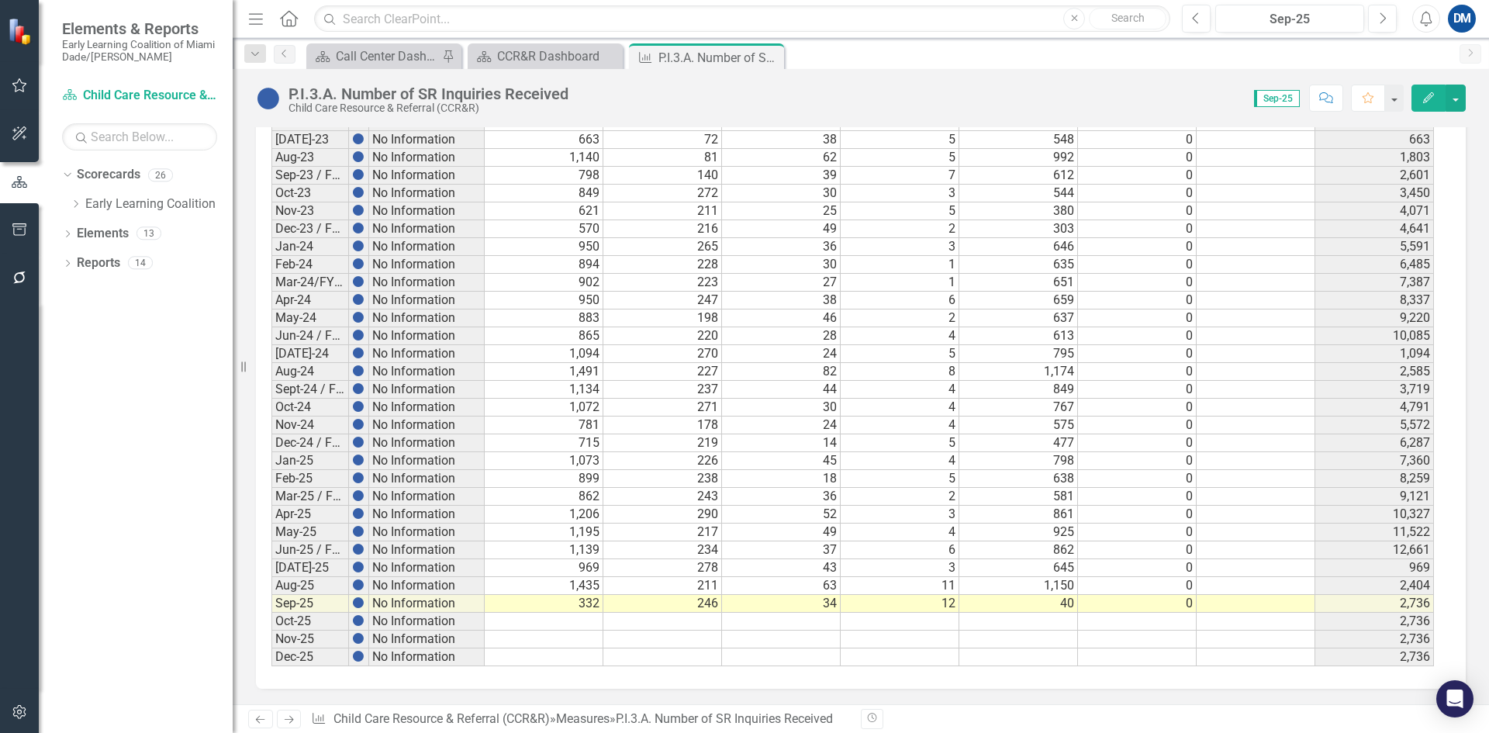
click at [576, 606] on td "332" at bounding box center [544, 604] width 119 height 18
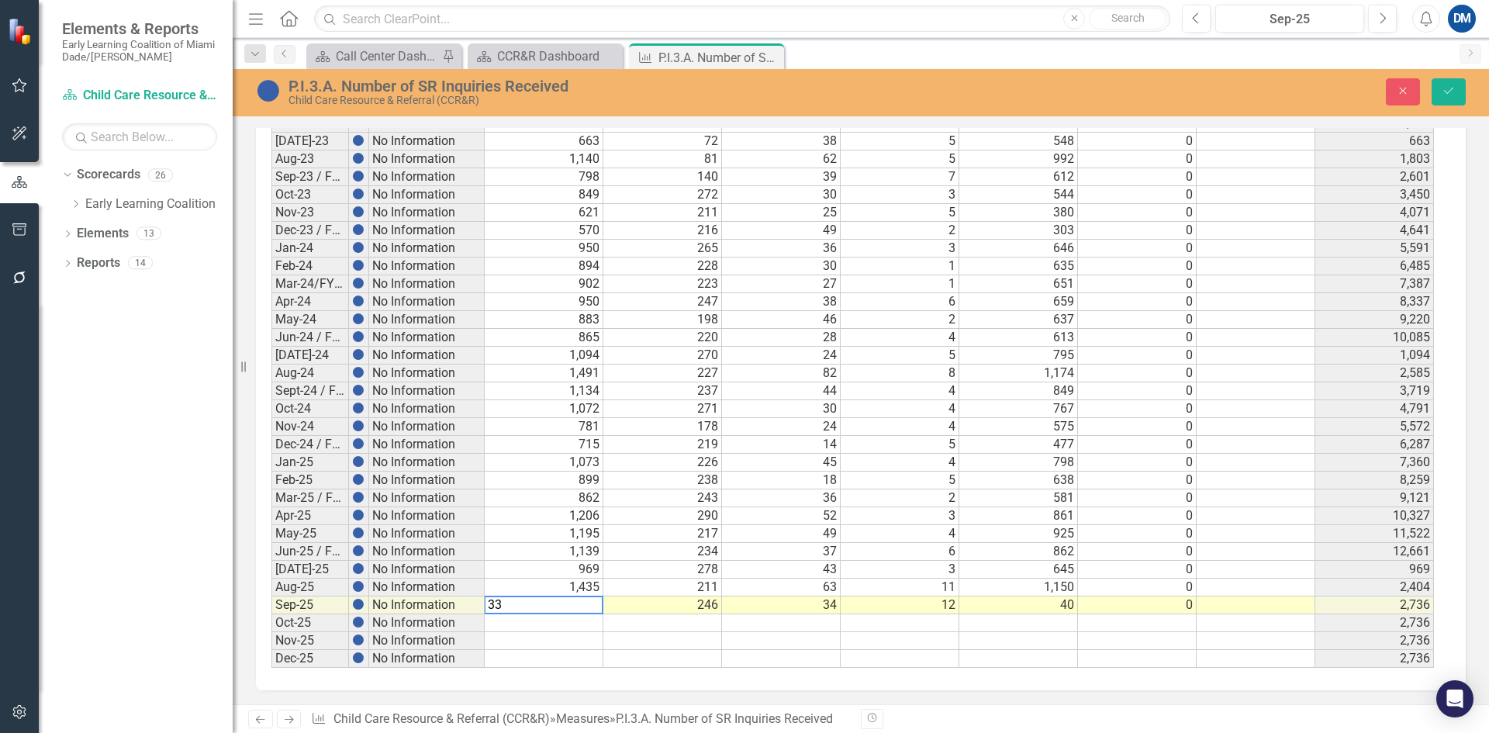
type textarea "3"
click at [1024, 606] on td "40" at bounding box center [1018, 605] width 119 height 18
type textarea "4"
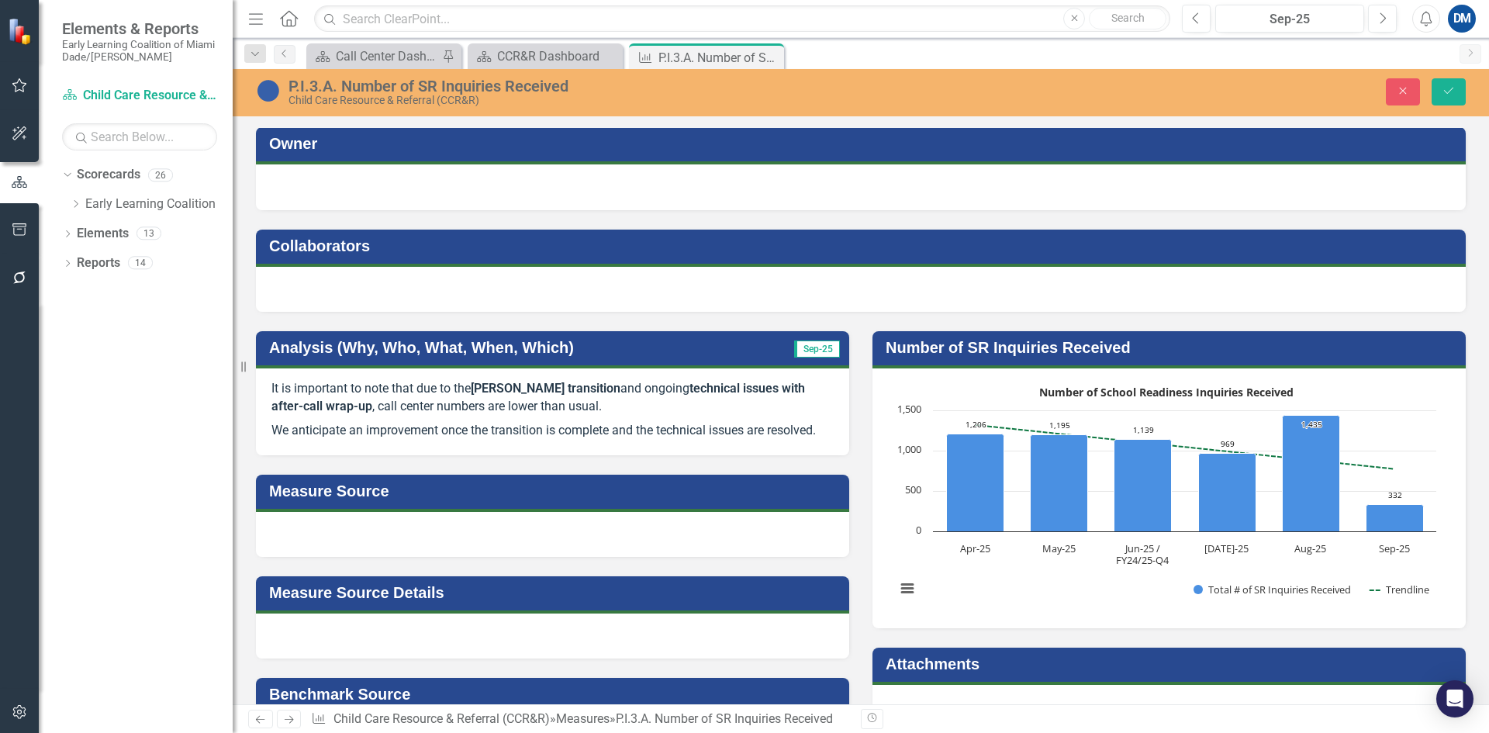
scroll to position [0, 0]
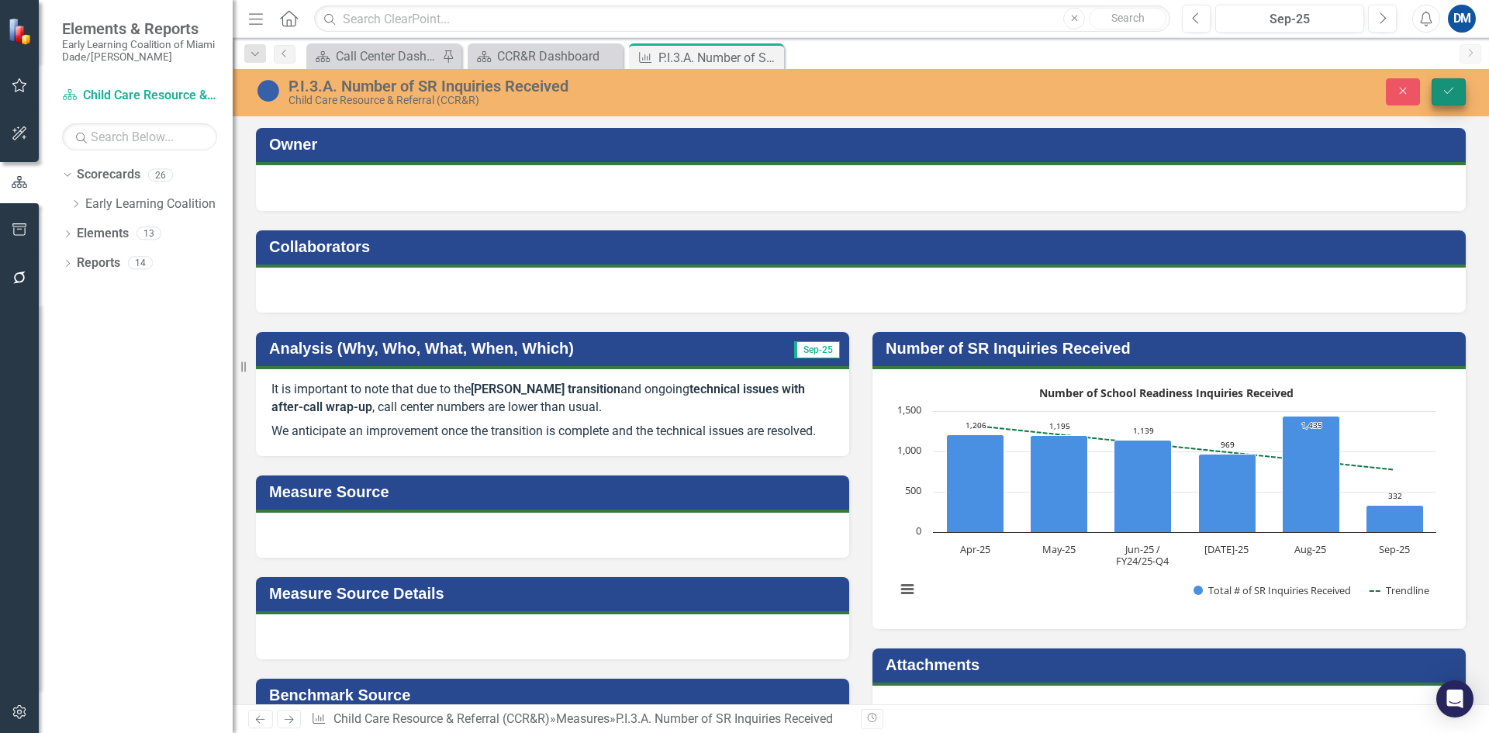
type textarea "709"
drag, startPoint x: 1457, startPoint y: 81, endPoint x: 423, endPoint y: 330, distance: 1063.0
click at [1457, 81] on button "Save" at bounding box center [1448, 91] width 34 height 27
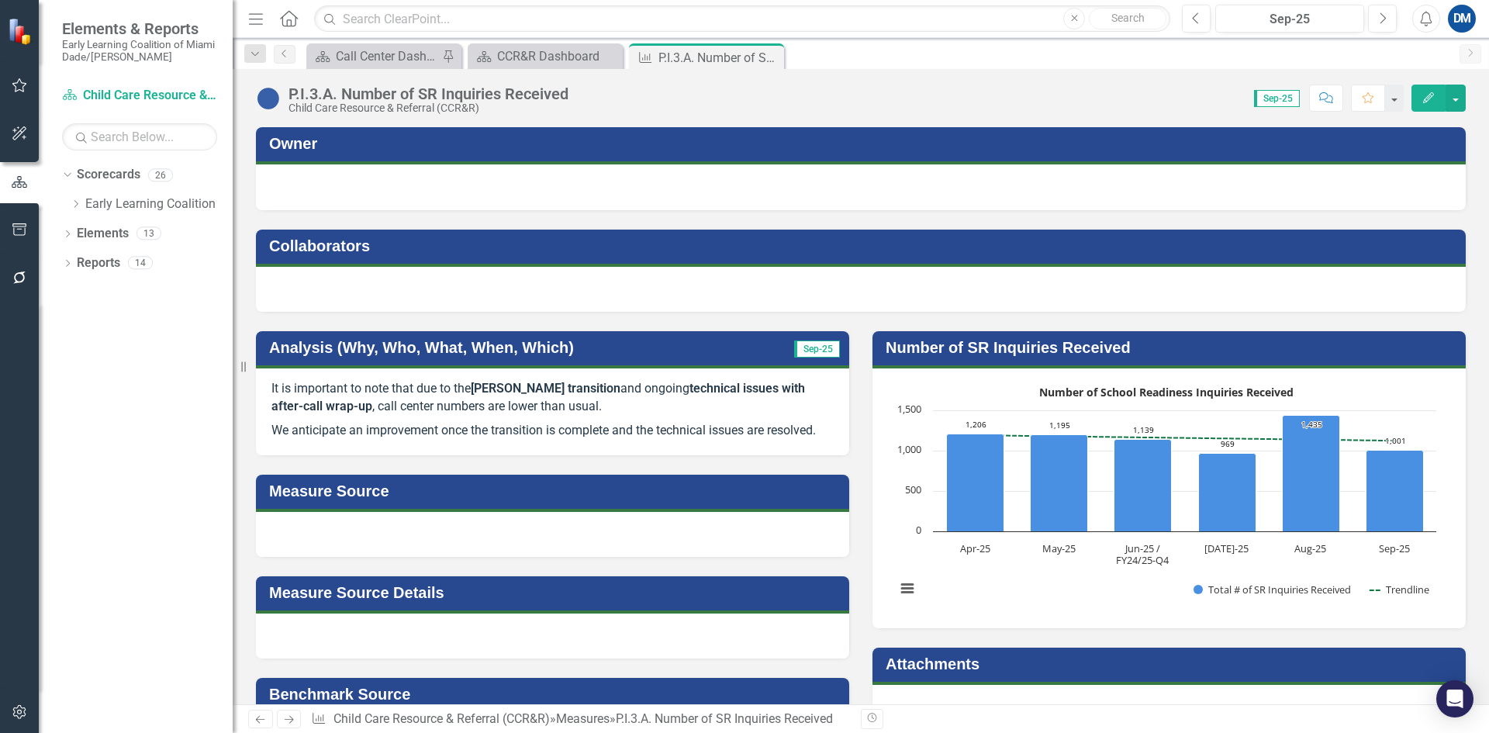
click at [485, 407] on p "It is important to note that due to the [PERSON_NAME] transition and ongoing te…" at bounding box center [552, 399] width 562 height 39
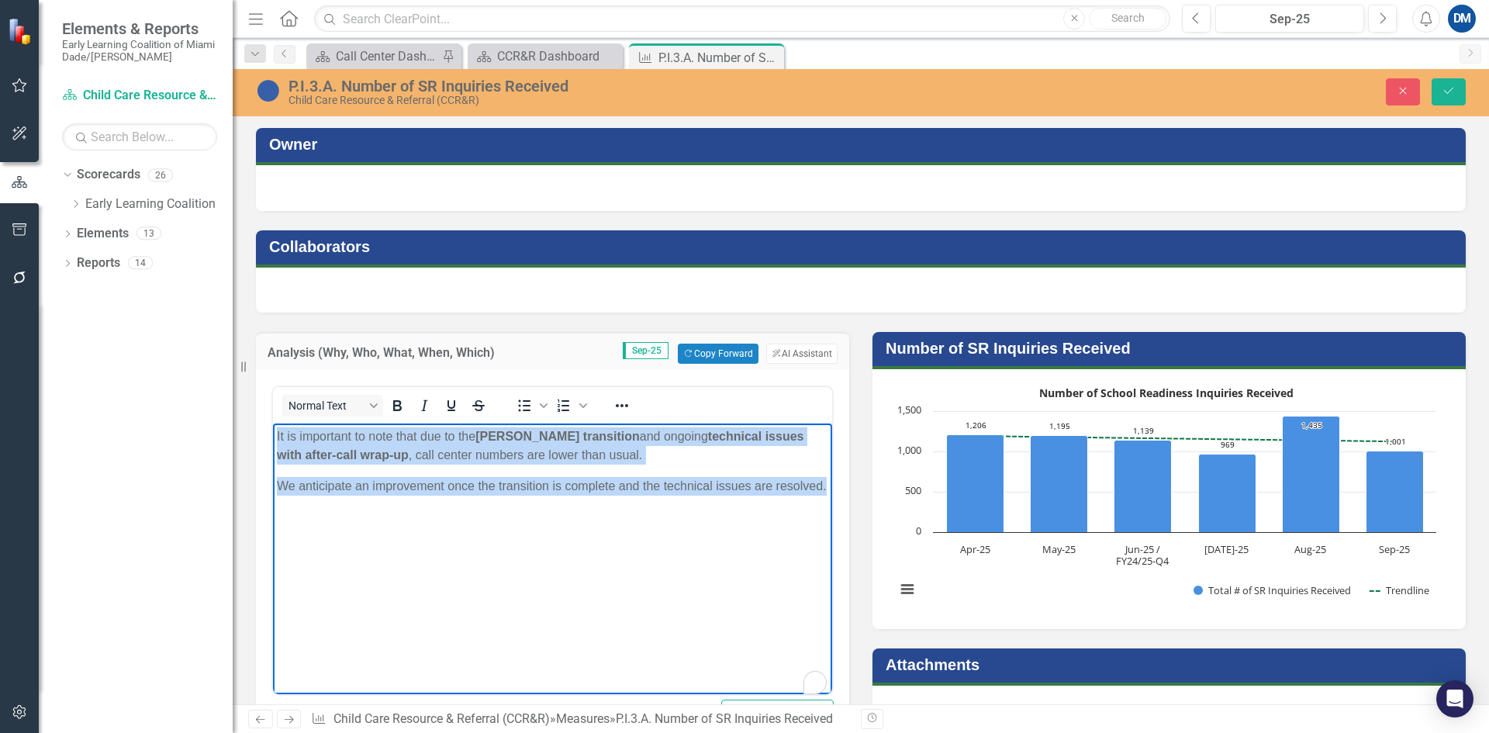
drag, startPoint x: 545, startPoint y: 861, endPoint x: 392, endPoint y: 519, distance: 374.5
click at [392, 519] on body "It is important to note that due to the [PERSON_NAME] transition and ongoing te…" at bounding box center [552, 539] width 559 height 233
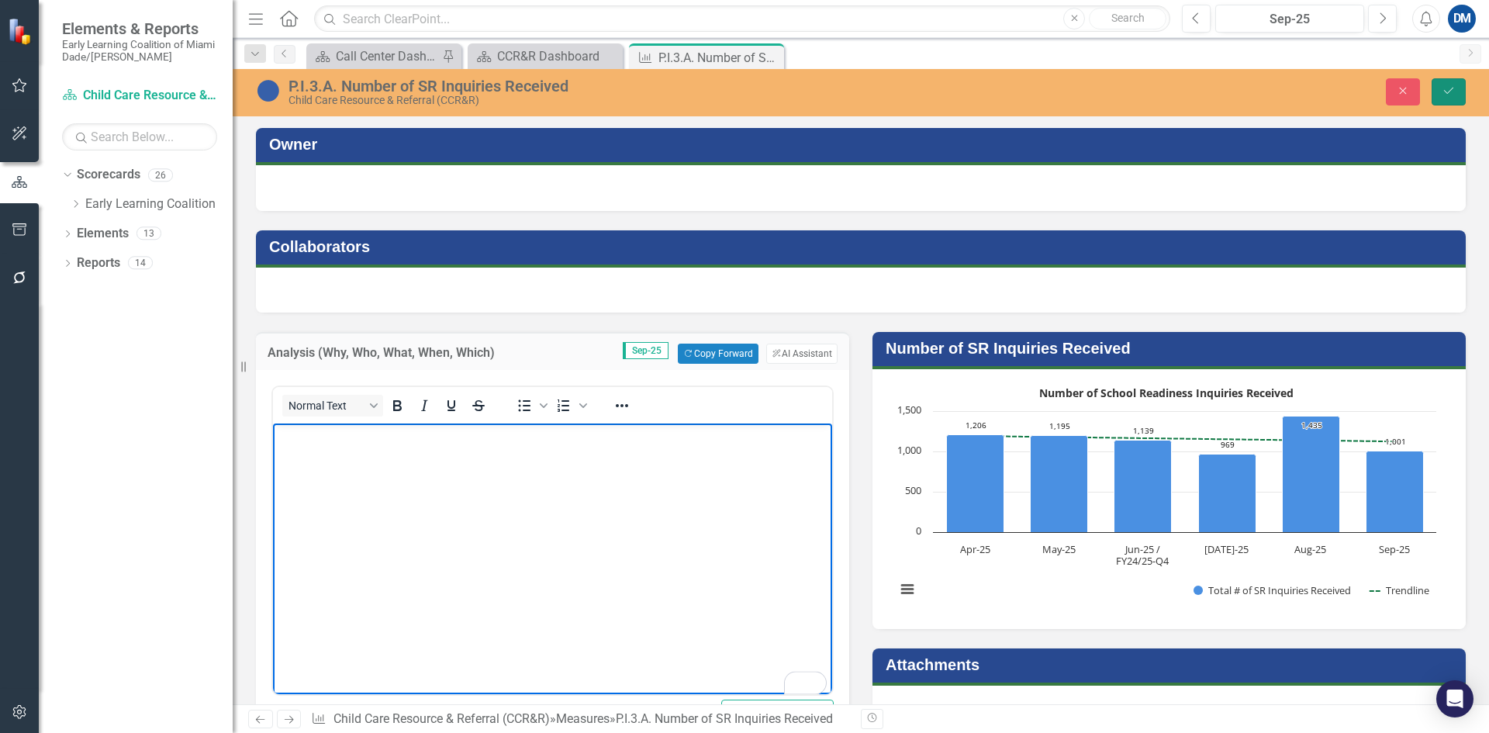
click at [1447, 88] on icon "Save" at bounding box center [1448, 90] width 14 height 11
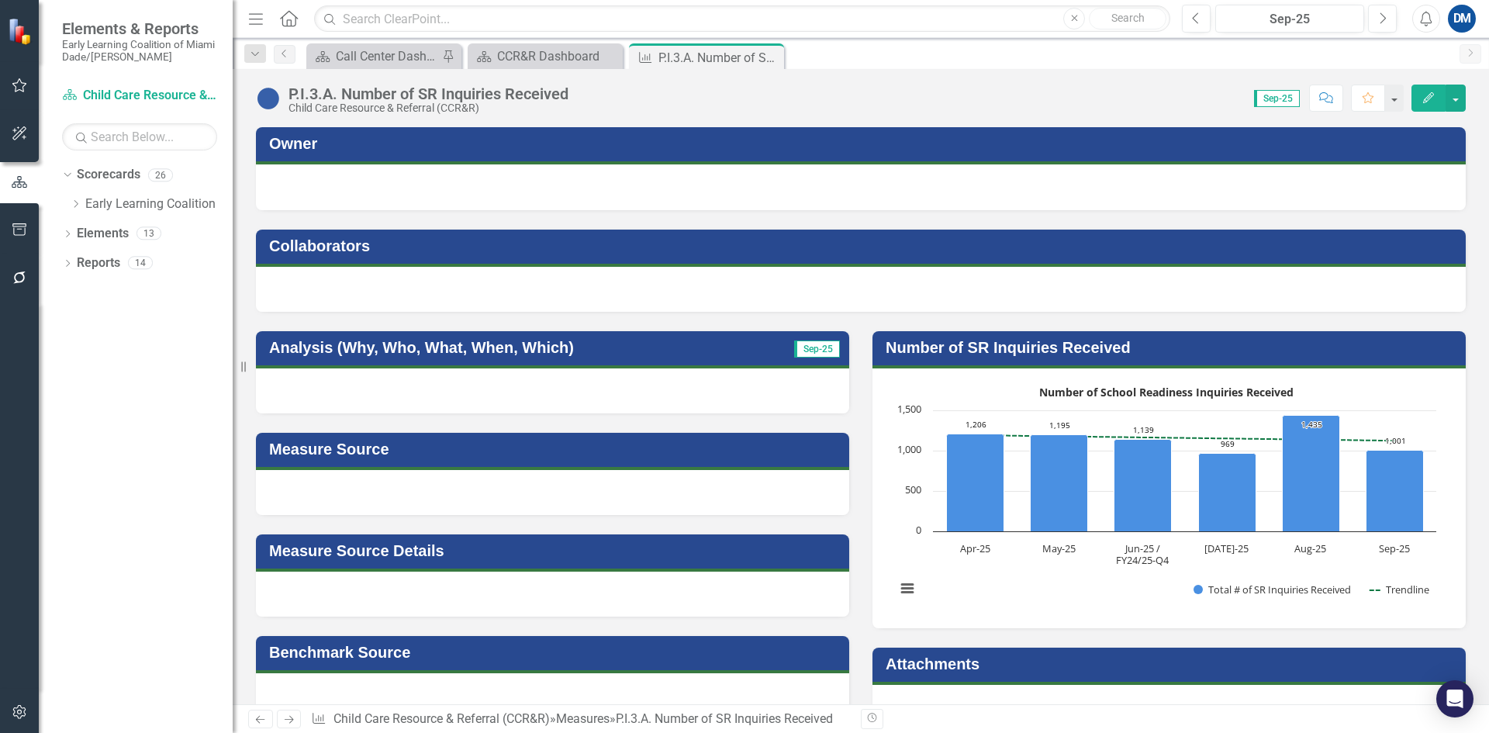
drag, startPoint x: 772, startPoint y: 54, endPoint x: 763, endPoint y: 55, distance: 8.7
click at [0, 0] on icon "Close" at bounding box center [0, 0] width 0 height 0
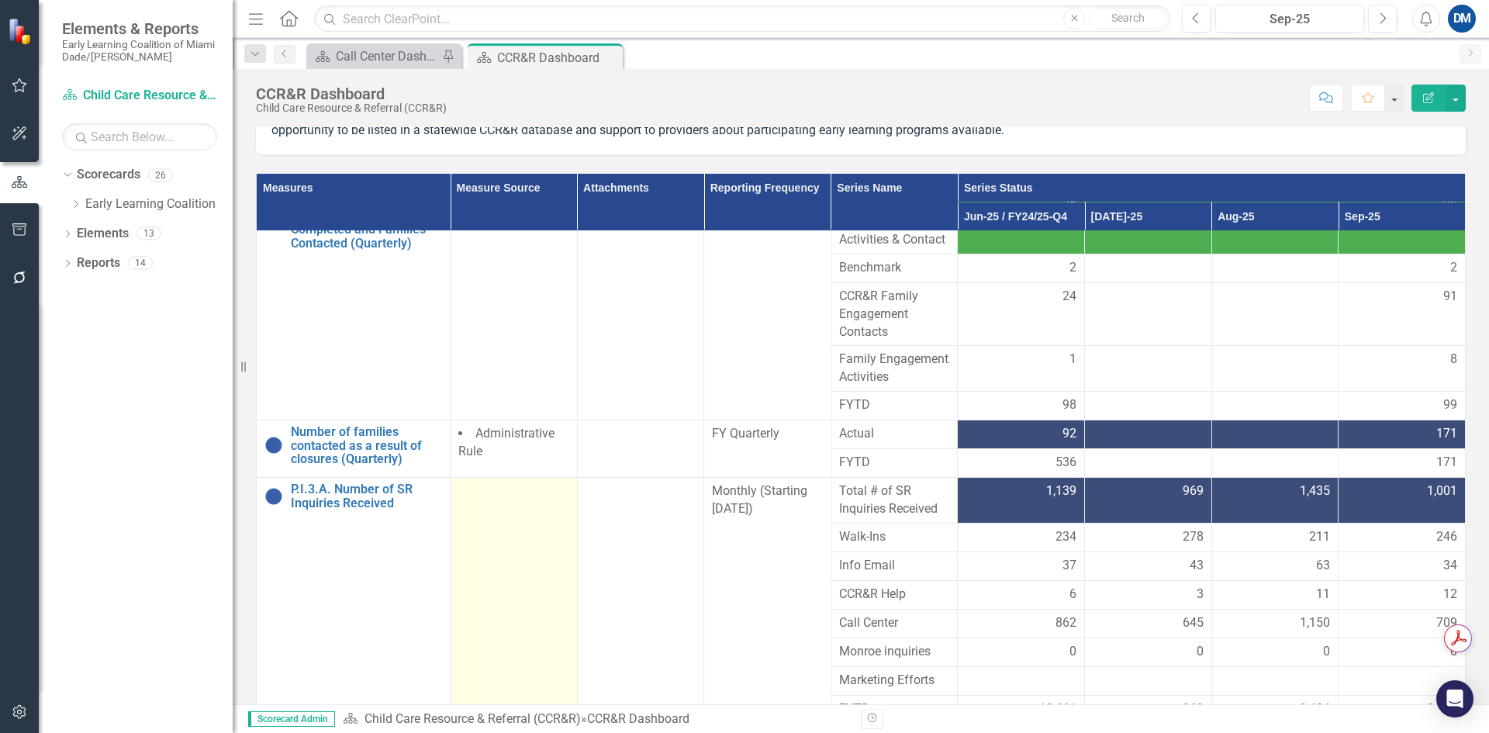
scroll to position [287, 0]
